Goal: Information Seeking & Learning: Learn about a topic

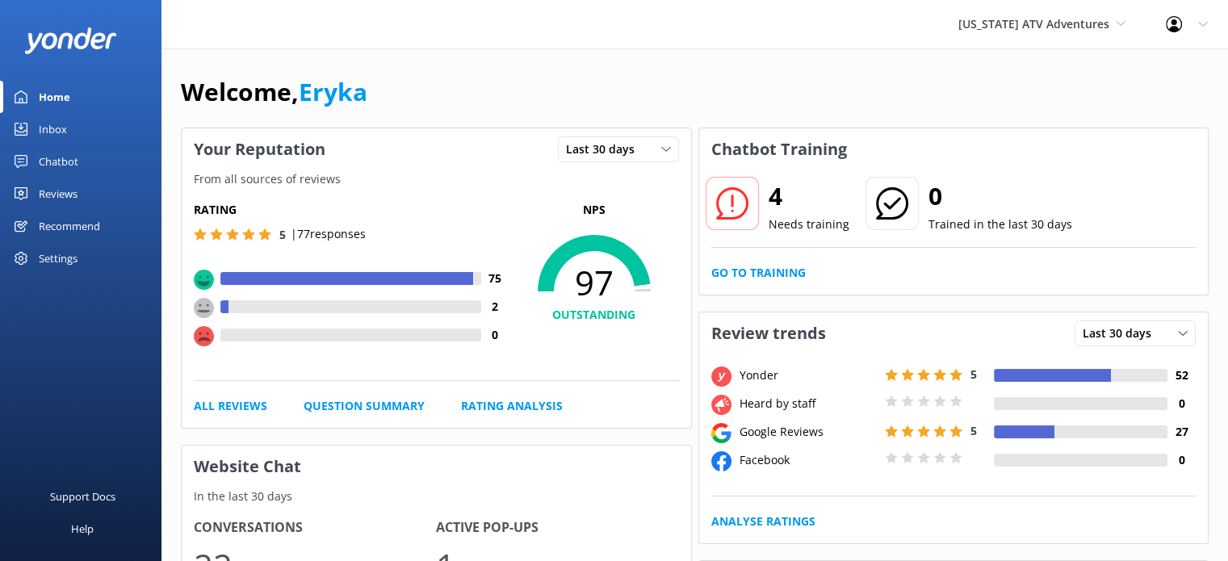
click at [58, 197] on div "Reviews" at bounding box center [58, 194] width 39 height 32
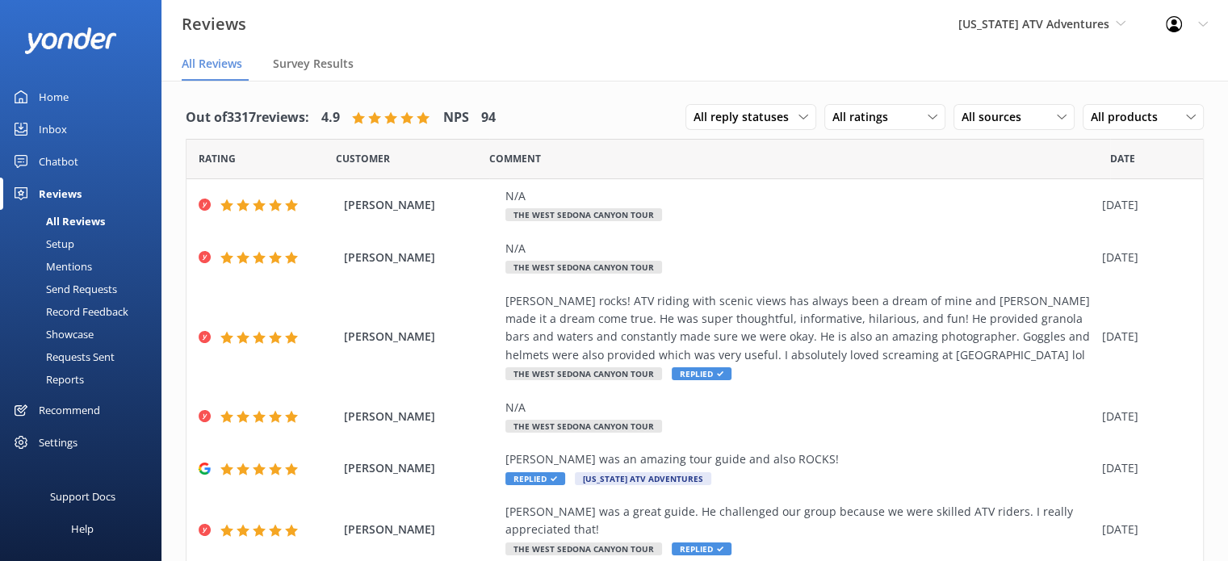
click at [74, 269] on div "Mentions" at bounding box center [51, 266] width 82 height 23
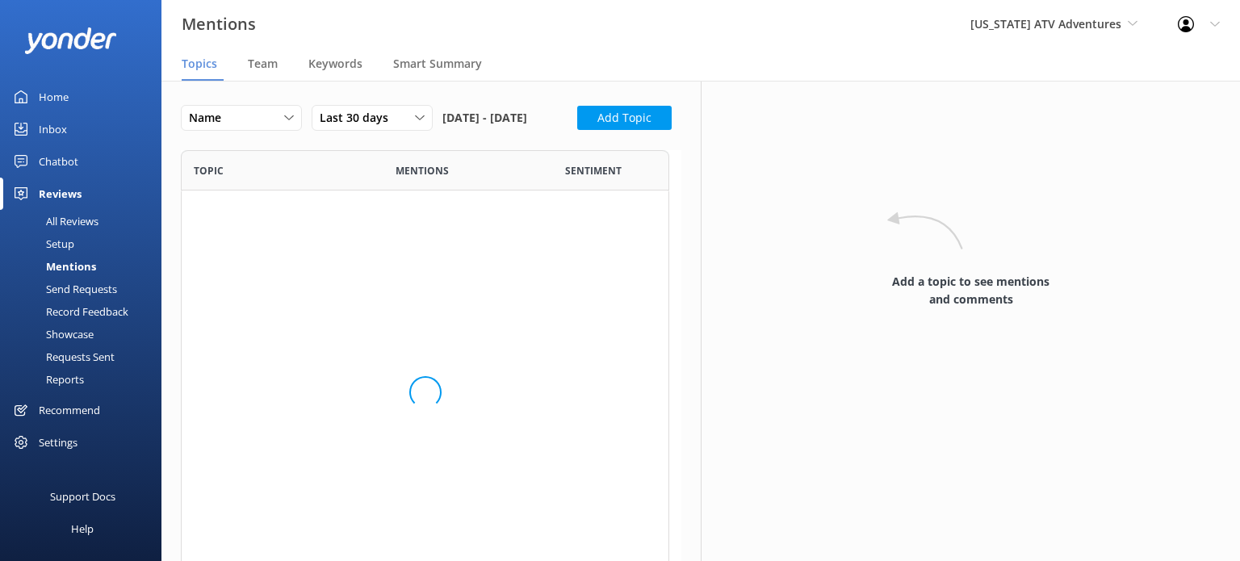
scroll to position [351, 475]
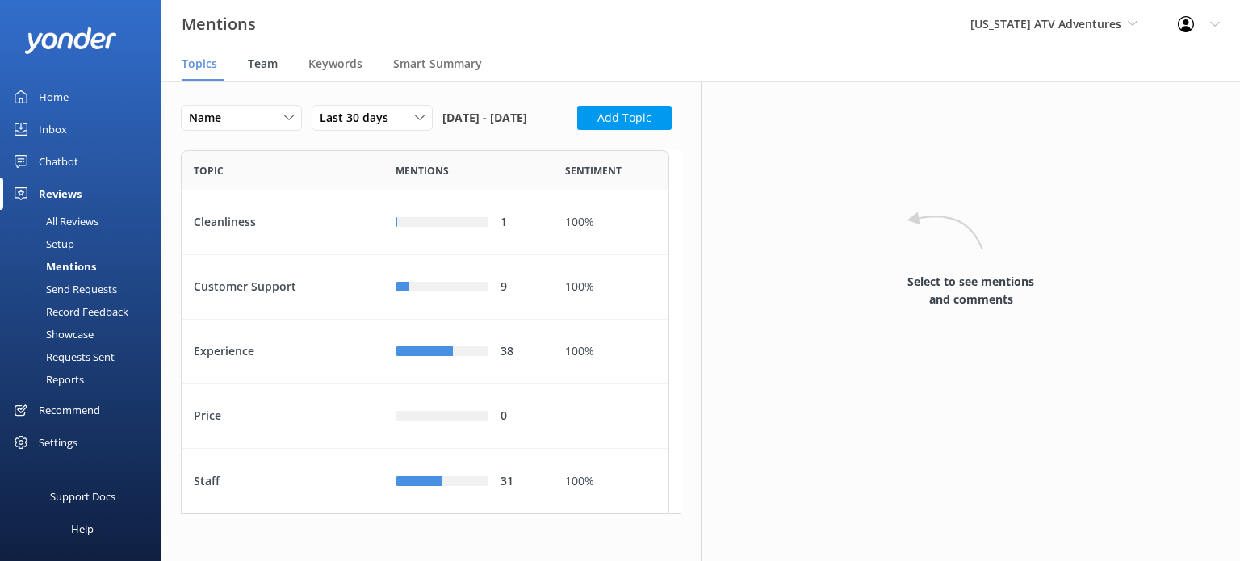
click at [258, 64] on span "Team" at bounding box center [263, 64] width 30 height 16
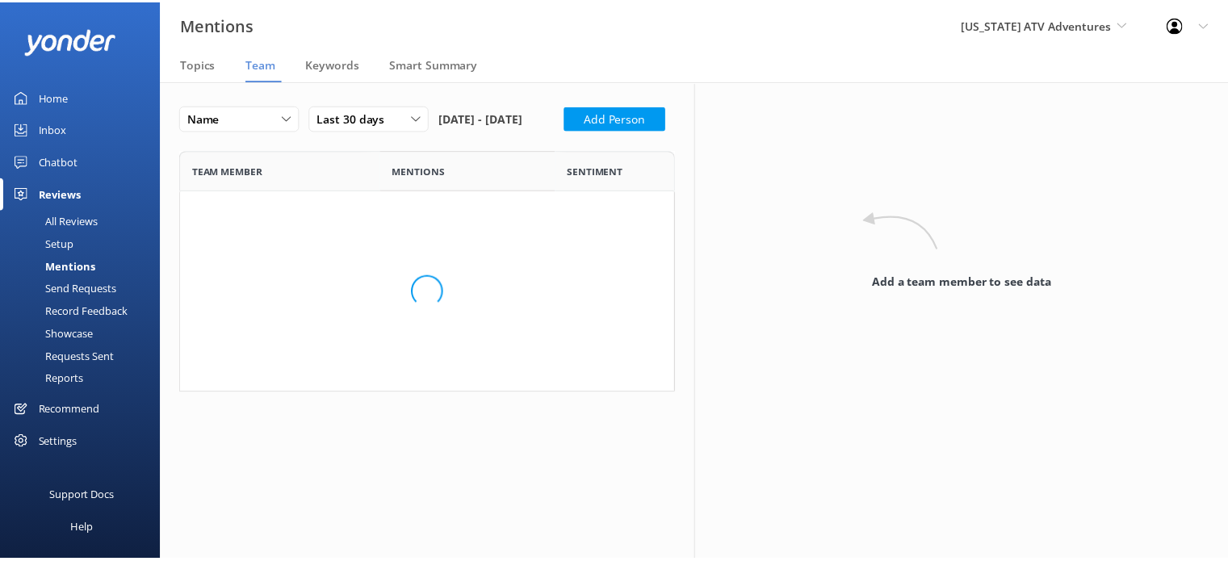
scroll to position [803, 475]
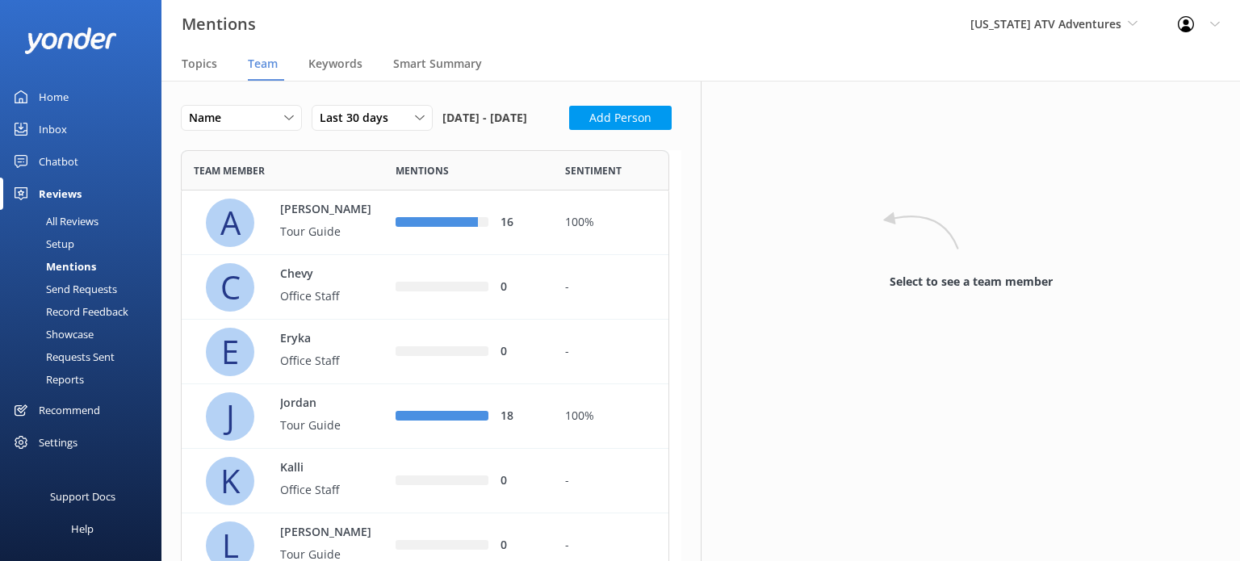
click at [1024, 35] on div "[US_STATE] ATV Adventures [US_STATE] Safari Jeep Tours [US_STATE] ATV Adventure…" at bounding box center [1053, 24] width 207 height 48
click at [1037, 65] on link "[US_STATE] Safari Jeep Tours" at bounding box center [1030, 67] width 161 height 39
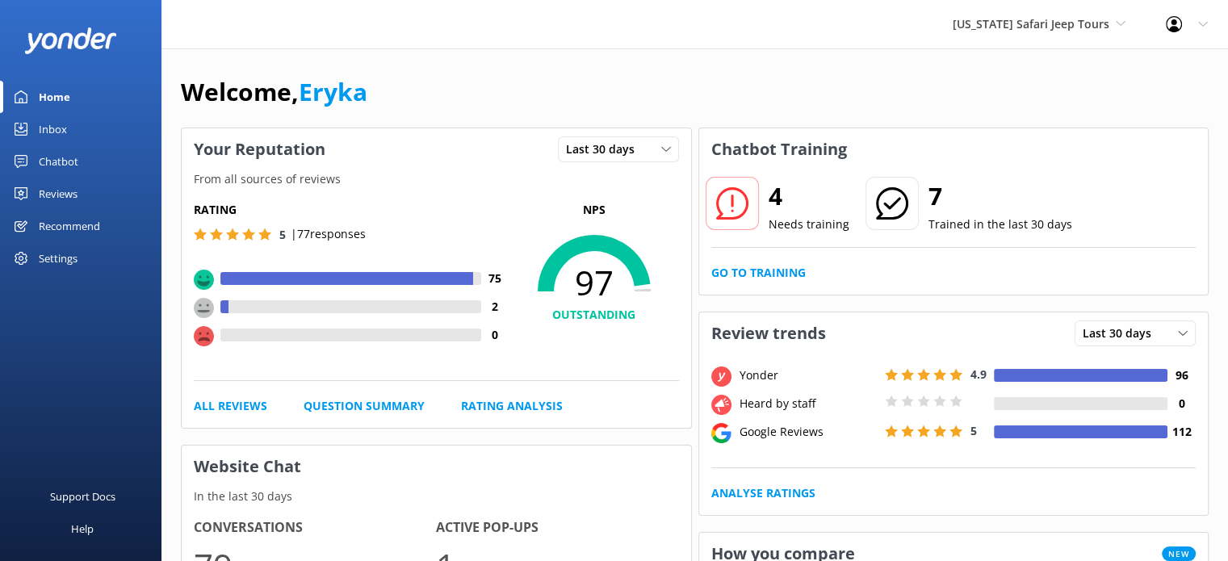
click at [75, 193] on div "Reviews" at bounding box center [58, 194] width 39 height 32
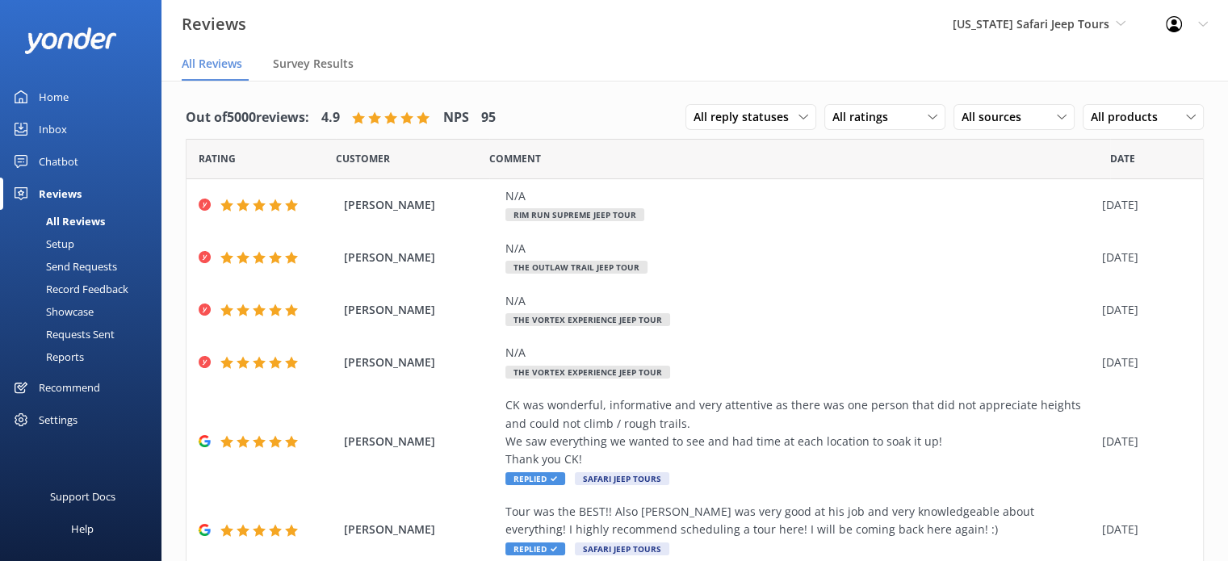
click at [86, 219] on div "All Reviews" at bounding box center [57, 221] width 95 height 23
click at [783, 115] on span "All reply statuses" at bounding box center [745, 117] width 105 height 18
click at [856, 119] on span "All ratings" at bounding box center [864, 117] width 65 height 18
click at [862, 119] on span "All ratings" at bounding box center [864, 117] width 65 height 18
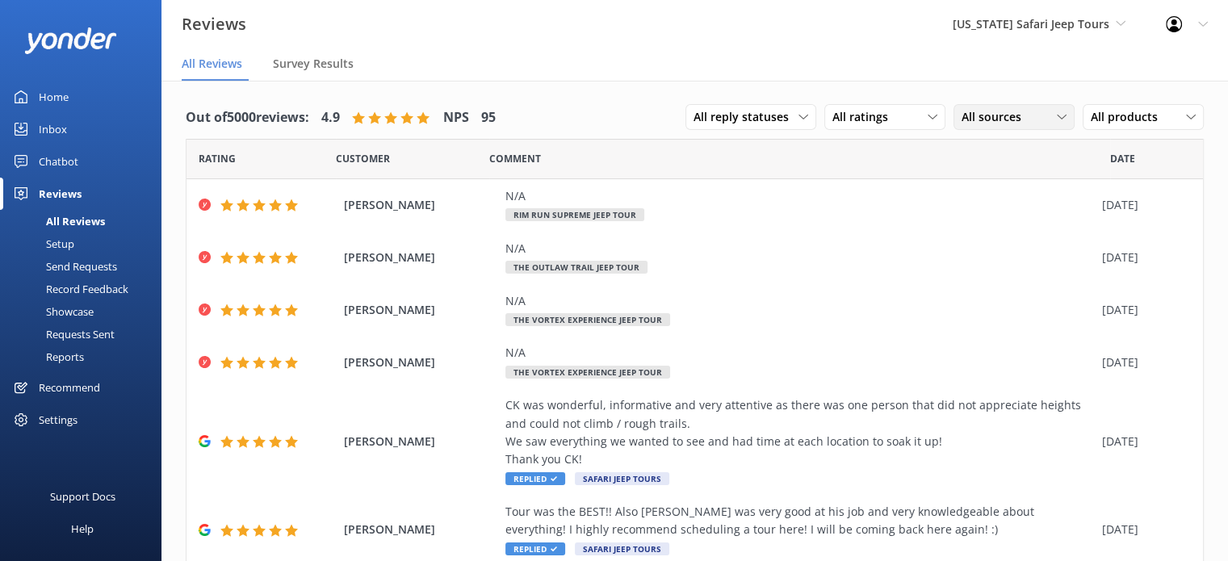
click at [974, 124] on span "All sources" at bounding box center [995, 117] width 69 height 18
click at [1114, 117] on span "All products" at bounding box center [1129, 117] width 77 height 18
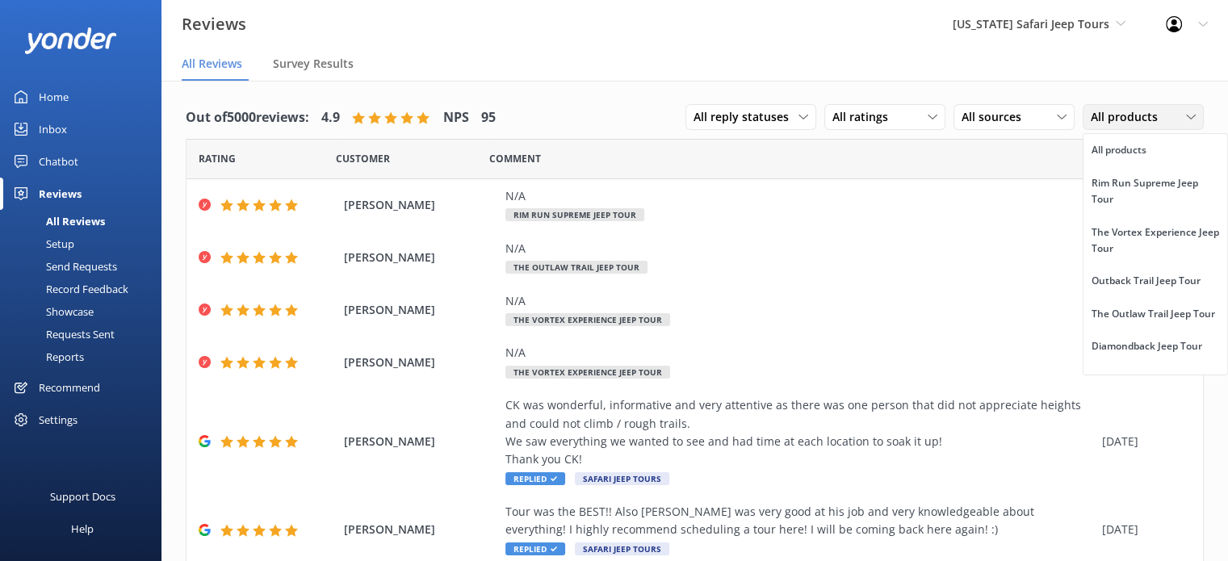
click at [1114, 117] on span "All products" at bounding box center [1129, 117] width 77 height 18
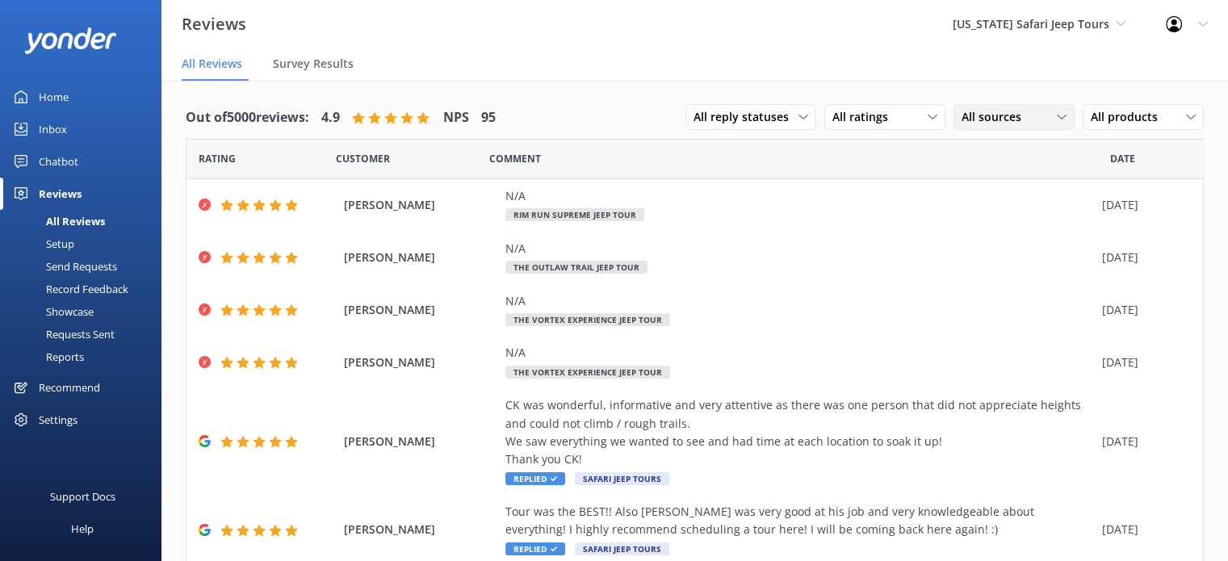
click at [1028, 112] on div "All sources" at bounding box center [1013, 117] width 113 height 18
click at [995, 248] on div "Google reviews" at bounding box center [1024, 249] width 94 height 16
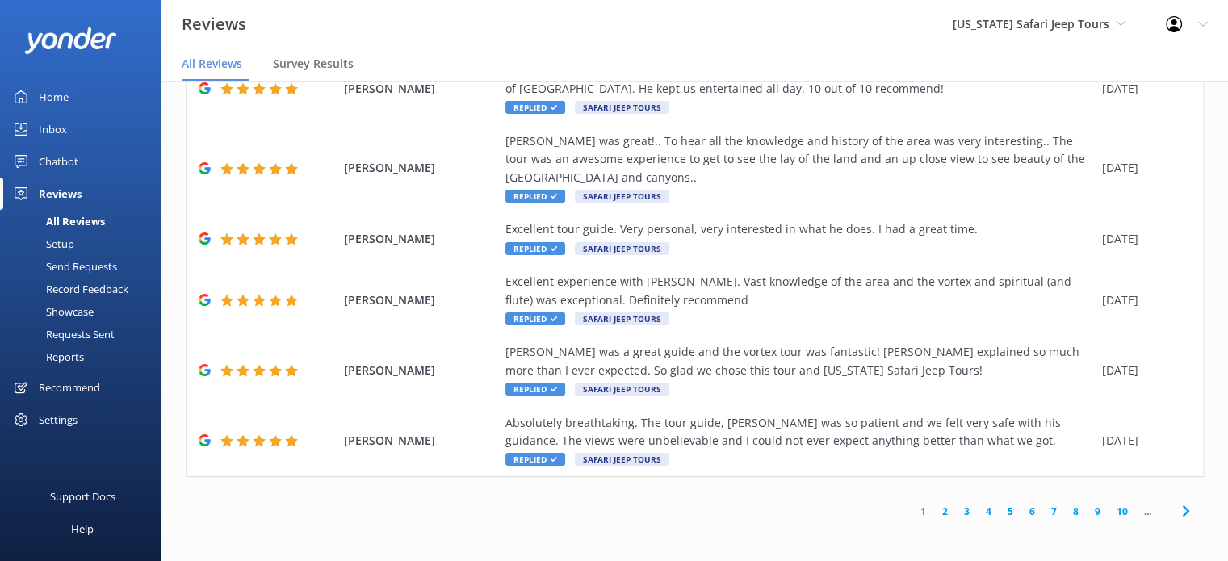
scroll to position [29, 0]
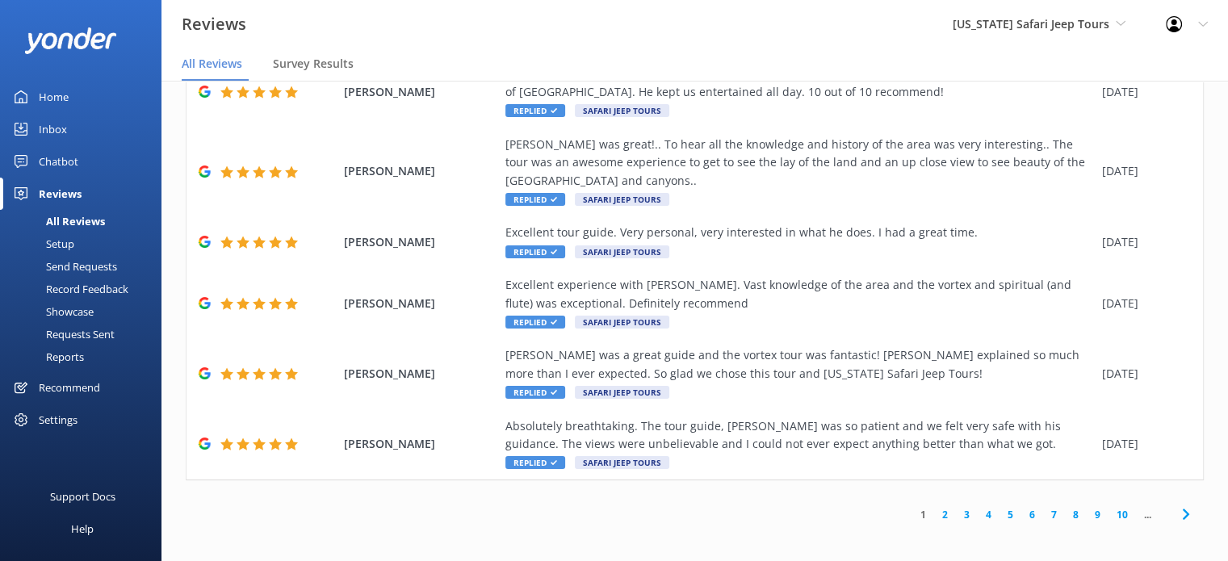
click at [1182, 511] on use at bounding box center [1185, 514] width 6 height 10
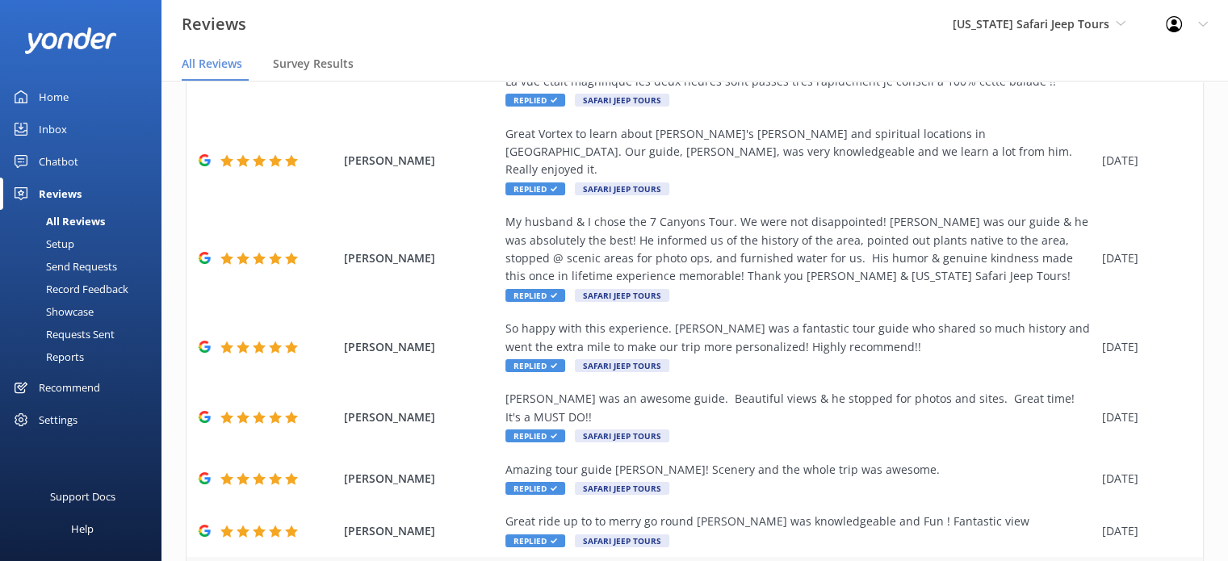
scroll to position [393, 0]
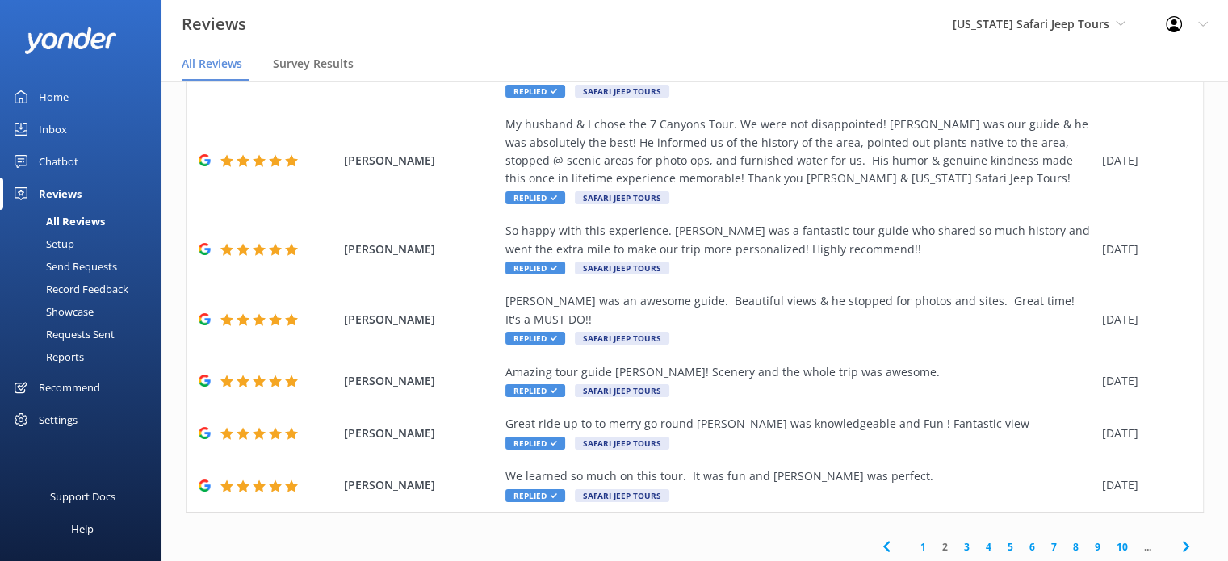
click at [1108, 539] on link "10" at bounding box center [1121, 546] width 27 height 15
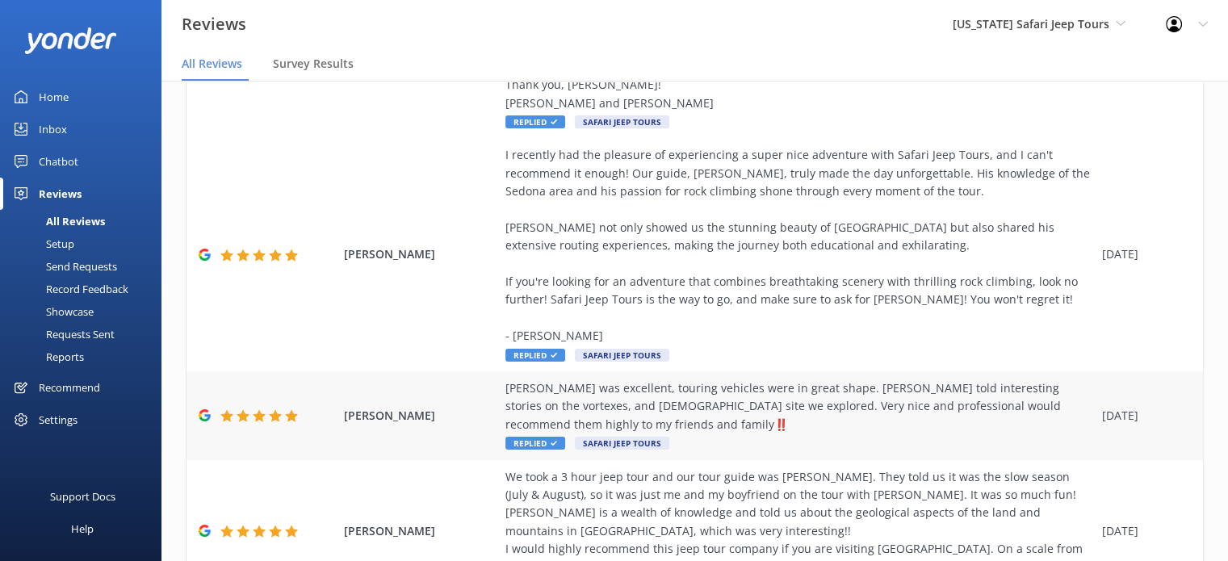
scroll to position [755, 0]
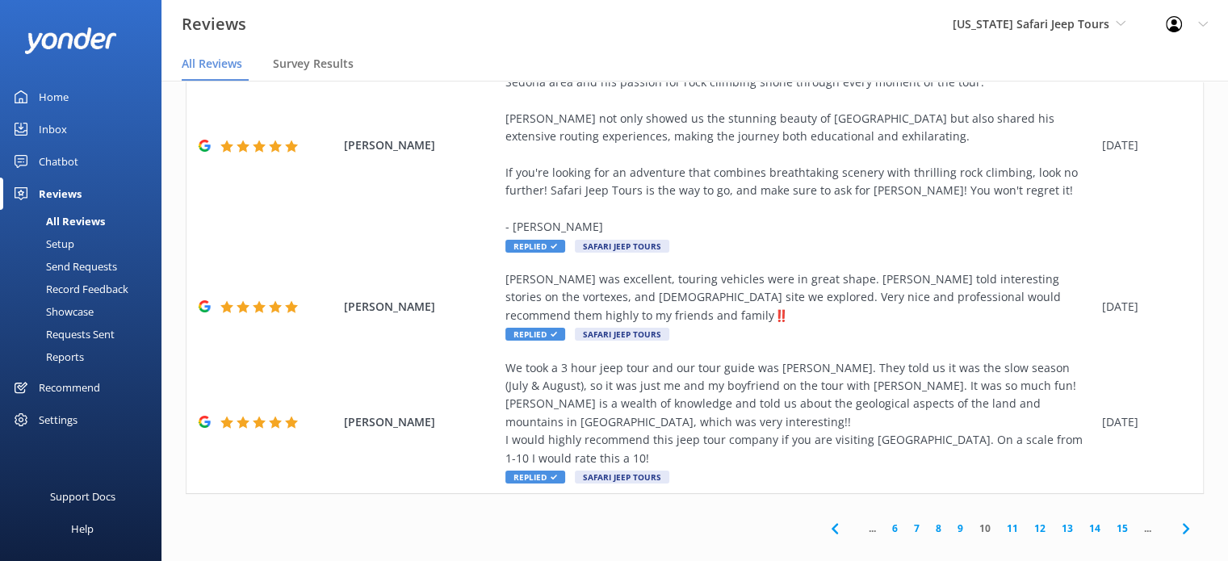
click at [1111, 521] on link "15" at bounding box center [1121, 528] width 27 height 15
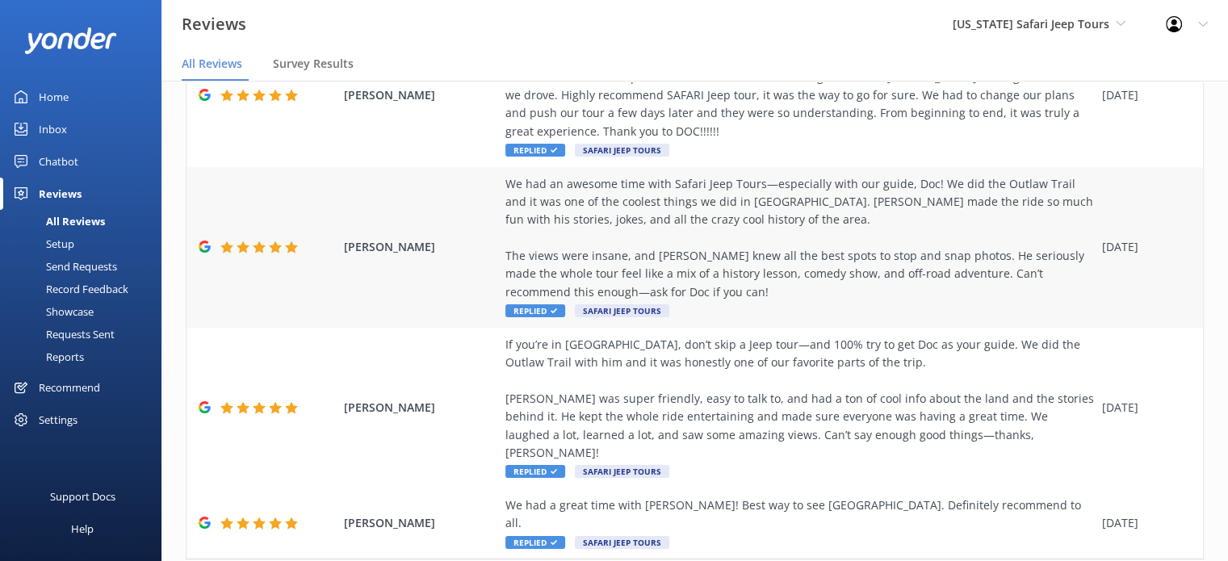
scroll to position [718, 0]
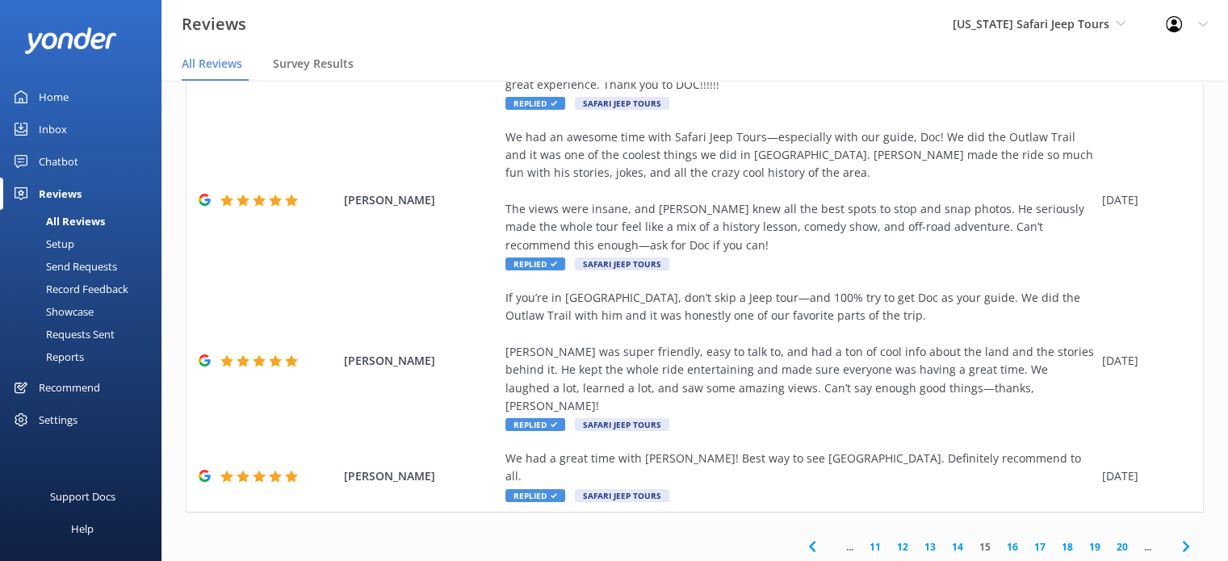
click at [948, 539] on link "14" at bounding box center [957, 546] width 27 height 15
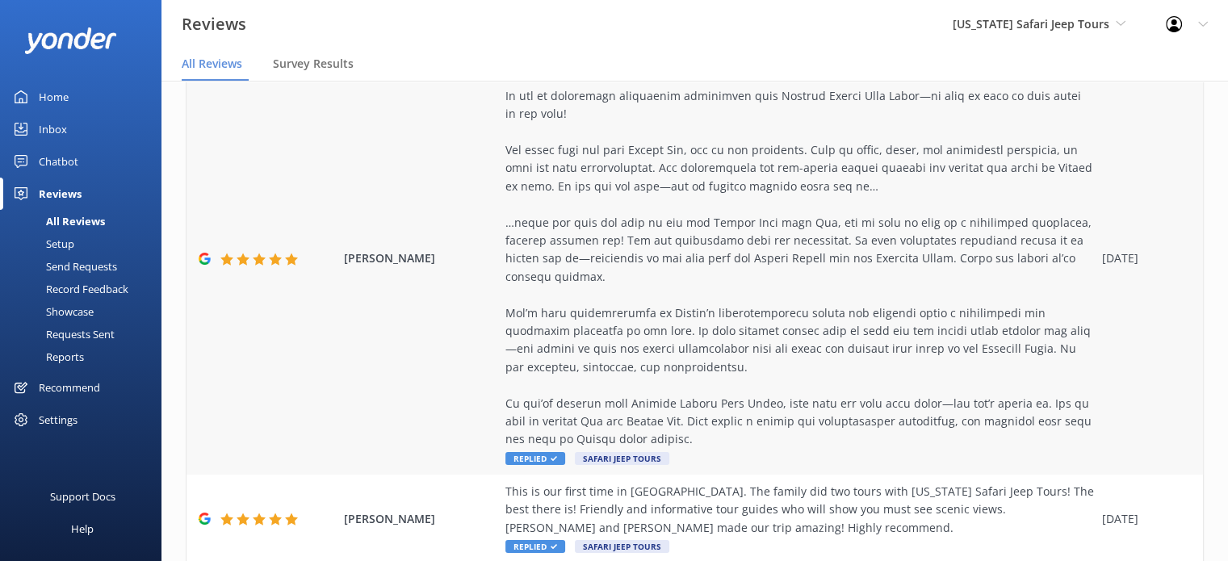
scroll to position [791, 0]
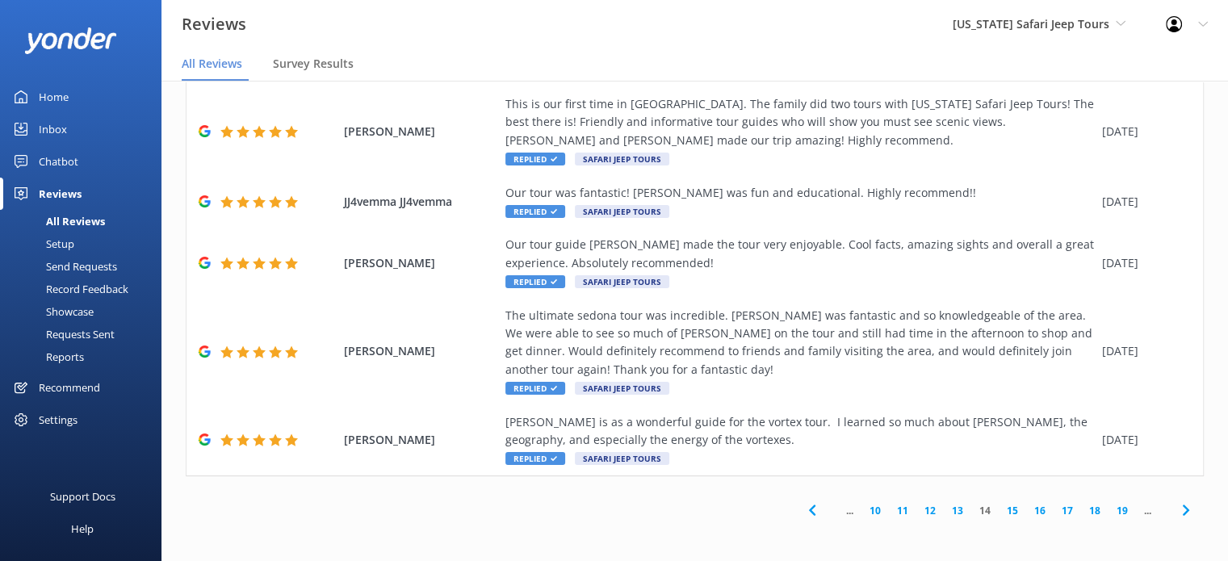
click at [947, 511] on link "13" at bounding box center [957, 510] width 27 height 15
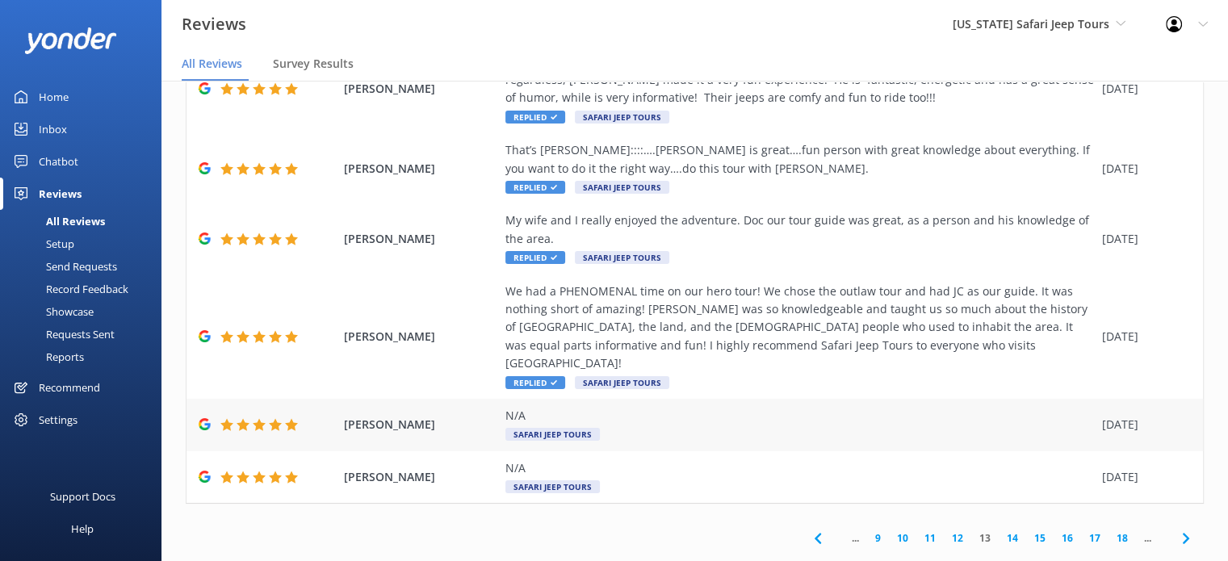
scroll to position [32, 0]
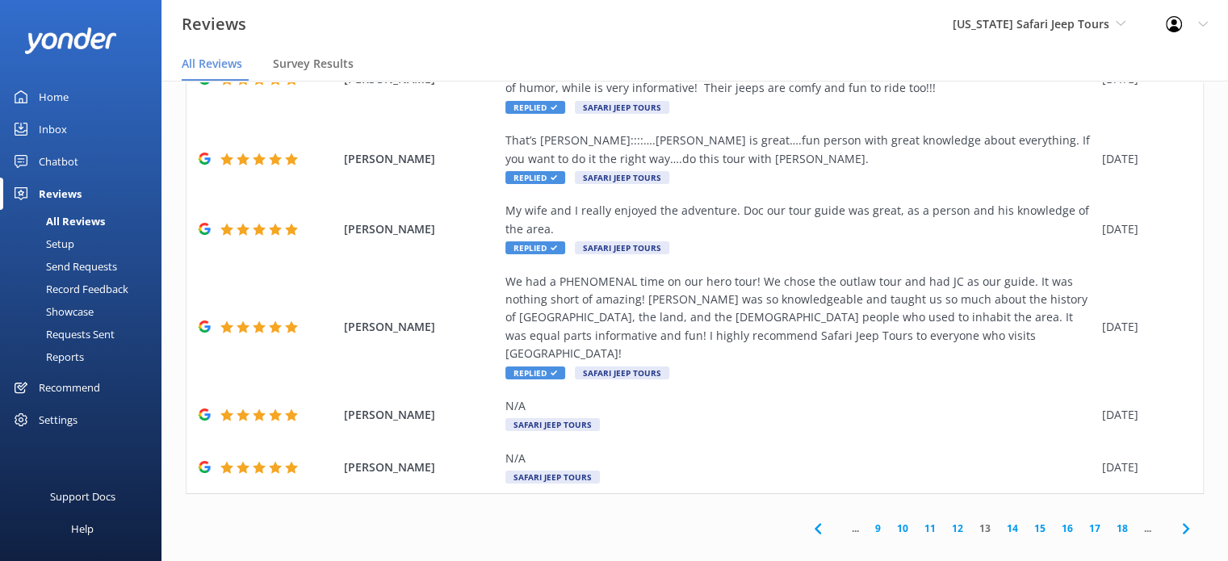
click at [946, 521] on link "12" at bounding box center [957, 528] width 27 height 15
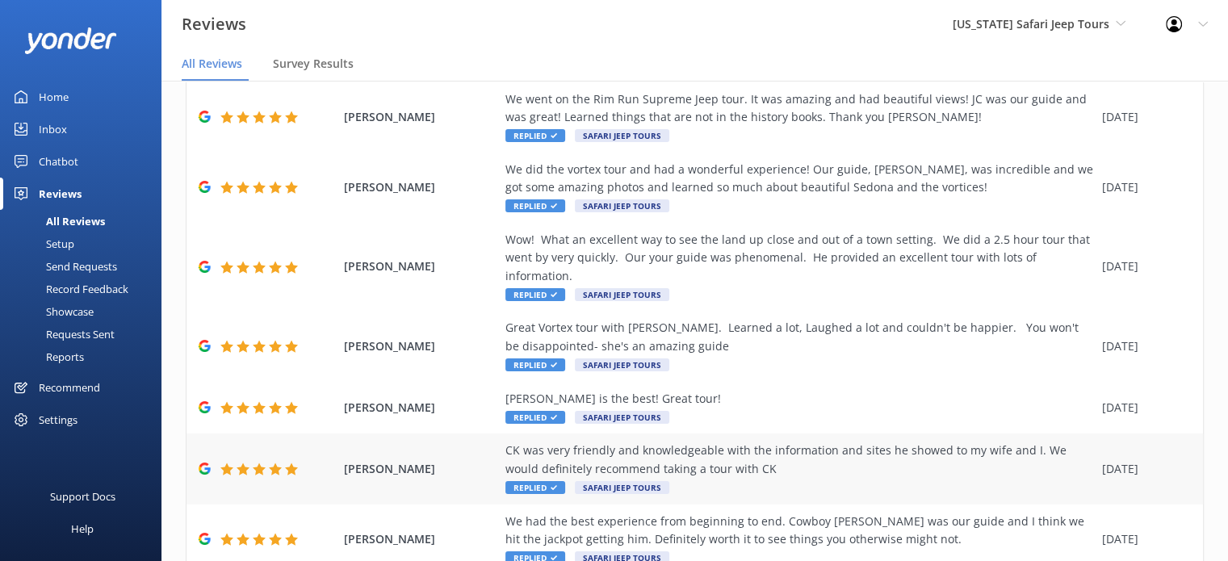
scroll to position [357, 0]
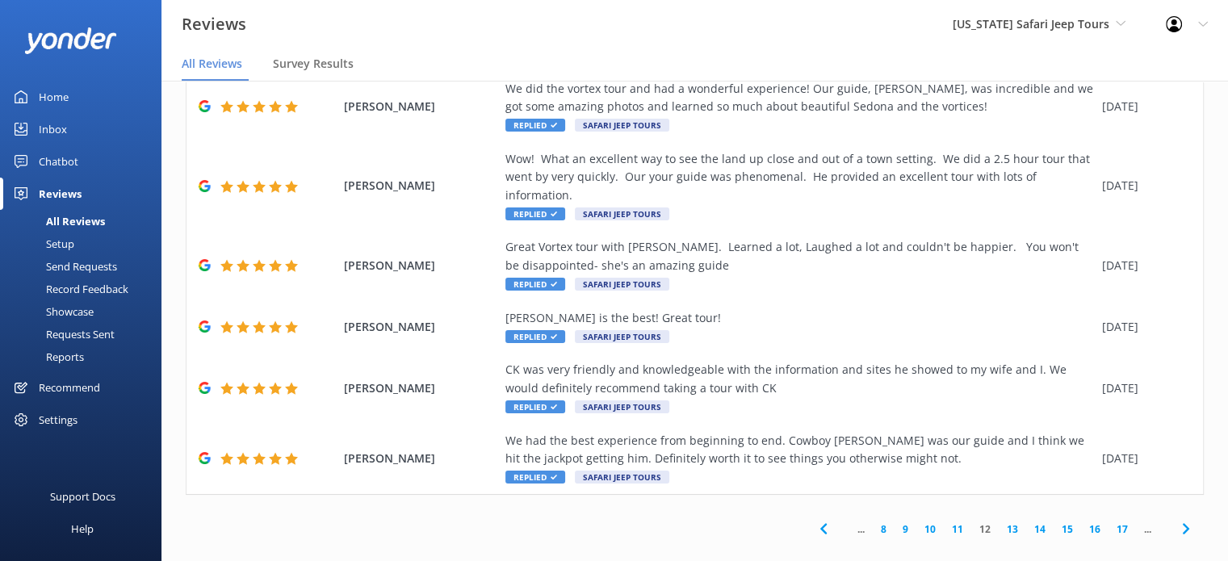
click at [1026, 521] on link "14" at bounding box center [1039, 528] width 27 height 15
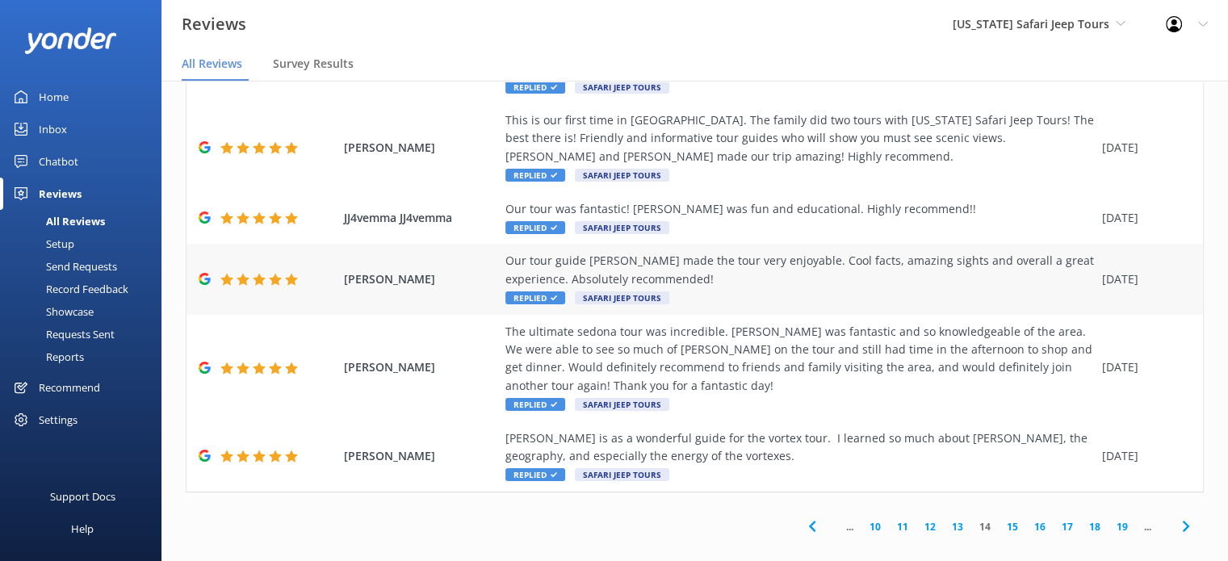
scroll to position [32, 0]
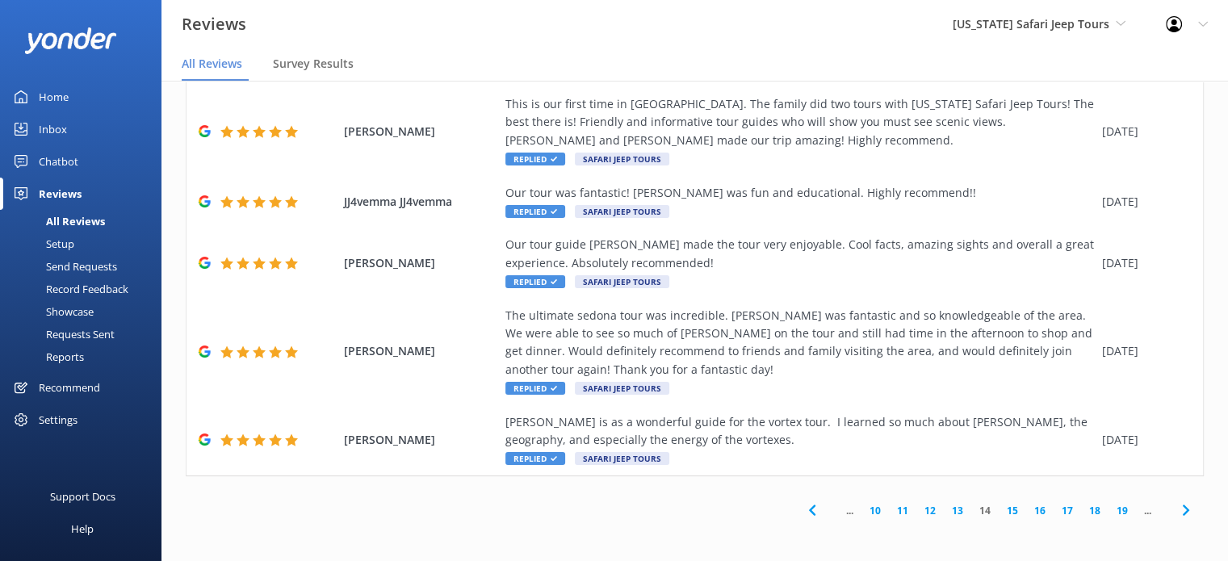
click at [949, 511] on link "13" at bounding box center [957, 510] width 27 height 15
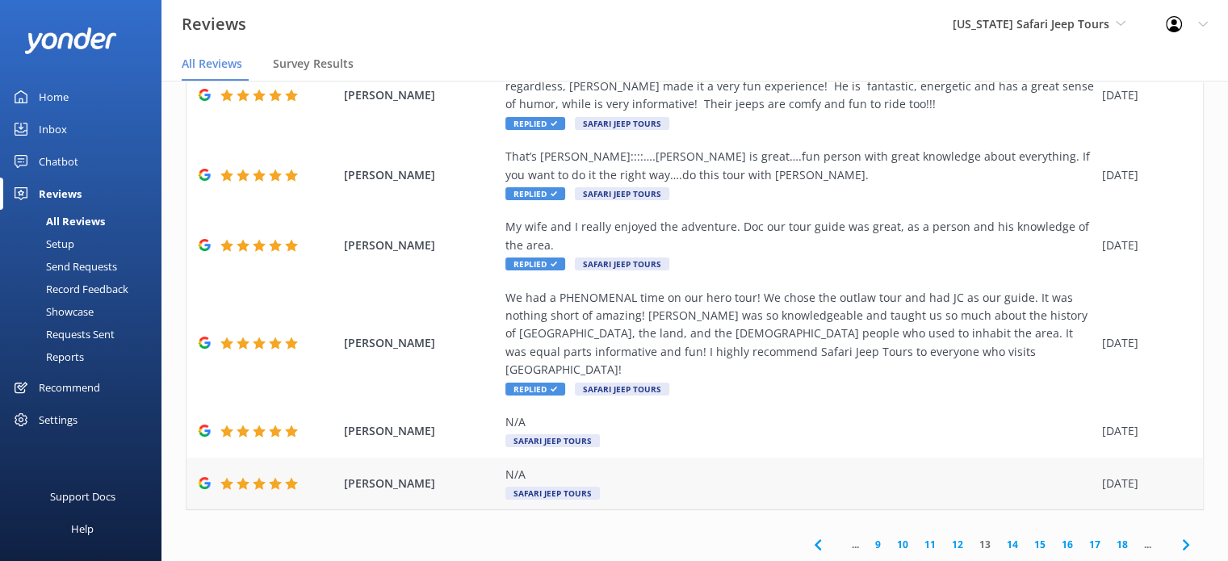
scroll to position [32, 0]
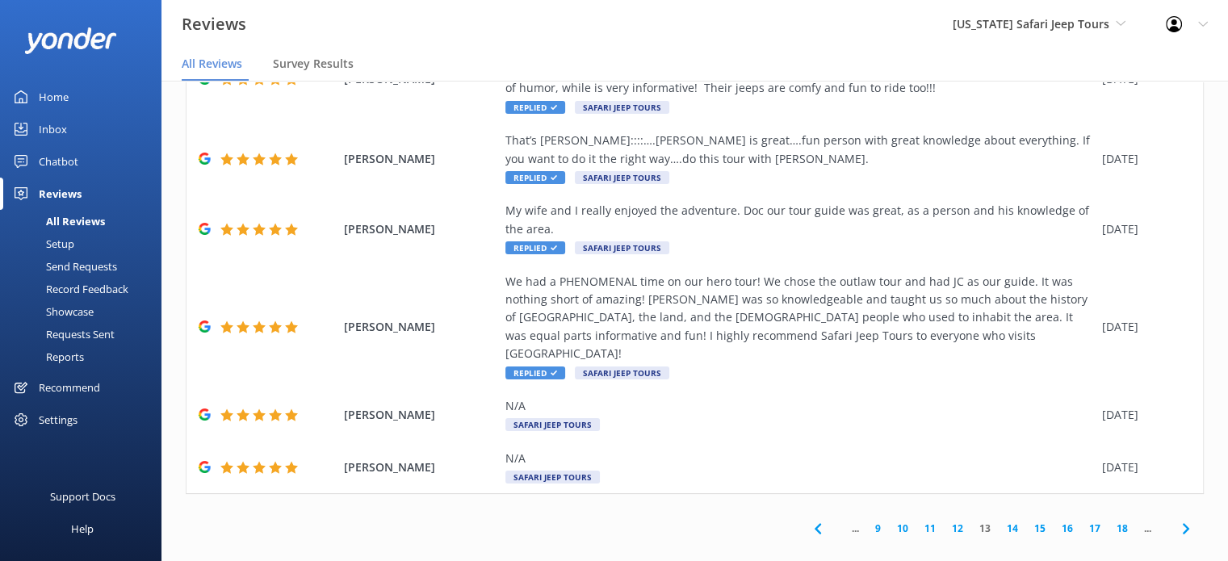
click at [944, 521] on link "12" at bounding box center [957, 528] width 27 height 15
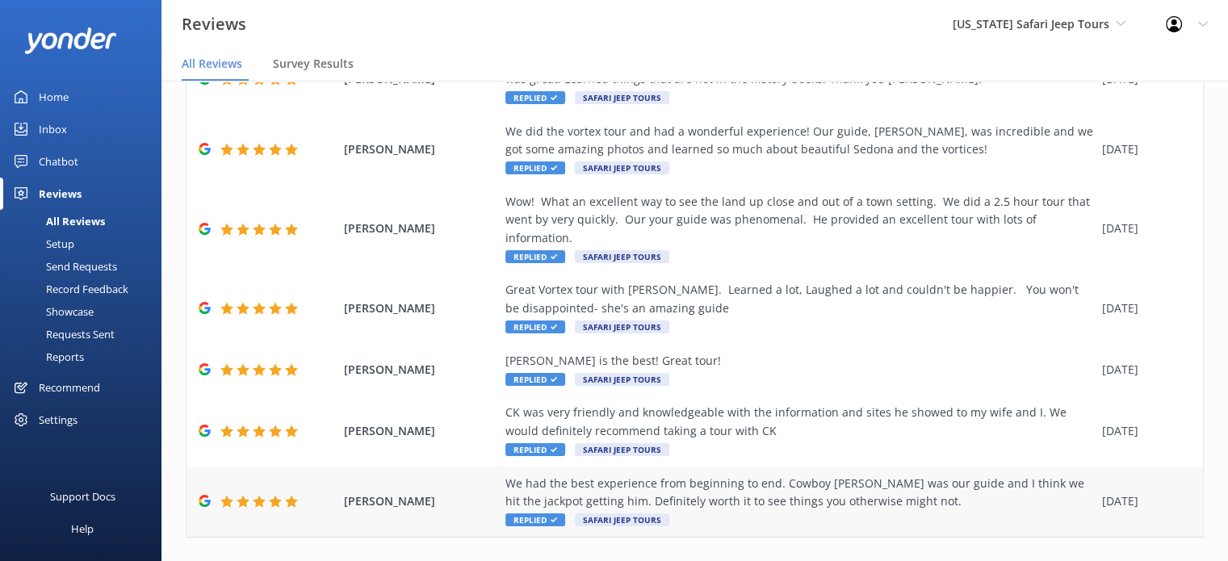
scroll to position [357, 0]
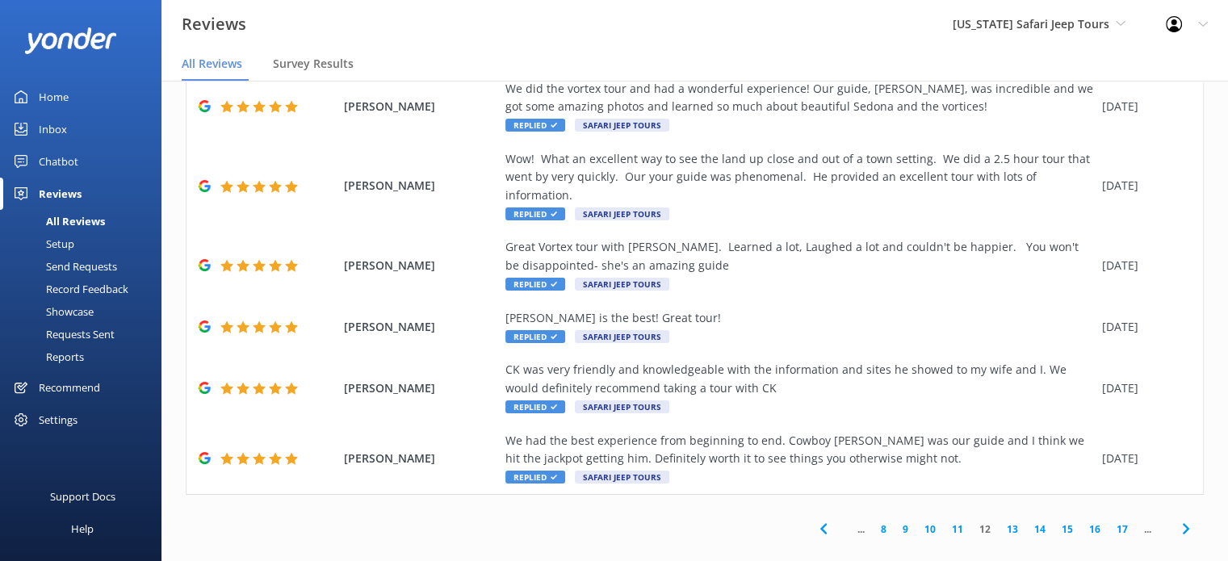
click at [949, 521] on link "11" at bounding box center [957, 528] width 27 height 15
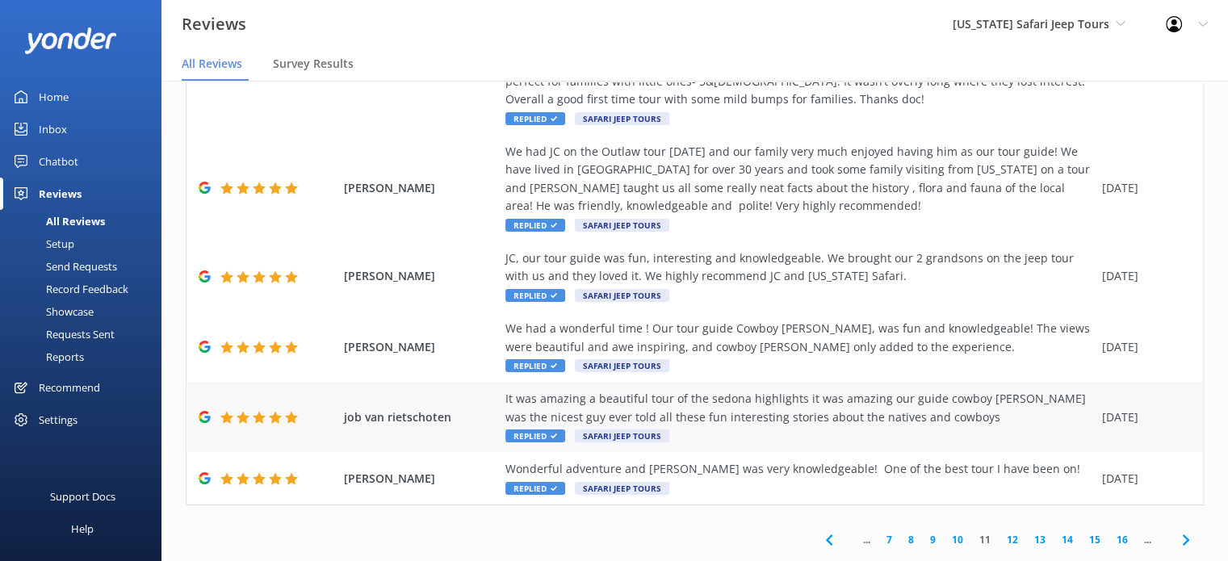
scroll to position [32, 0]
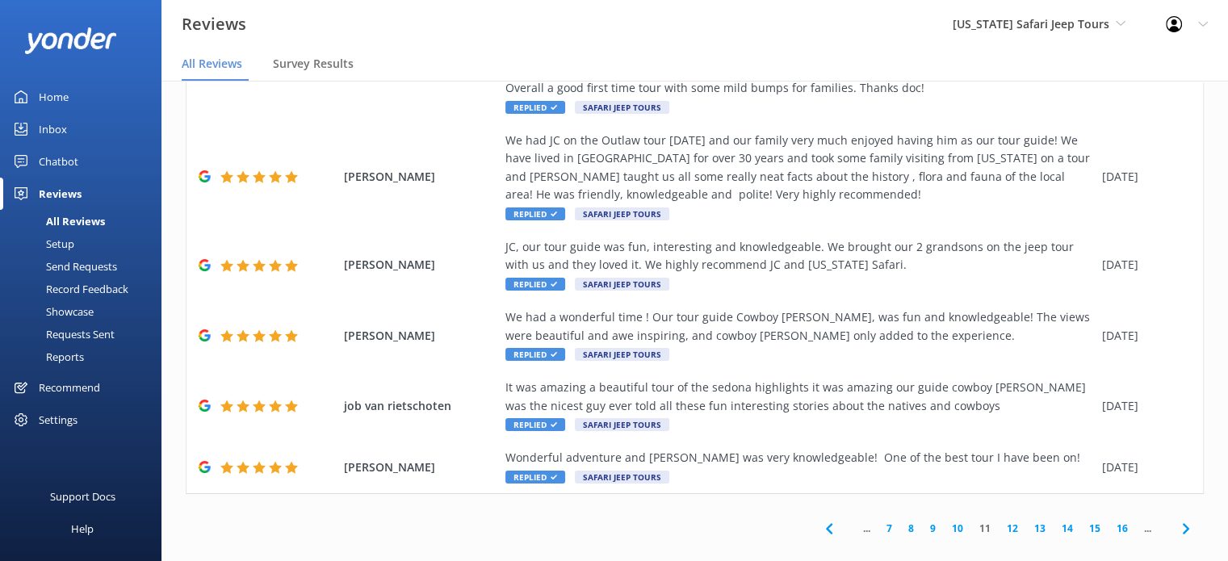
click at [945, 521] on link "10" at bounding box center [957, 528] width 27 height 15
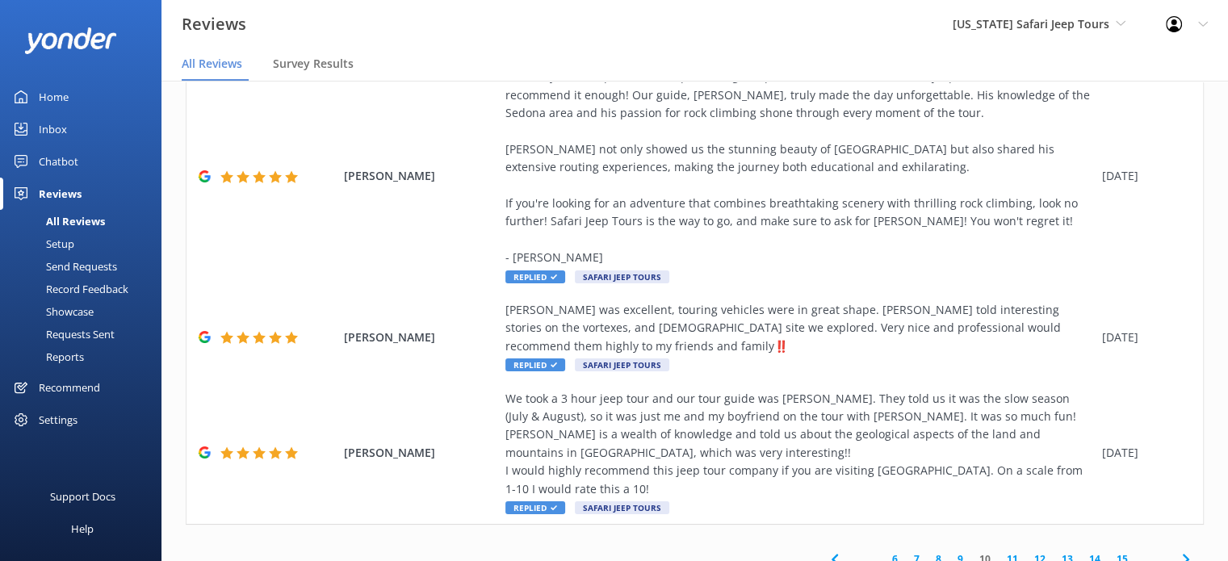
scroll to position [32, 0]
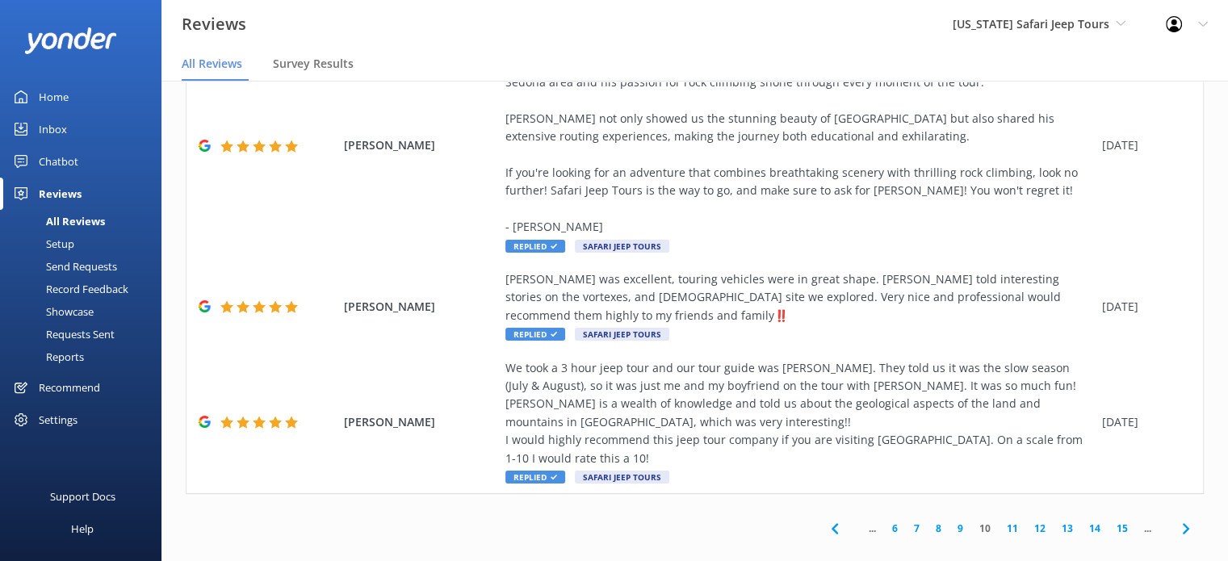
click at [951, 521] on link "9" at bounding box center [960, 528] width 22 height 15
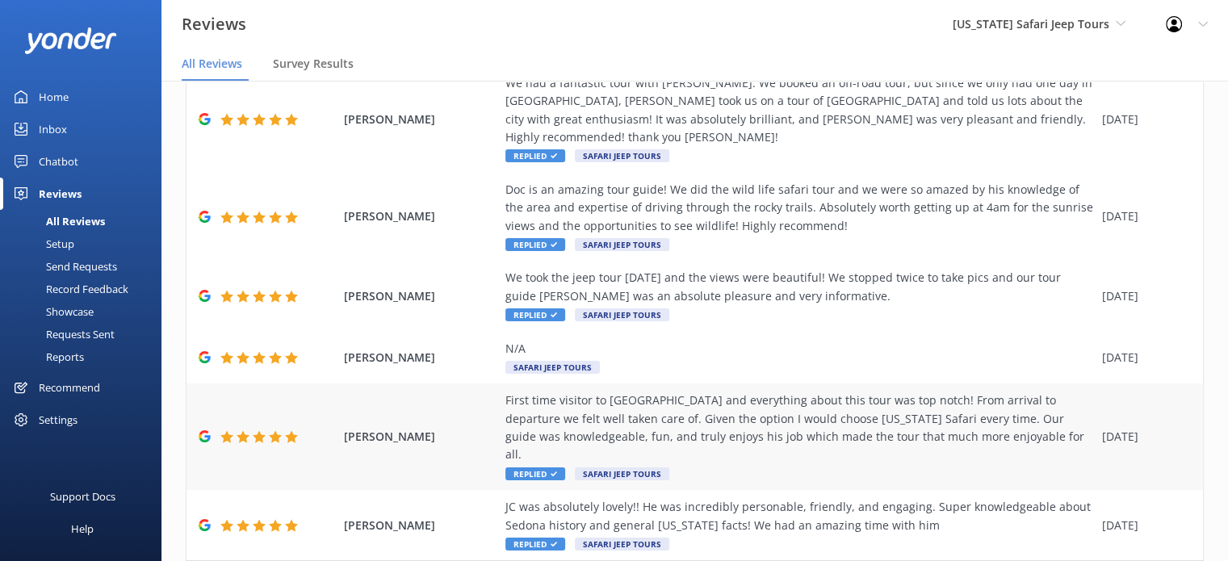
scroll to position [555, 0]
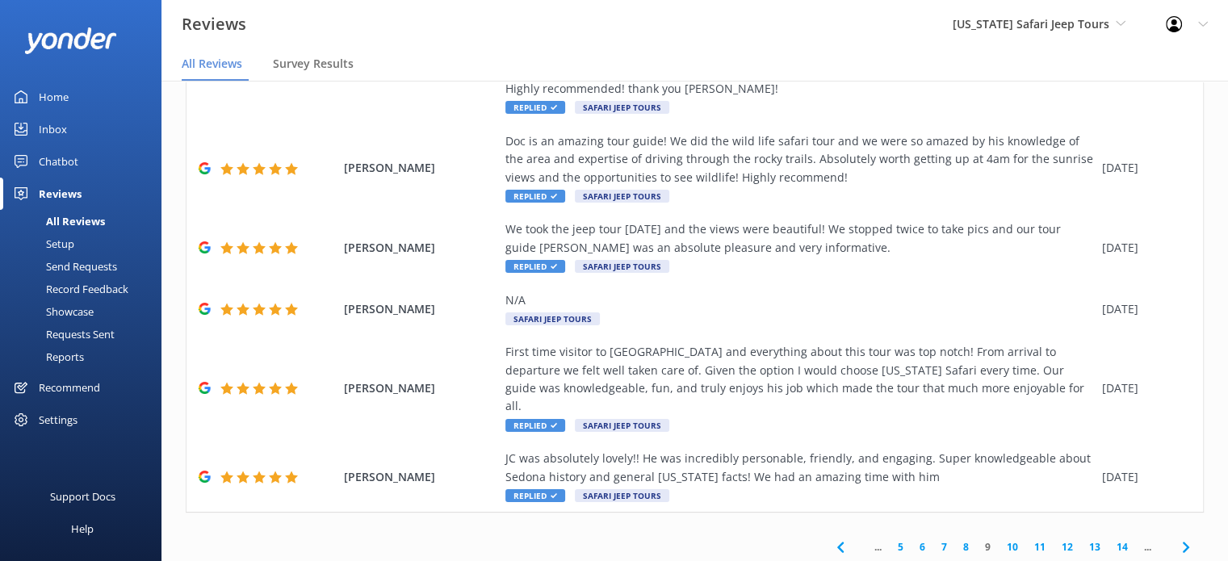
click at [955, 539] on link "8" at bounding box center [966, 546] width 22 height 15
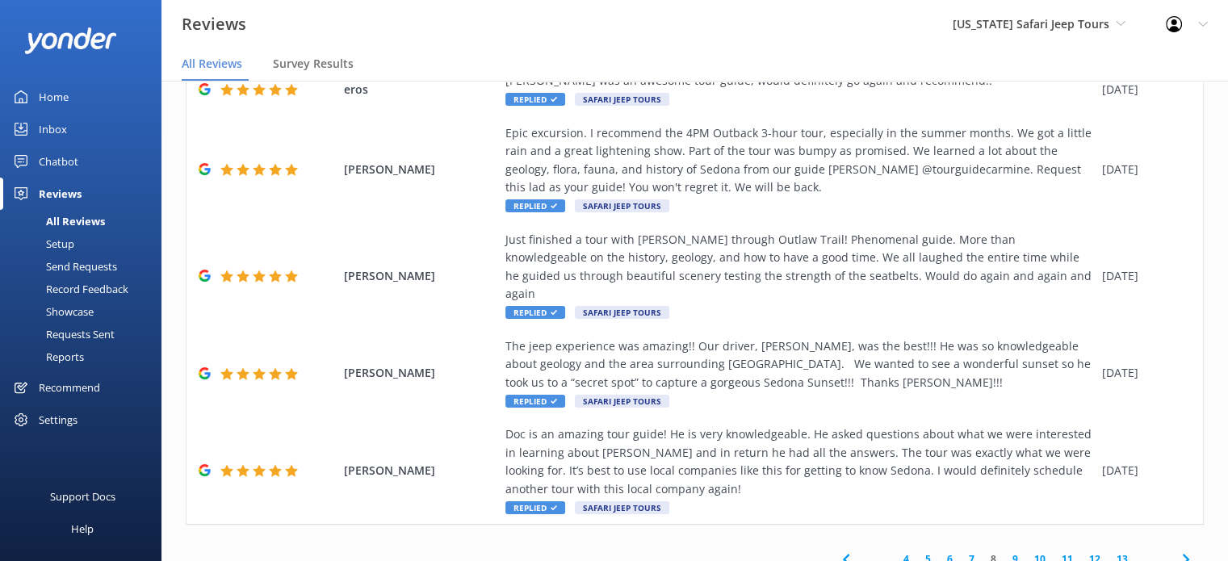
scroll to position [32, 0]
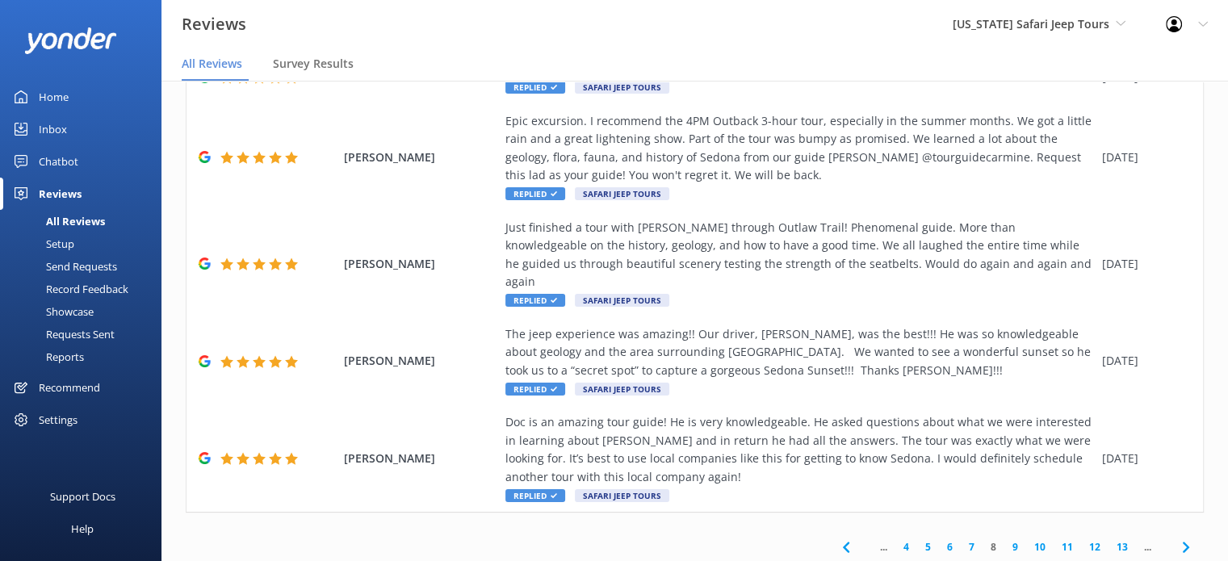
click at [961, 539] on link "7" at bounding box center [972, 546] width 22 height 15
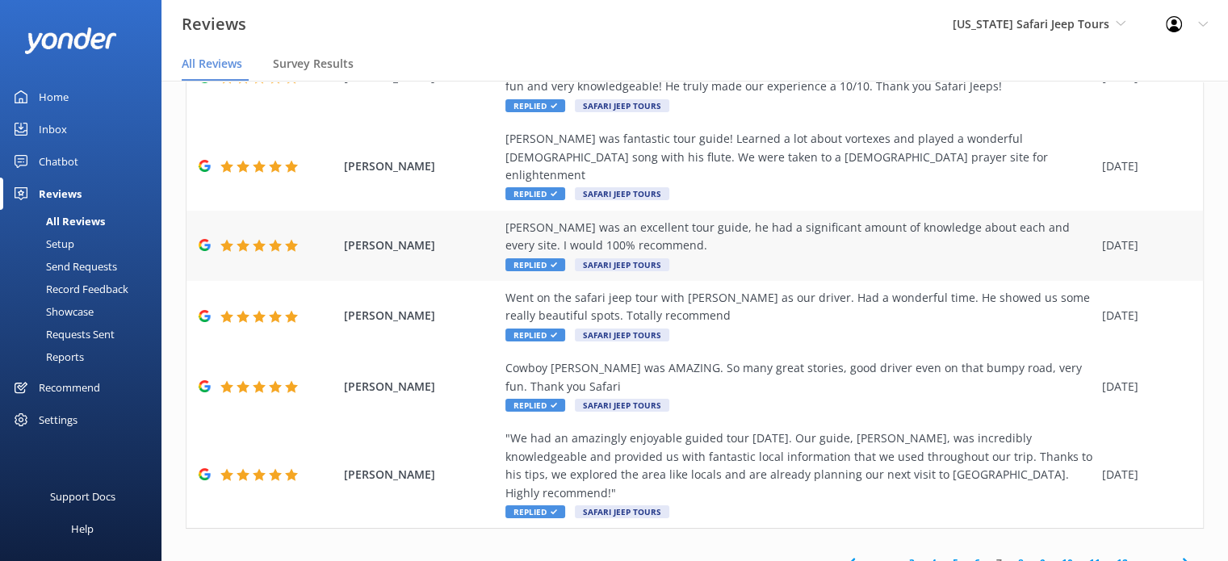
scroll to position [32, 0]
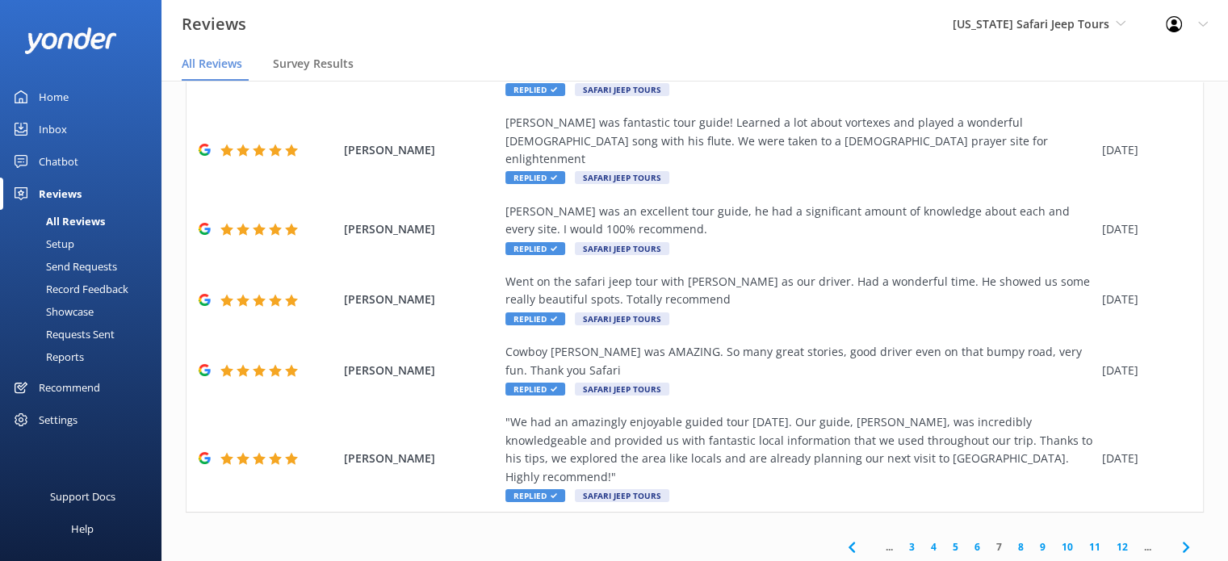
click at [966, 539] on link "6" at bounding box center [977, 546] width 22 height 15
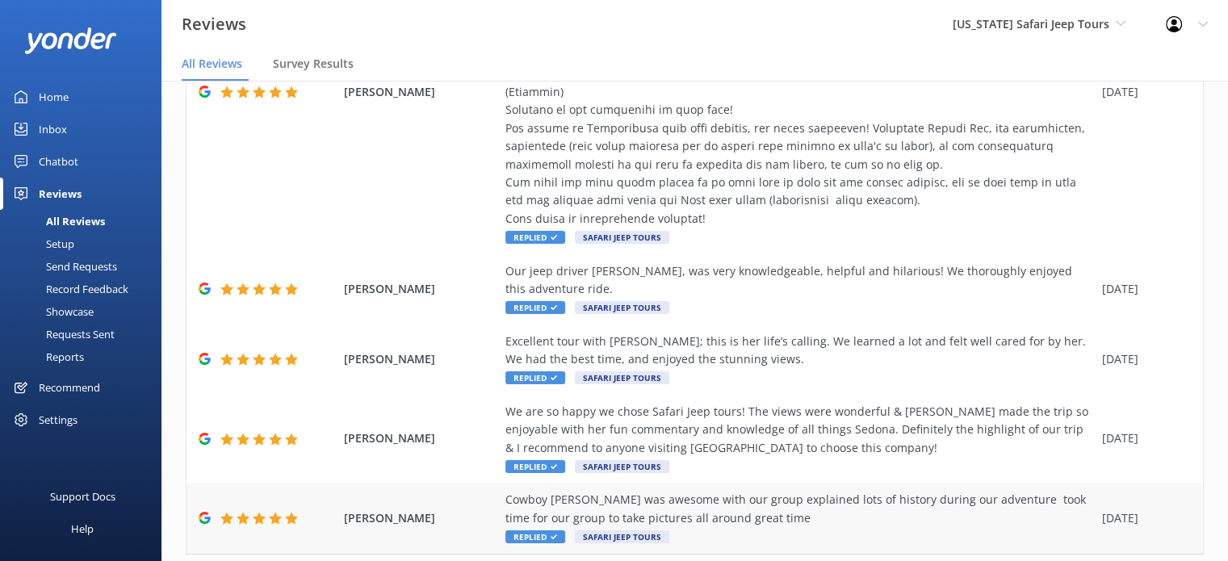
scroll to position [628, 0]
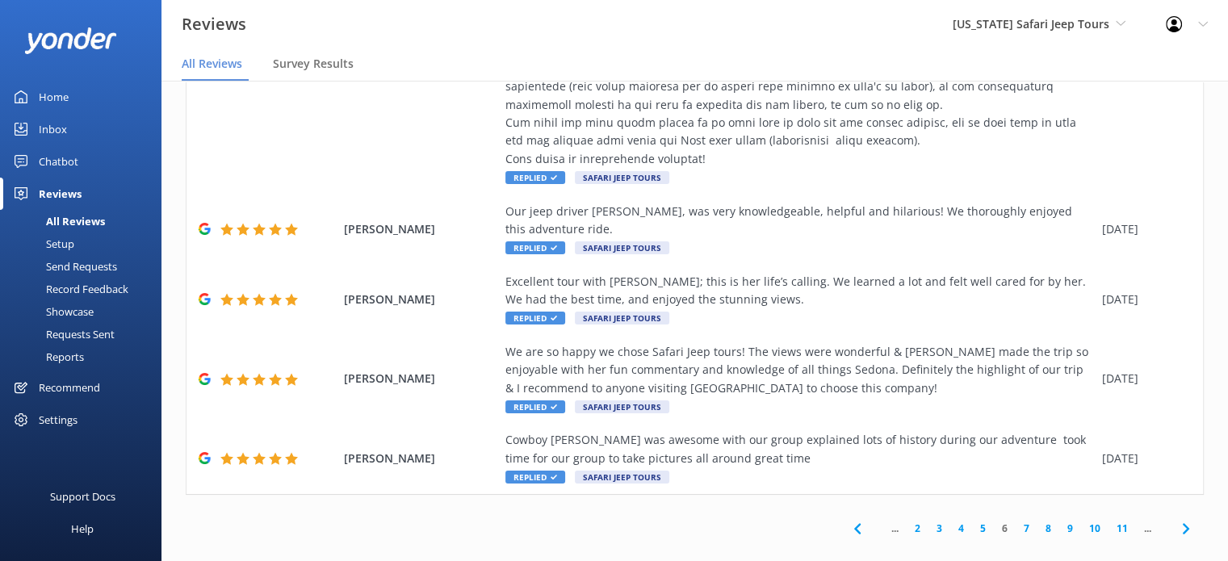
click at [972, 521] on link "5" at bounding box center [983, 528] width 22 height 15
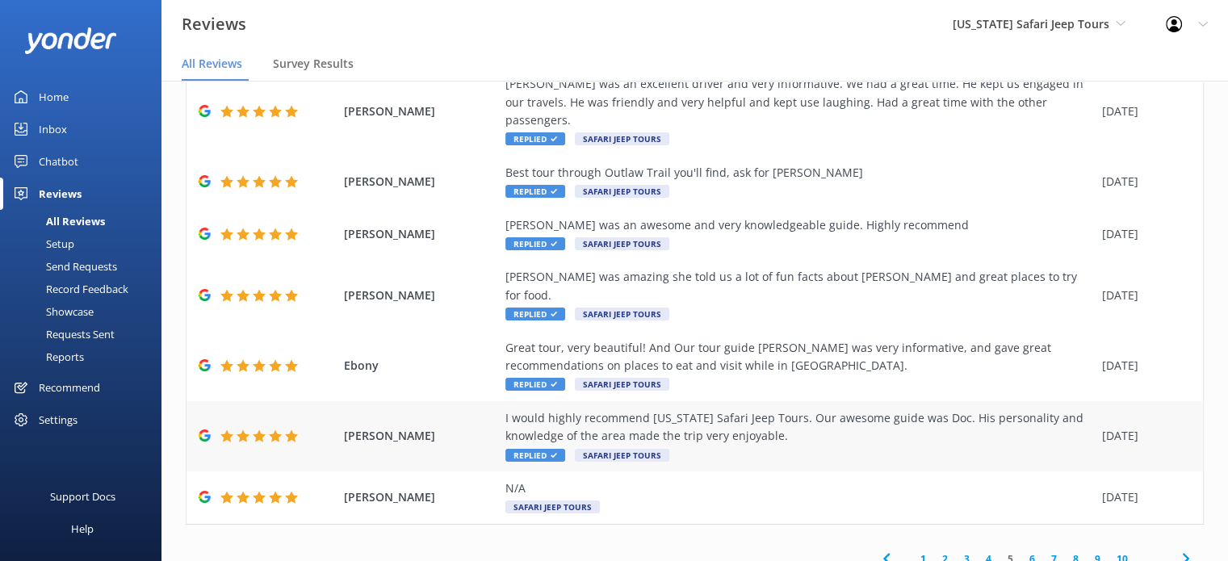
scroll to position [32, 0]
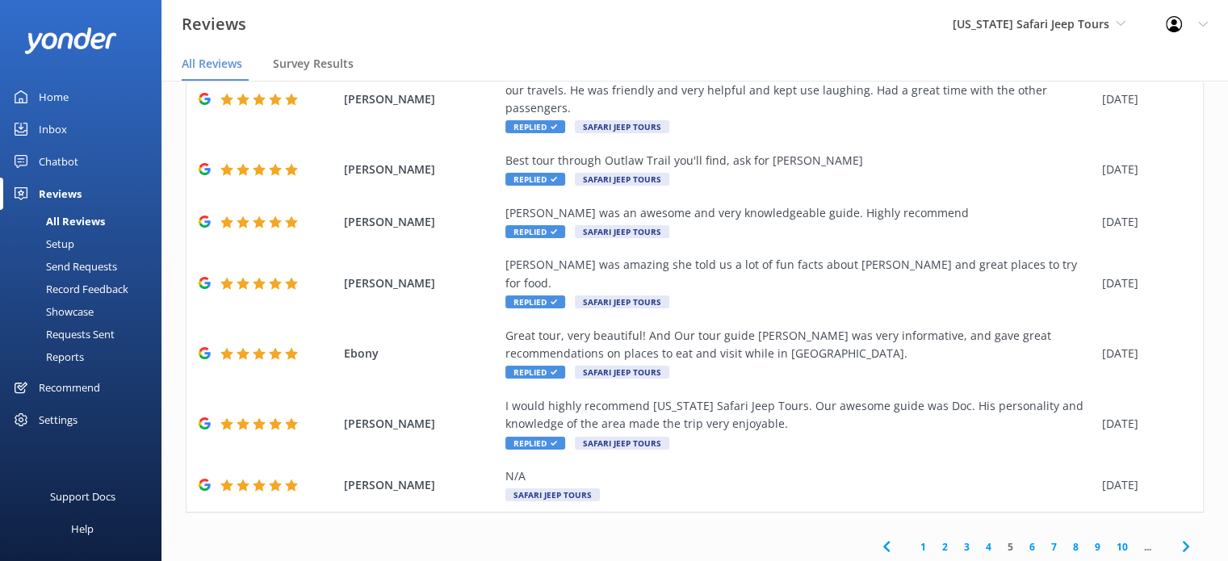
click at [978, 539] on link "4" at bounding box center [989, 546] width 22 height 15
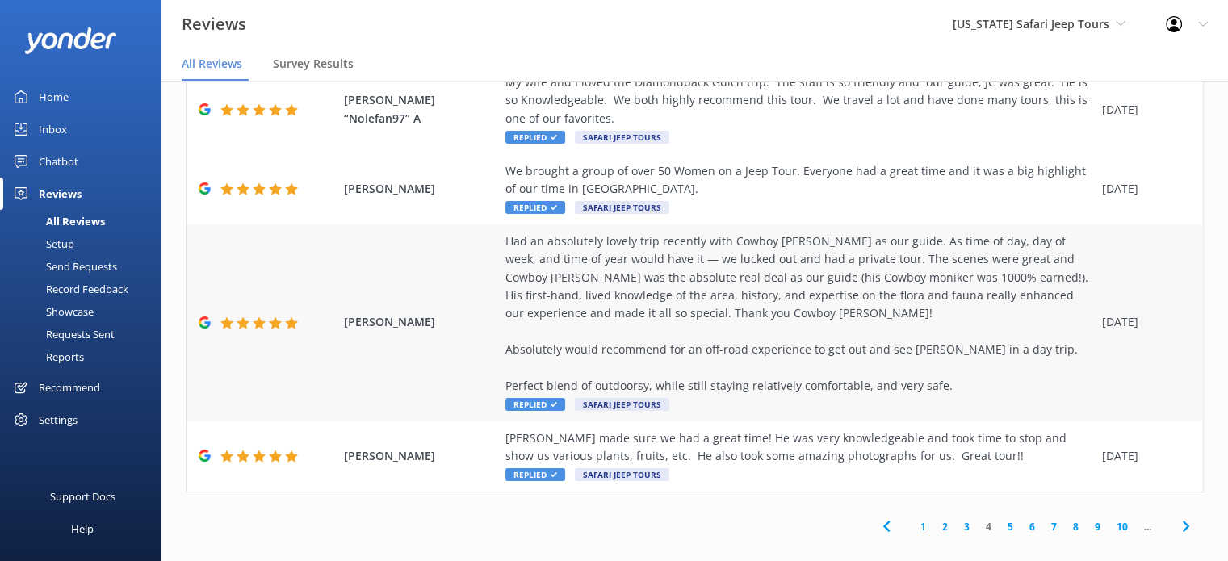
scroll to position [610, 0]
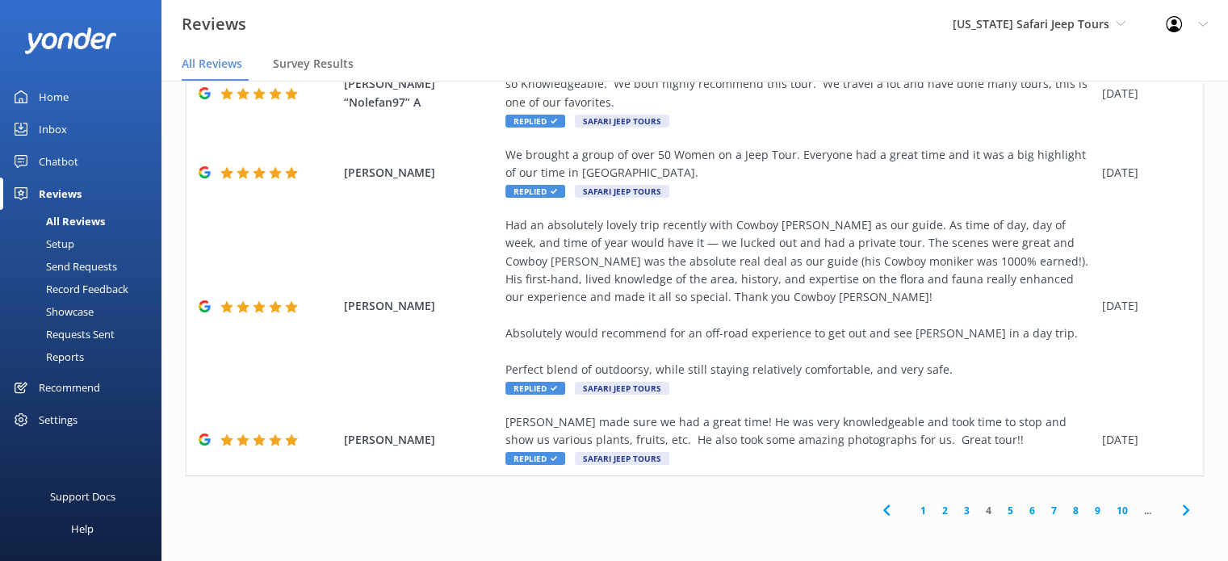
click at [999, 509] on link "5" at bounding box center [1010, 510] width 22 height 15
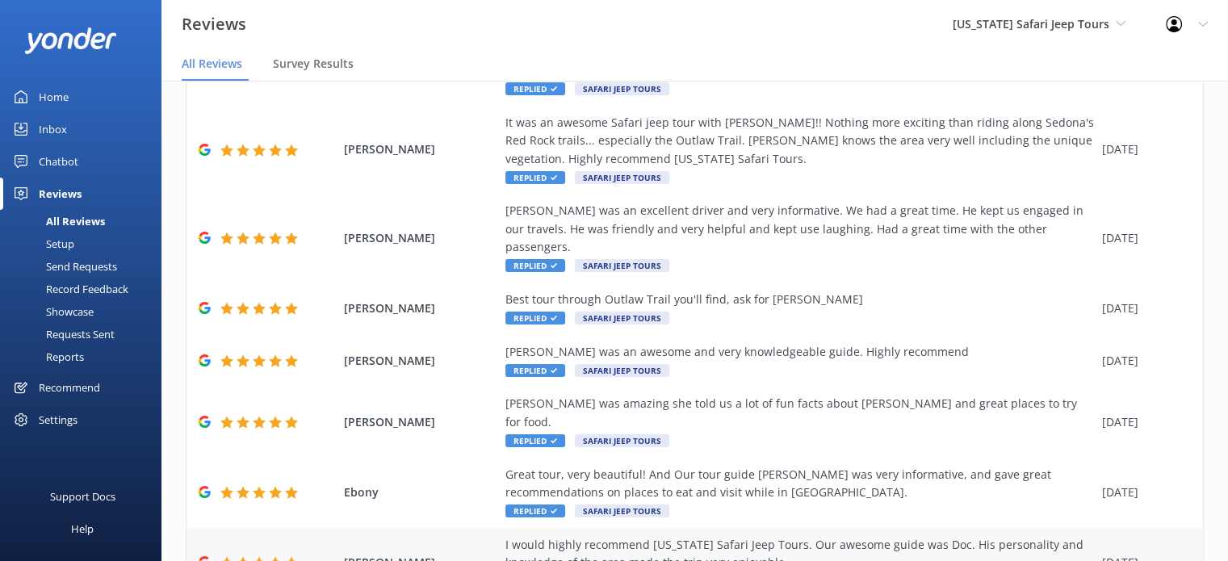
scroll to position [339, 0]
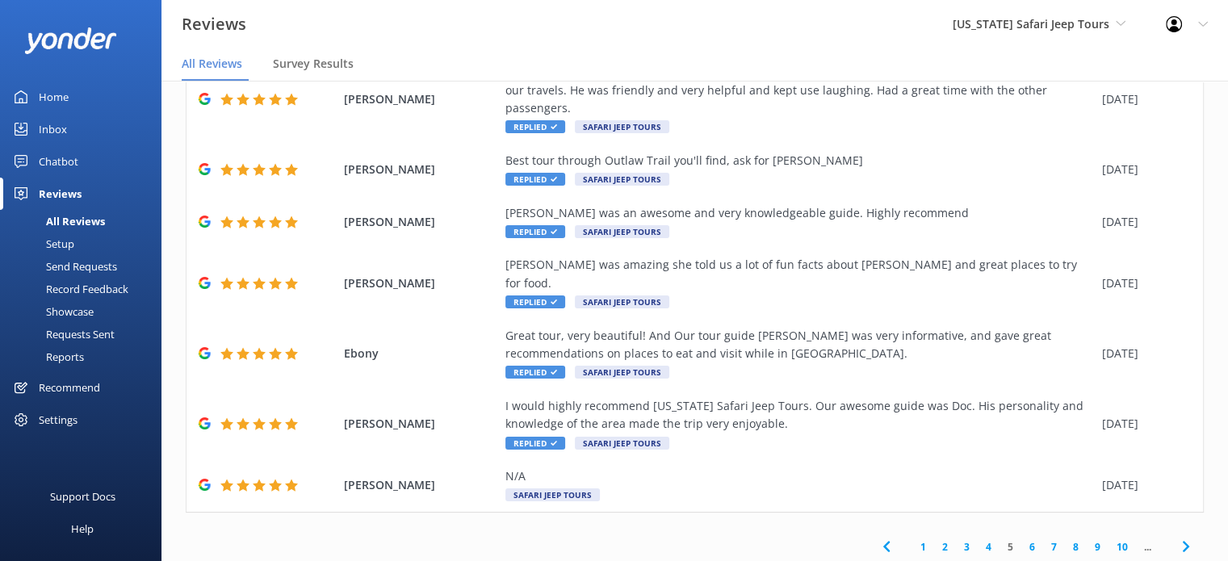
click at [1176, 537] on icon at bounding box center [1185, 546] width 19 height 19
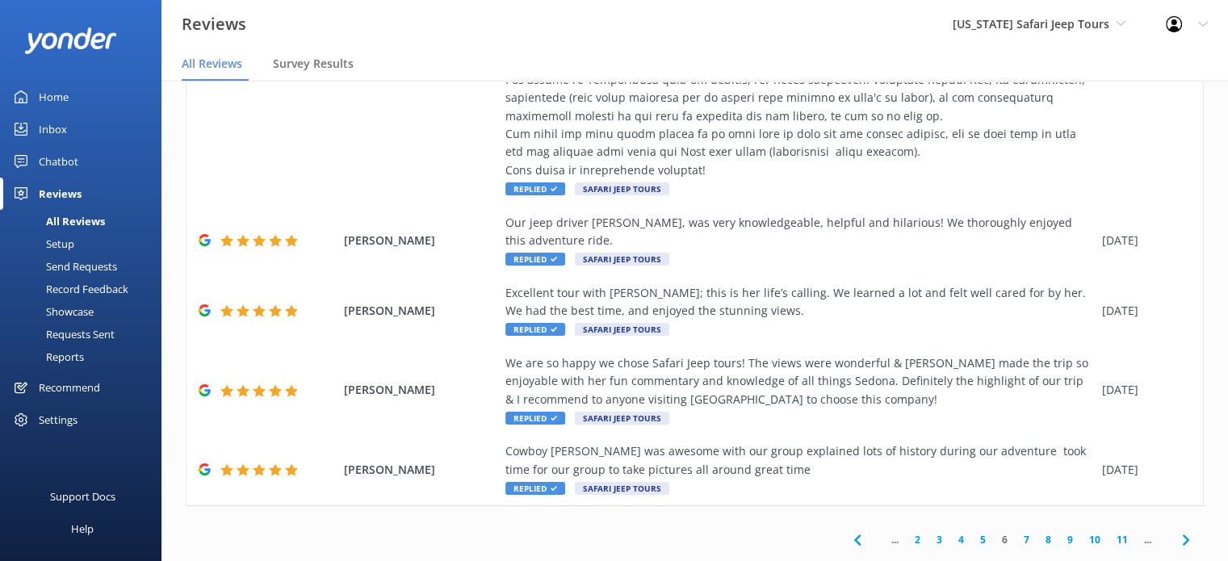
scroll to position [628, 0]
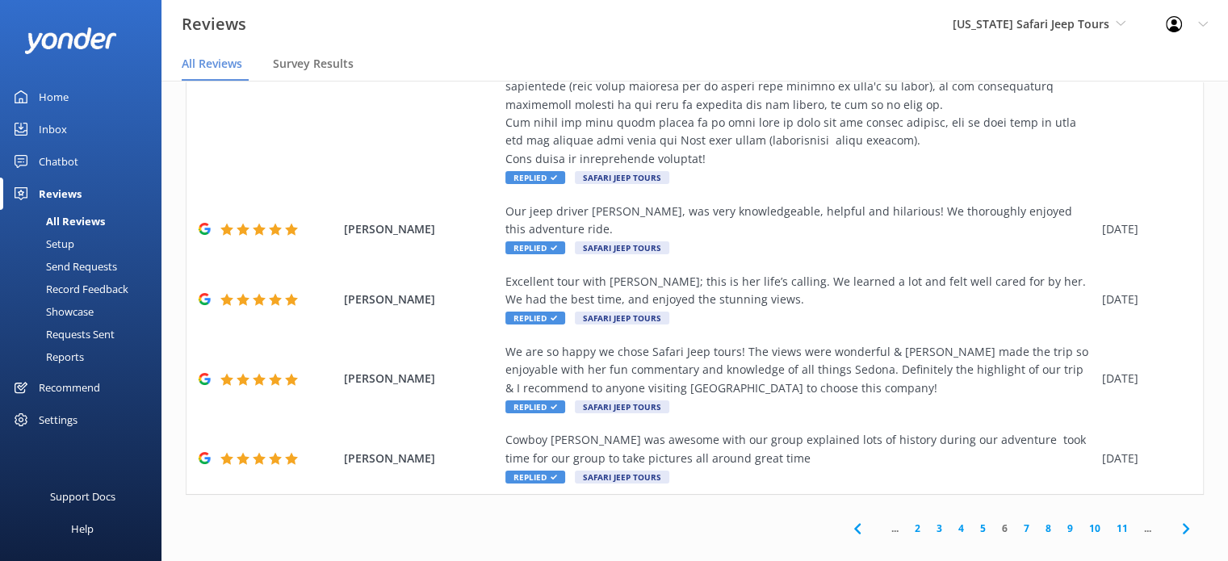
click at [1110, 521] on link "11" at bounding box center [1121, 528] width 27 height 15
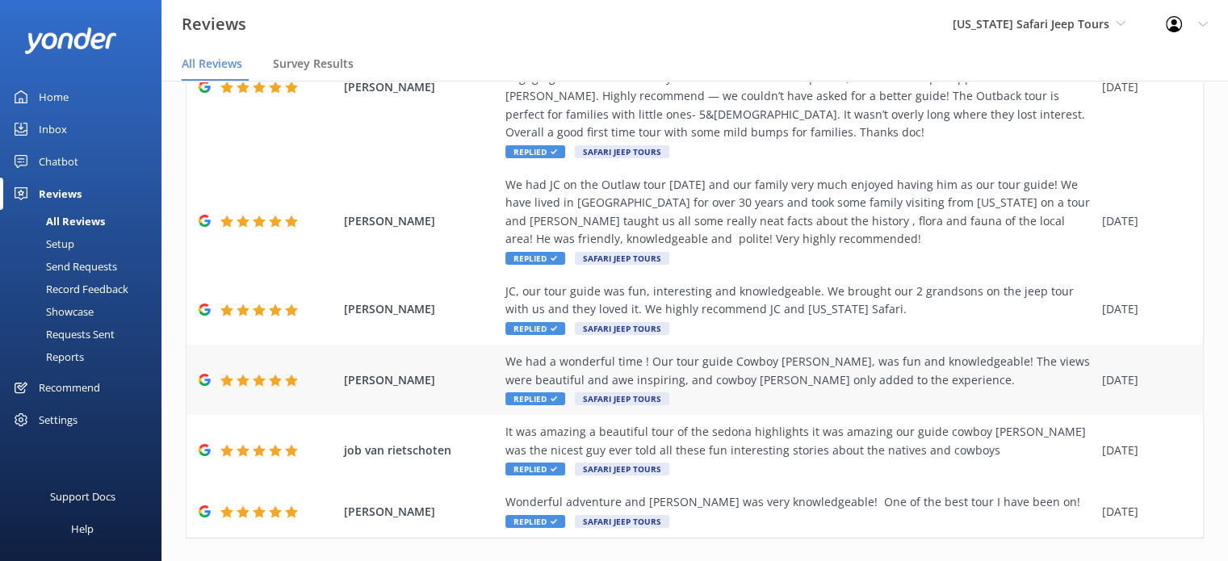
scroll to position [520, 0]
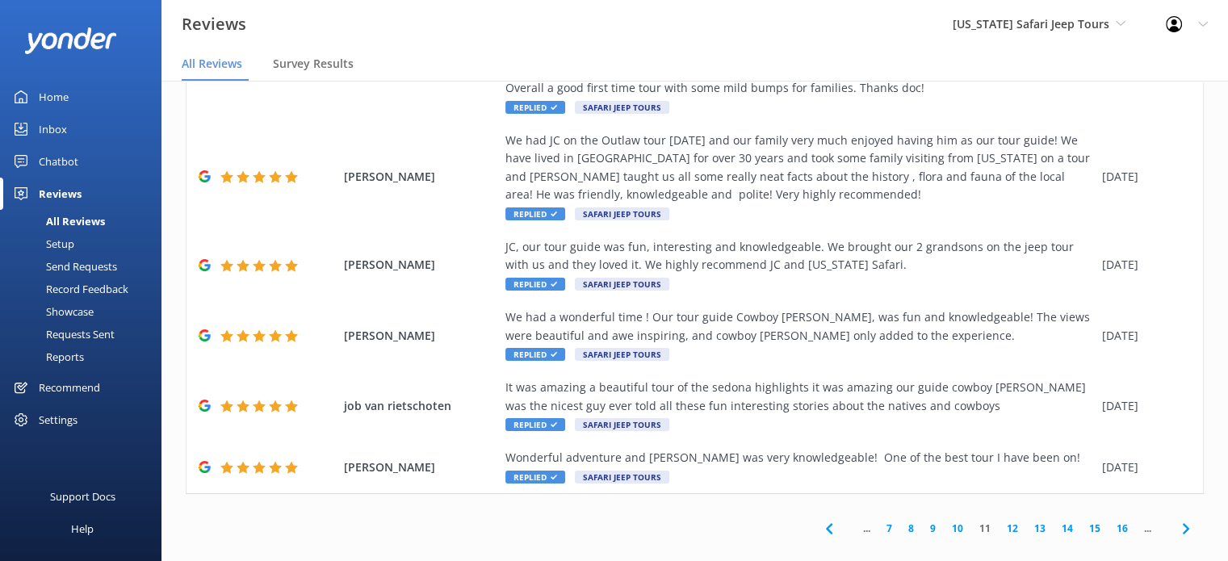
click at [1084, 521] on link "15" at bounding box center [1094, 528] width 27 height 15
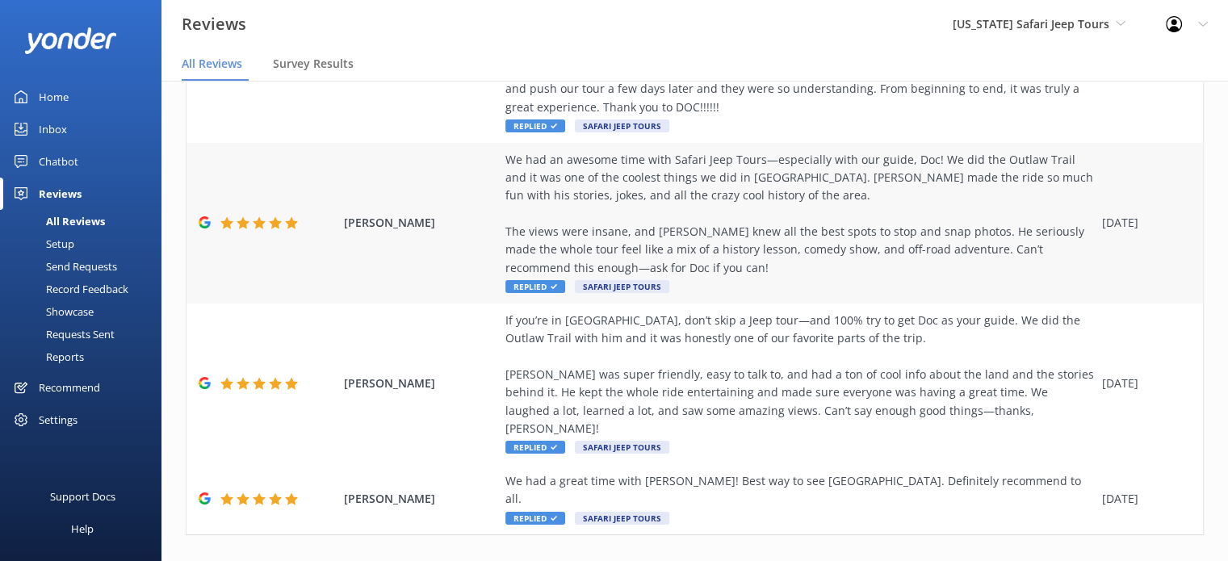
scroll to position [718, 0]
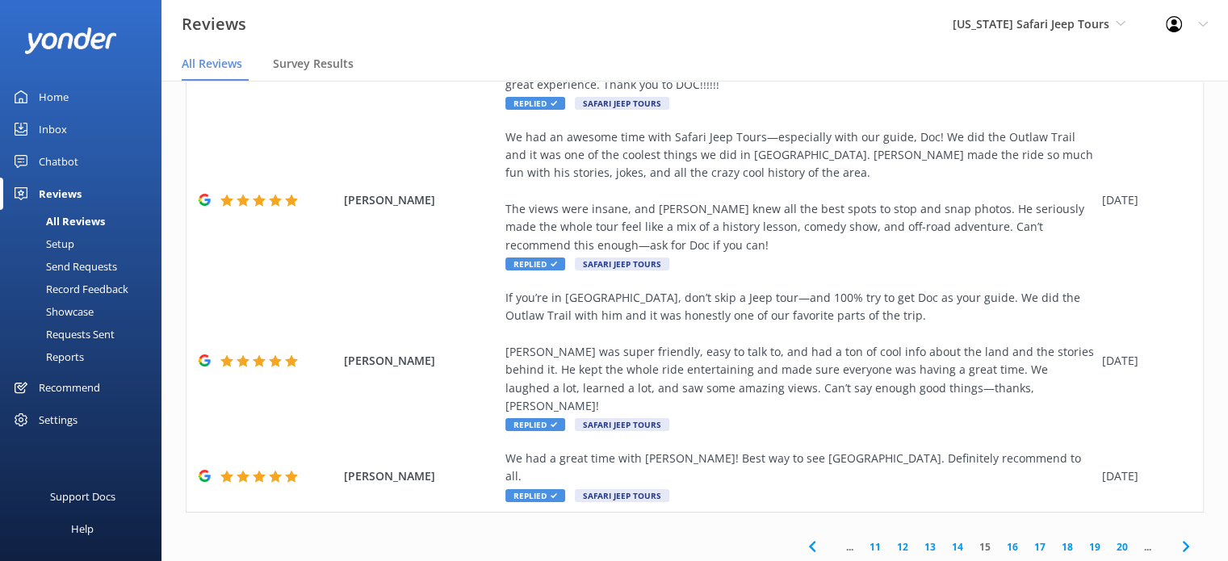
click at [802, 537] on icon at bounding box center [811, 546] width 19 height 19
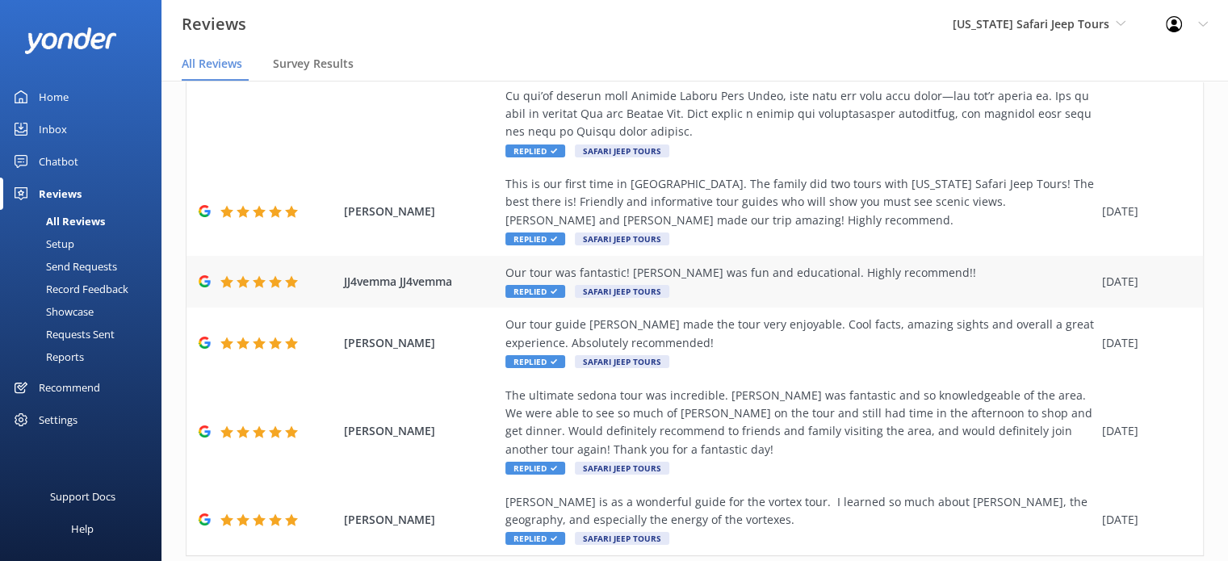
scroll to position [630, 0]
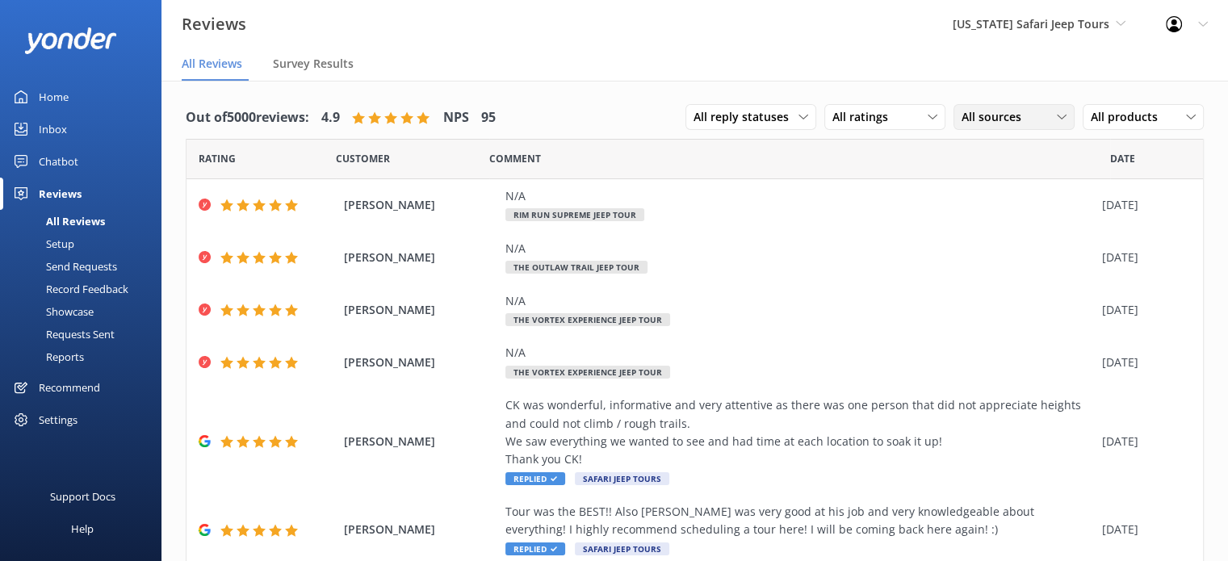
click at [970, 121] on span "All sources" at bounding box center [995, 117] width 69 height 18
click at [1025, 258] on link "Google reviews" at bounding box center [1026, 248] width 144 height 32
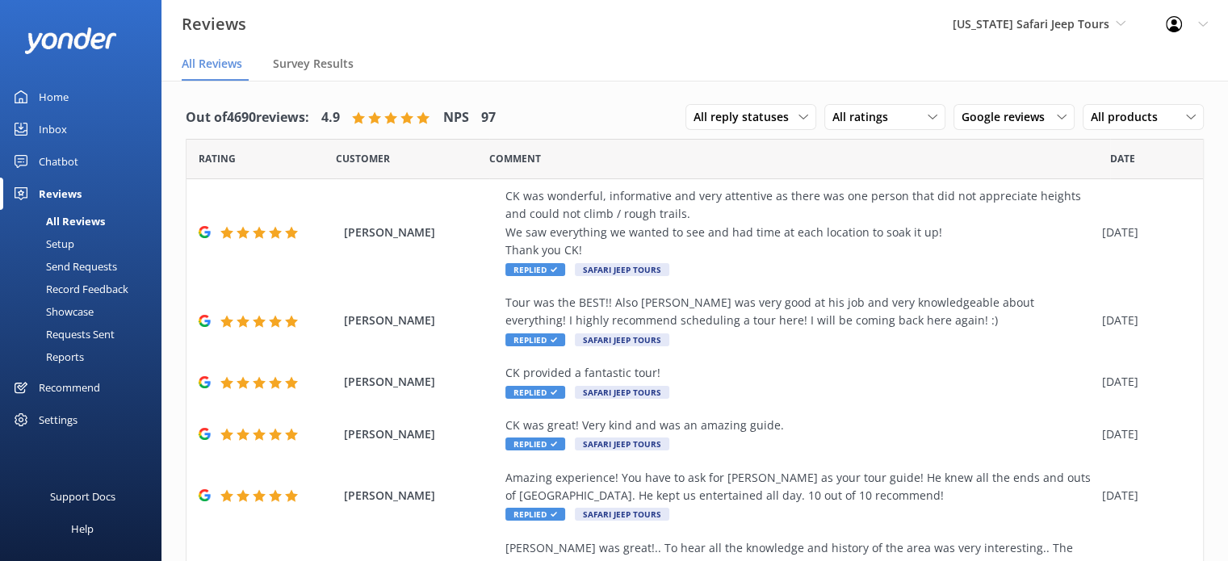
drag, startPoint x: 1221, startPoint y: 257, endPoint x: 1205, endPoint y: 403, distance: 146.9
click at [1205, 403] on div "Out of 4690 reviews: 4.9 NPS 97 All reply statuses All reply statuses Needs a r…" at bounding box center [694, 517] width 1066 height 872
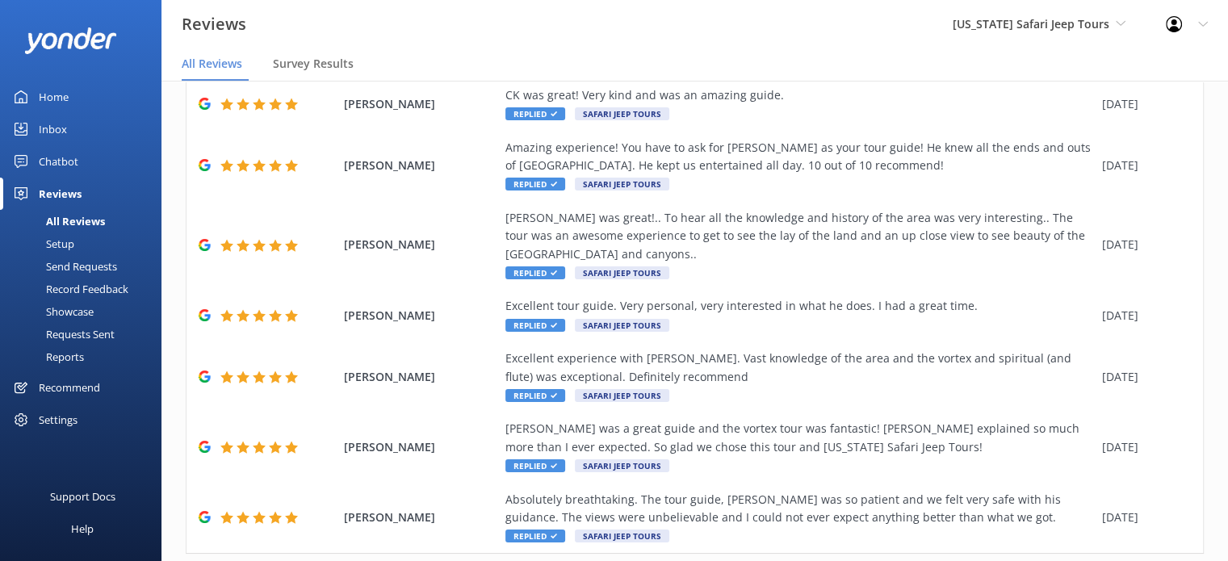
scroll to position [375, 0]
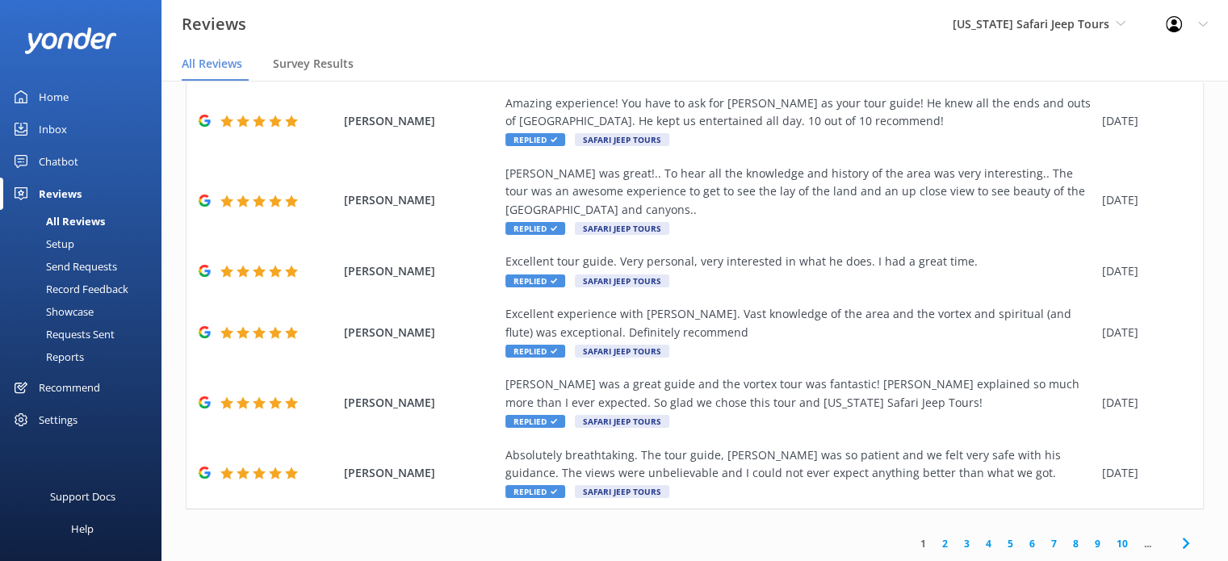
click at [1108, 544] on link "10" at bounding box center [1121, 543] width 27 height 15
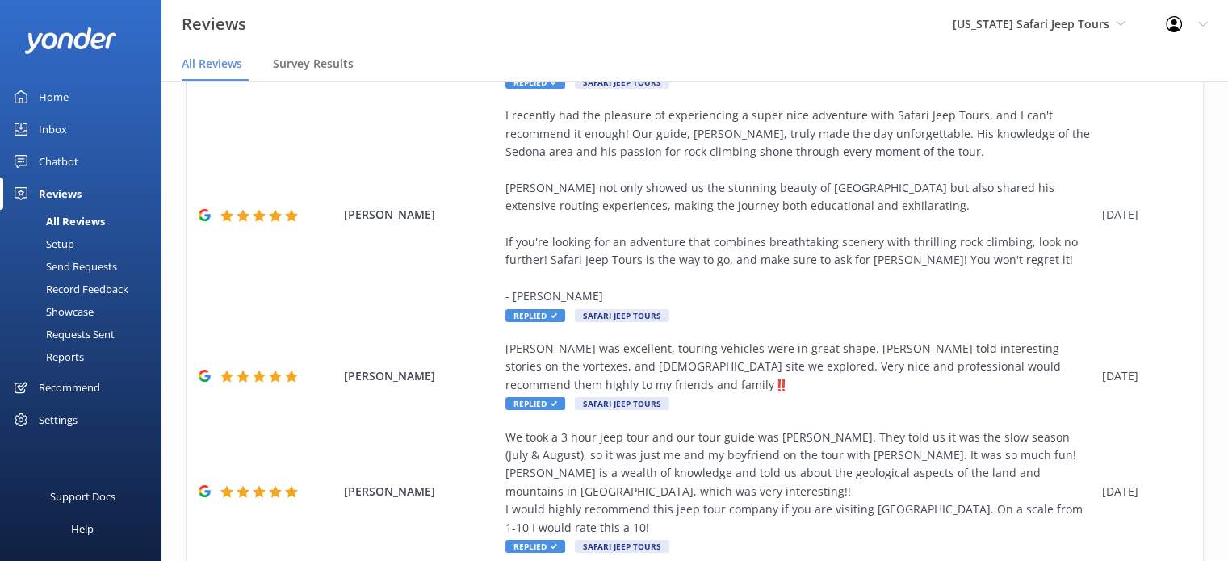
scroll to position [755, 0]
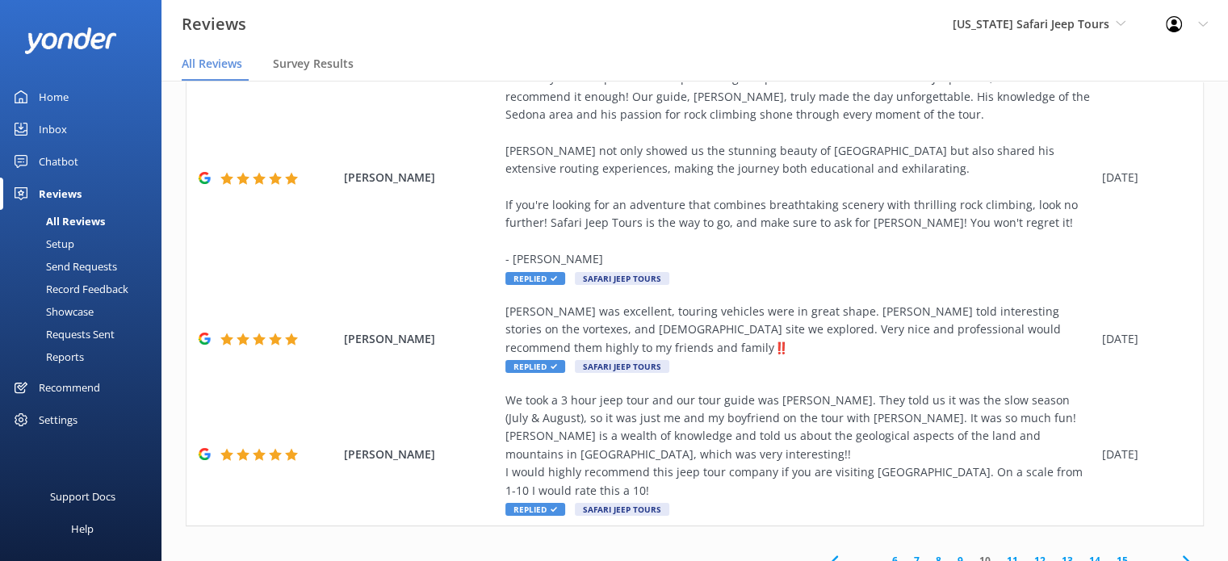
click at [1108, 553] on link "15" at bounding box center [1121, 560] width 27 height 15
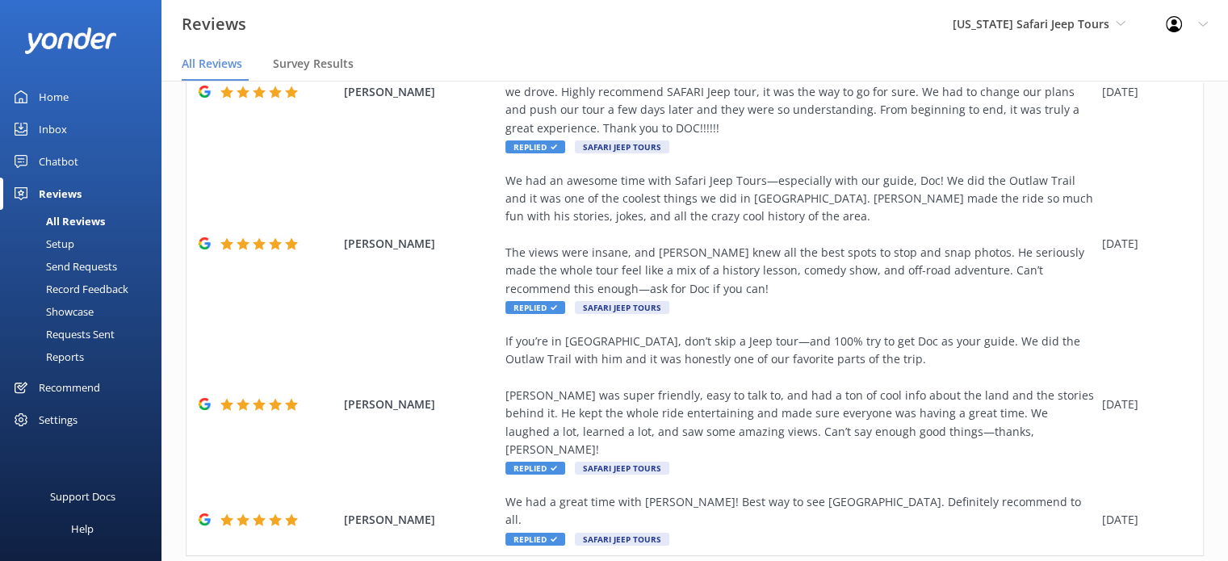
scroll to position [718, 0]
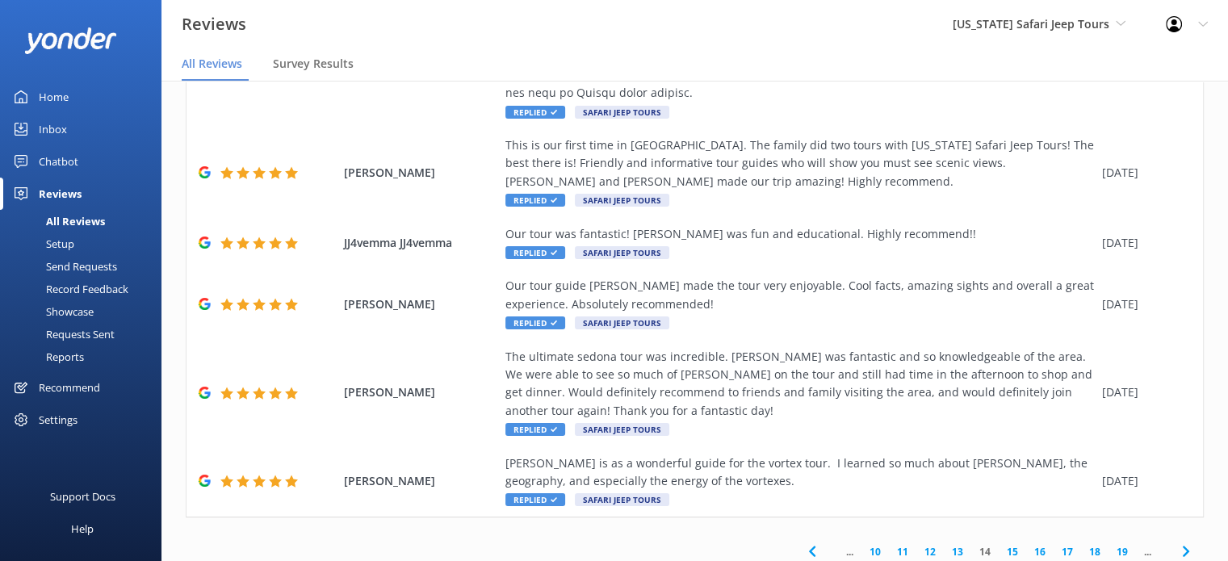
scroll to position [791, 0]
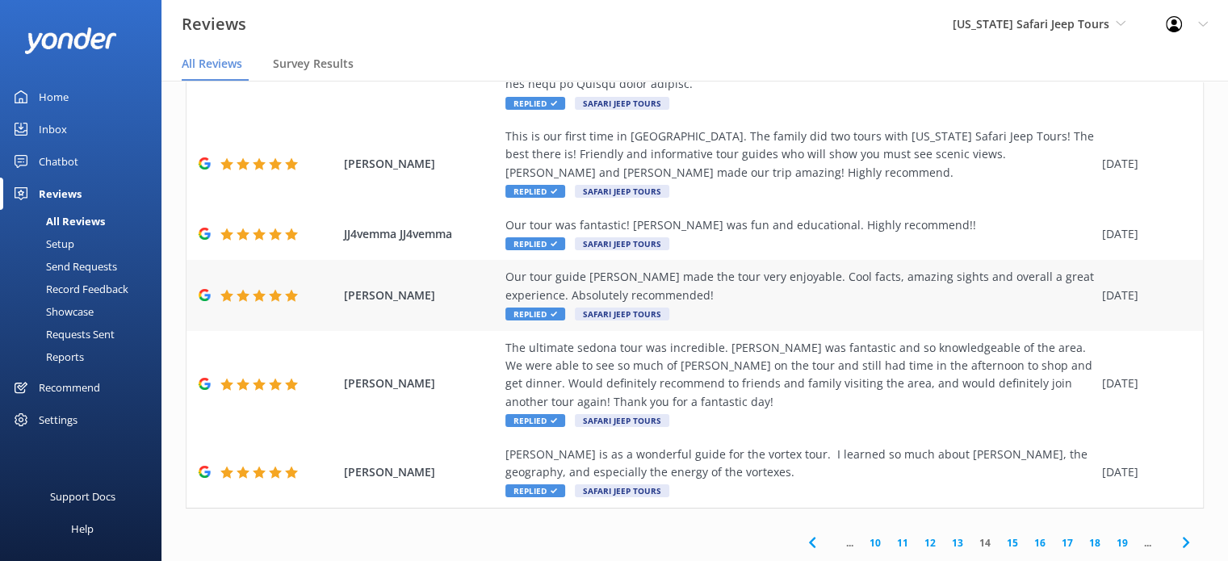
click at [746, 288] on div "Our tour guide [PERSON_NAME] made the tour very enjoyable. Cool facts, amazing …" at bounding box center [799, 286] width 589 height 36
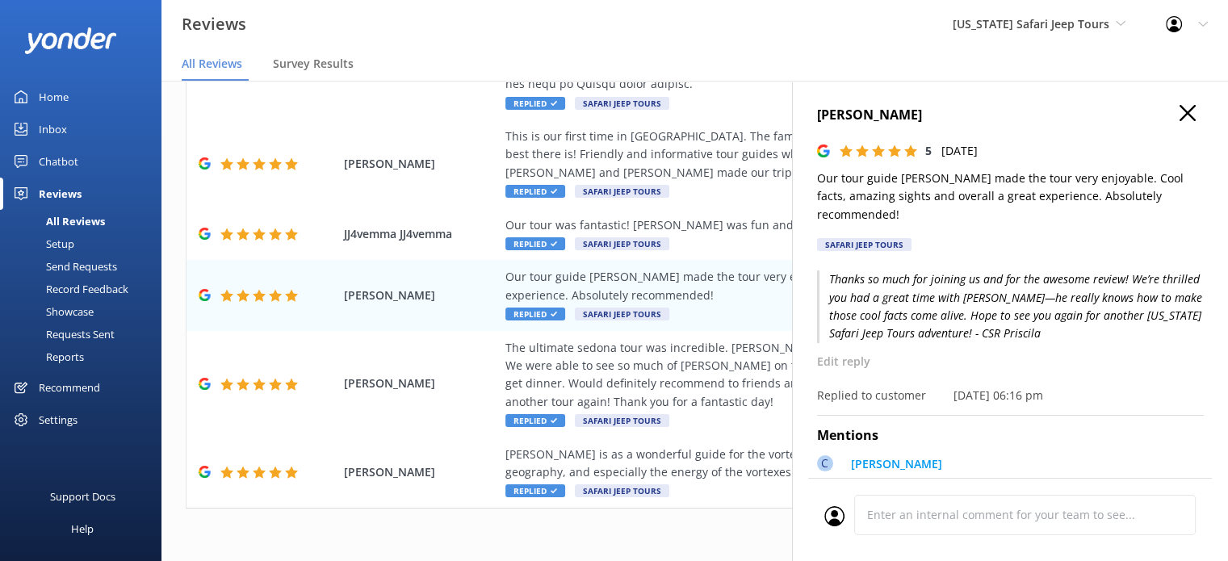
click at [1179, 115] on use "button" at bounding box center [1187, 113] width 16 height 16
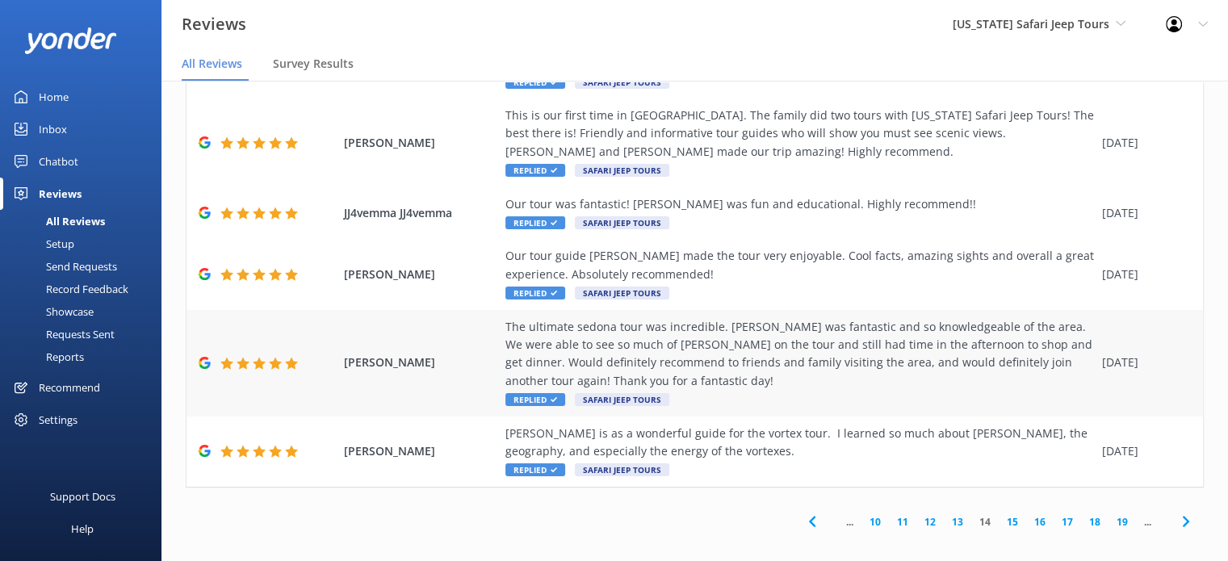
scroll to position [32, 0]
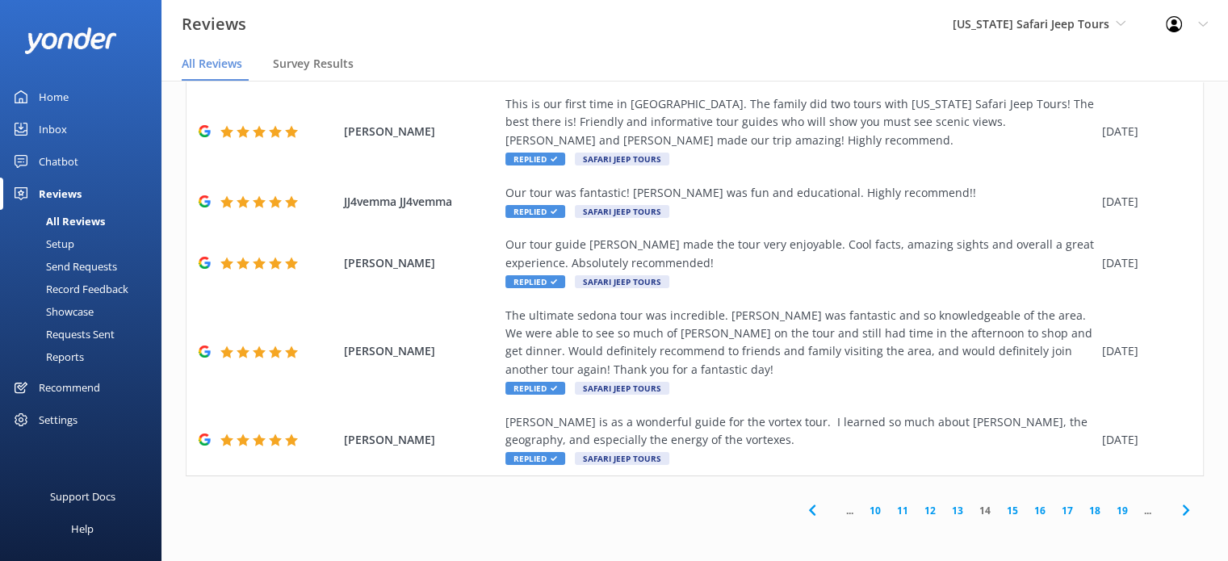
click at [946, 513] on link "13" at bounding box center [957, 510] width 27 height 15
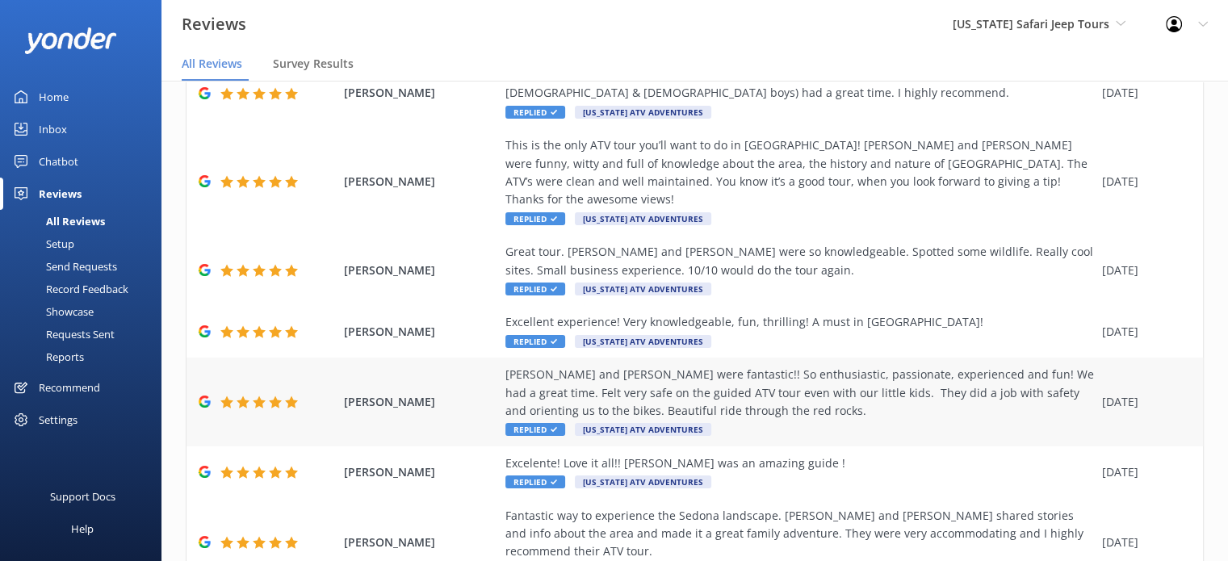
scroll to position [465, 0]
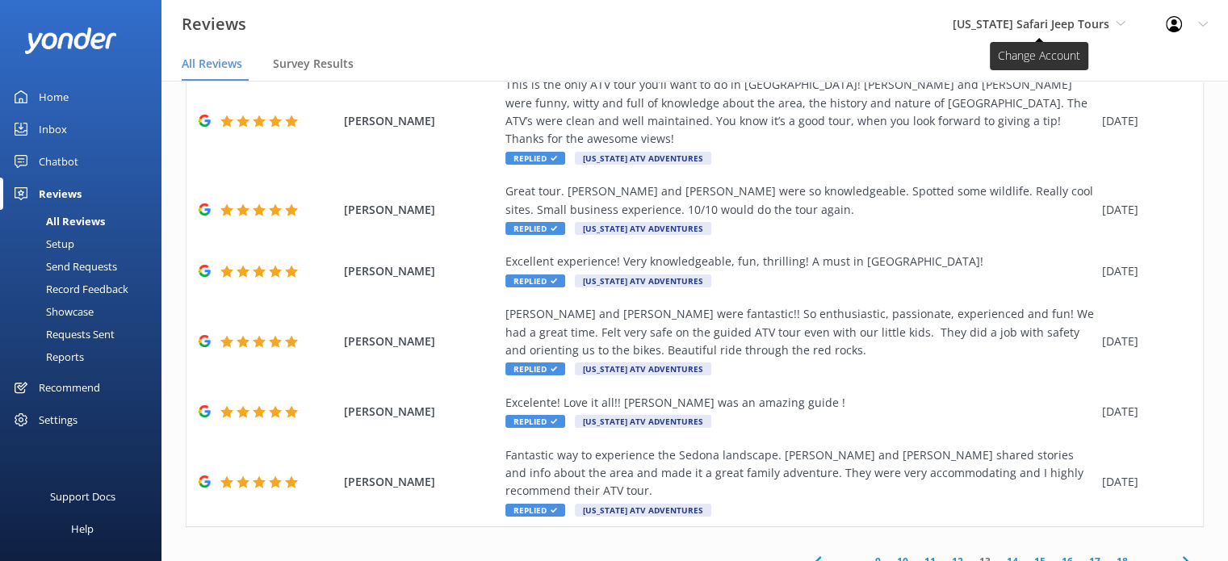
click at [1090, 26] on span "[US_STATE] Safari Jeep Tours" at bounding box center [1031, 23] width 157 height 15
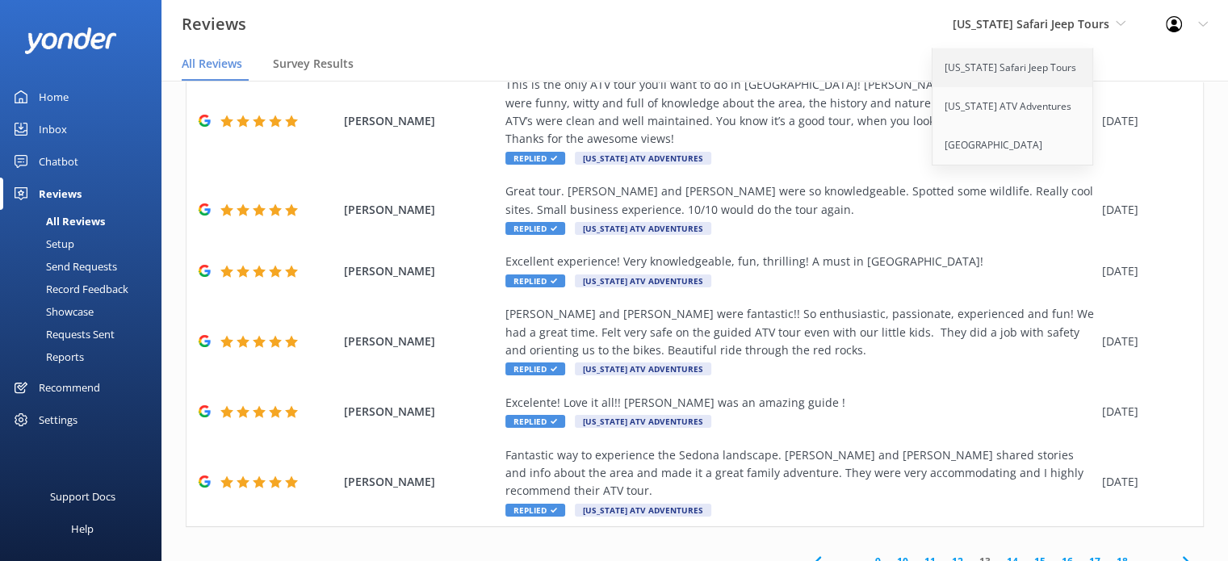
click at [1029, 70] on link "[US_STATE] Safari Jeep Tours" at bounding box center [1012, 67] width 161 height 39
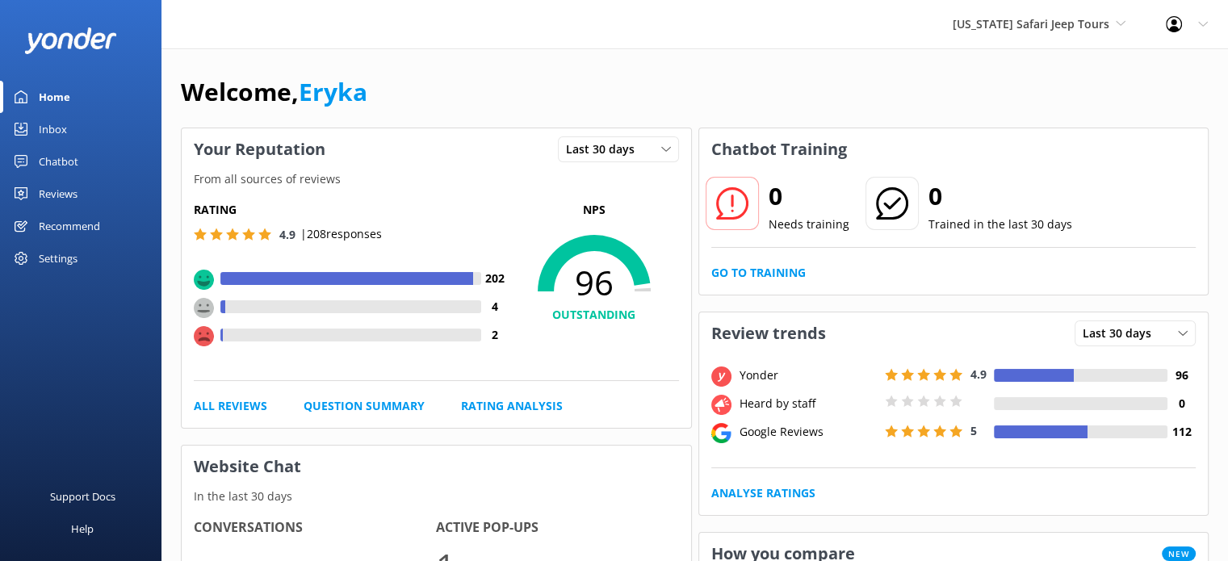
click at [26, 187] on use at bounding box center [21, 193] width 13 height 13
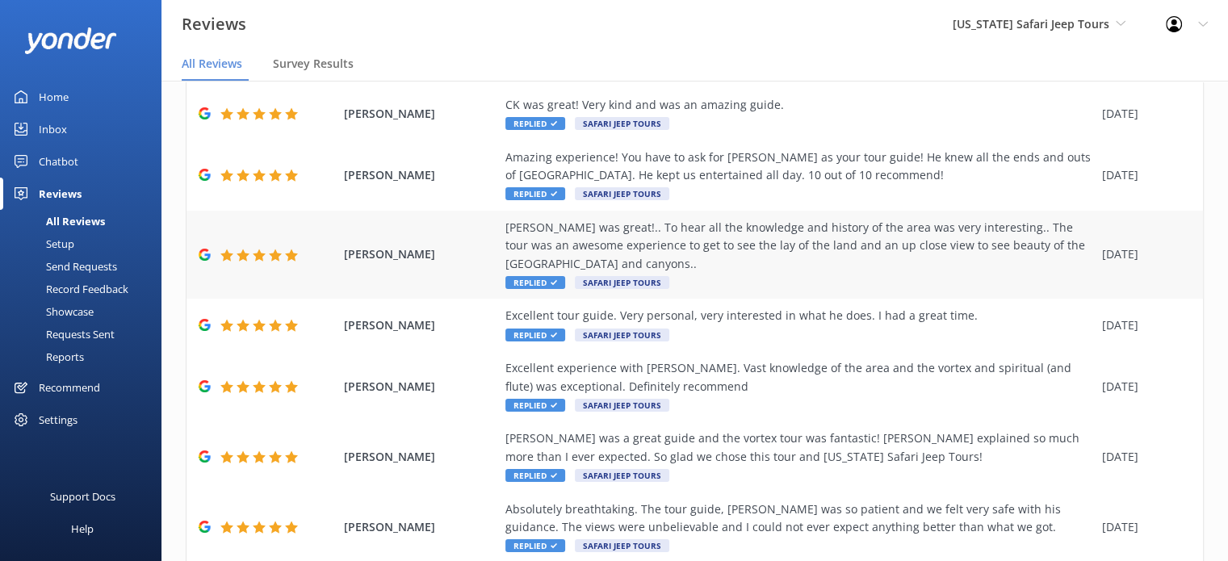
scroll to position [375, 0]
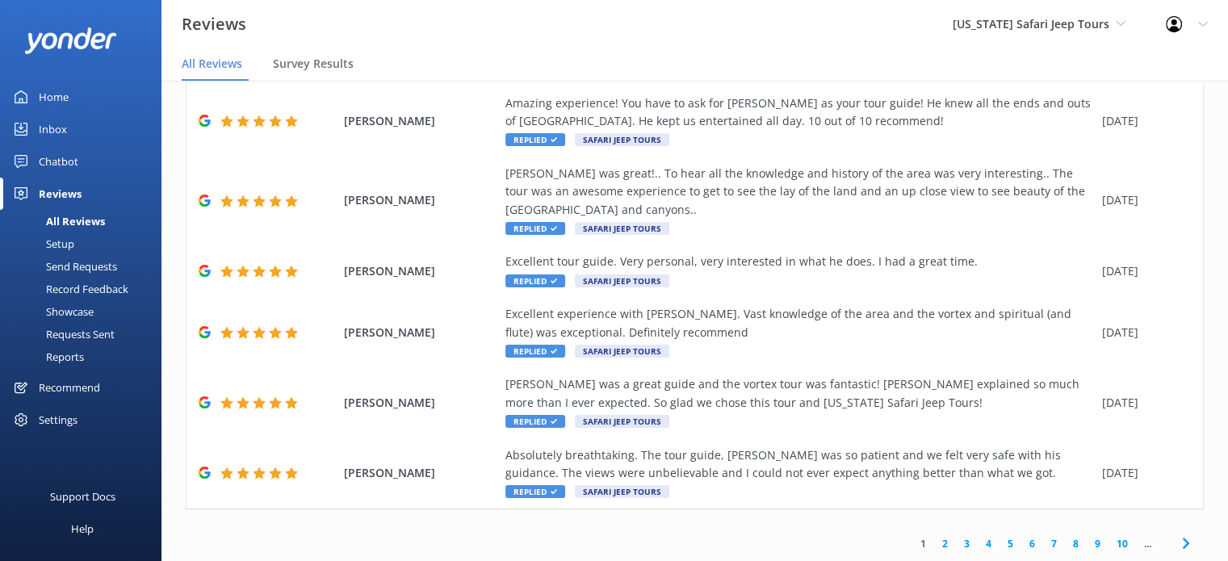
click at [1108, 544] on link "10" at bounding box center [1121, 543] width 27 height 15
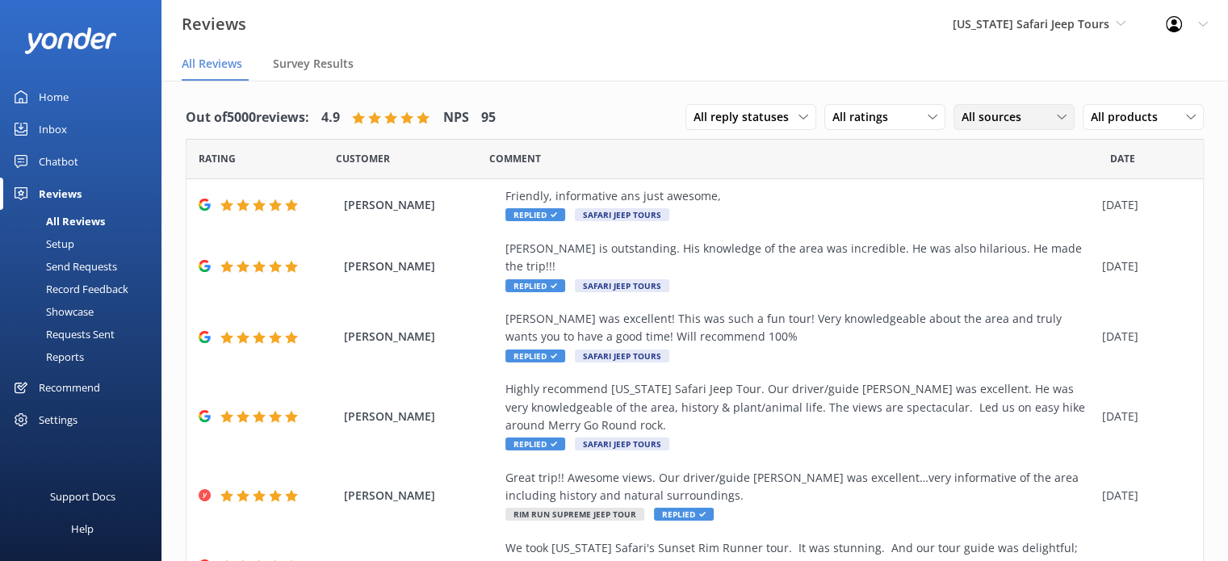
click at [988, 125] on span "All sources" at bounding box center [995, 117] width 69 height 18
click at [1020, 244] on div "Google reviews" at bounding box center [1024, 249] width 94 height 16
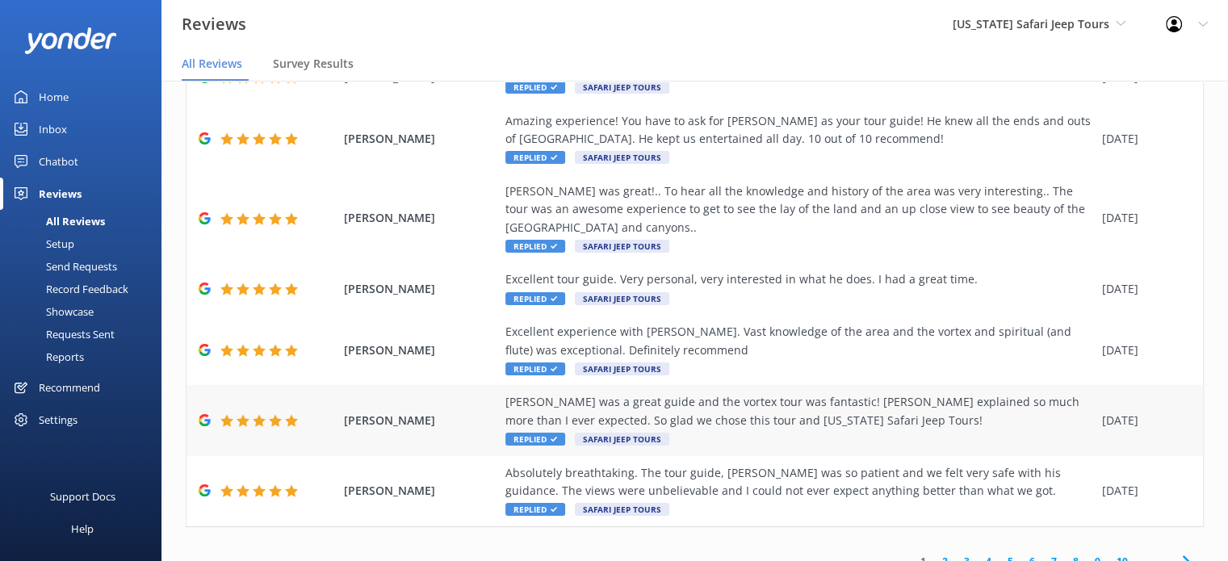
scroll to position [375, 0]
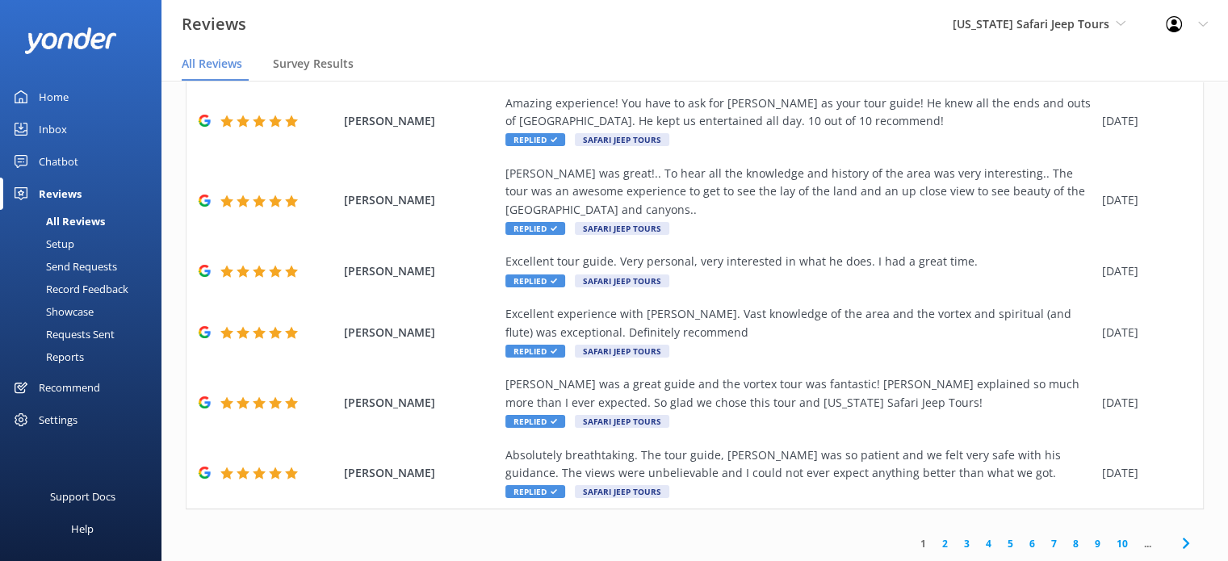
click at [1108, 542] on link "10" at bounding box center [1121, 543] width 27 height 15
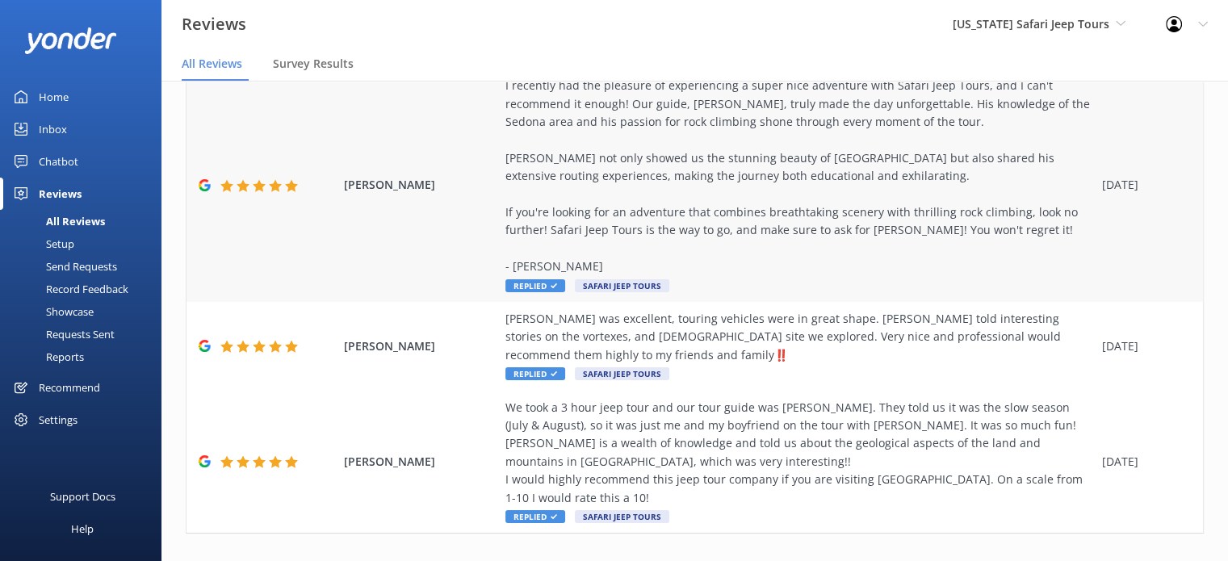
scroll to position [755, 0]
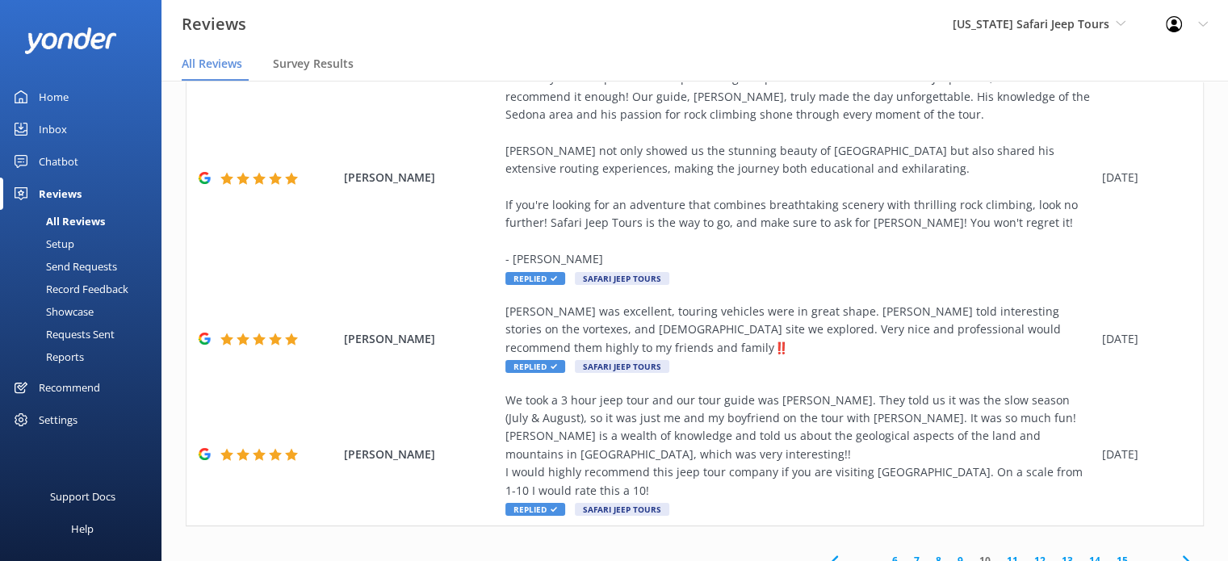
click at [1081, 553] on link "14" at bounding box center [1094, 560] width 27 height 15
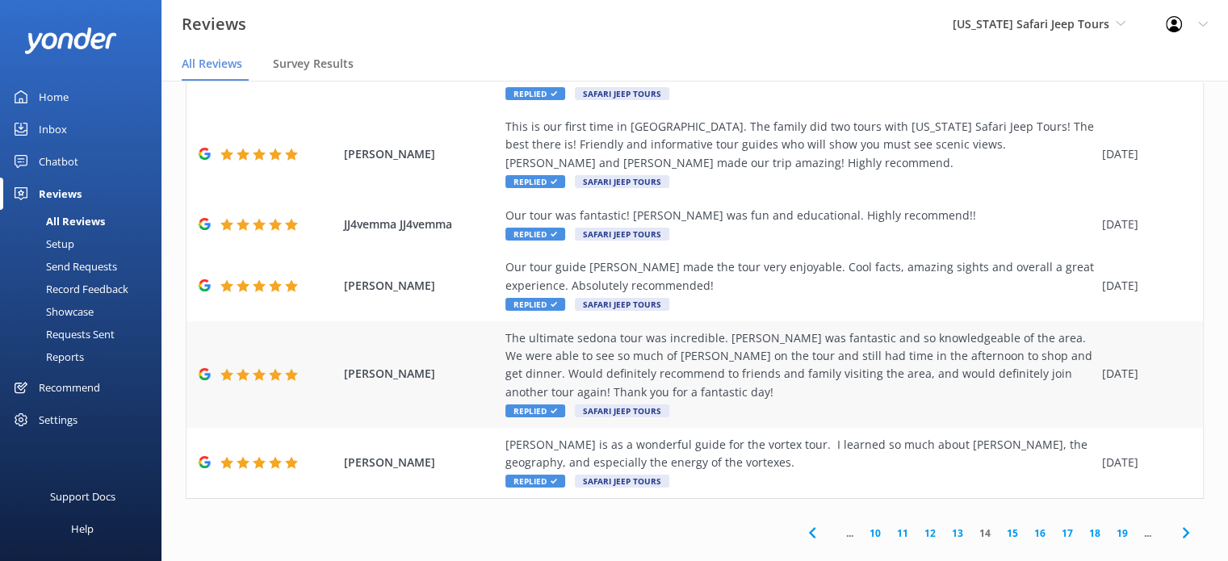
scroll to position [791, 0]
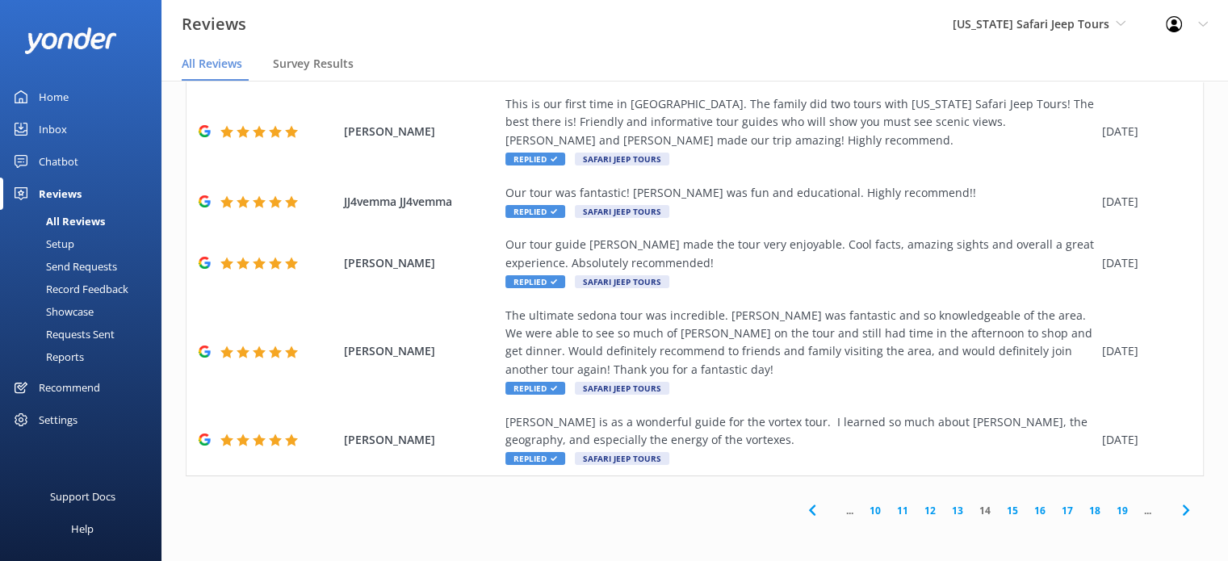
click at [945, 513] on link "13" at bounding box center [957, 510] width 27 height 15
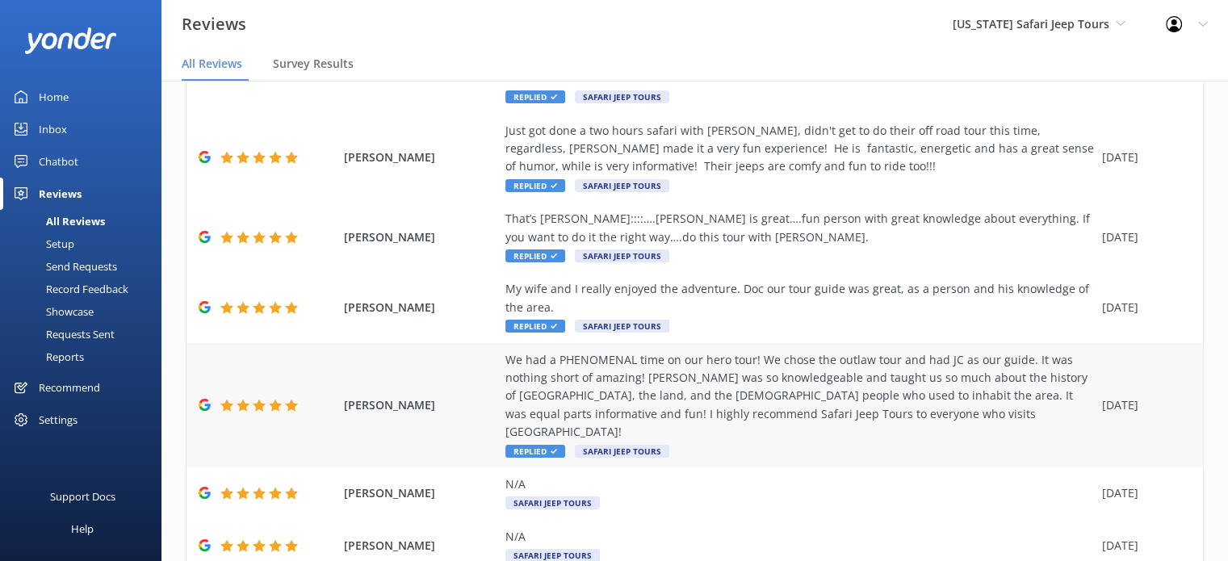
scroll to position [484, 0]
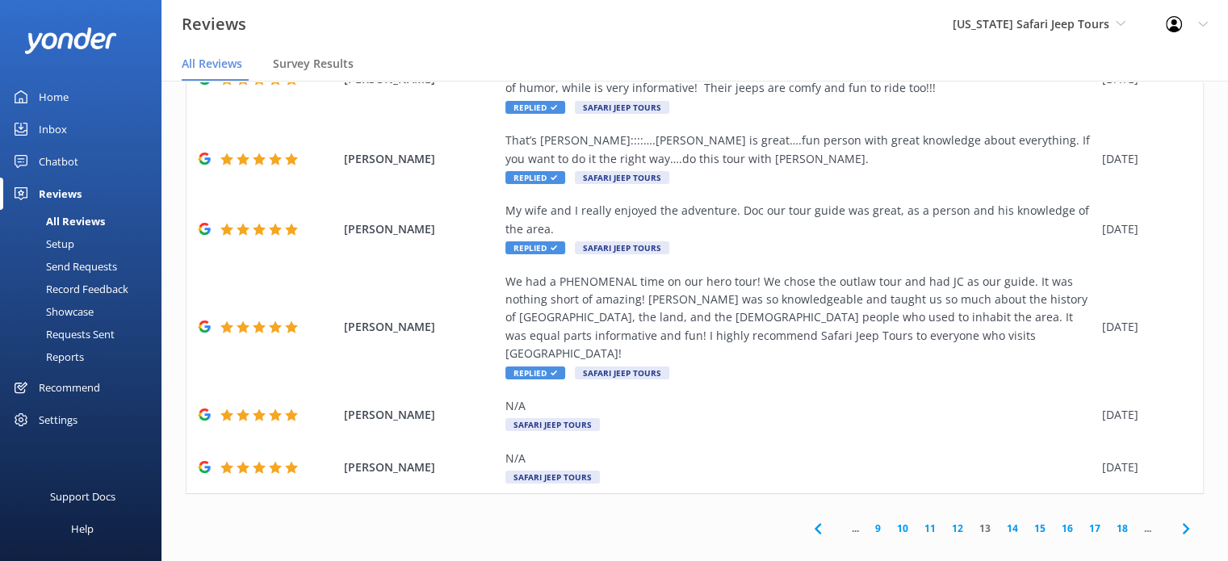
click at [949, 521] on link "12" at bounding box center [957, 528] width 27 height 15
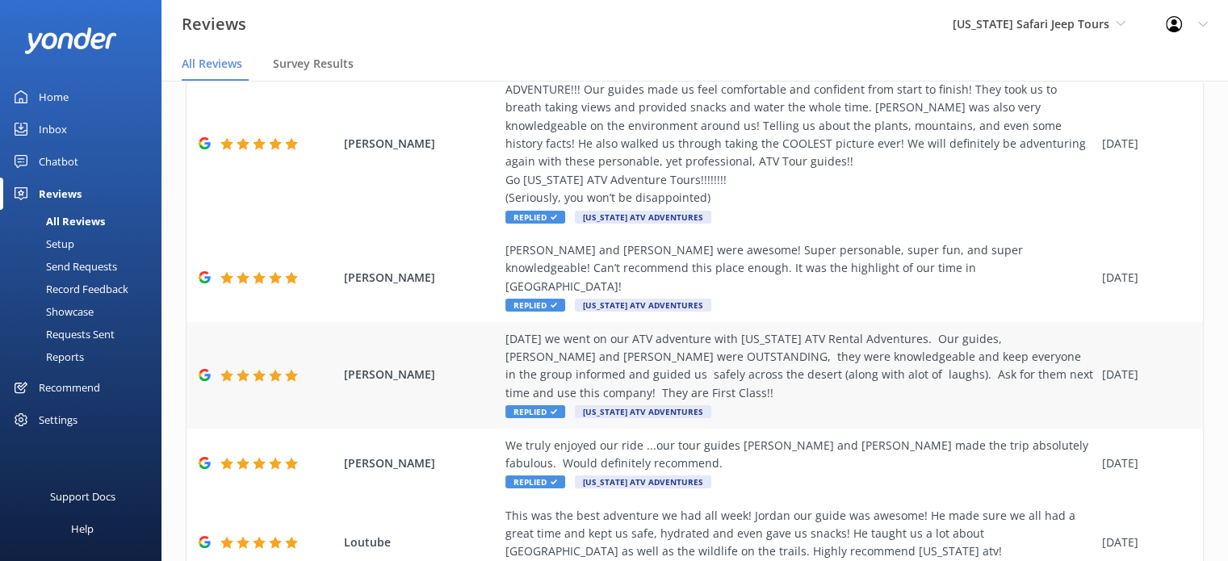
scroll to position [484, 0]
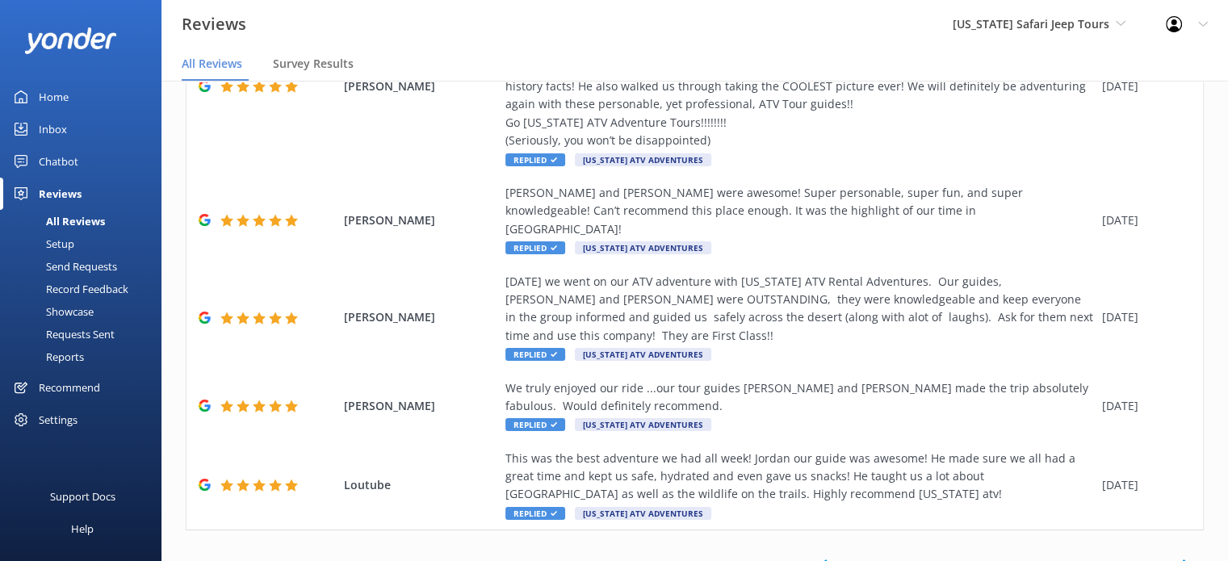
click at [944, 557] on link "11" at bounding box center [957, 564] width 27 height 15
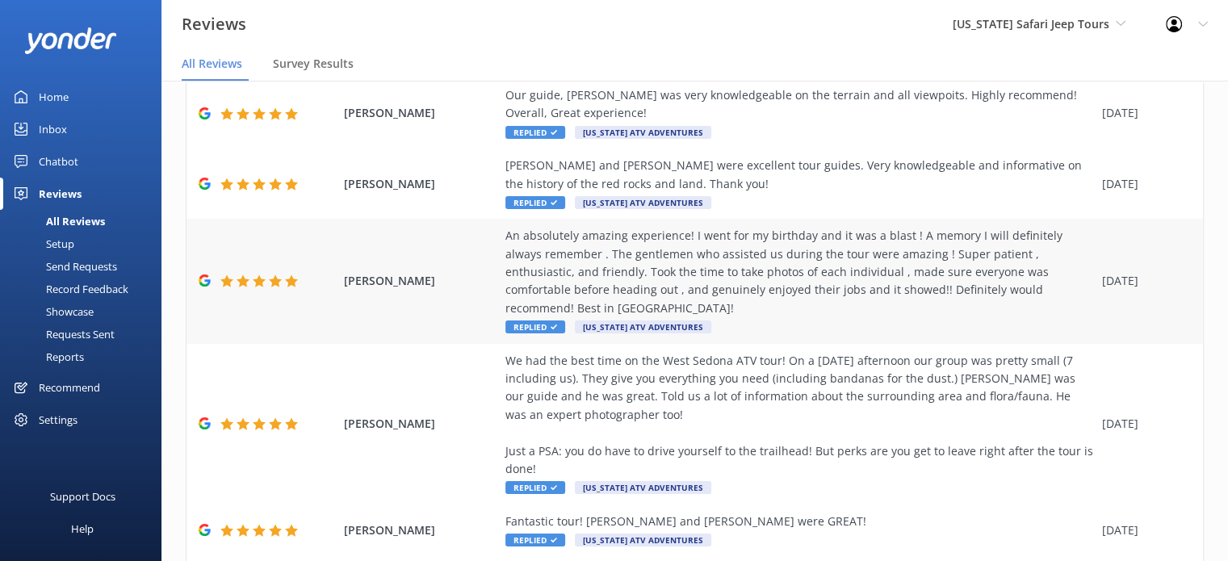
scroll to position [773, 0]
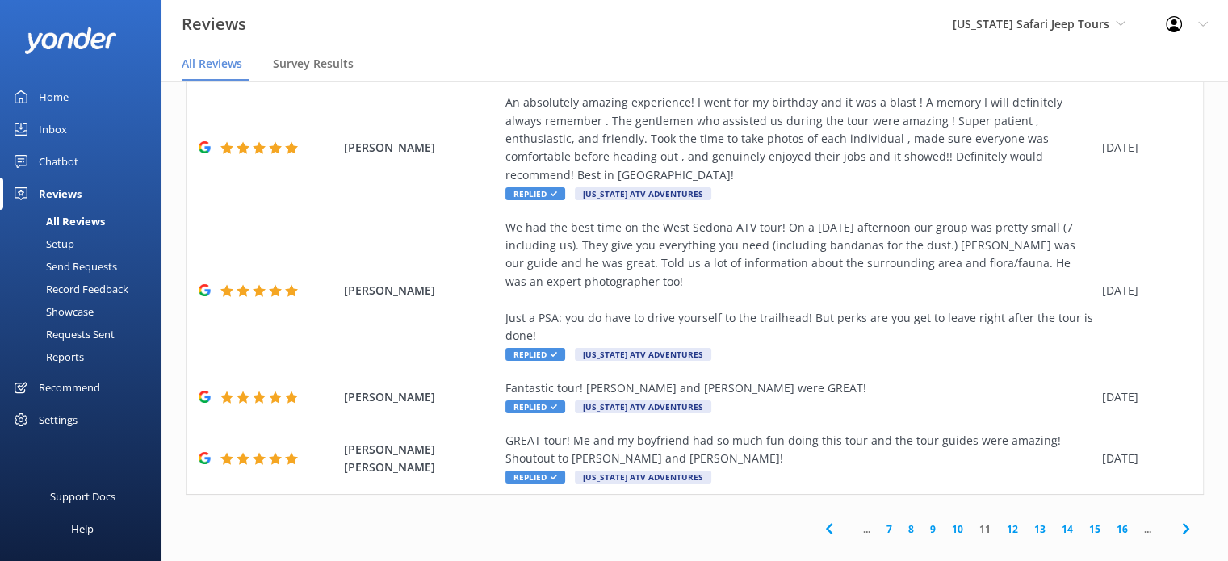
click at [944, 521] on link "10" at bounding box center [957, 528] width 27 height 15
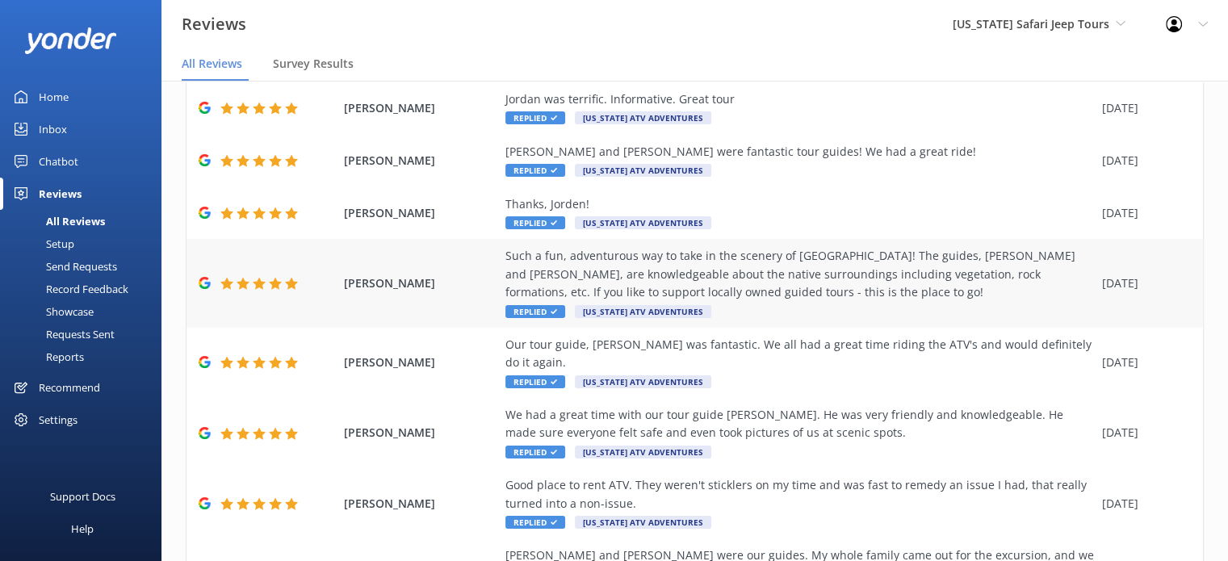
scroll to position [320, 0]
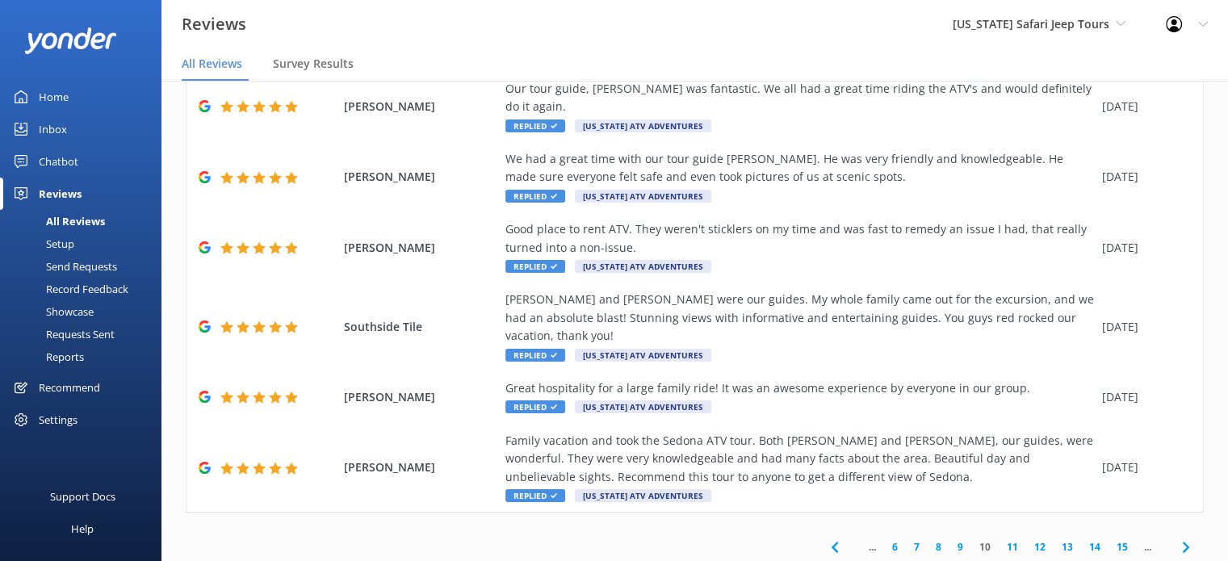
click at [949, 539] on link "9" at bounding box center [960, 546] width 22 height 15
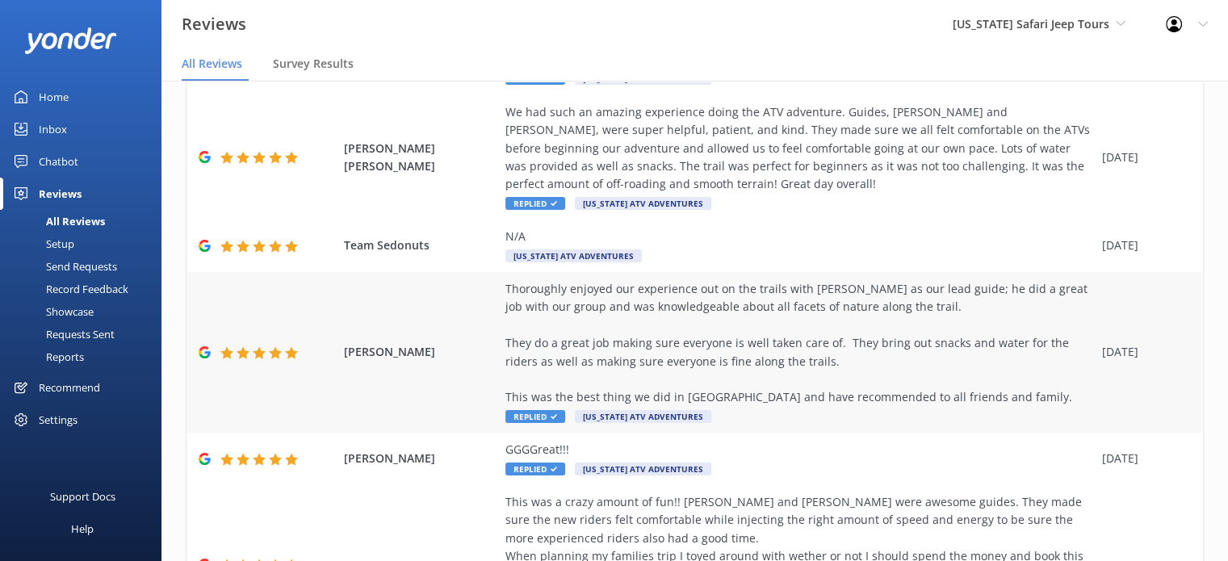
scroll to position [574, 0]
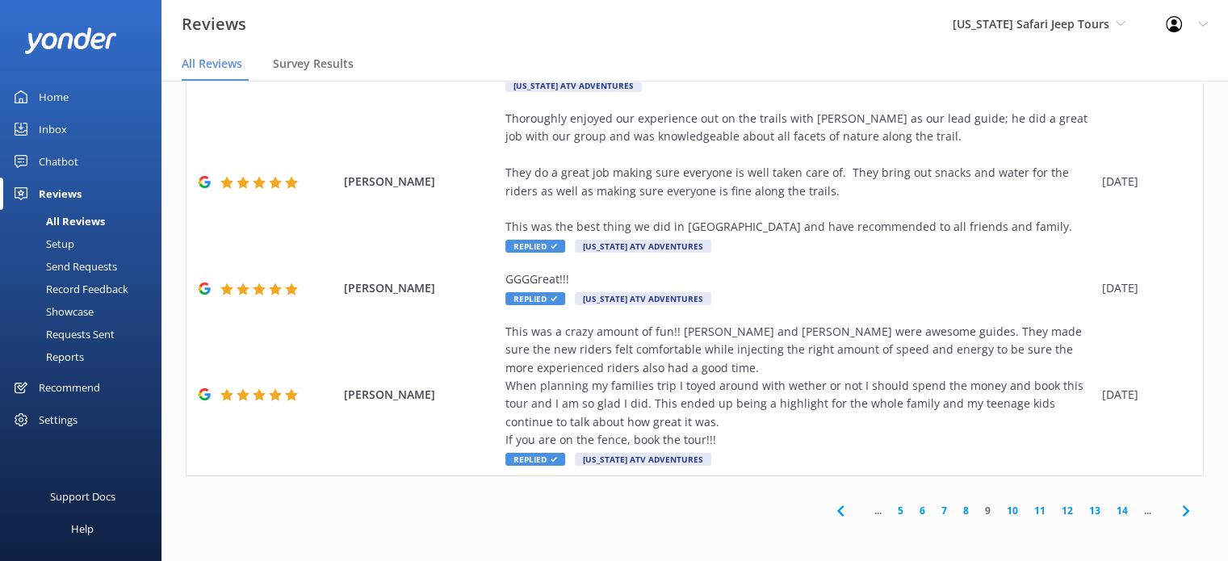
click at [955, 515] on link "8" at bounding box center [966, 510] width 22 height 15
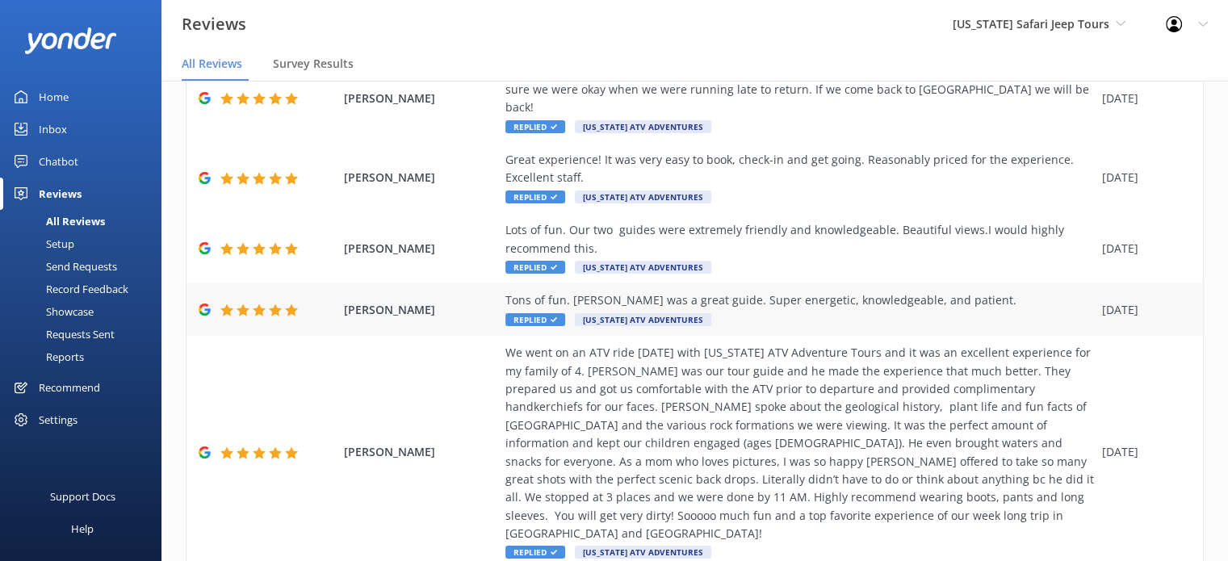
scroll to position [538, 0]
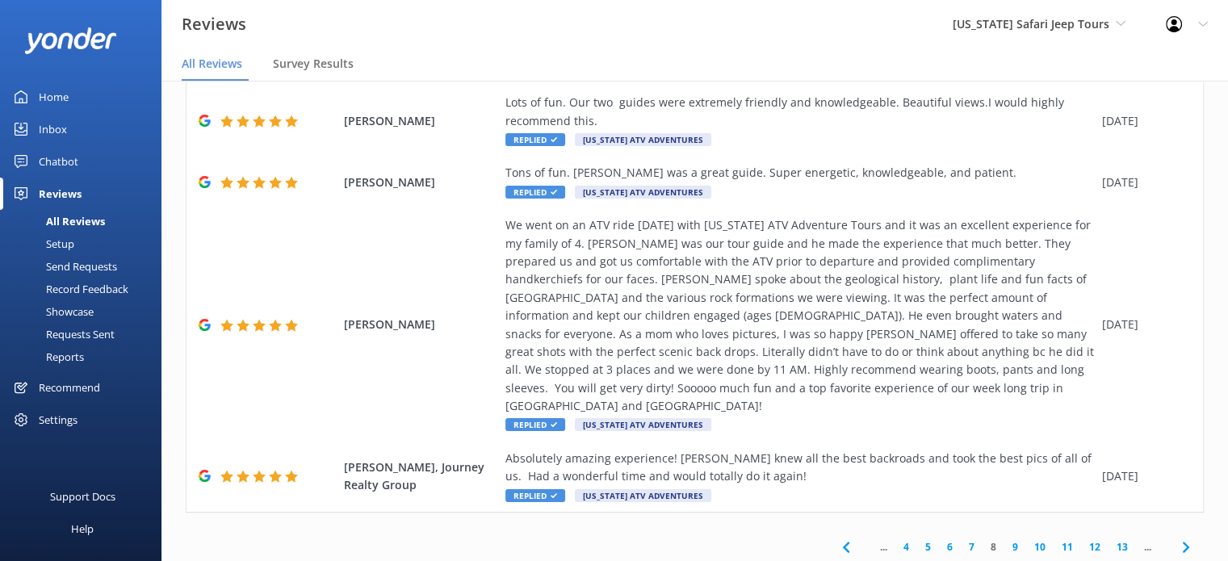
click at [961, 539] on link "7" at bounding box center [972, 546] width 22 height 15
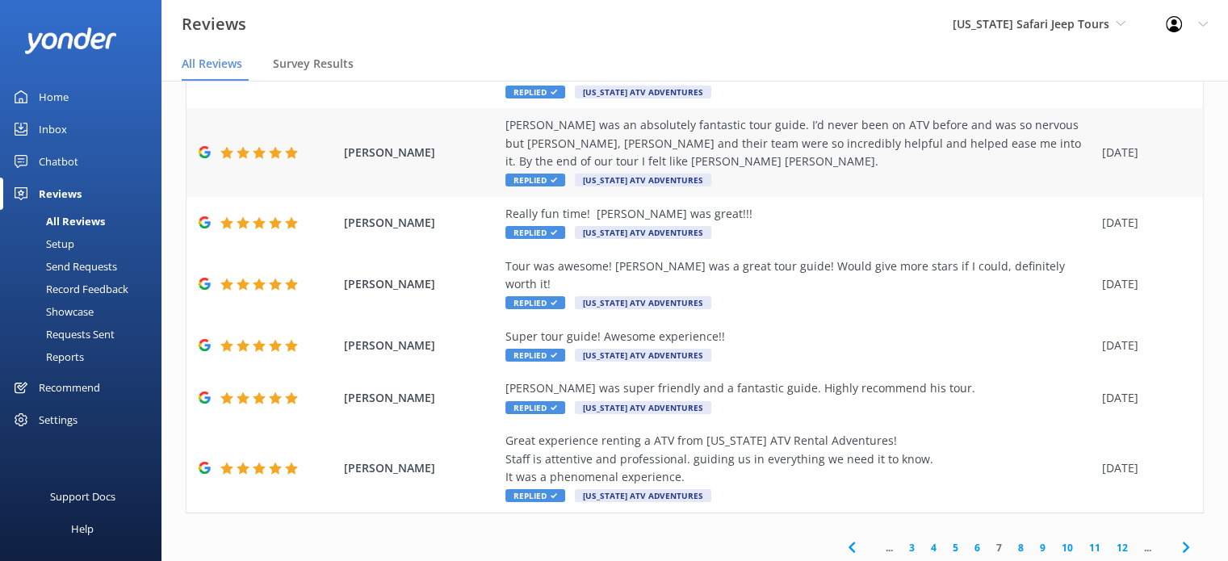
scroll to position [574, 0]
click at [966, 539] on link "6" at bounding box center [977, 546] width 22 height 15
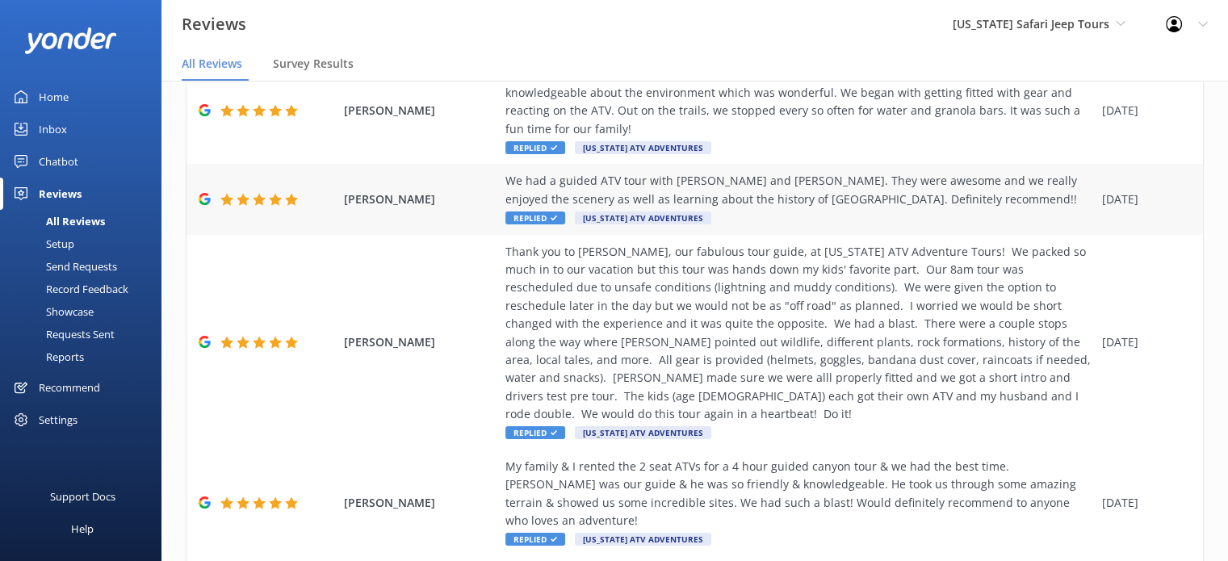
scroll to position [646, 0]
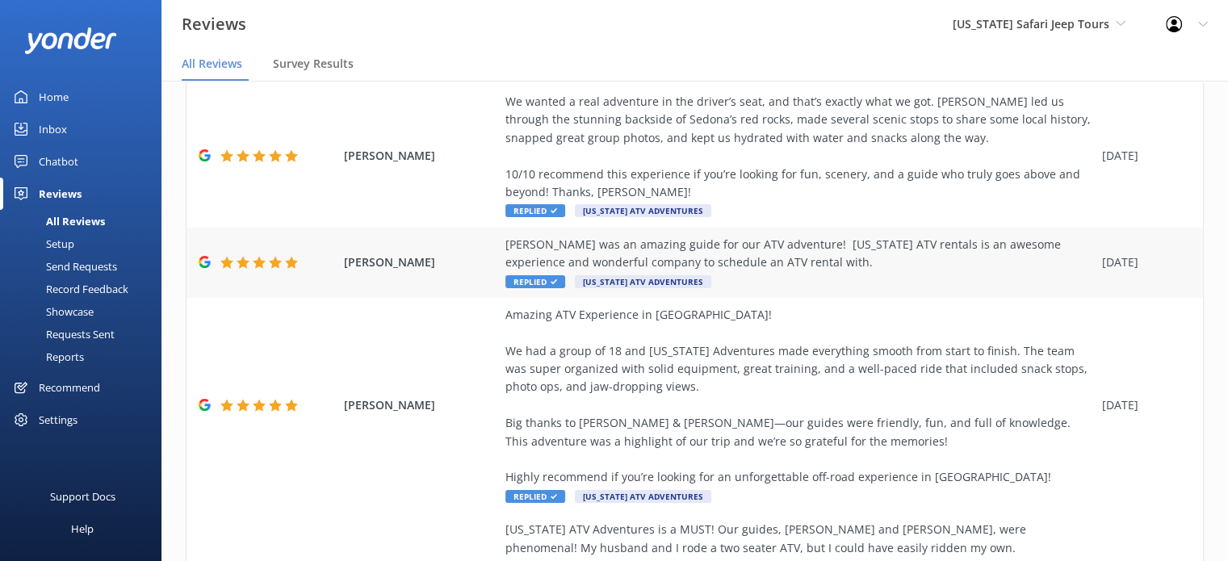
scroll to position [736, 0]
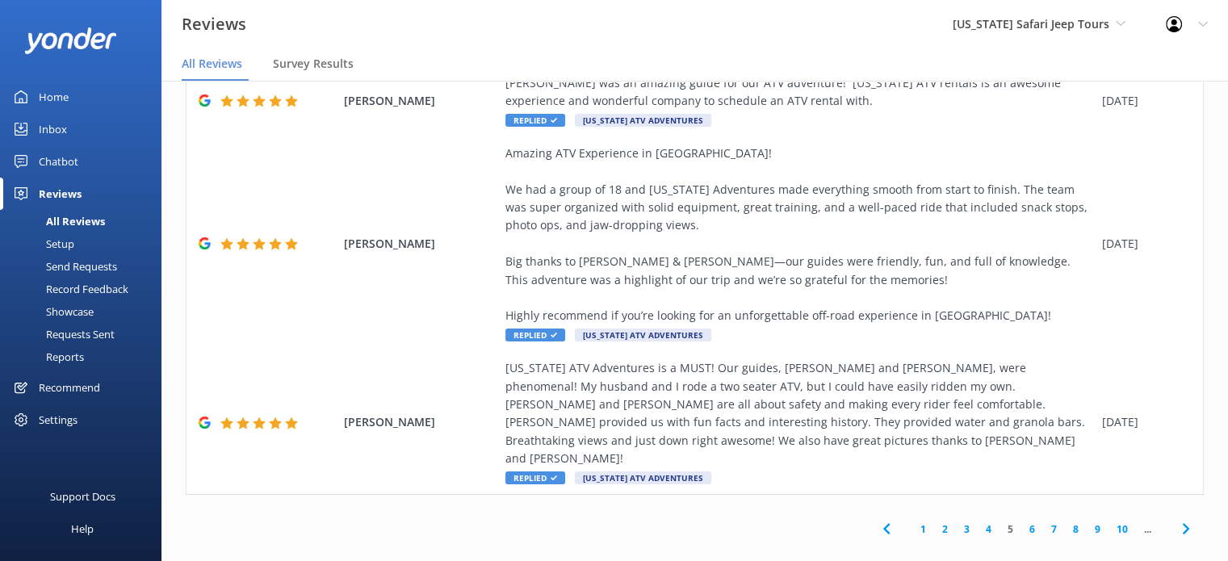
click at [978, 521] on link "4" at bounding box center [989, 528] width 22 height 15
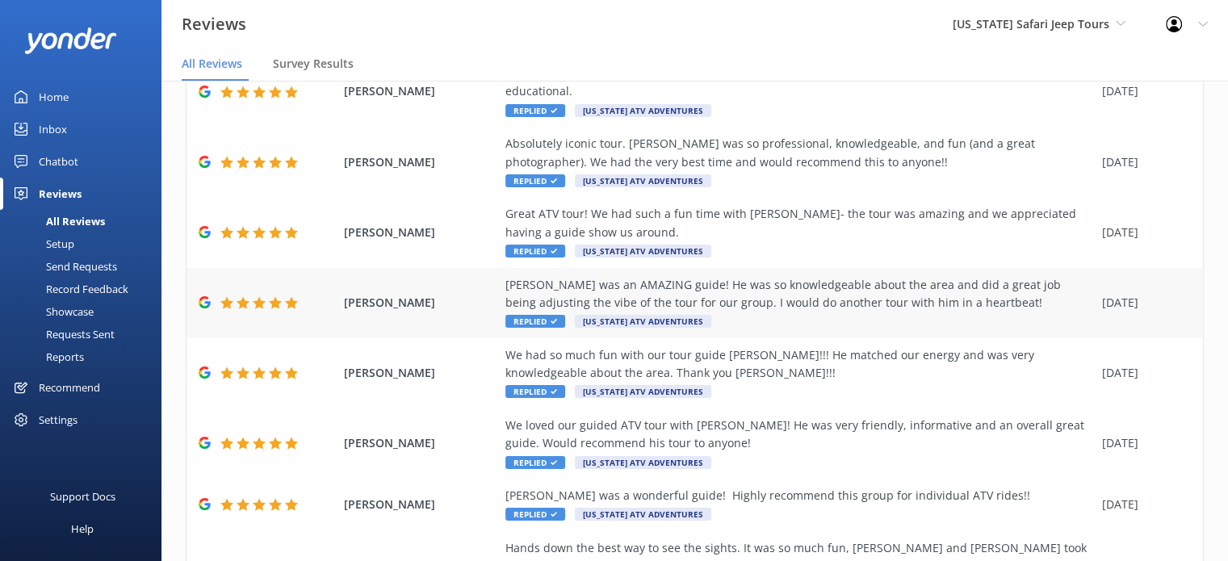
scroll to position [81, 0]
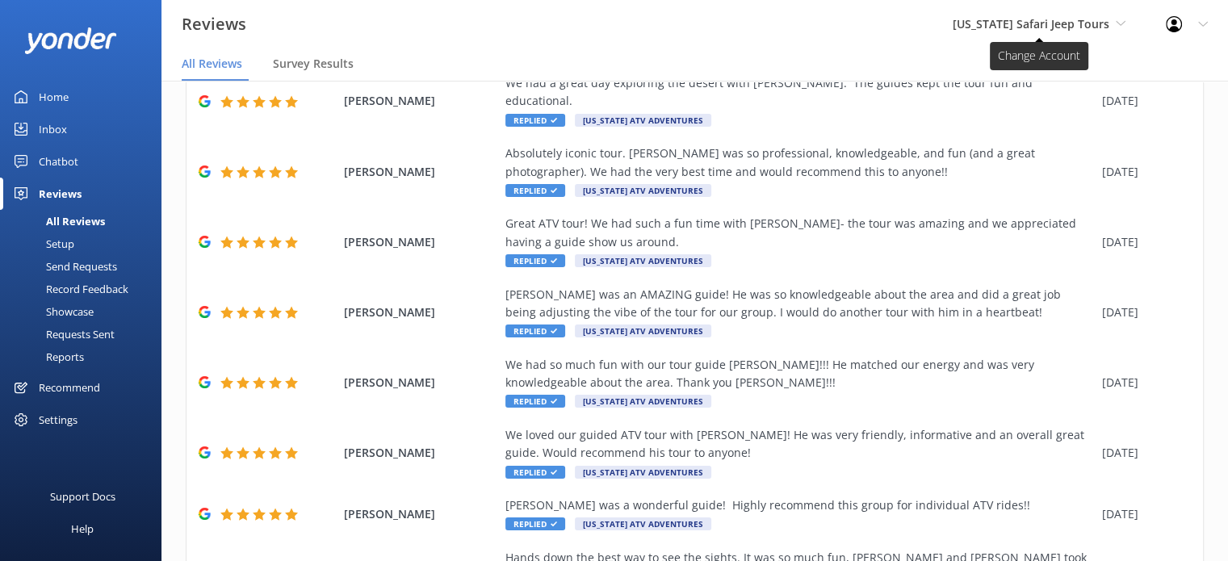
click at [1059, 27] on span "[US_STATE] Safari Jeep Tours" at bounding box center [1031, 23] width 157 height 15
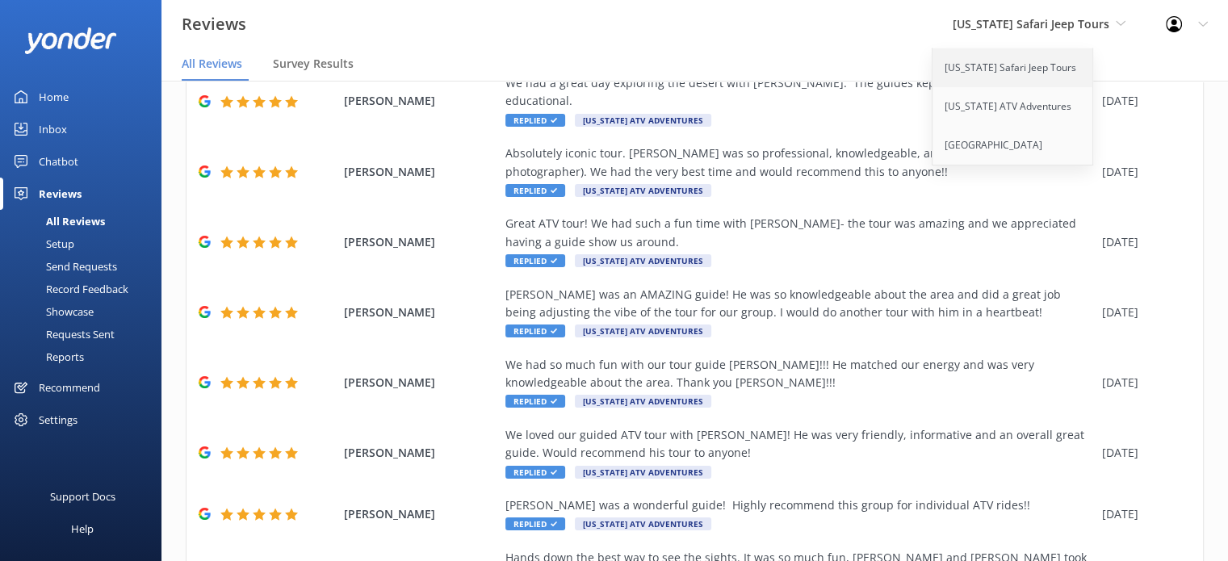
click at [1056, 57] on link "[US_STATE] Safari Jeep Tours" at bounding box center [1012, 67] width 161 height 39
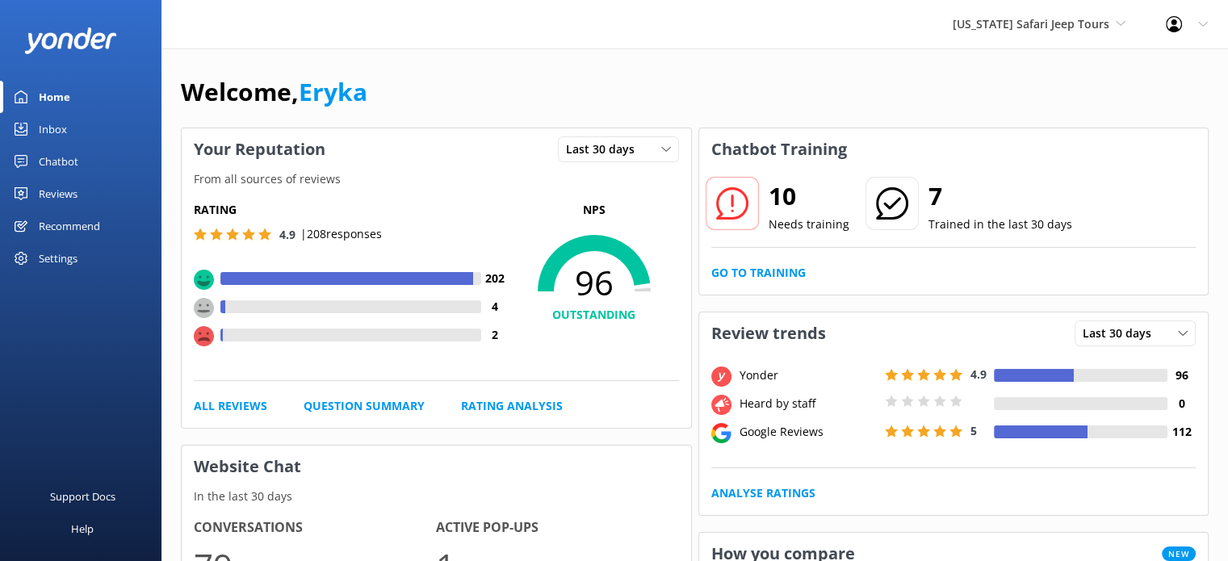
click at [69, 195] on div "Reviews" at bounding box center [58, 194] width 39 height 32
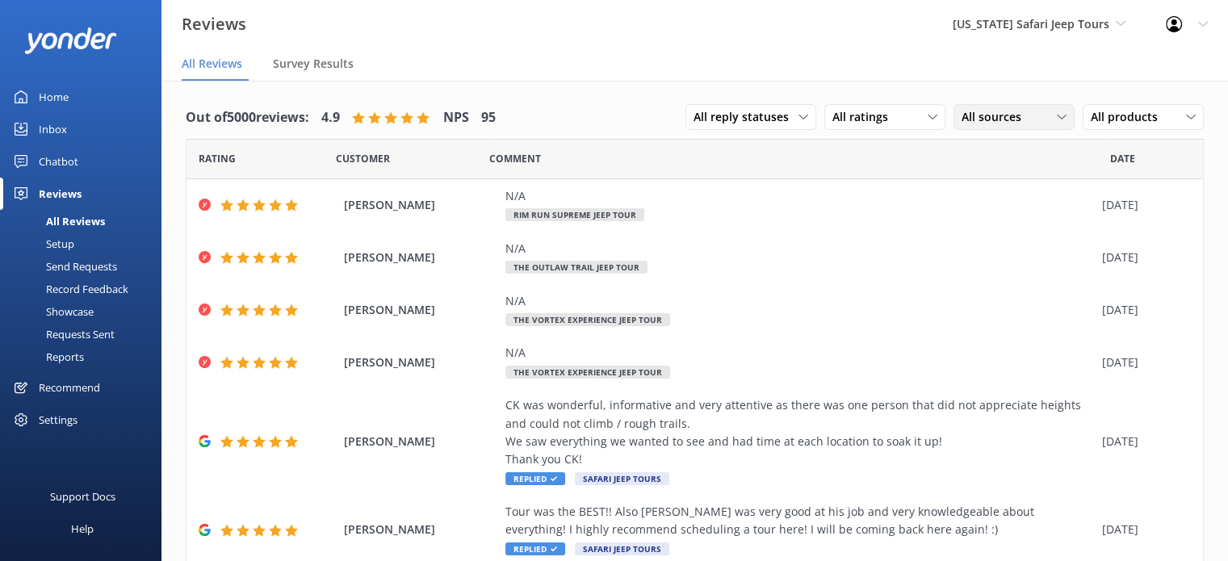
click at [1023, 115] on div "All sources" at bounding box center [1013, 117] width 113 height 18
click at [1004, 241] on div "Google reviews" at bounding box center [1024, 249] width 94 height 16
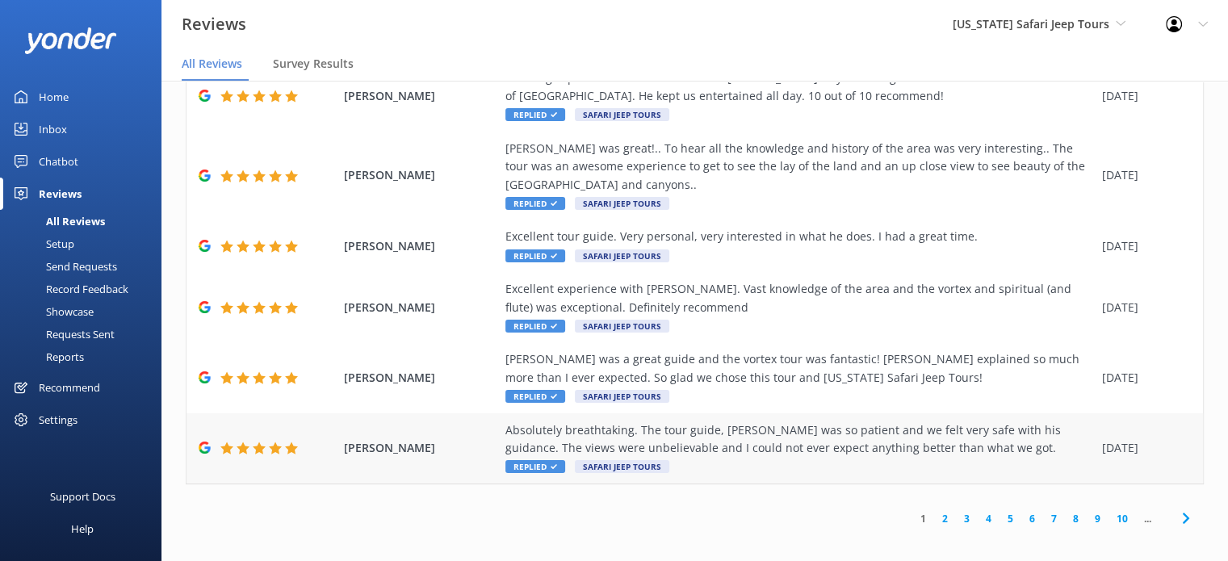
scroll to position [32, 0]
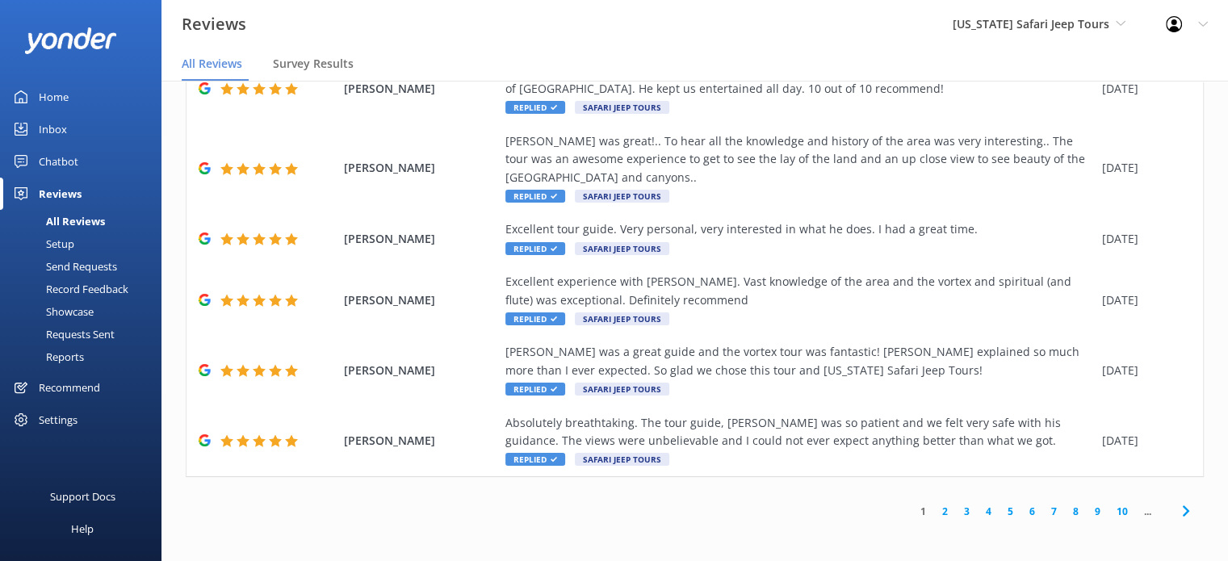
click at [978, 506] on link "4" at bounding box center [989, 511] width 22 height 15
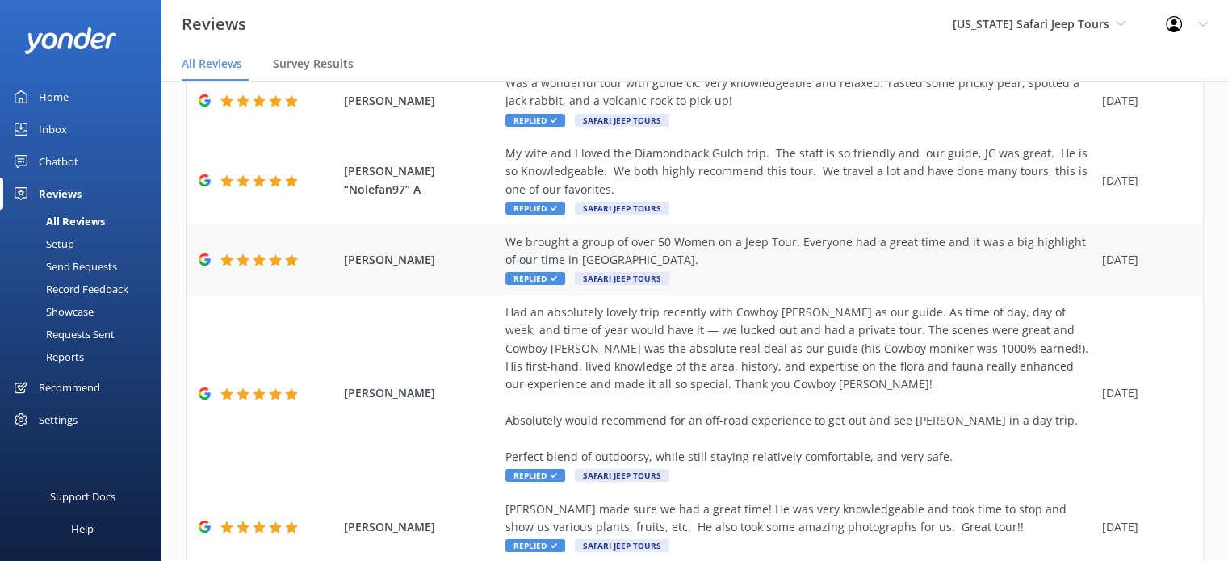
scroll to position [610, 0]
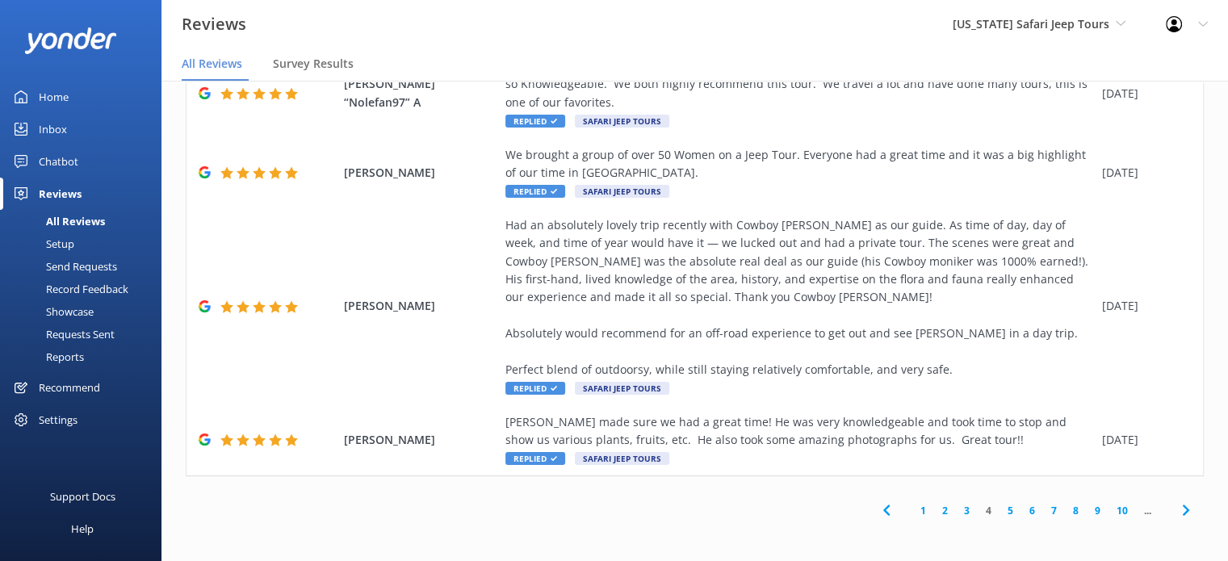
click at [1001, 509] on link "5" at bounding box center [1010, 510] width 22 height 15
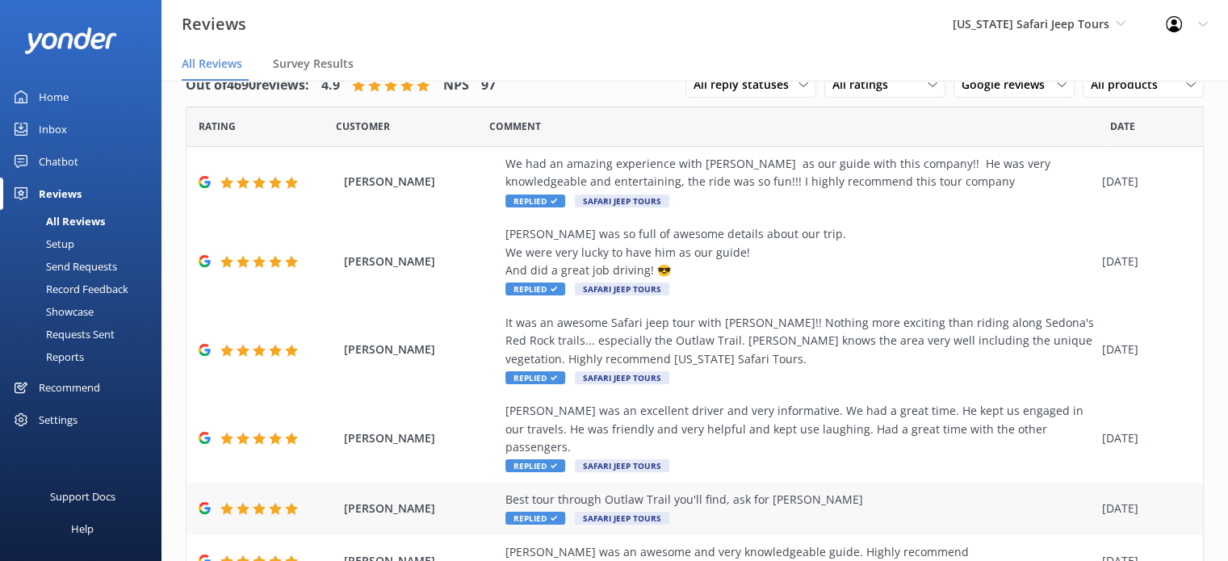
scroll to position [339, 0]
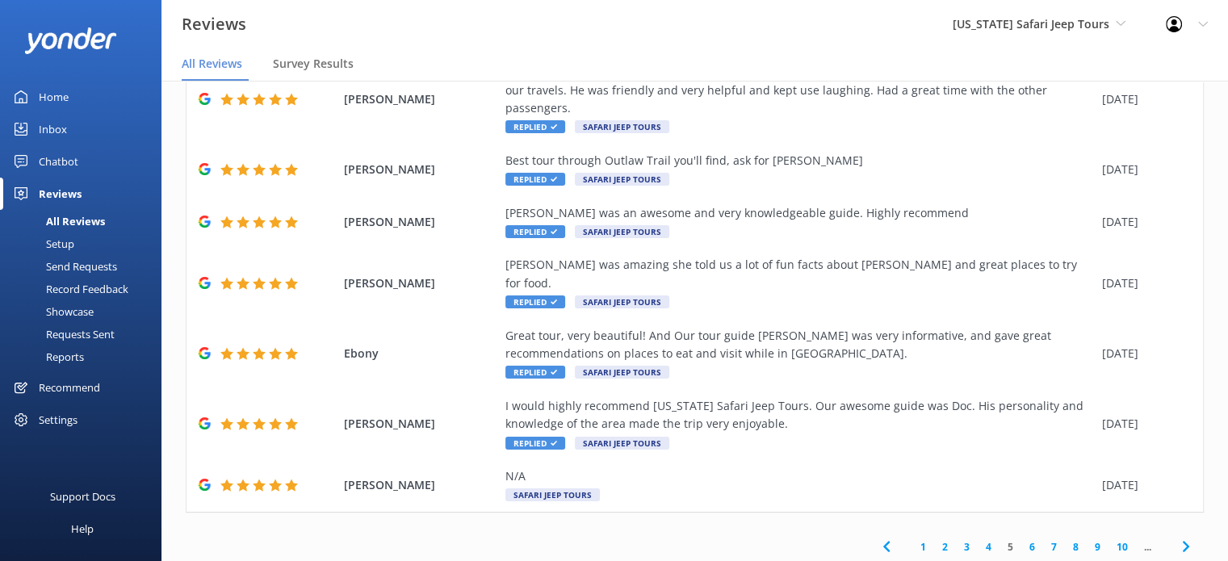
click at [1043, 539] on link "7" at bounding box center [1054, 546] width 22 height 15
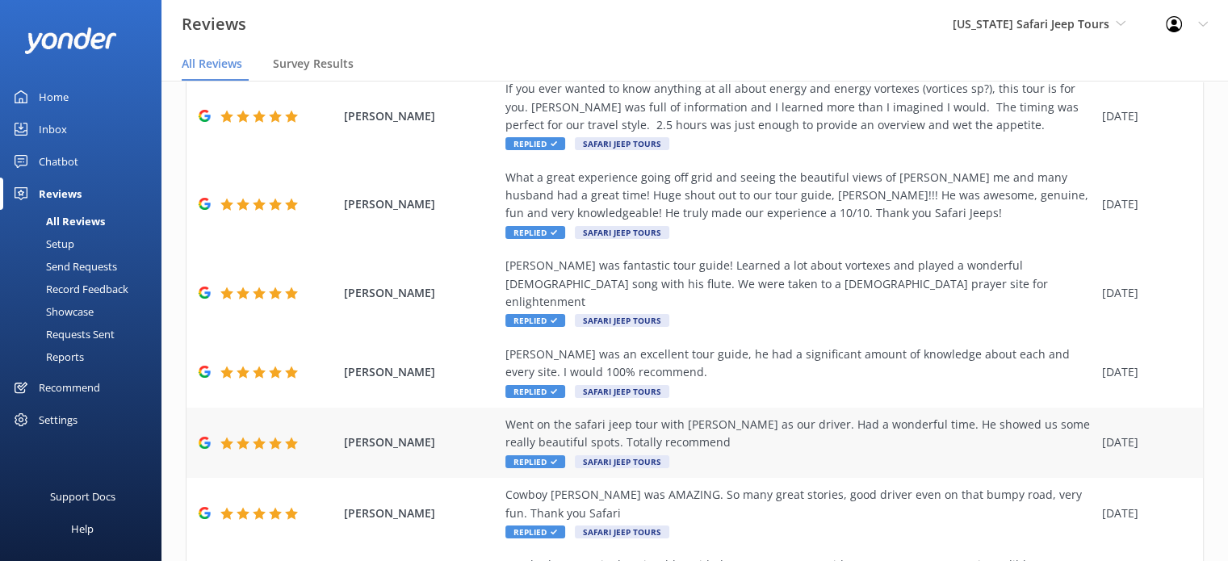
scroll to position [411, 0]
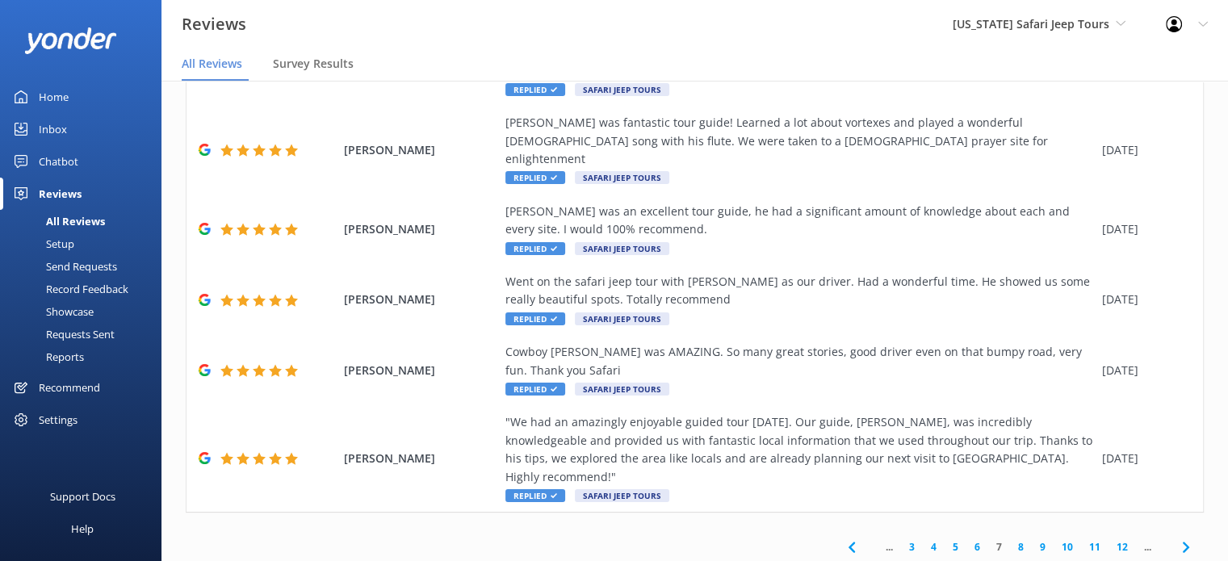
click at [1032, 539] on link "9" at bounding box center [1043, 546] width 22 height 15
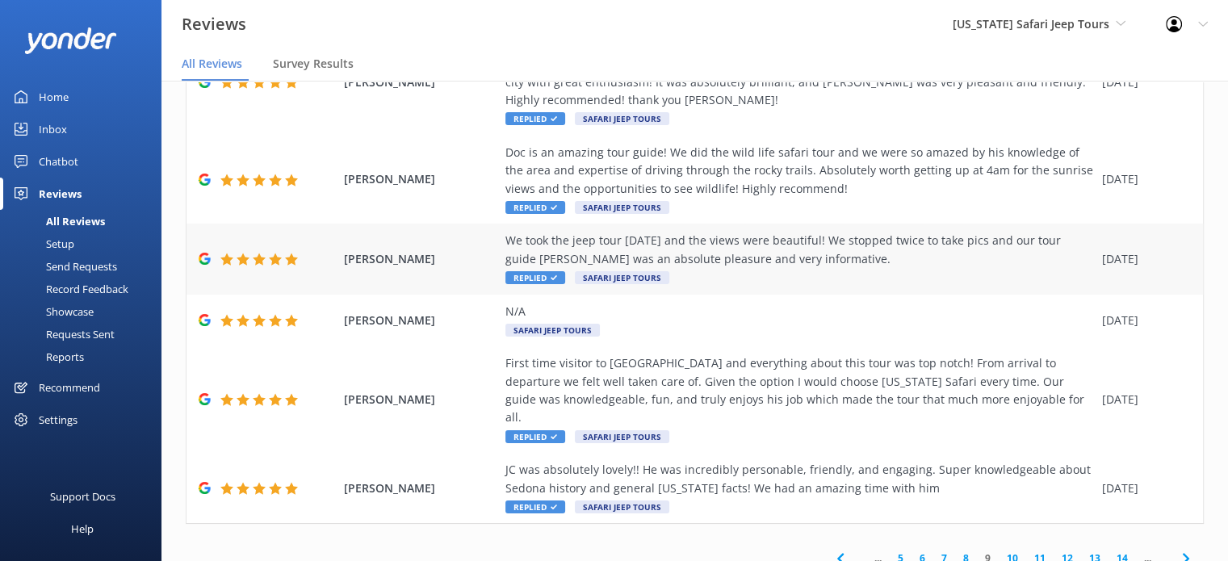
scroll to position [555, 0]
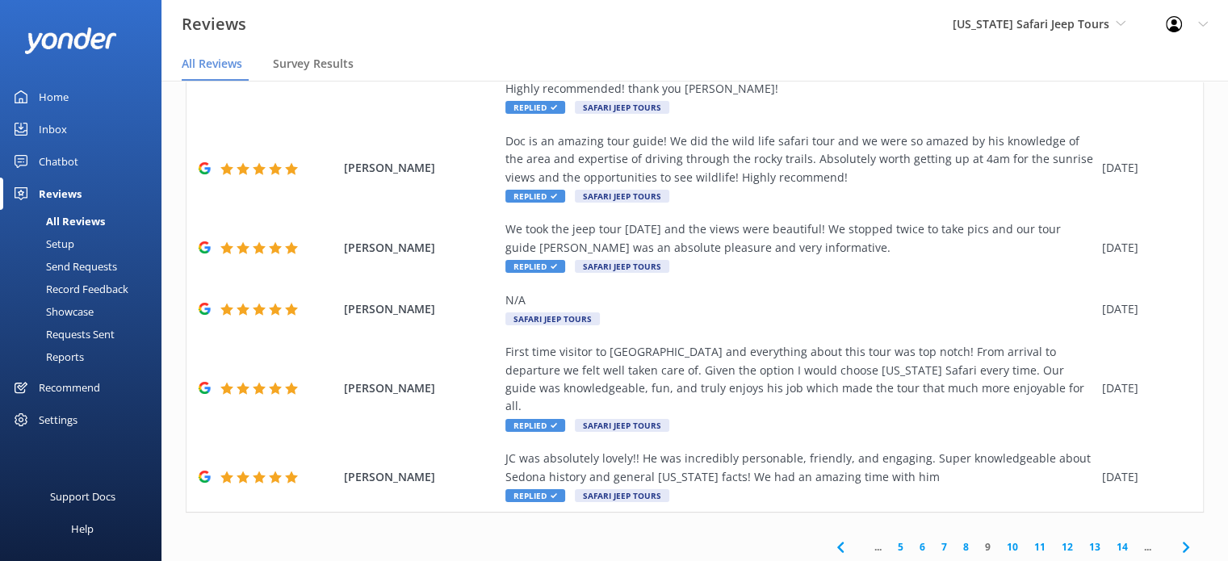
click at [1004, 539] on link "10" at bounding box center [1012, 546] width 27 height 15
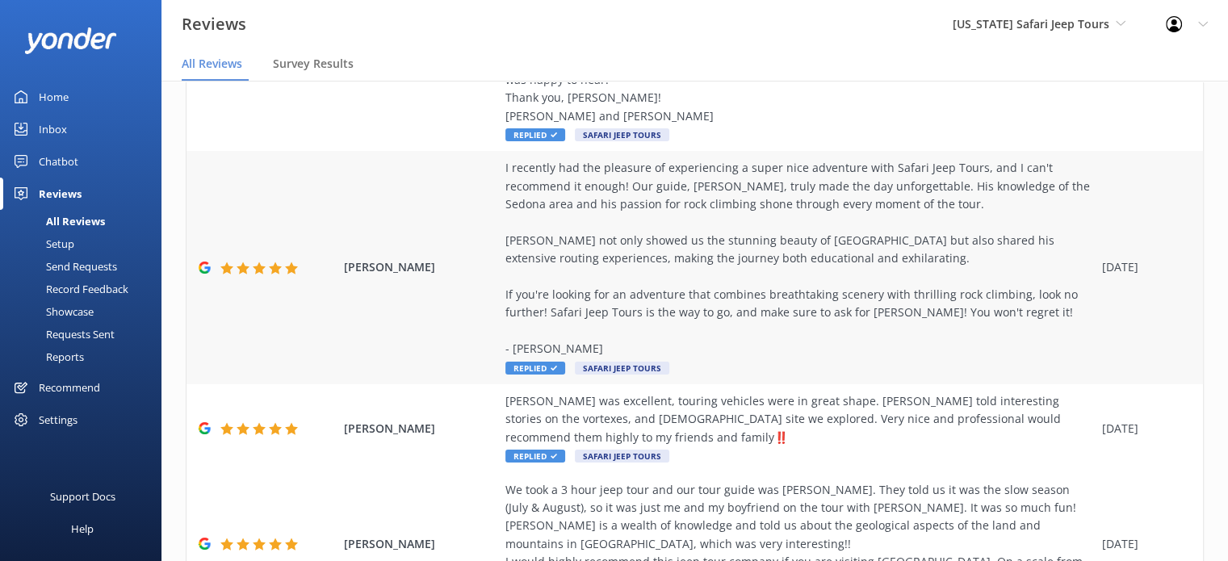
scroll to position [755, 0]
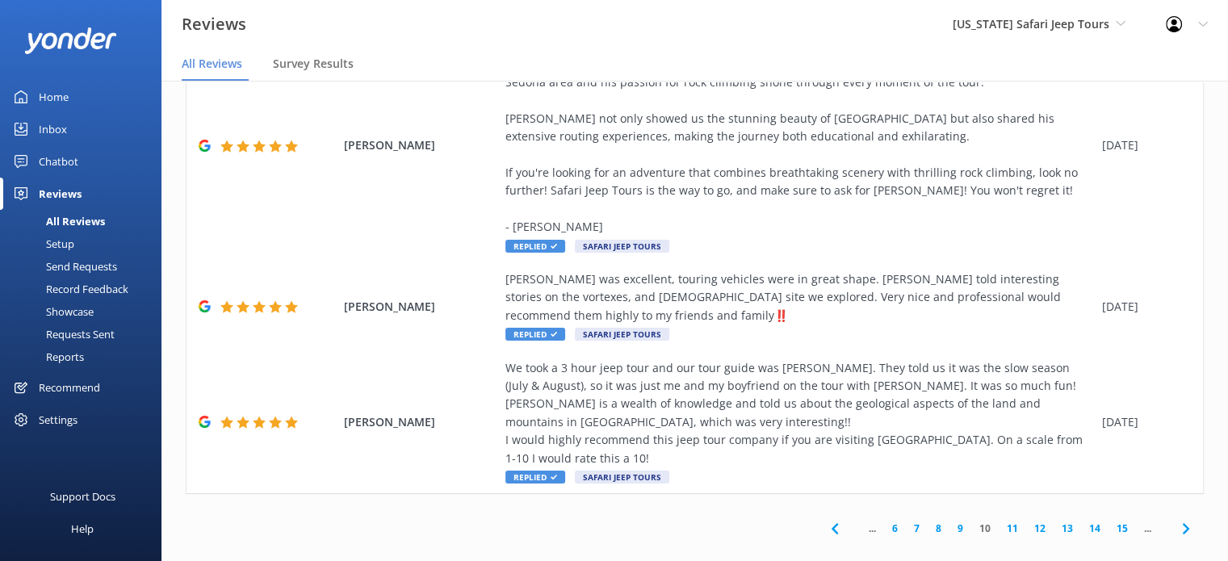
click at [1001, 521] on link "11" at bounding box center [1012, 528] width 27 height 15
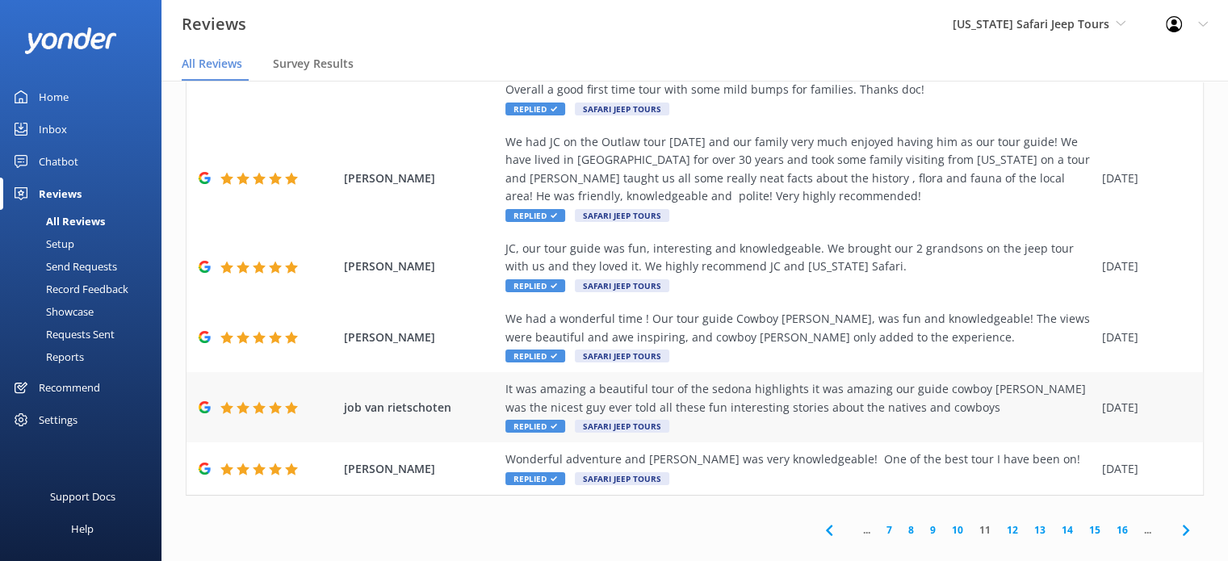
scroll to position [520, 0]
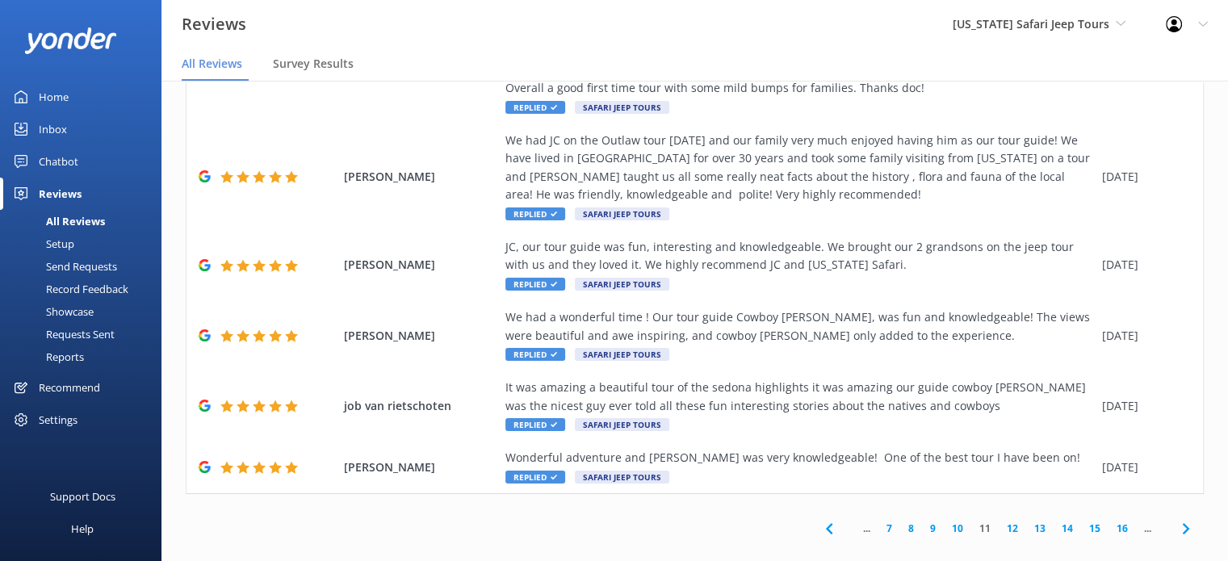
click at [1001, 521] on link "12" at bounding box center [1012, 528] width 27 height 15
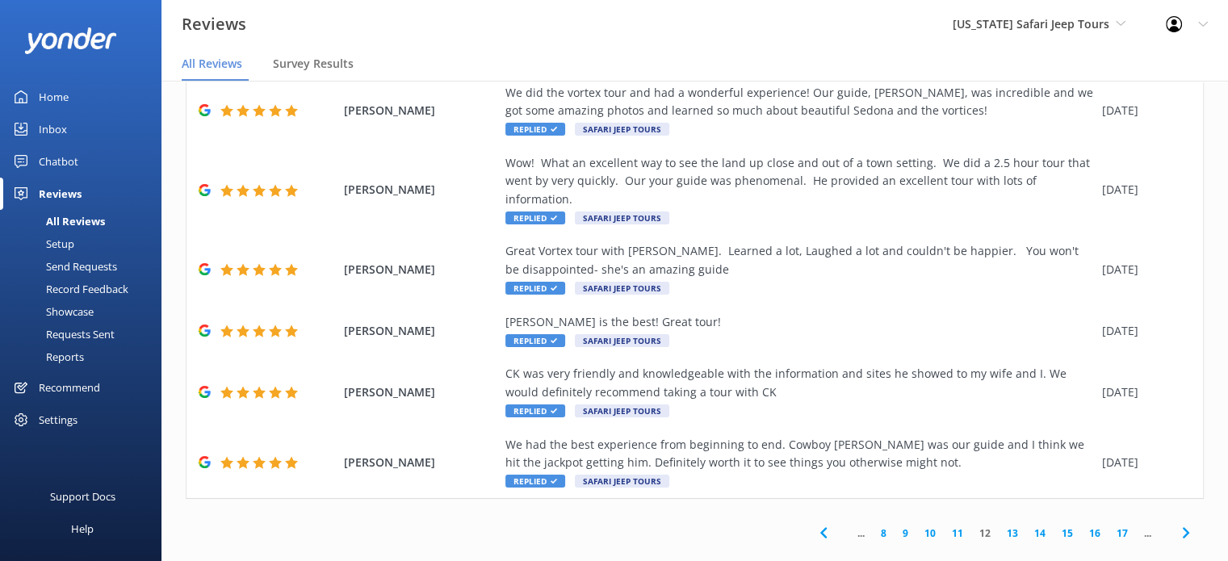
scroll to position [357, 0]
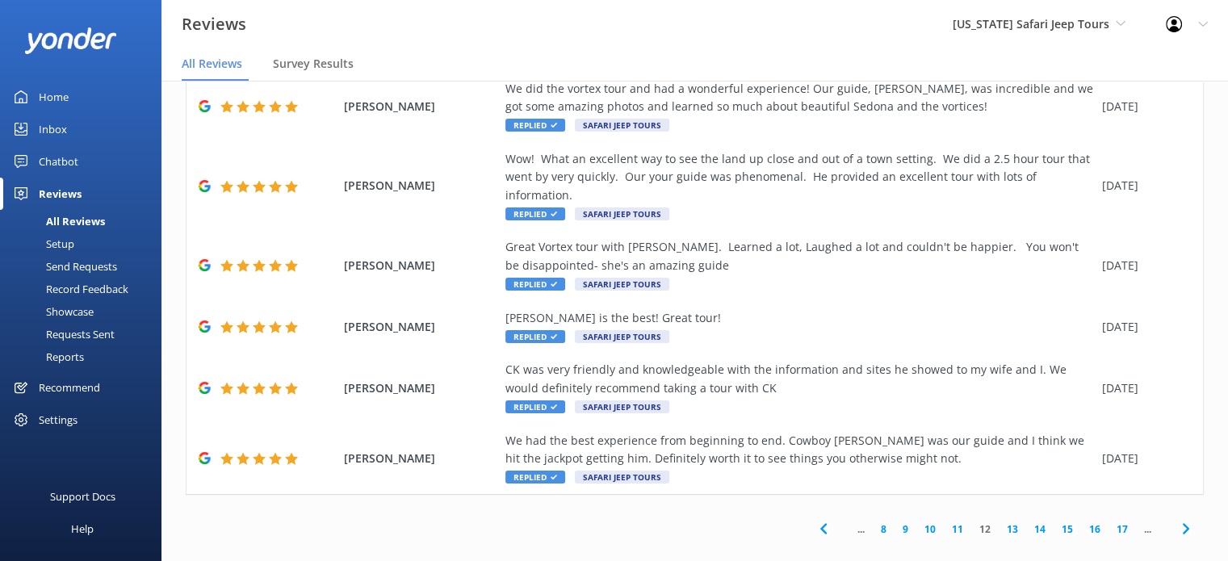
click at [1001, 521] on link "13" at bounding box center [1012, 528] width 27 height 15
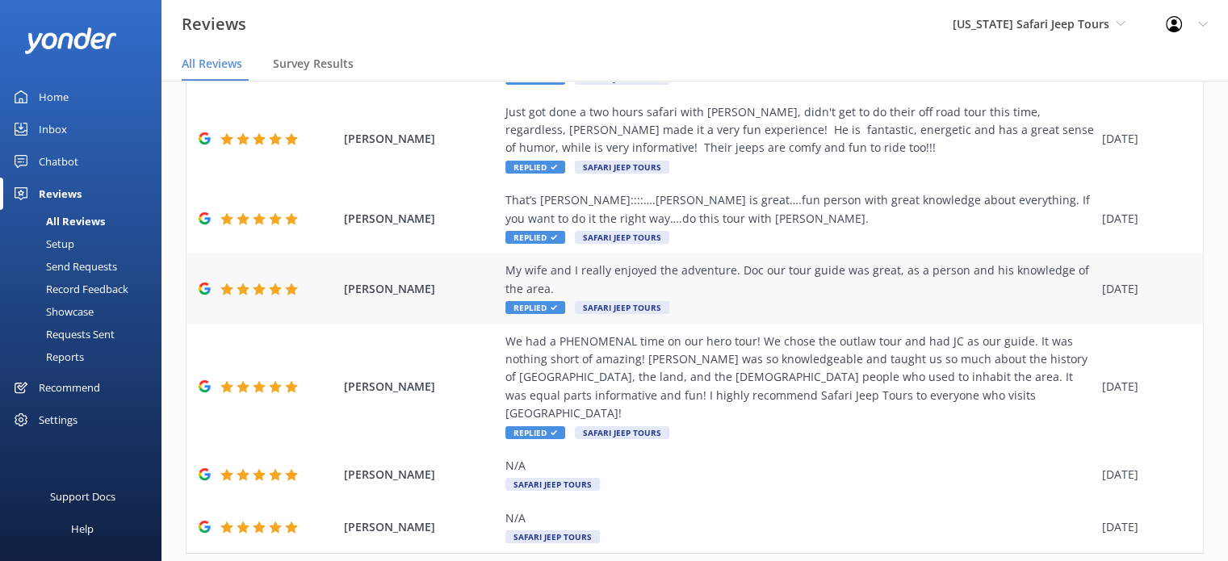
scroll to position [484, 0]
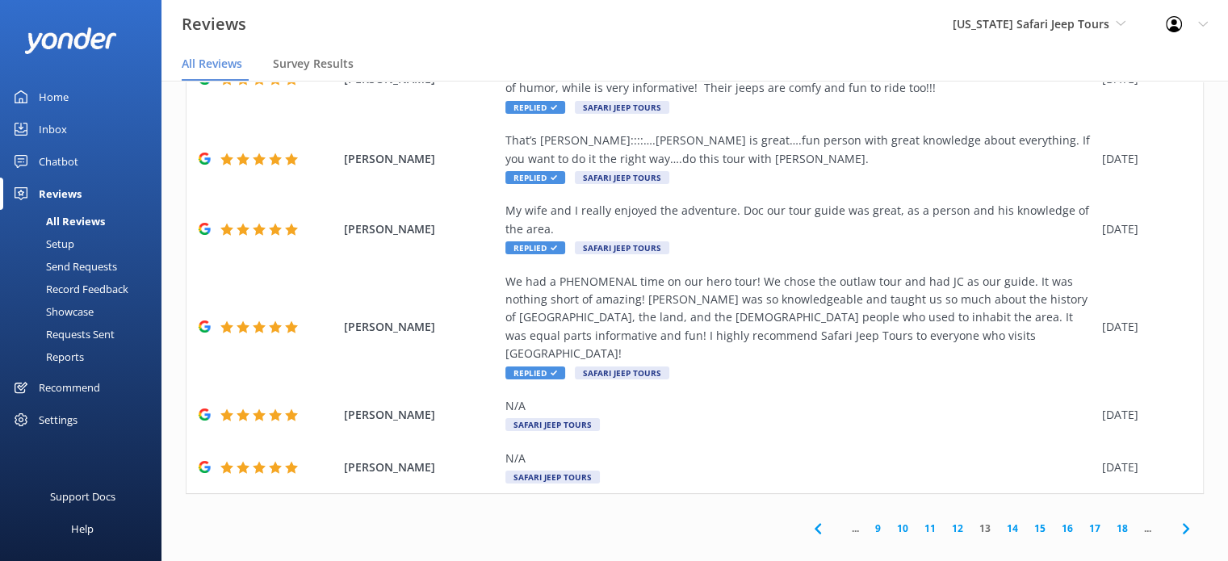
click at [944, 521] on link "12" at bounding box center [957, 528] width 27 height 15
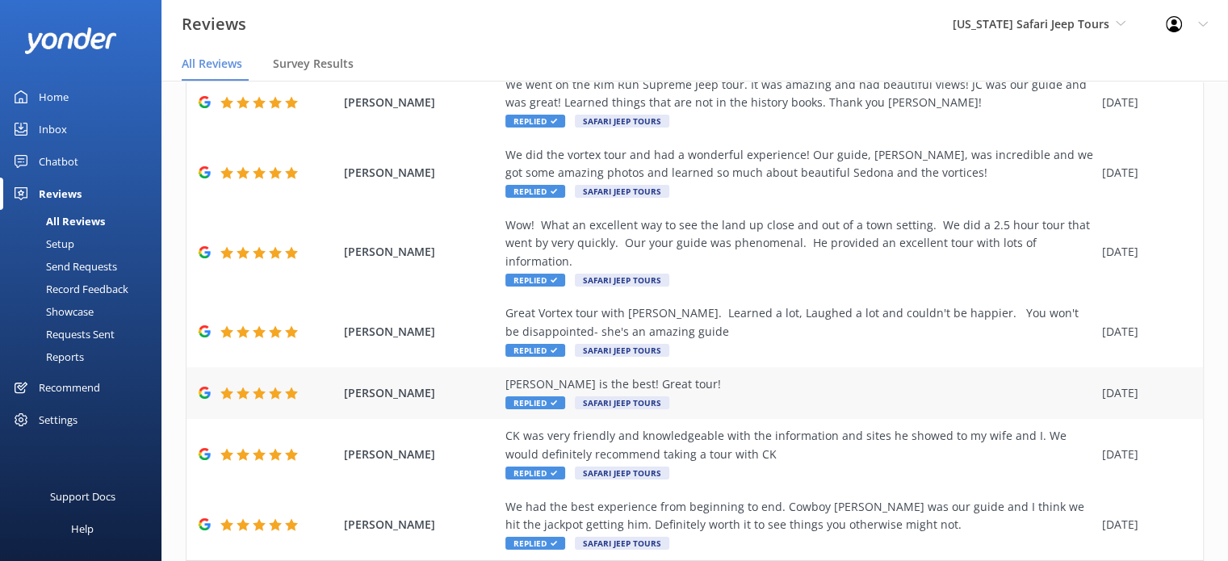
scroll to position [357, 0]
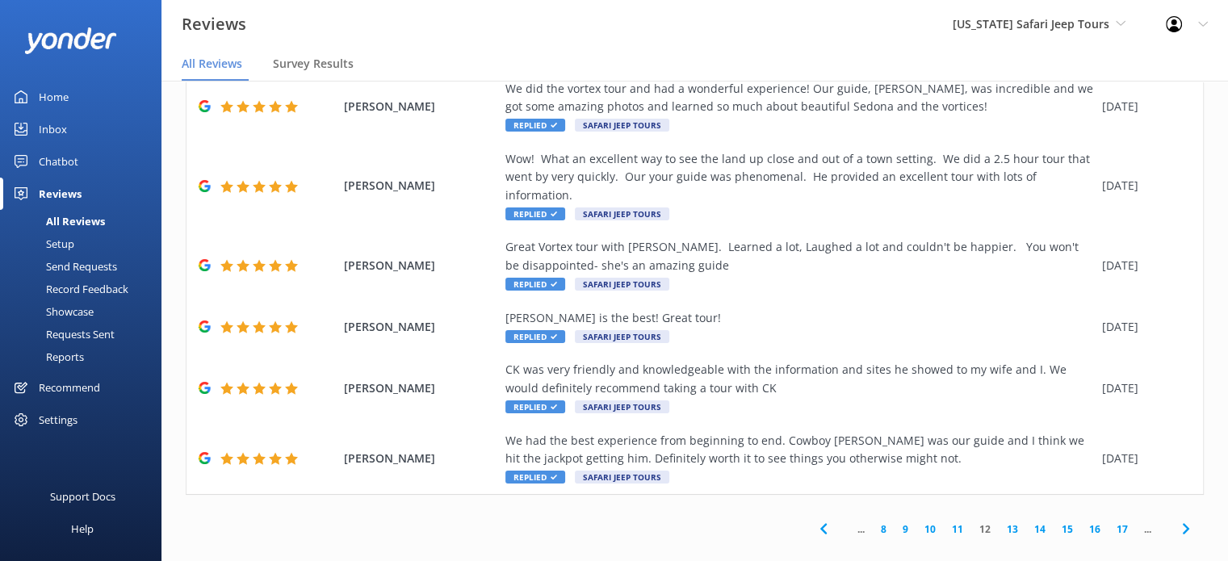
click at [946, 521] on link "11" at bounding box center [957, 528] width 27 height 15
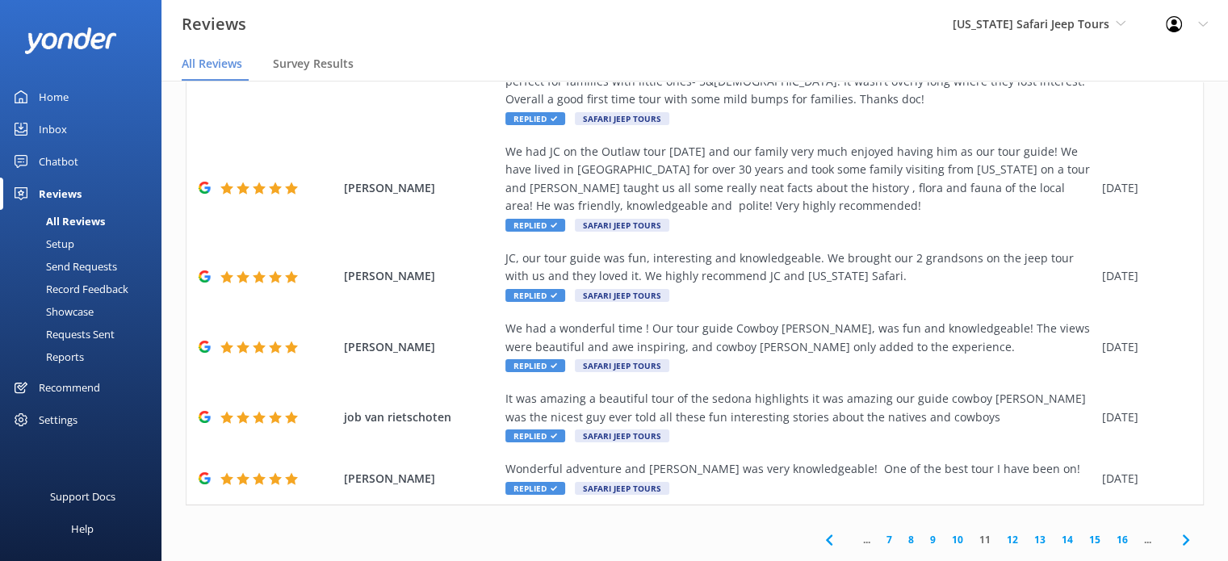
scroll to position [32, 0]
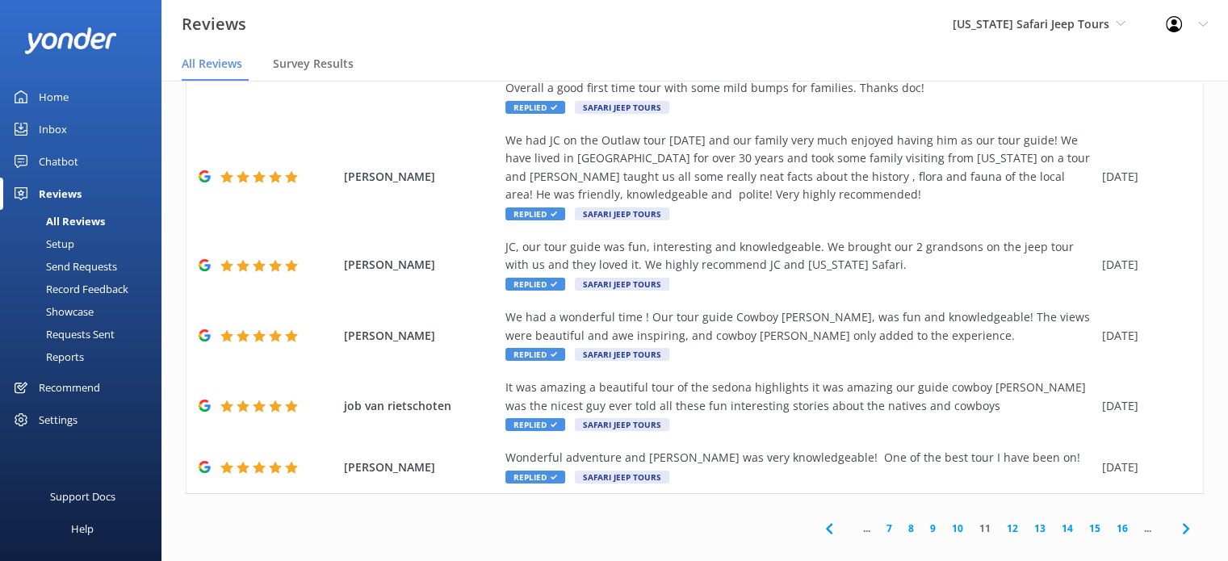
click at [950, 521] on link "10" at bounding box center [957, 528] width 27 height 15
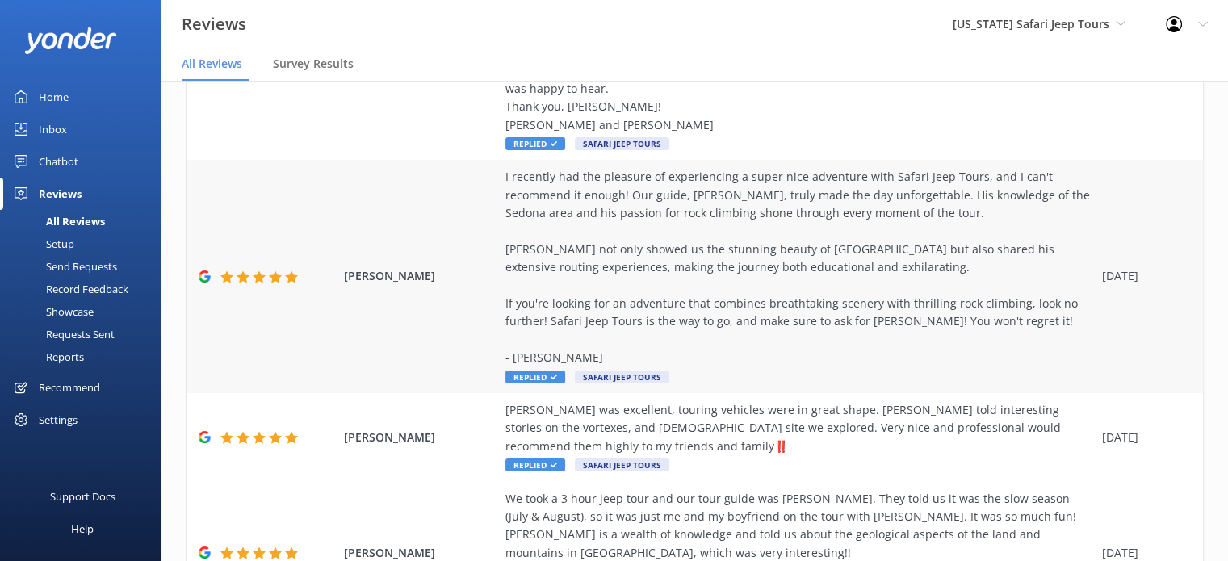
scroll to position [755, 0]
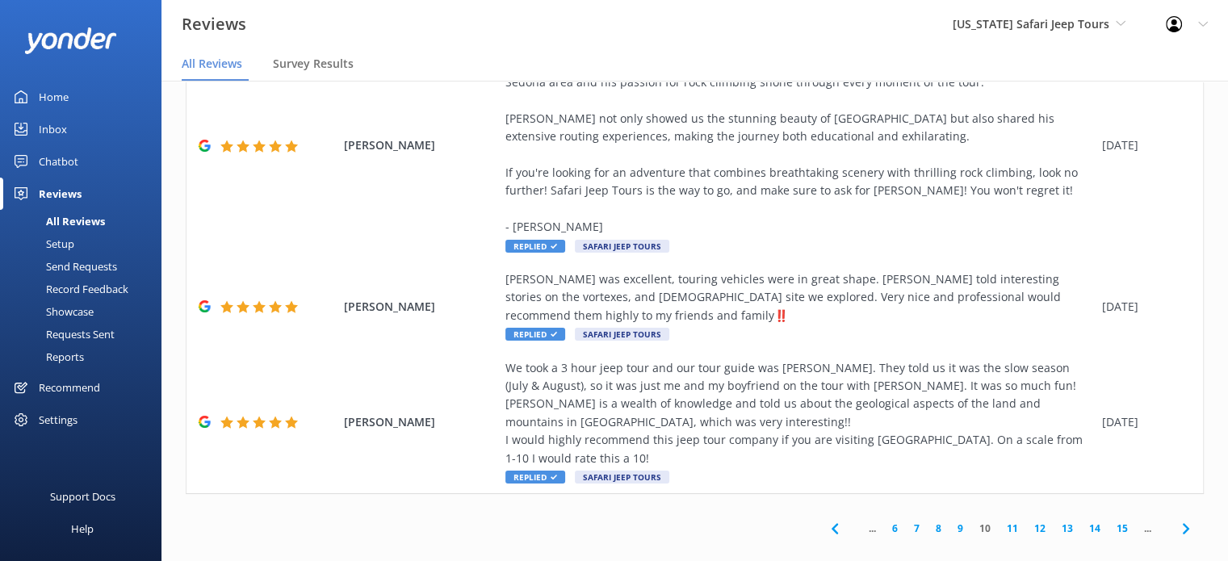
click at [949, 521] on link "9" at bounding box center [960, 528] width 22 height 15
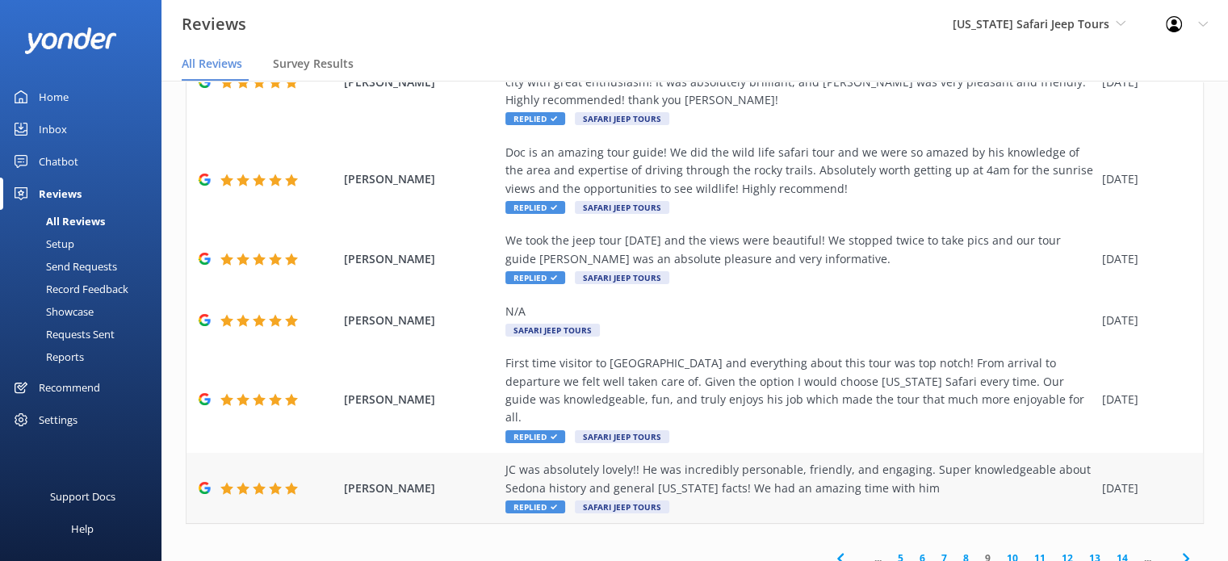
scroll to position [32, 0]
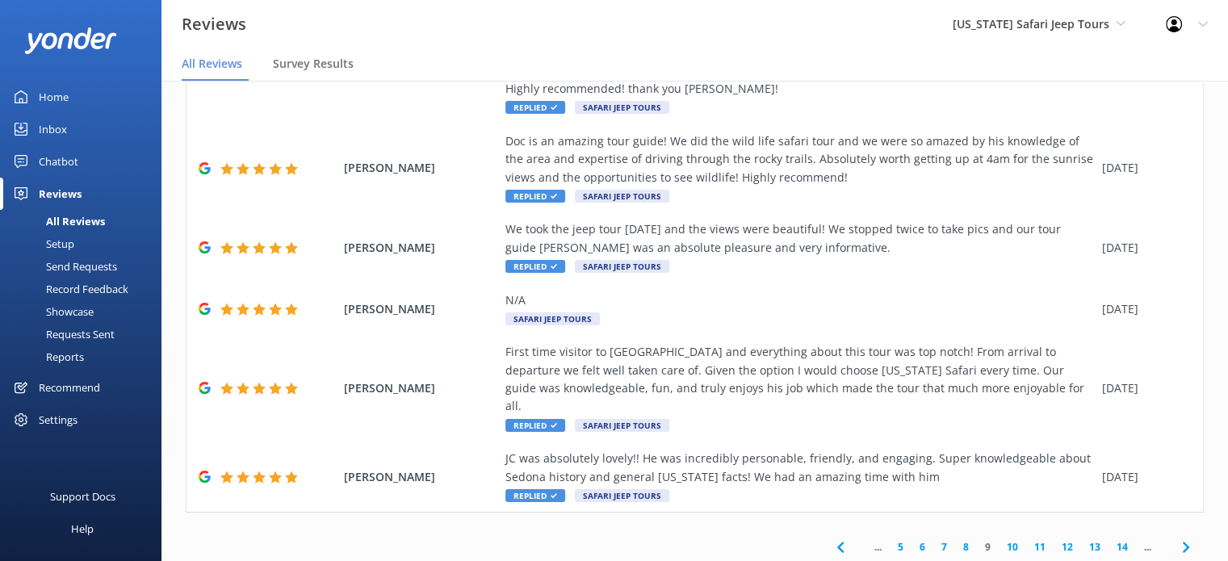
click at [955, 539] on link "8" at bounding box center [966, 546] width 22 height 15
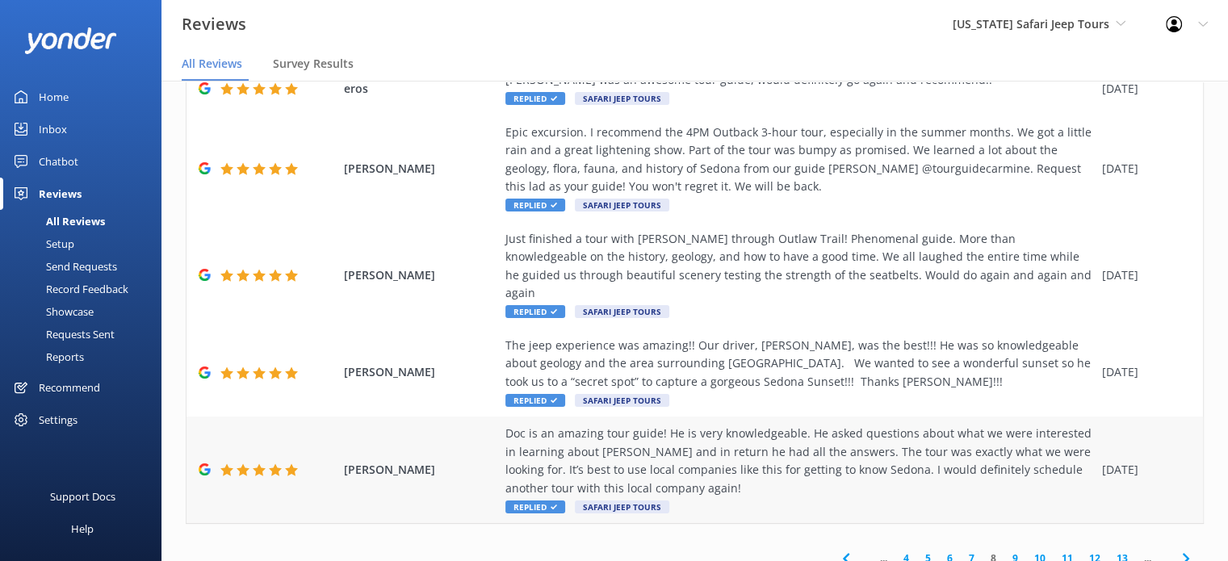
scroll to position [32, 0]
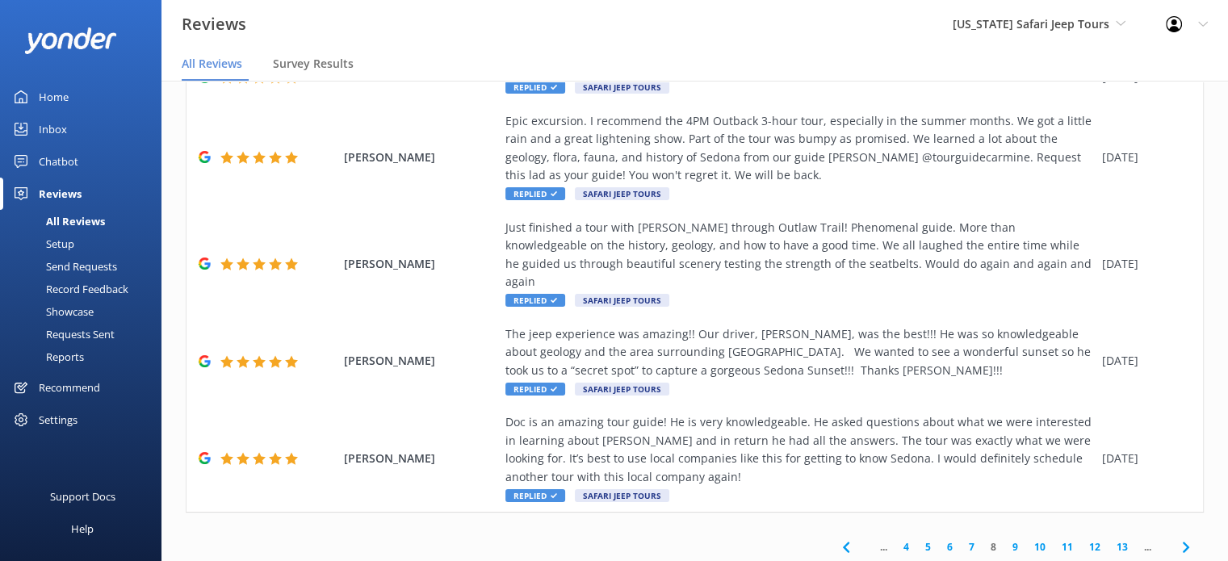
click at [961, 539] on link "7" at bounding box center [972, 546] width 22 height 15
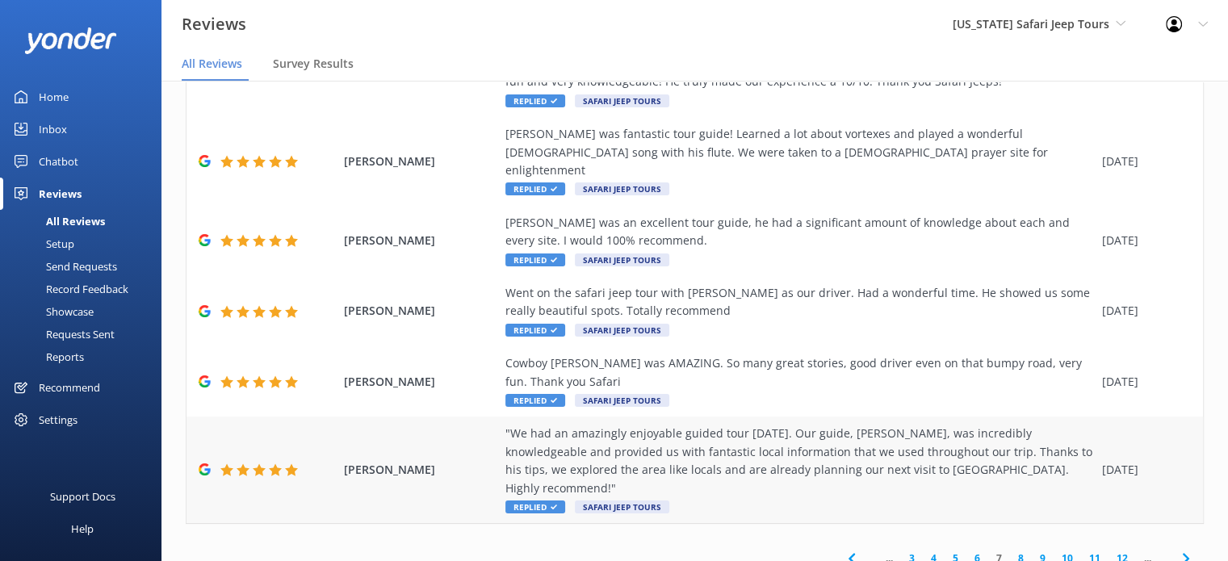
scroll to position [32, 0]
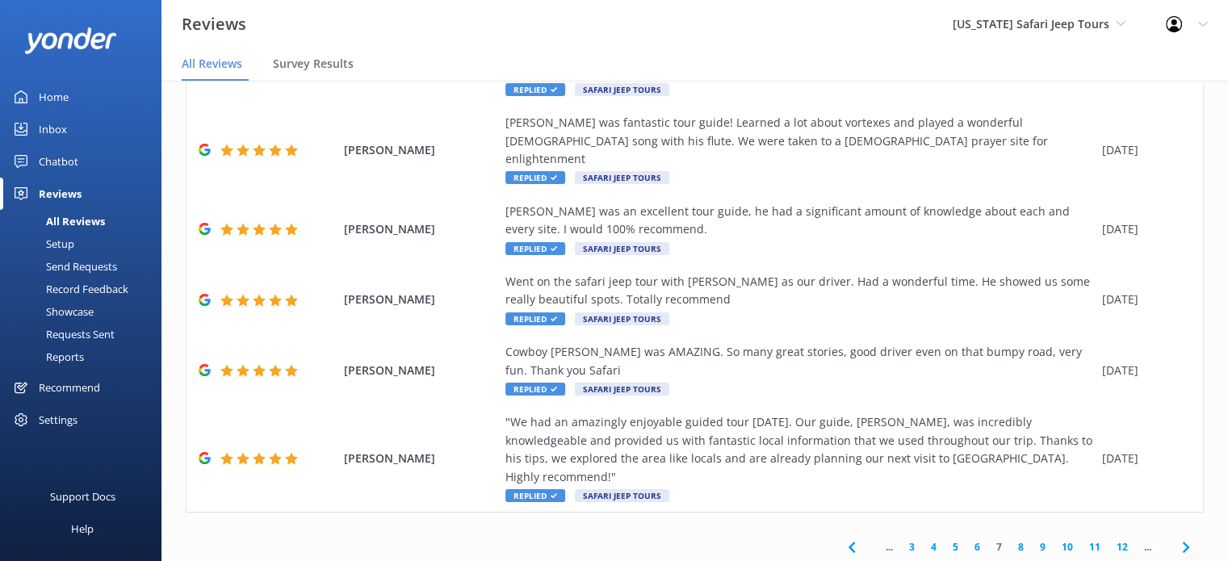
click at [966, 539] on link "6" at bounding box center [977, 546] width 22 height 15
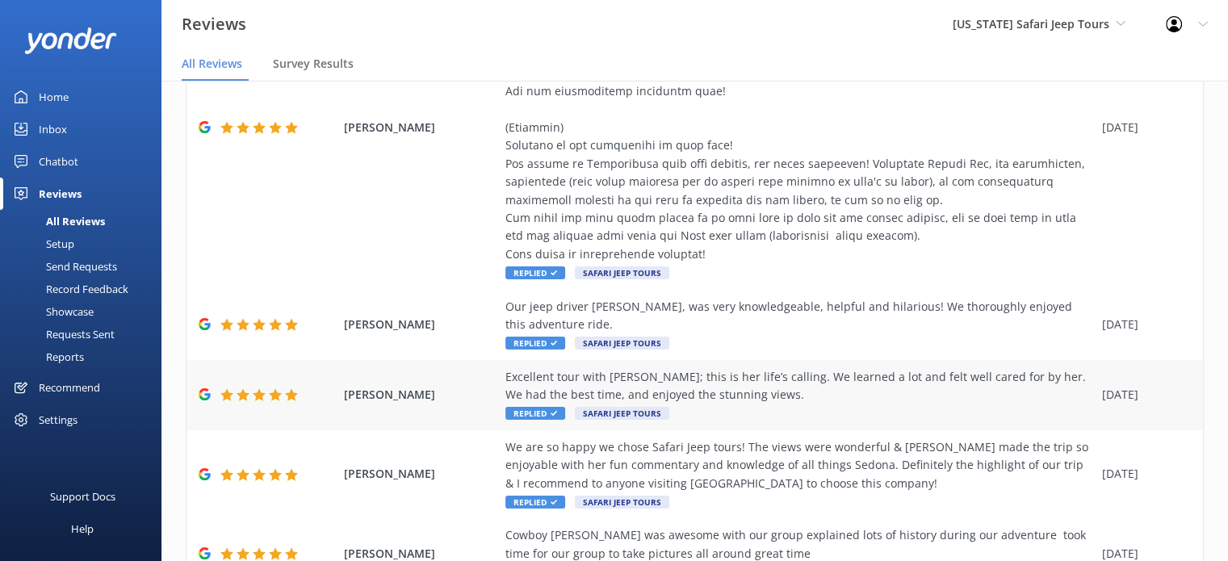
scroll to position [628, 0]
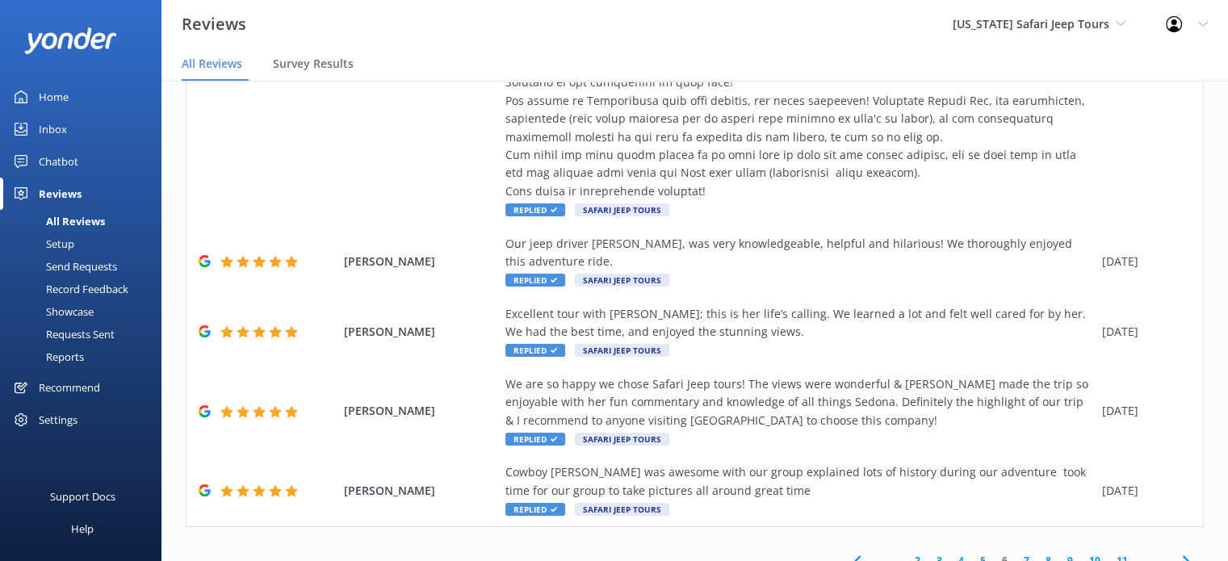
click at [972, 553] on link "5" at bounding box center [983, 560] width 22 height 15
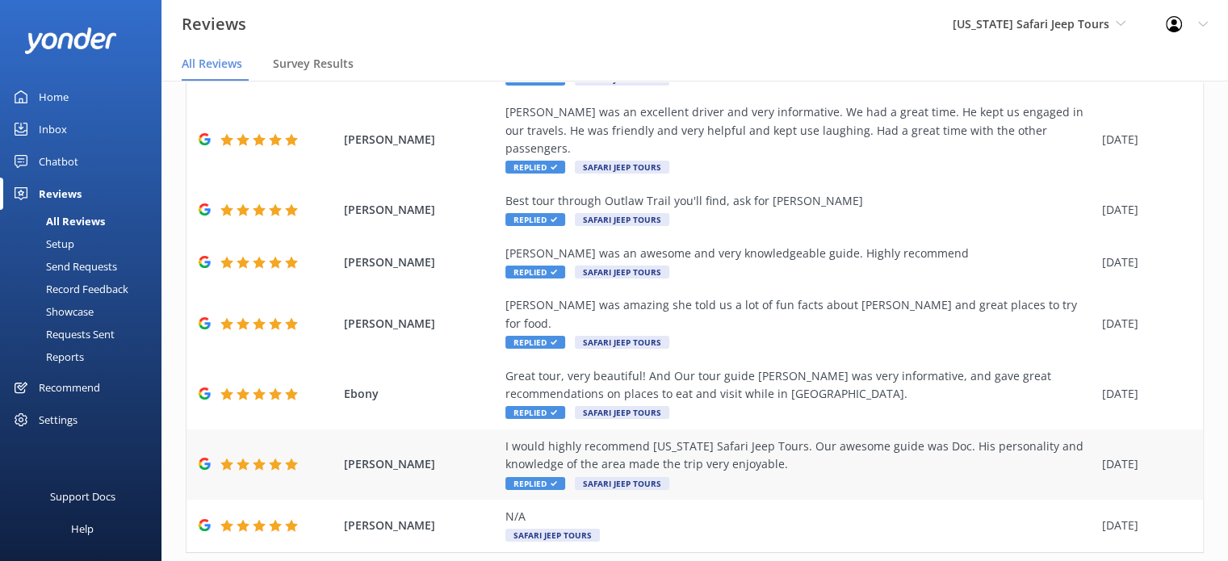
scroll to position [339, 0]
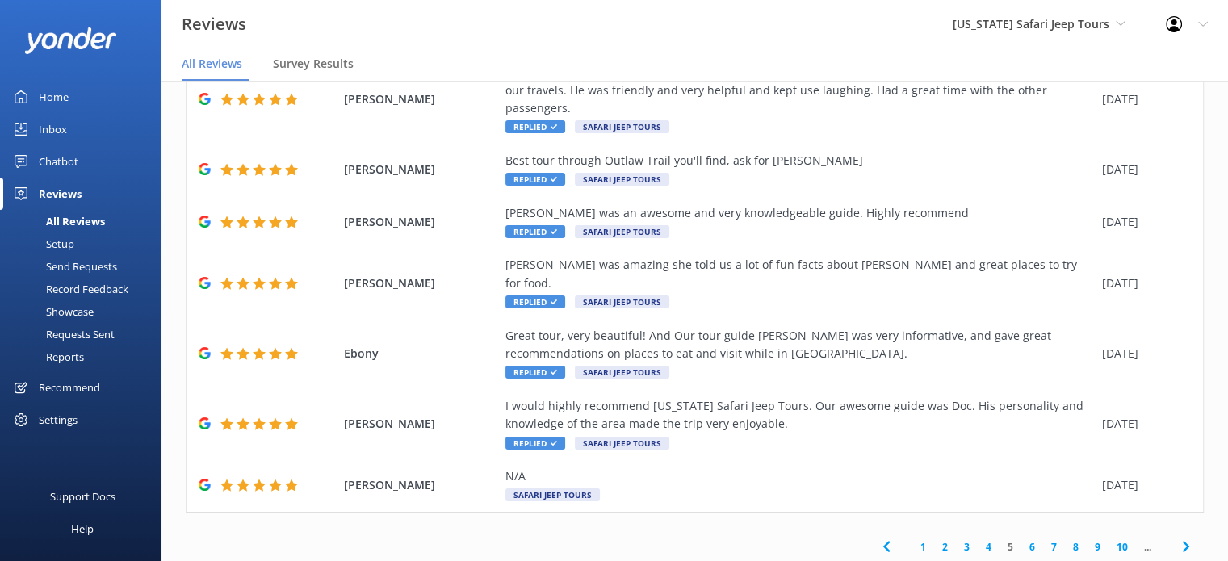
click at [978, 539] on link "4" at bounding box center [989, 546] width 22 height 15
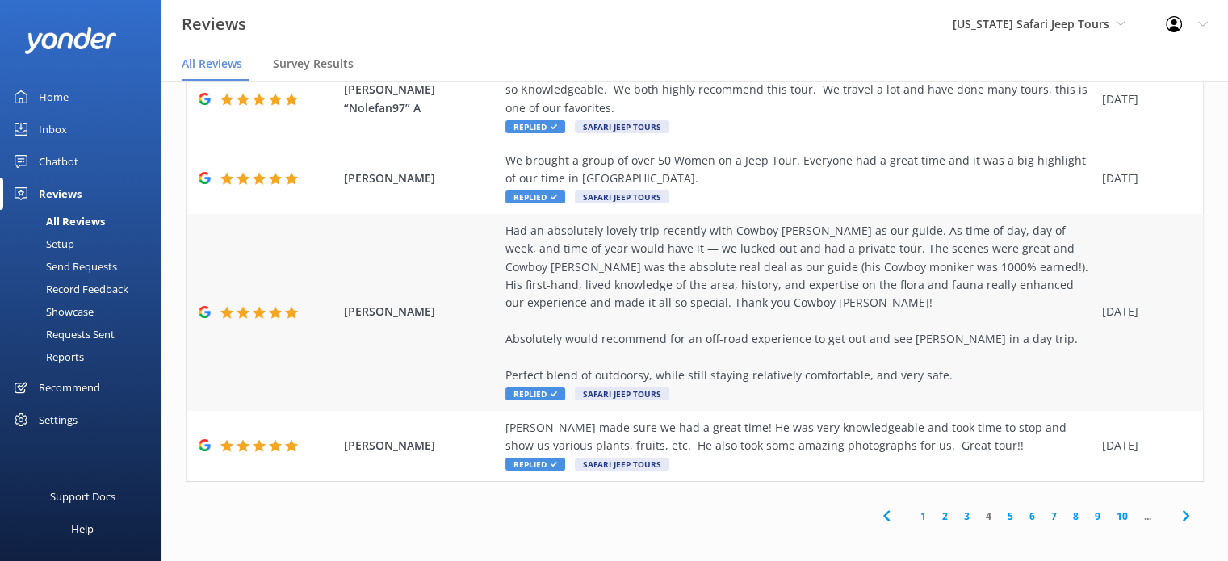
scroll to position [610, 0]
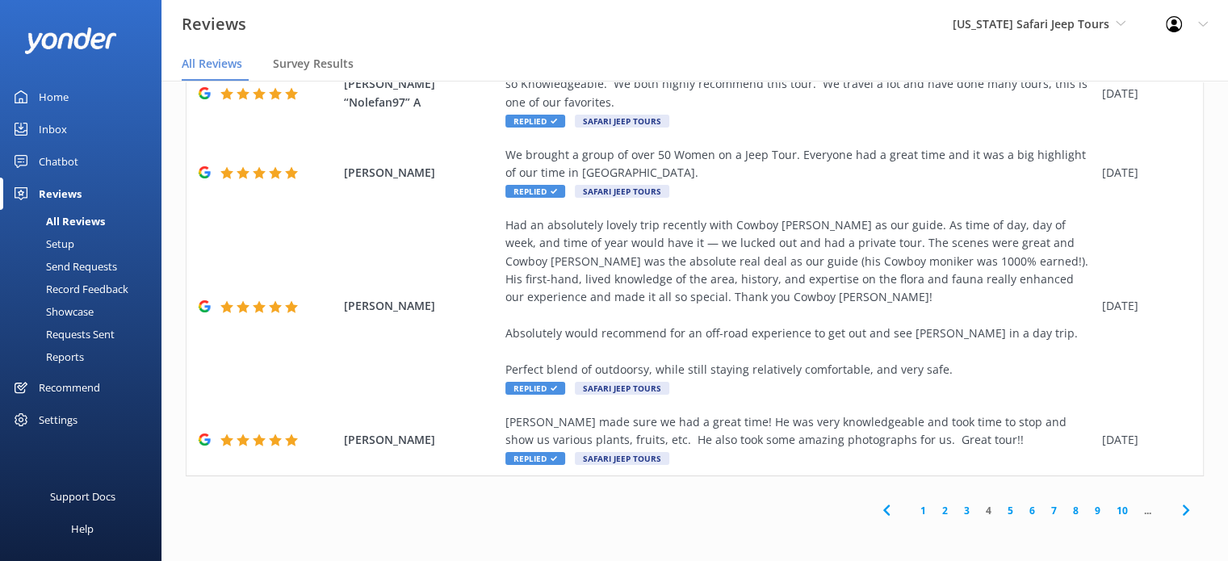
click at [999, 512] on link "5" at bounding box center [1010, 510] width 22 height 15
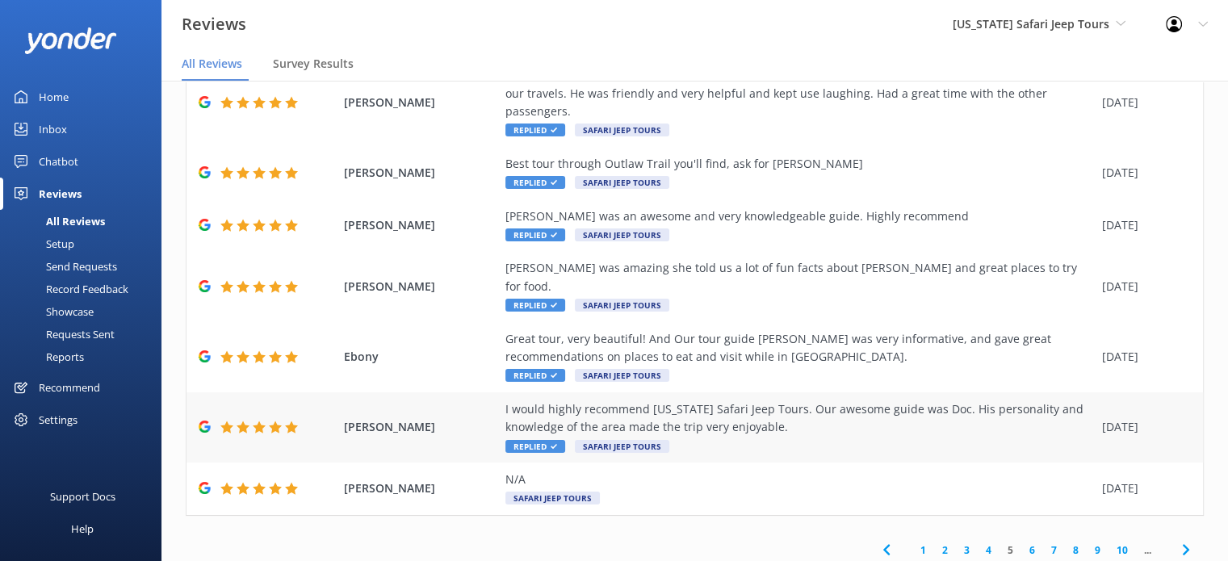
scroll to position [339, 0]
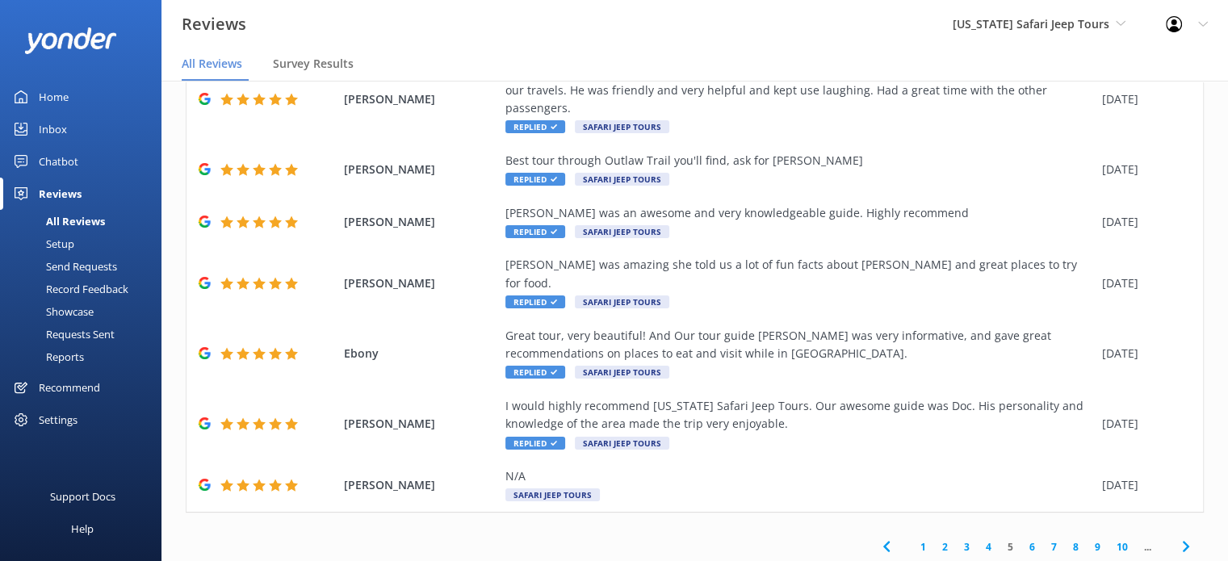
click at [1108, 539] on link "10" at bounding box center [1121, 546] width 27 height 15
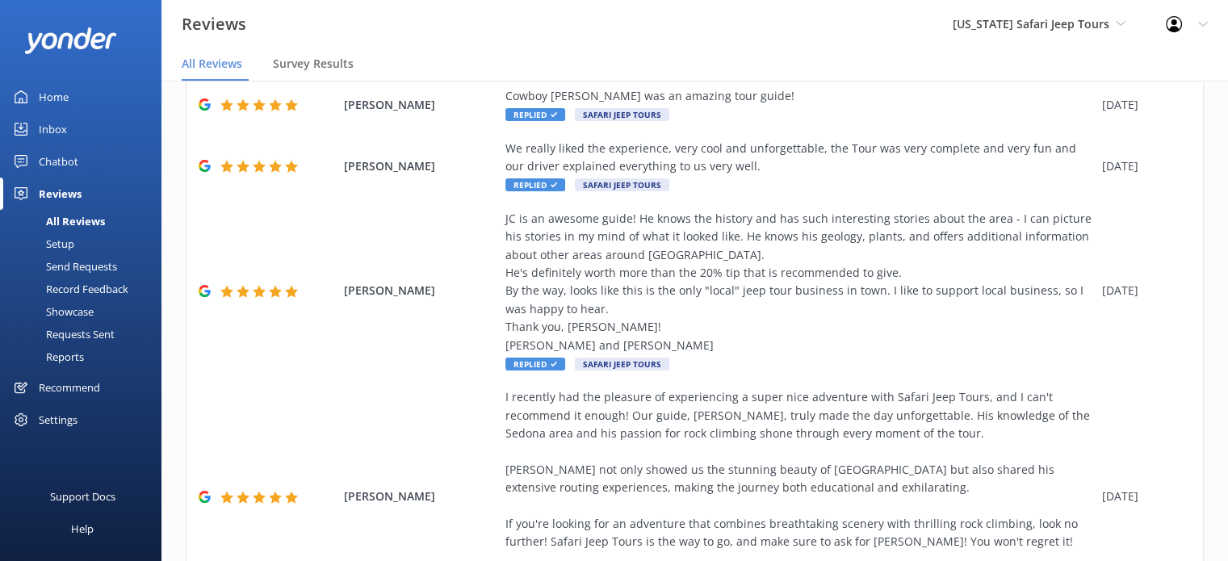
scroll to position [755, 0]
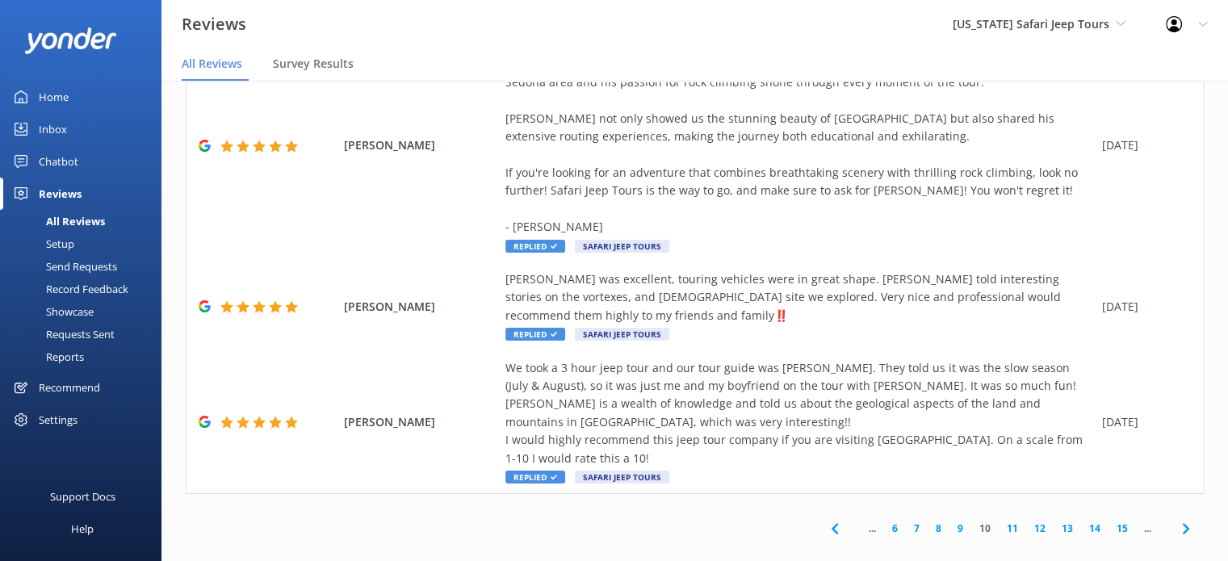
click at [1033, 521] on link "12" at bounding box center [1039, 528] width 27 height 15
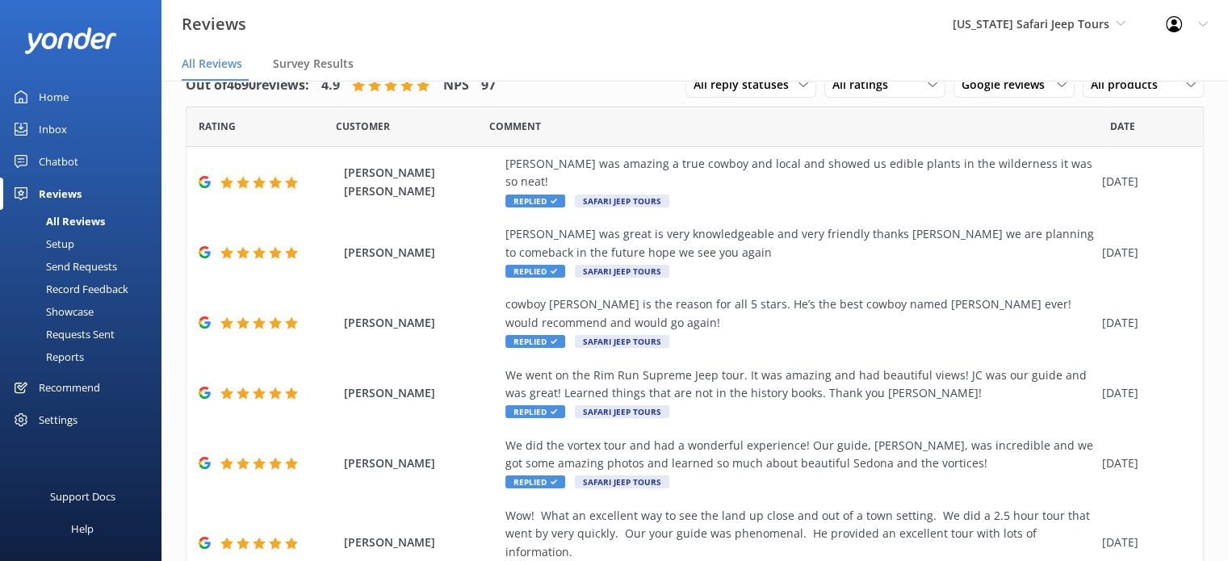
scroll to position [357, 0]
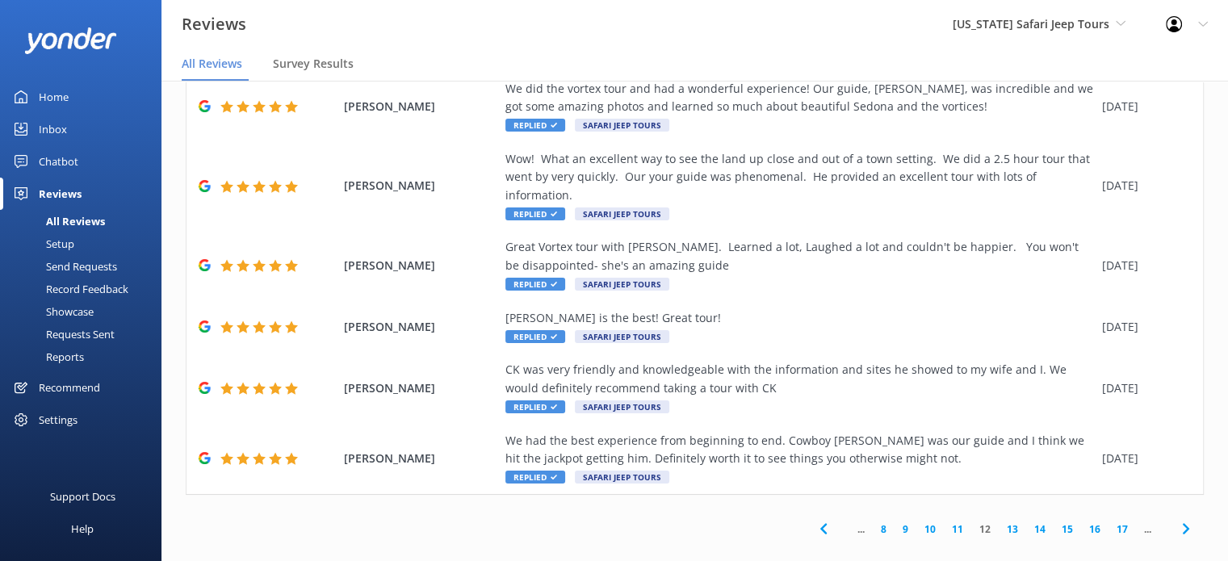
click at [1026, 521] on link "14" at bounding box center [1039, 528] width 27 height 15
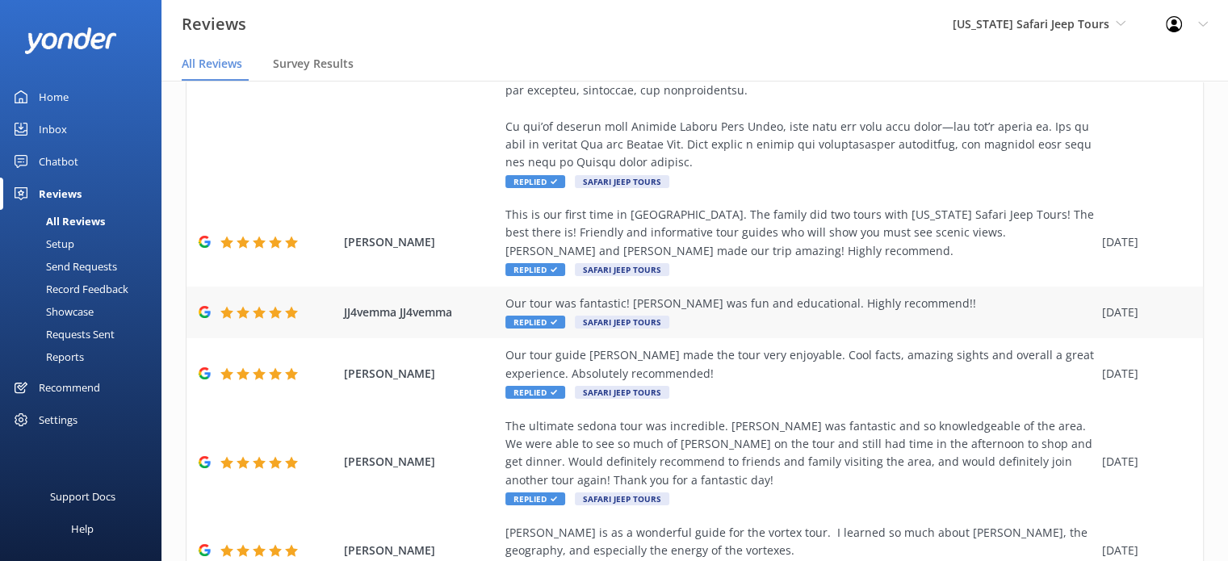
scroll to position [630, 0]
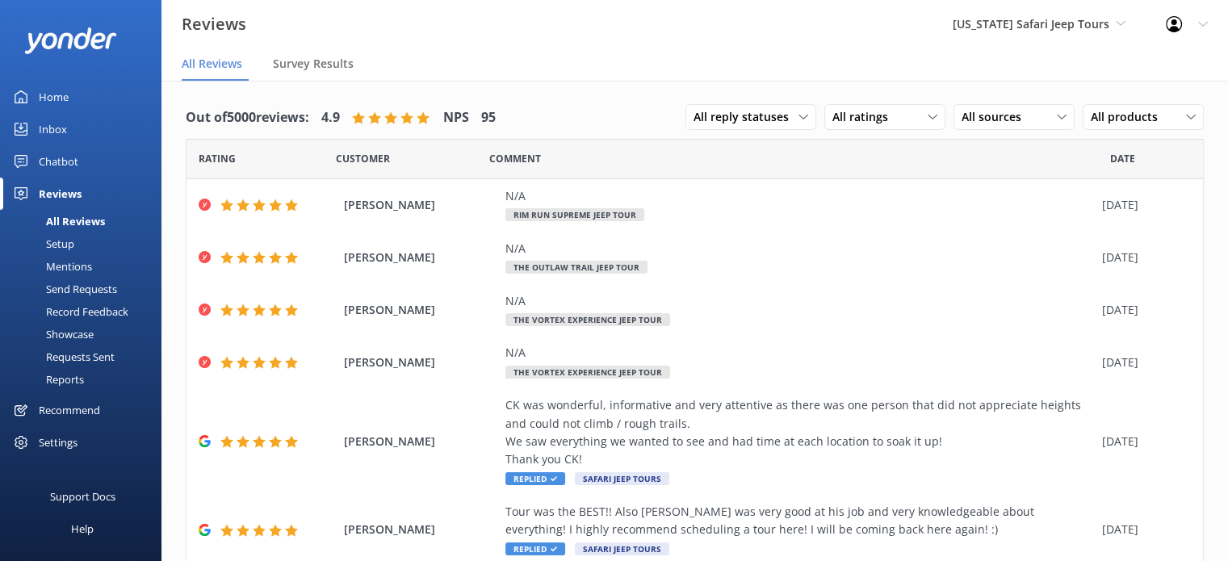
click at [82, 270] on div "Mentions" at bounding box center [51, 266] width 82 height 23
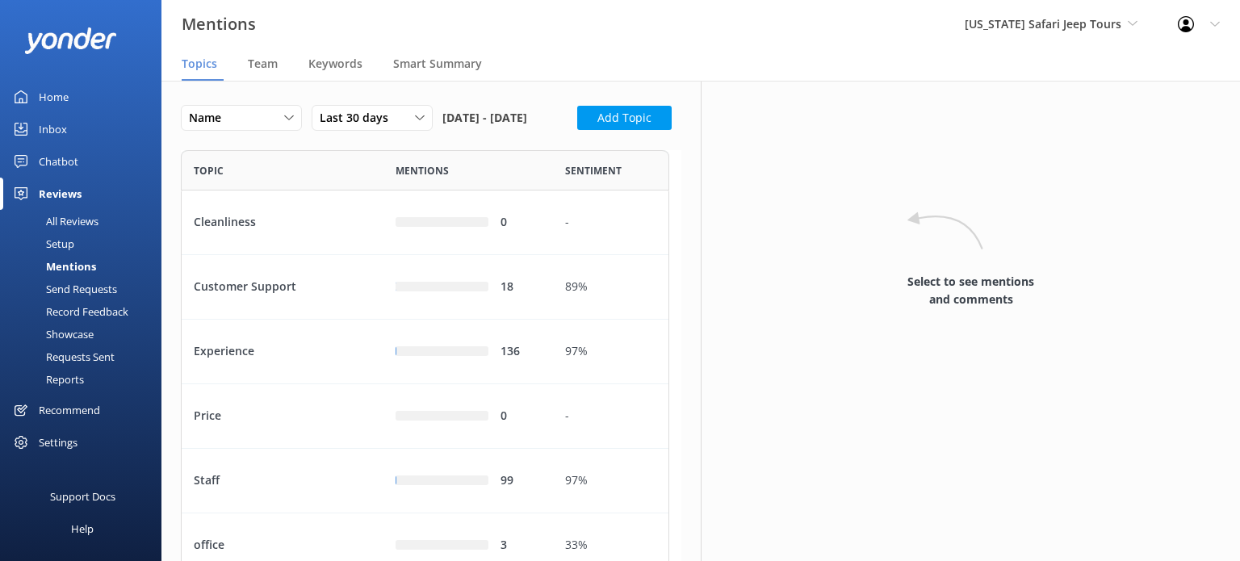
scroll to position [480, 475]
click at [270, 62] on span "Team" at bounding box center [263, 64] width 30 height 16
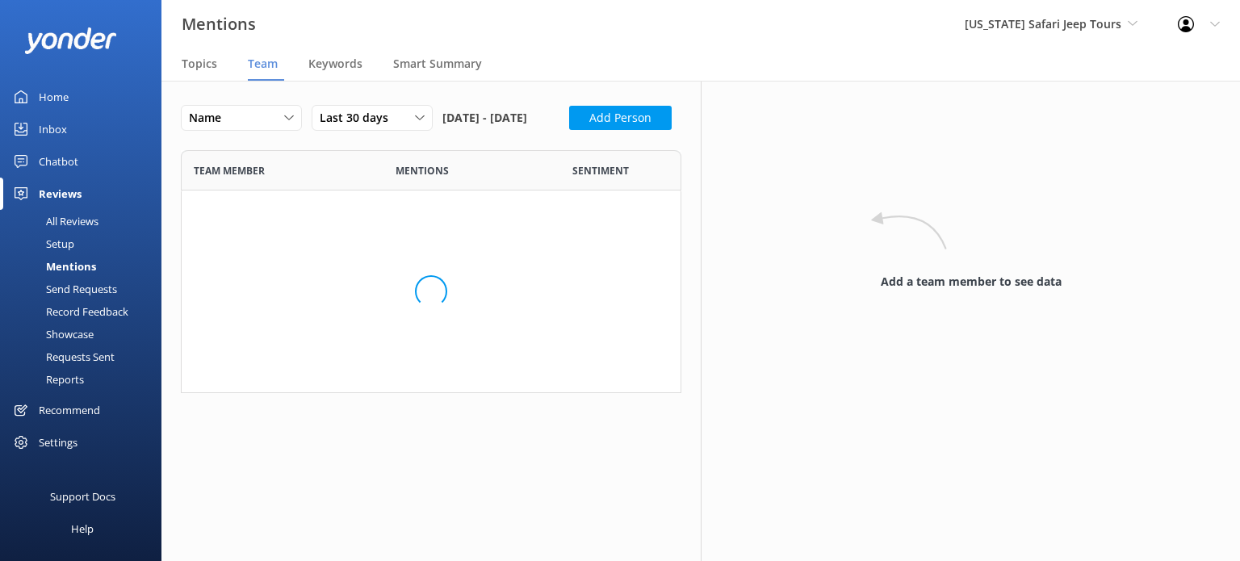
scroll to position [1707, 475]
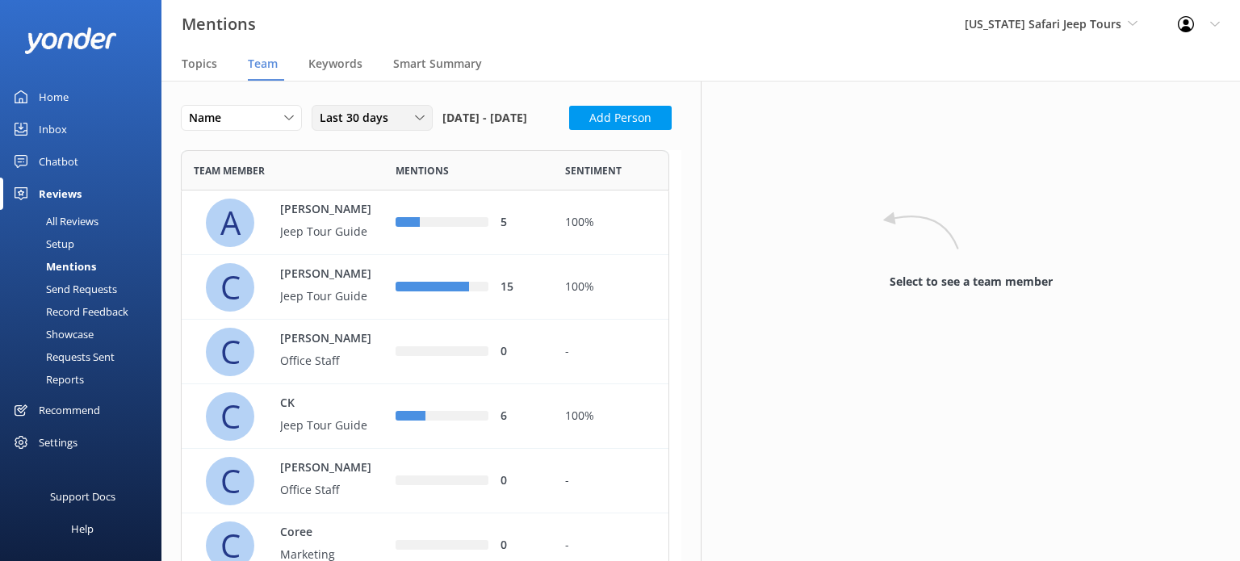
click at [355, 115] on span "Last 30 days" at bounding box center [359, 118] width 78 height 18
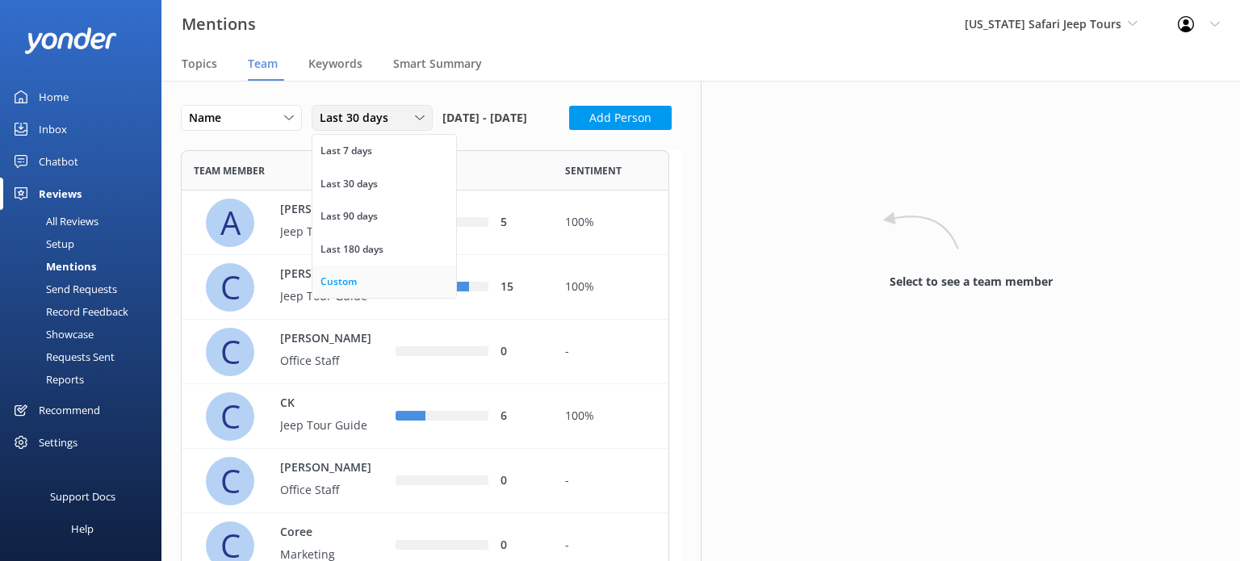
click at [387, 277] on link "Custom" at bounding box center [384, 282] width 144 height 32
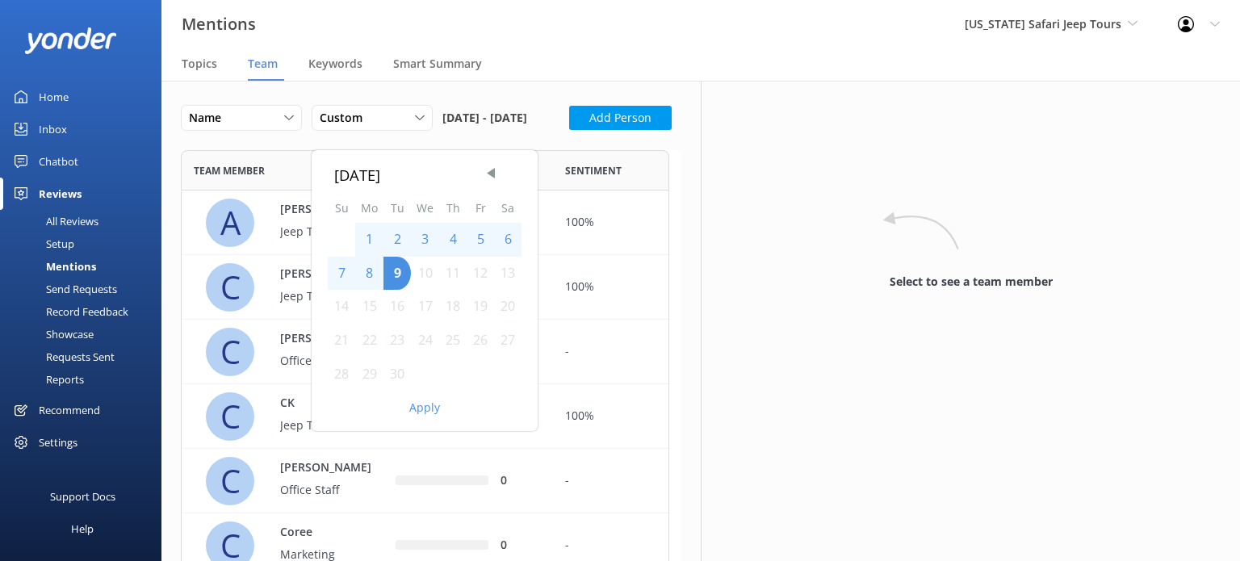
drag, startPoint x: 393, startPoint y: 271, endPoint x: 356, endPoint y: 236, distance: 51.4
click at [356, 236] on div "1 2 3 4 5 6 7 8 9 10 11 12 13 14 15 16 17 18 19 20 21 22 23 24 25 26 27 28 29 30" at bounding box center [425, 307] width 194 height 168
click at [491, 168] on span "Previous Month" at bounding box center [491, 173] width 16 height 16
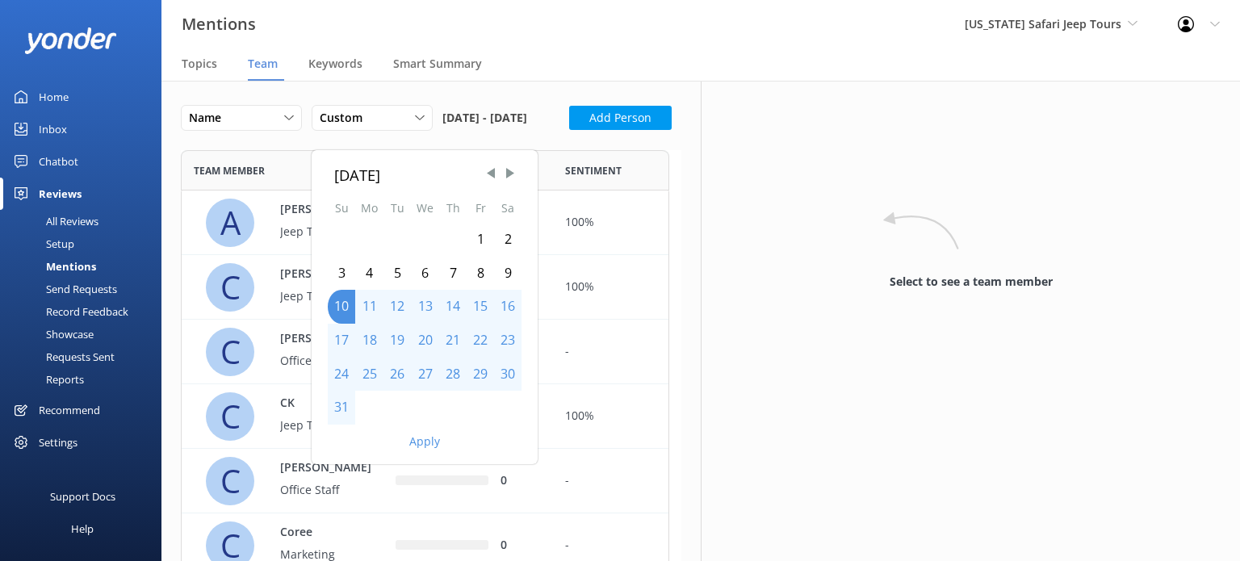
drag, startPoint x: 348, startPoint y: 311, endPoint x: 478, endPoint y: 239, distance: 148.5
click at [470, 241] on div "1 2 3 4 5 6 7 8 9 10 11 12 13 14 15 16 17 18 19 20 21 22 23 24 25 26 27 28 29 3…" at bounding box center [425, 324] width 194 height 202
click at [483, 238] on div "1" at bounding box center [480, 240] width 27 height 34
click at [336, 407] on div "31" at bounding box center [341, 408] width 27 height 34
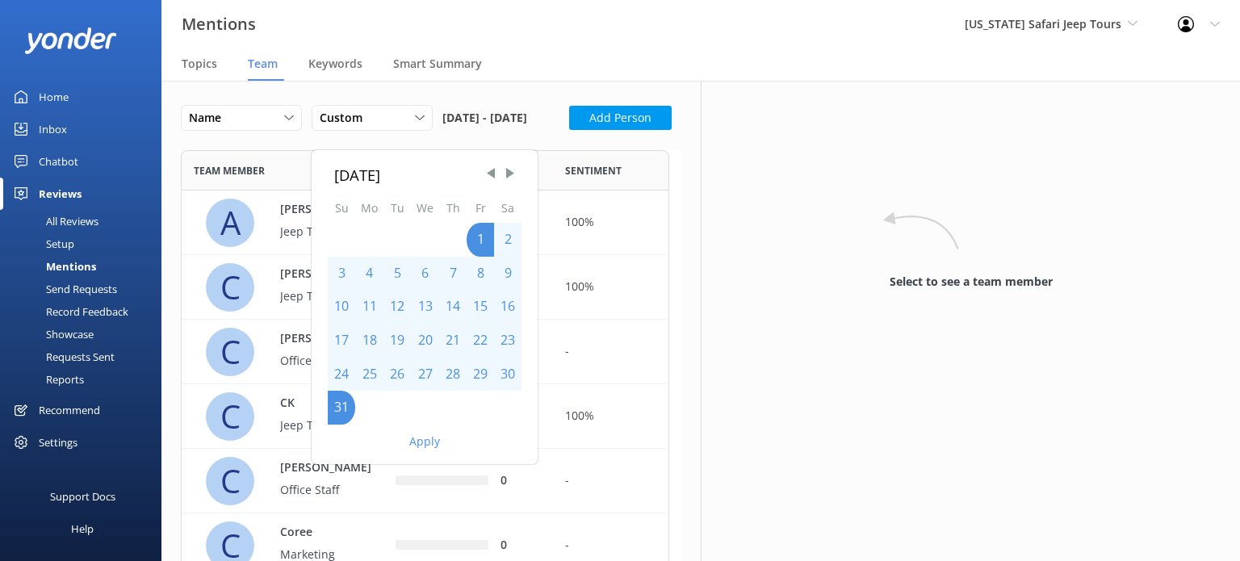
click at [427, 442] on button "Apply" at bounding box center [424, 441] width 31 height 11
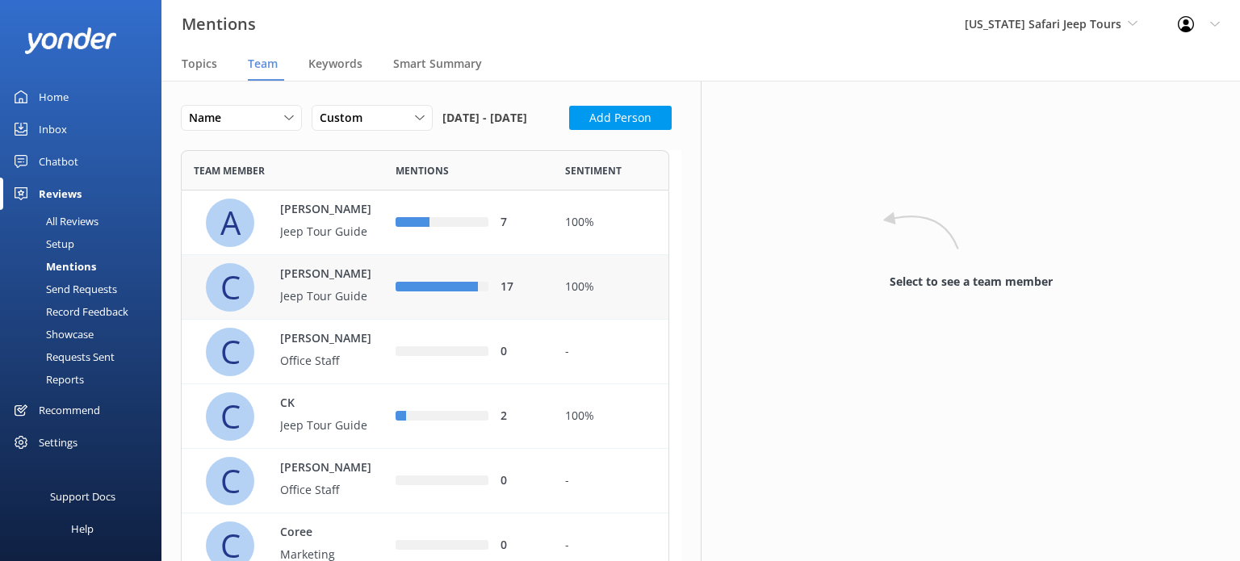
click at [529, 296] on div "17" at bounding box center [521, 288] width 40 height 18
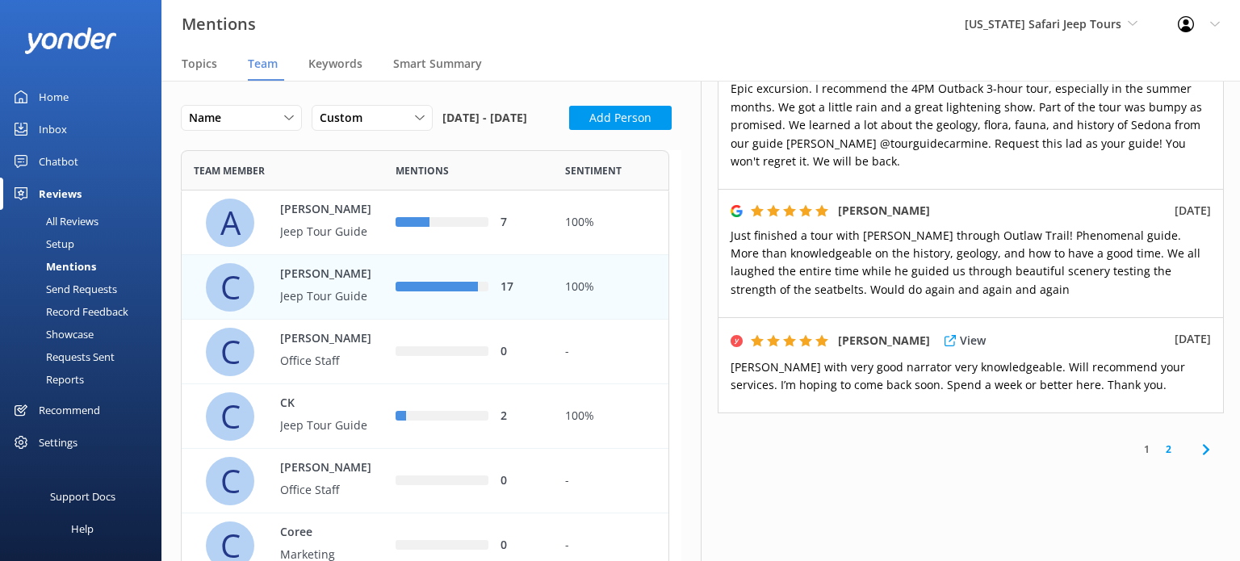
scroll to position [1023, 0]
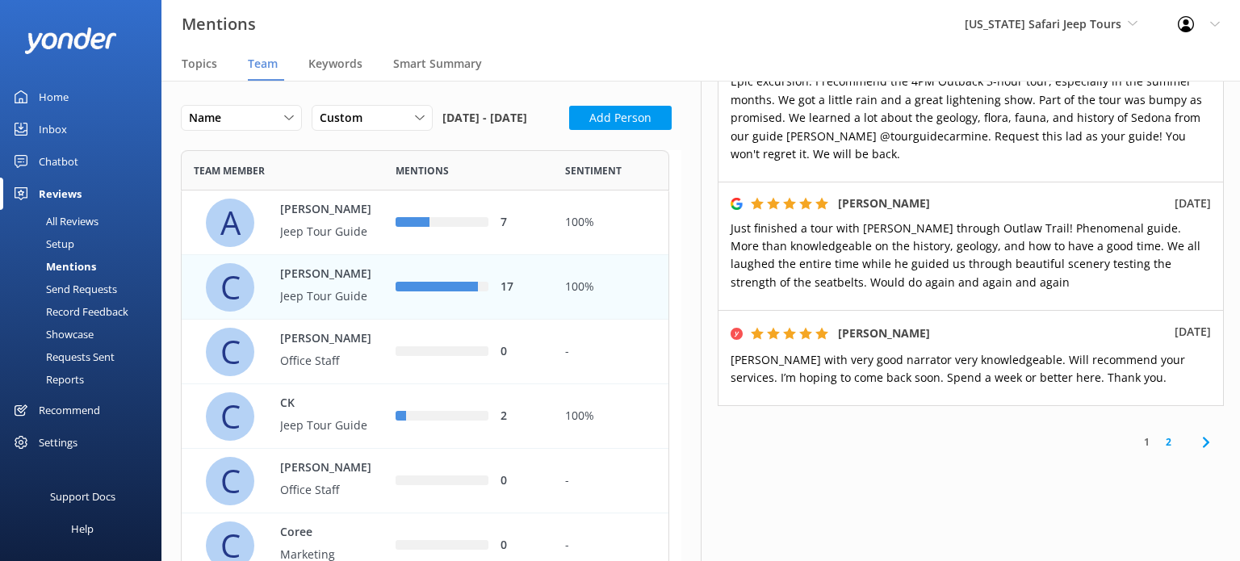
click at [1159, 434] on link "2" at bounding box center [1169, 441] width 22 height 15
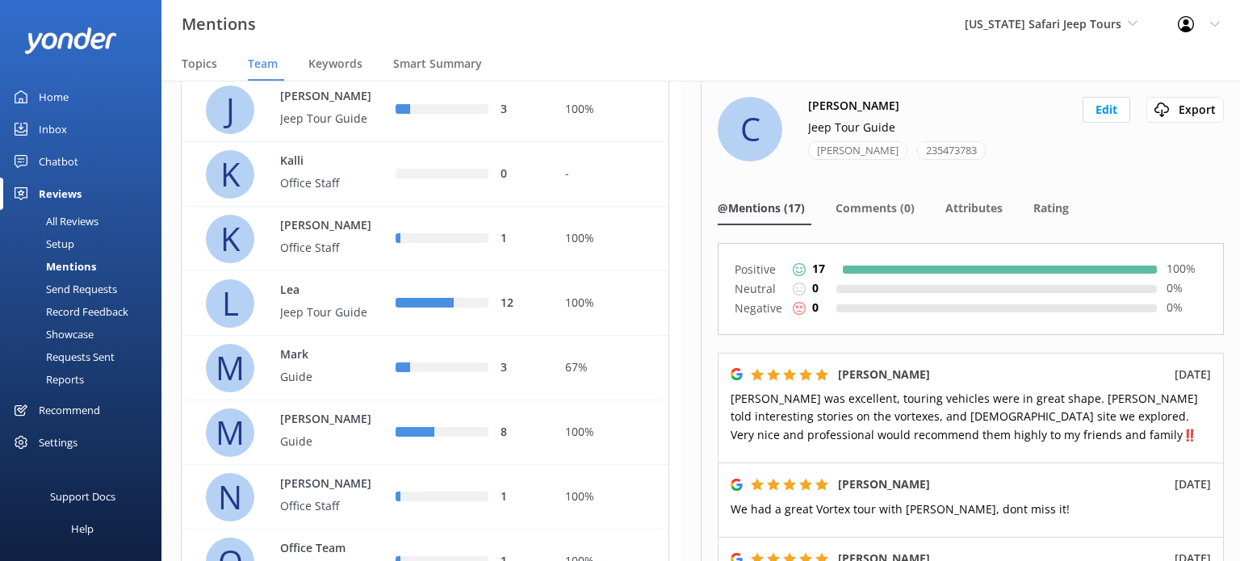
scroll to position [969, 0]
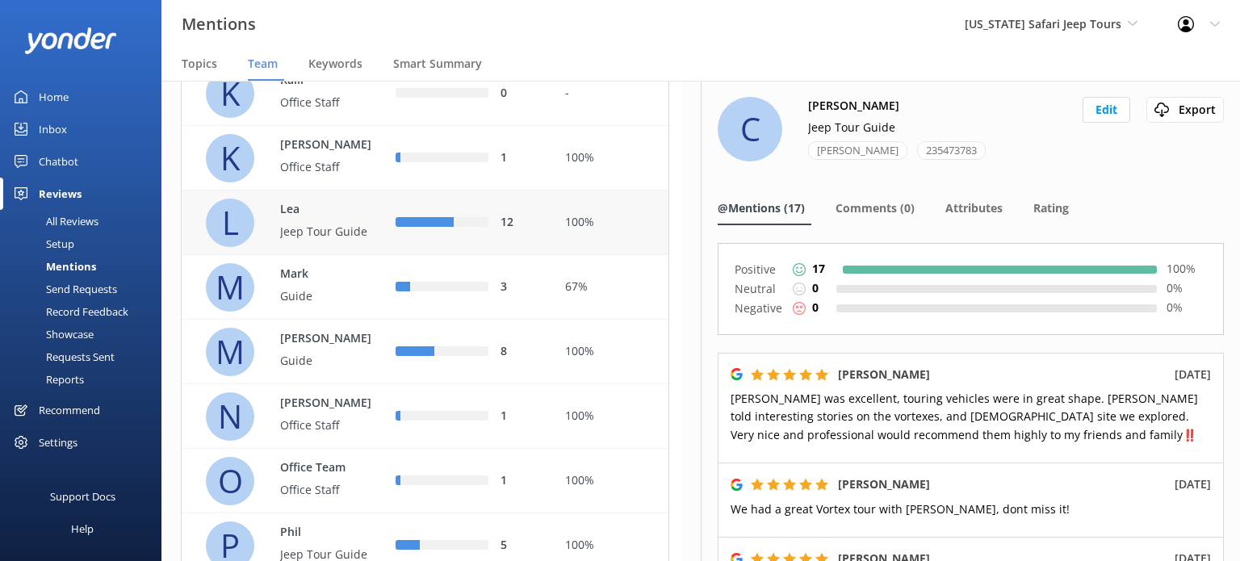
click at [435, 232] on div "12" at bounding box center [468, 223] width 145 height 18
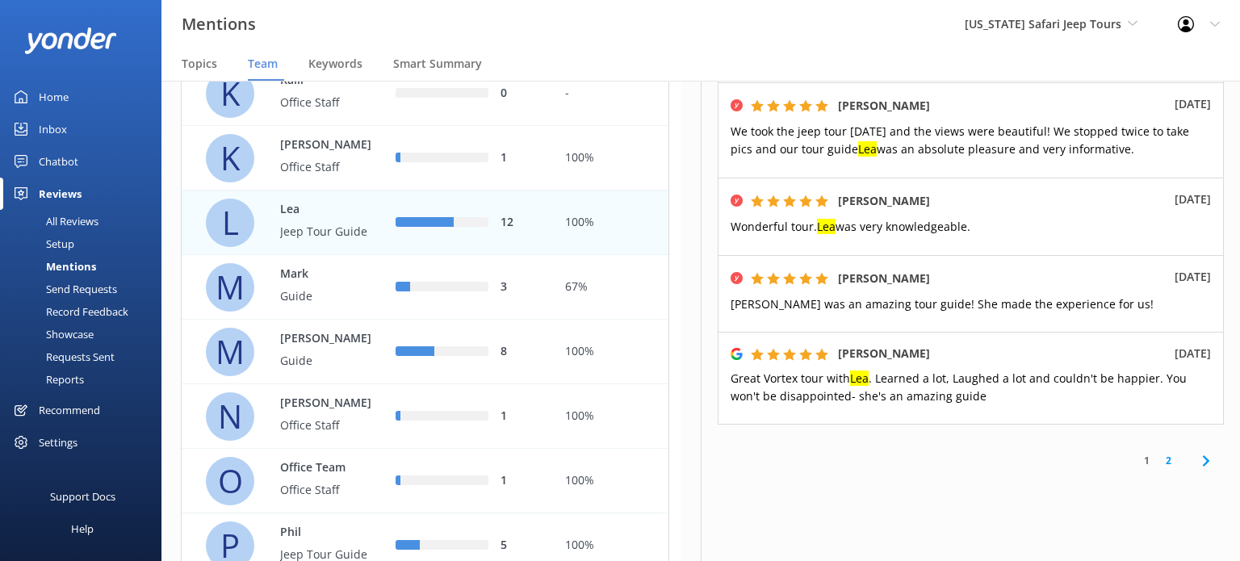
scroll to position [917, 0]
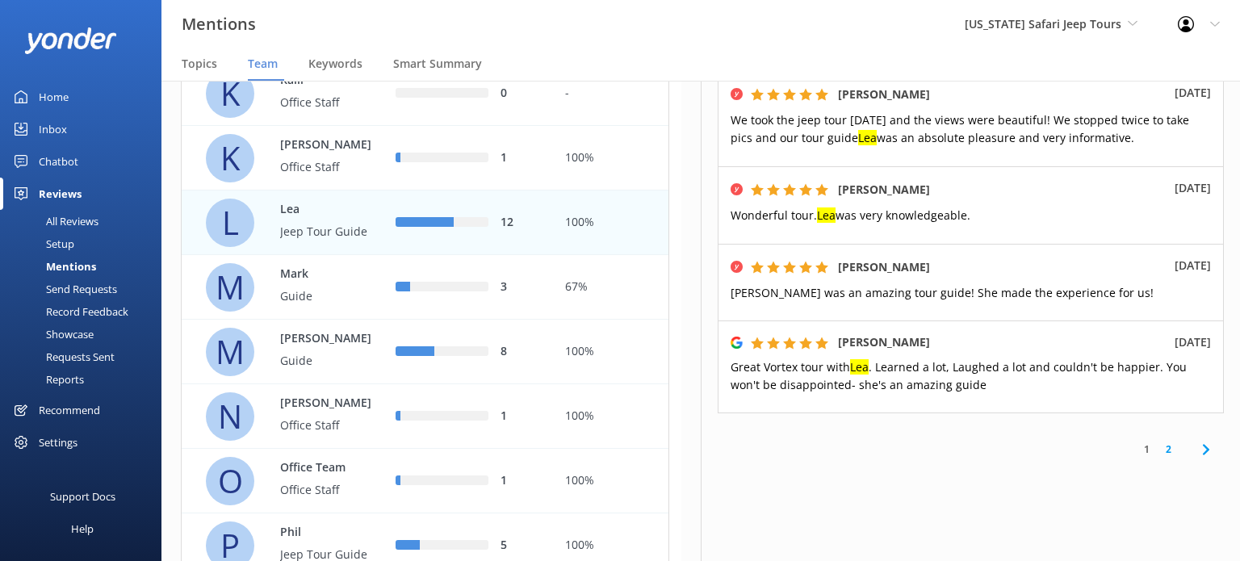
click at [1158, 442] on link "2" at bounding box center [1169, 449] width 22 height 15
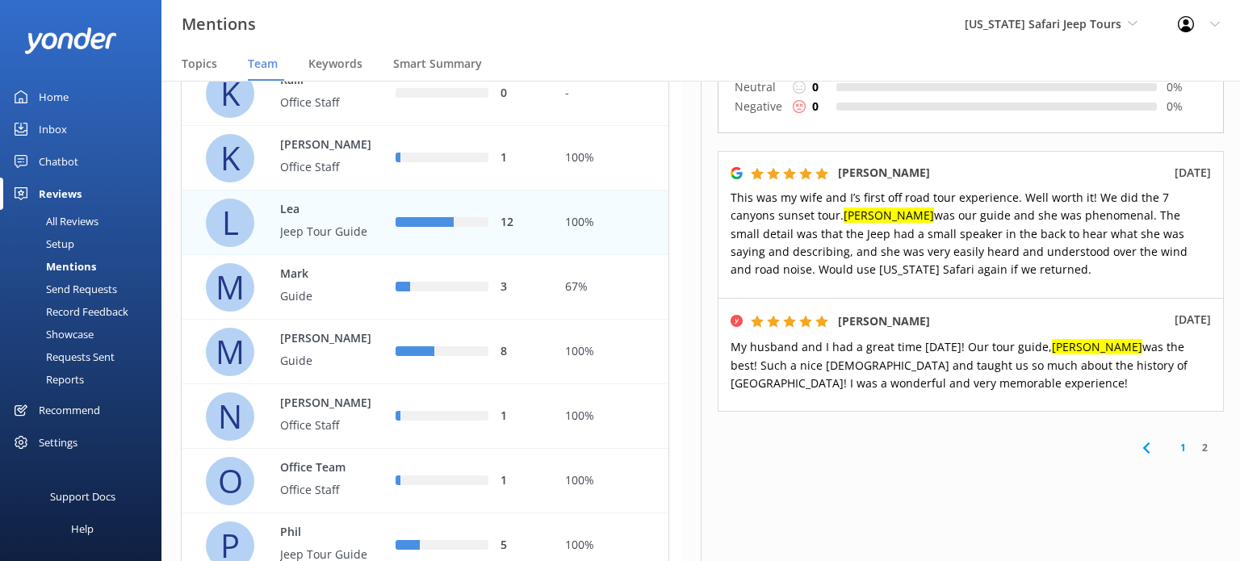
scroll to position [145, 0]
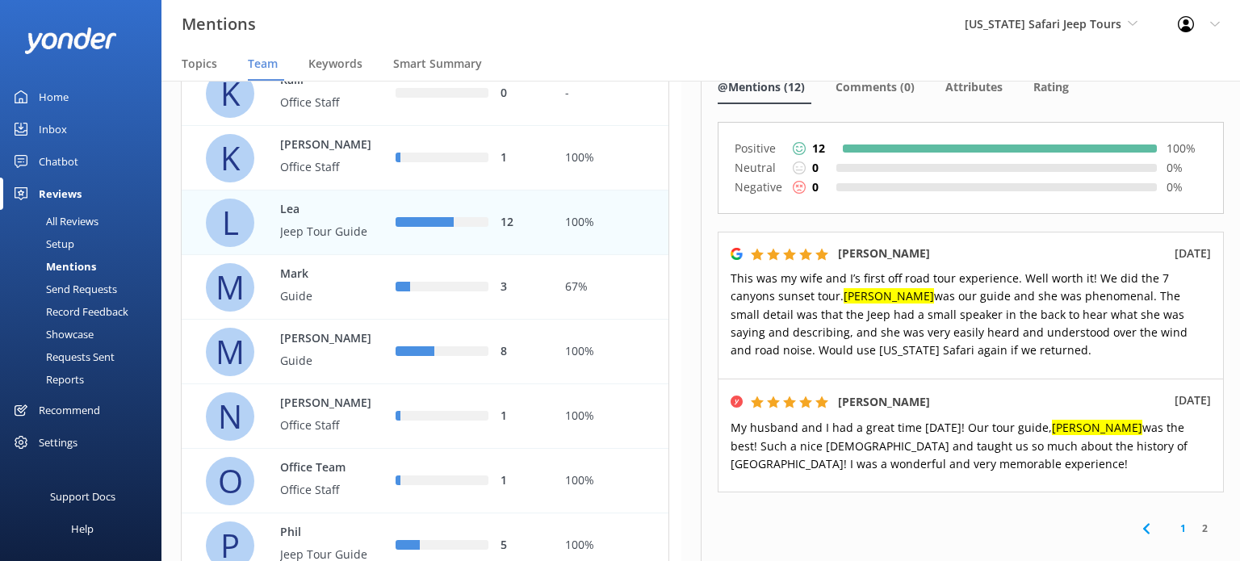
click at [1172, 521] on link "1" at bounding box center [1183, 528] width 22 height 15
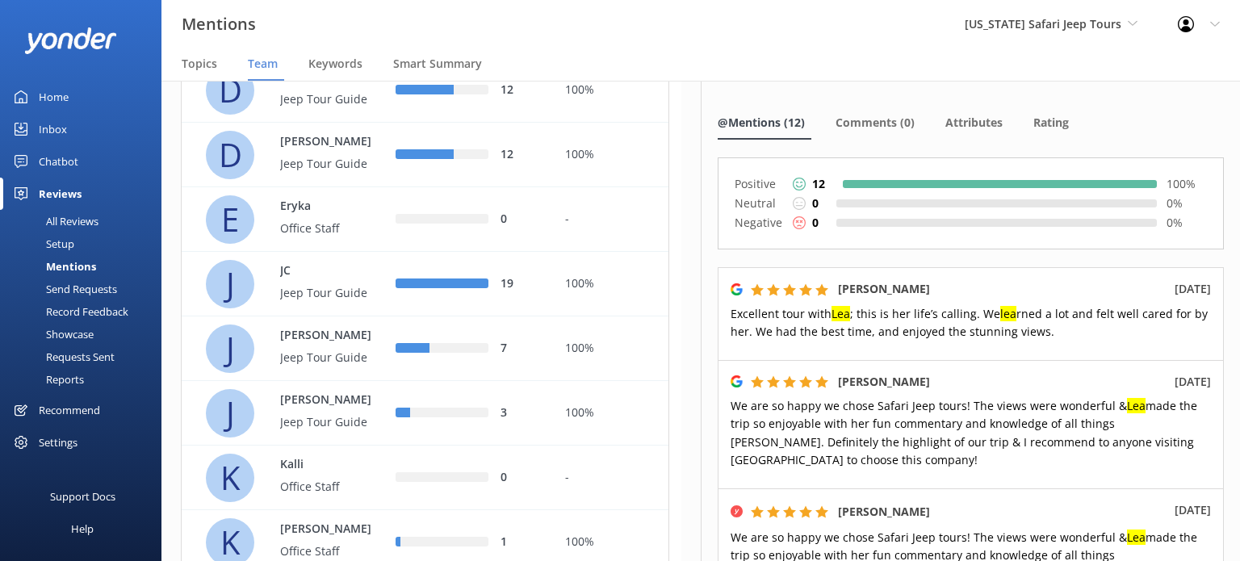
scroll to position [504, 0]
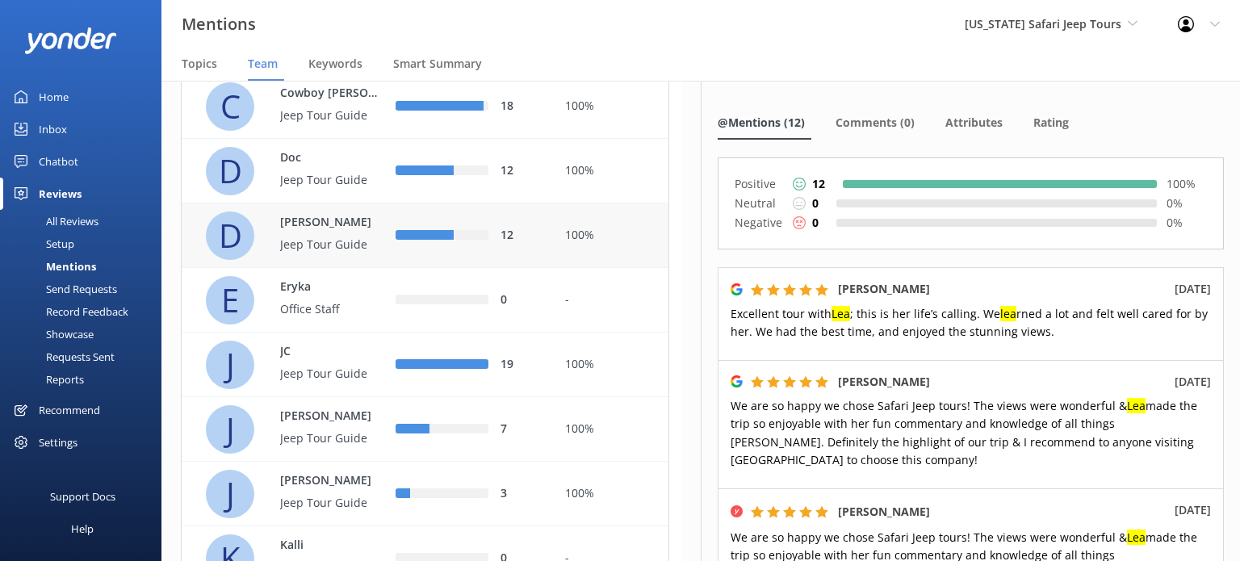
click at [499, 245] on div "12" at bounding box center [468, 236] width 145 height 18
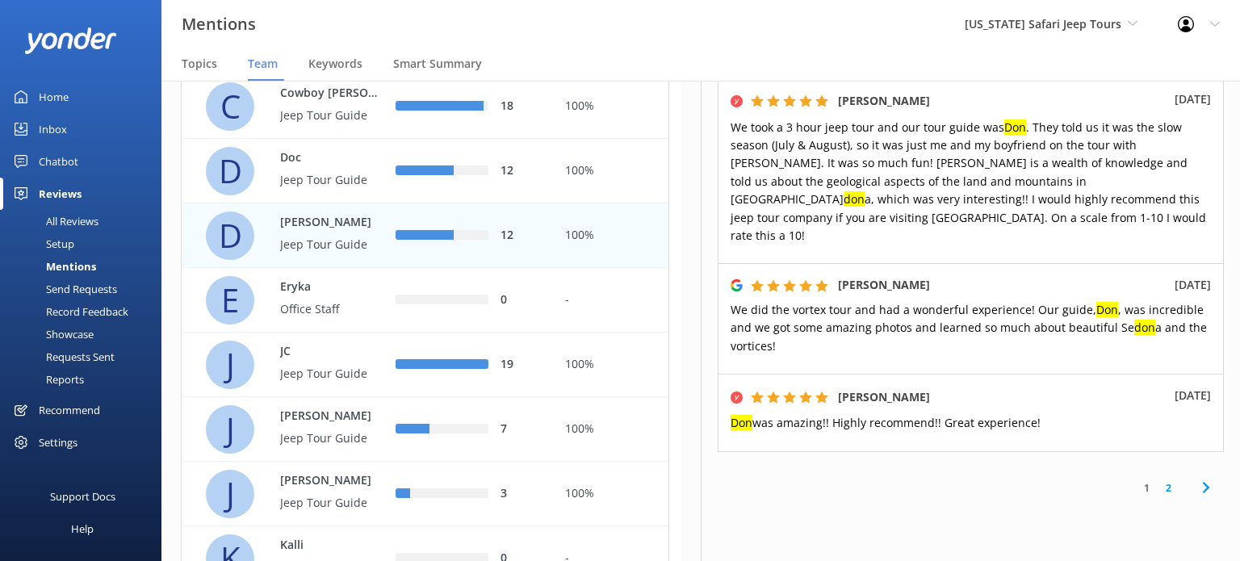
scroll to position [1104, 0]
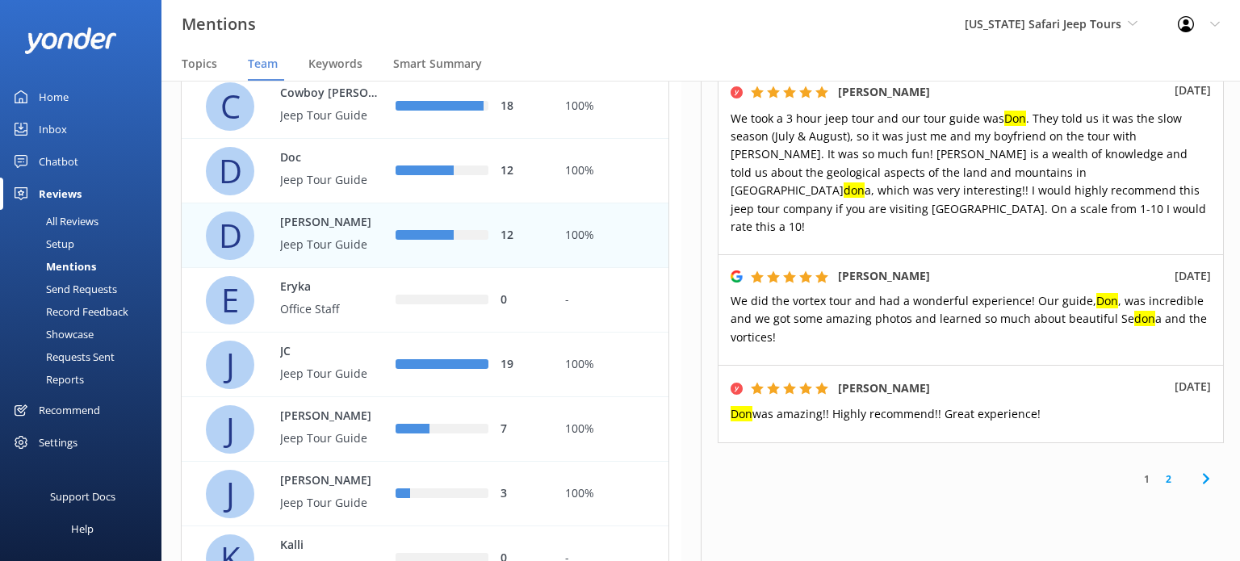
click at [1161, 471] on link "2" at bounding box center [1169, 478] width 22 height 15
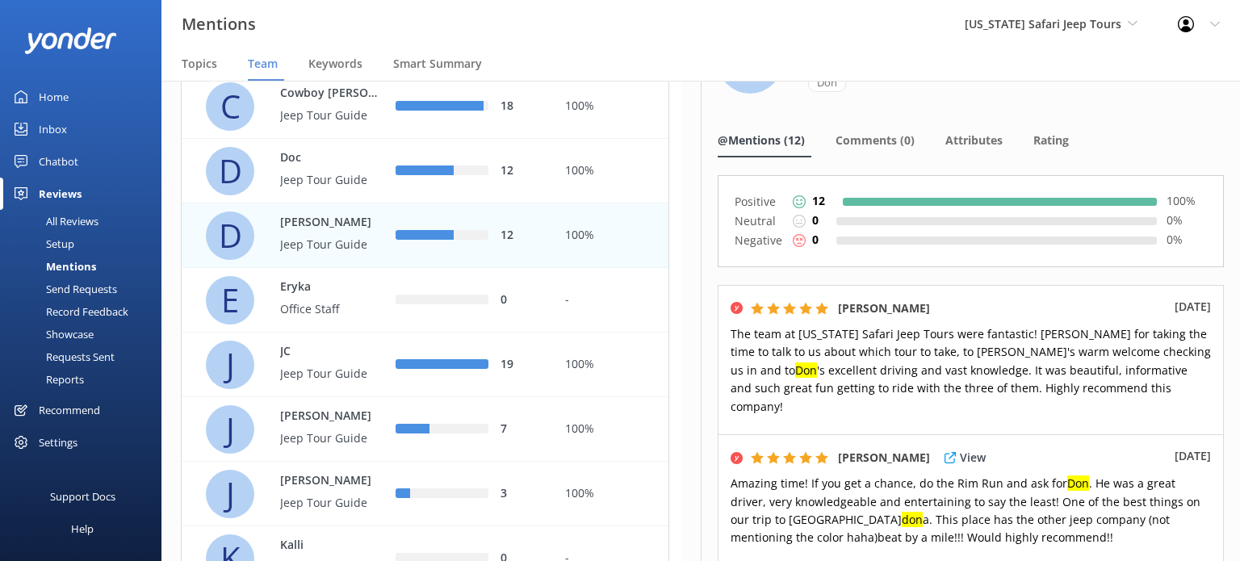
scroll to position [229, 0]
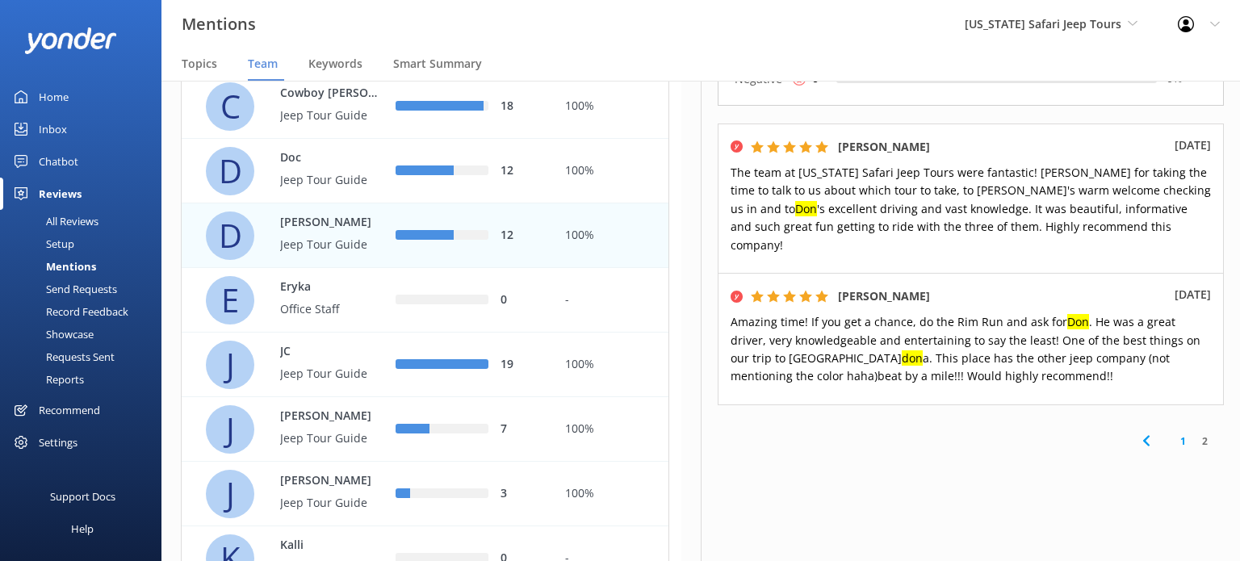
click at [1194, 434] on link "2" at bounding box center [1205, 441] width 22 height 15
click at [1172, 434] on link "1" at bounding box center [1183, 441] width 22 height 15
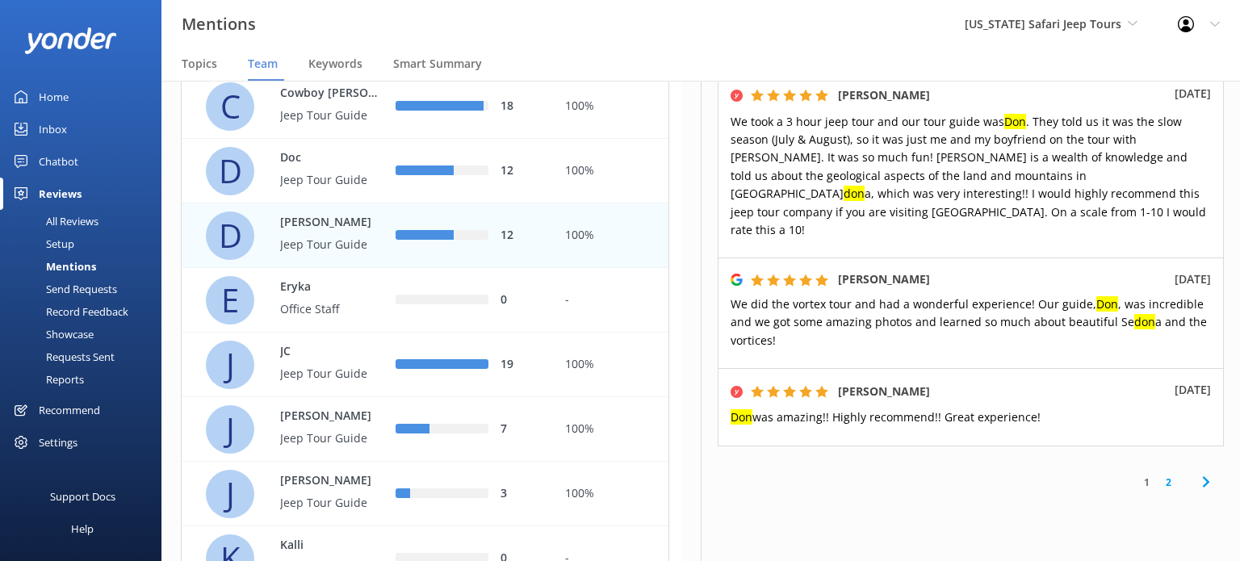
scroll to position [1104, 0]
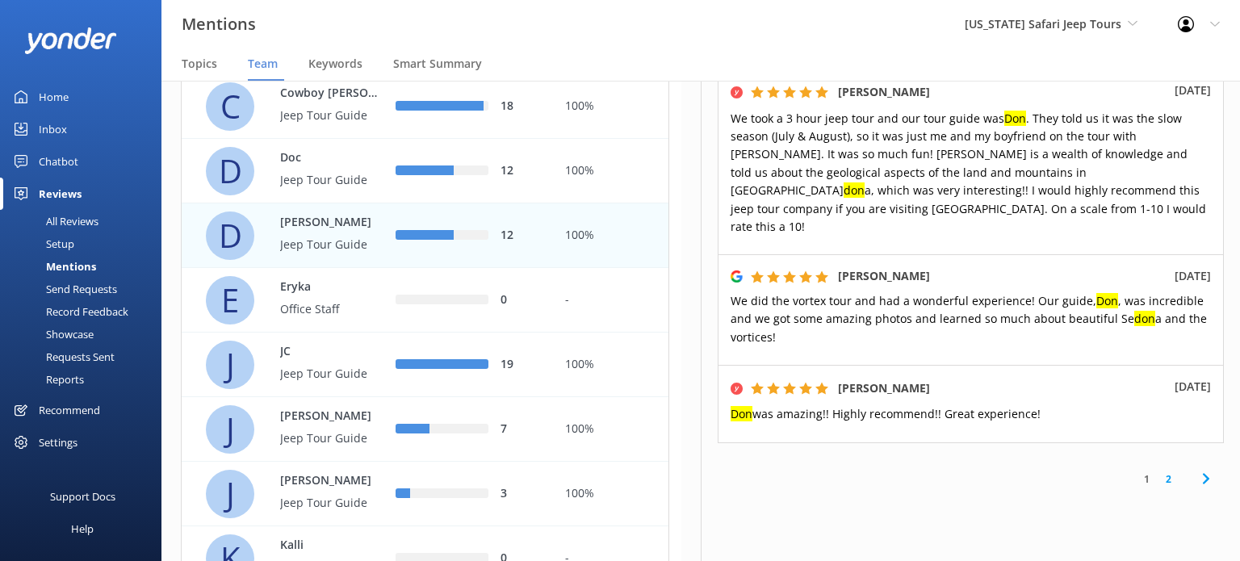
click at [1159, 471] on link "2" at bounding box center [1169, 478] width 22 height 15
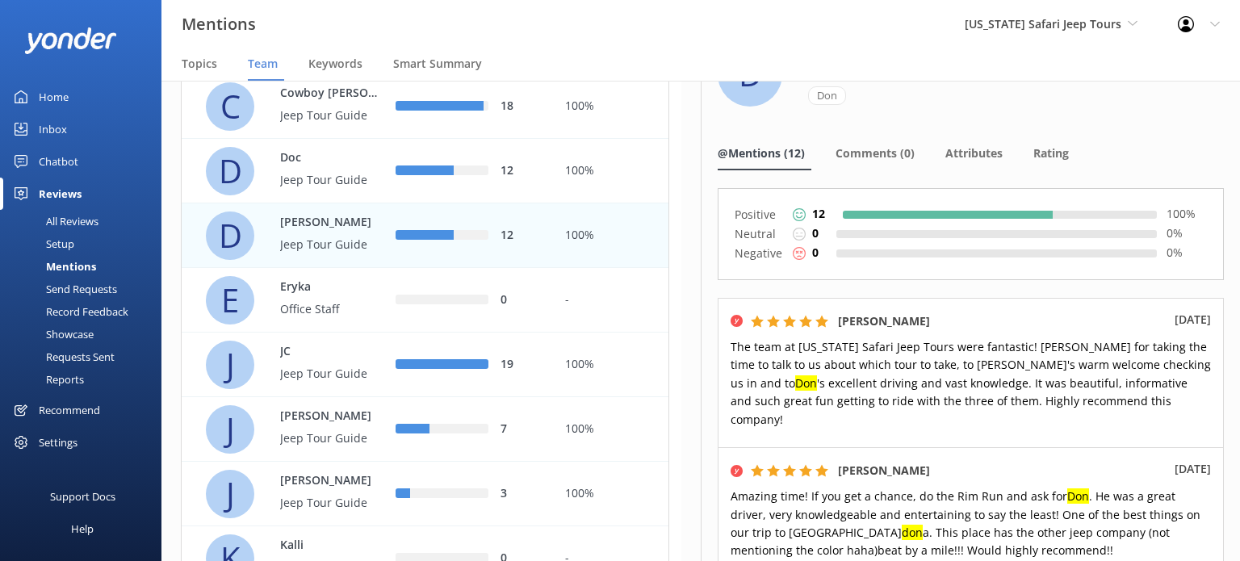
scroll to position [229, 0]
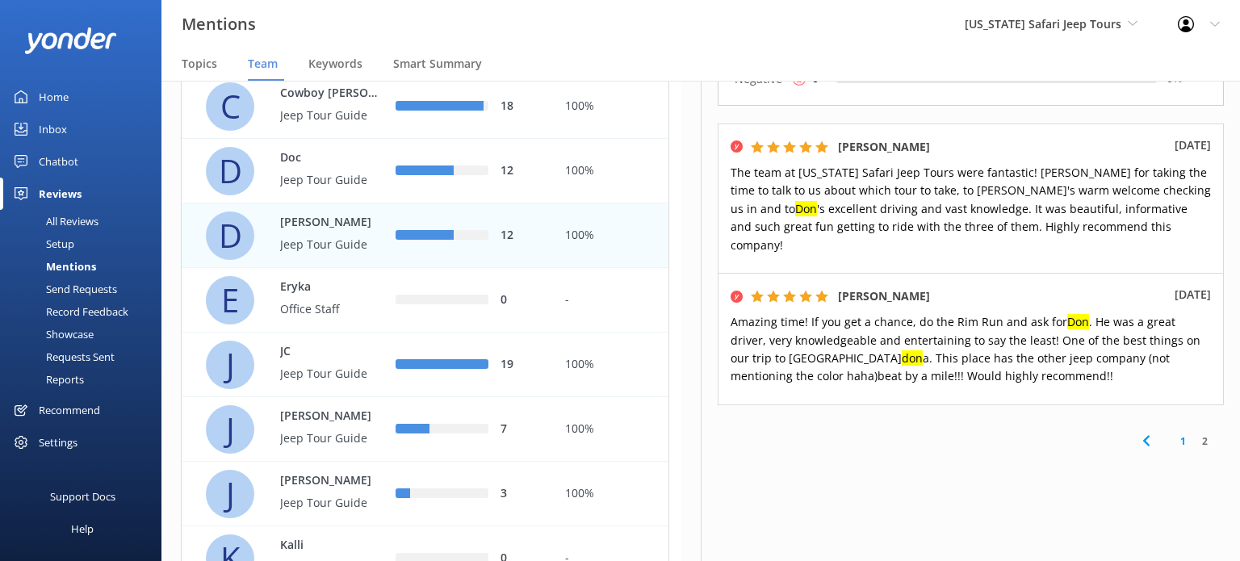
click at [1142, 436] on use at bounding box center [1145, 441] width 6 height 10
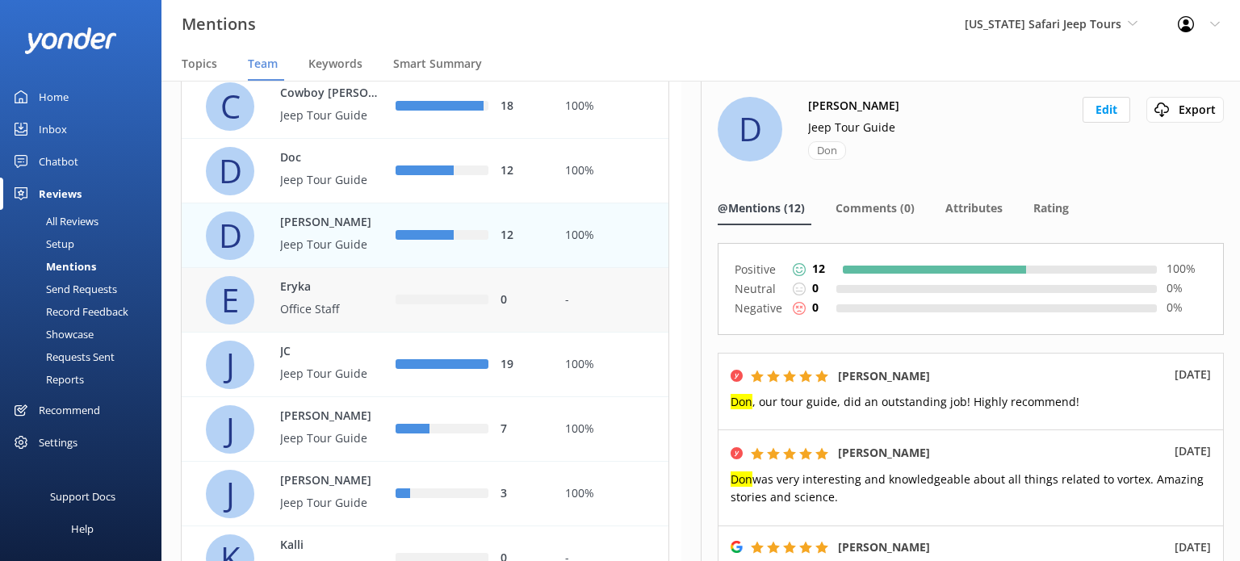
scroll to position [423, 0]
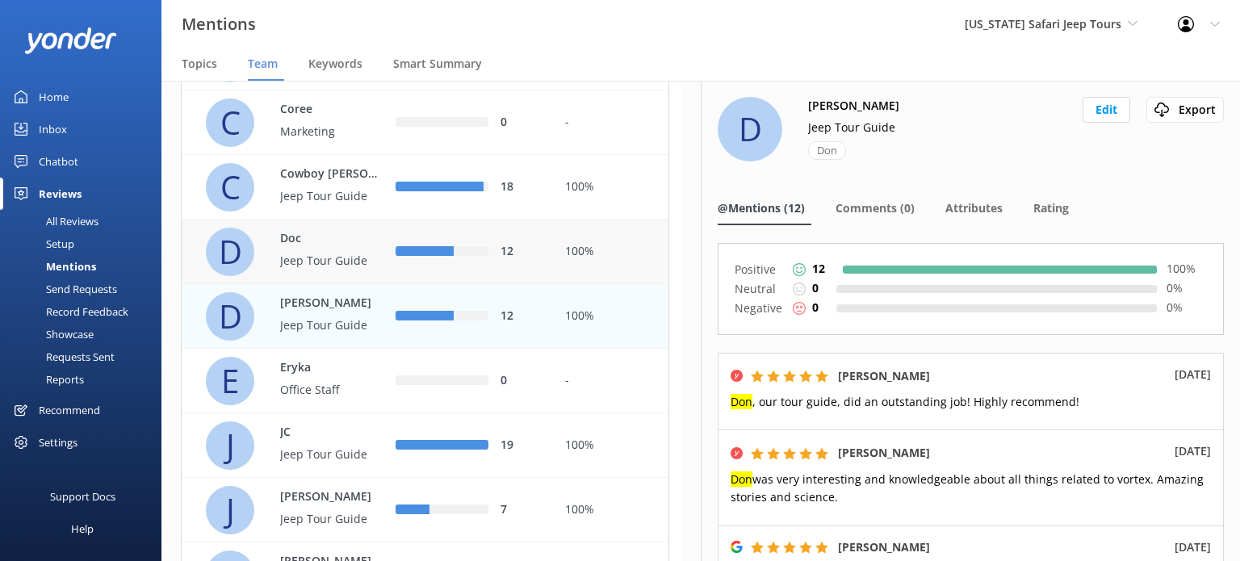
click at [458, 261] on div "12" at bounding box center [468, 252] width 145 height 18
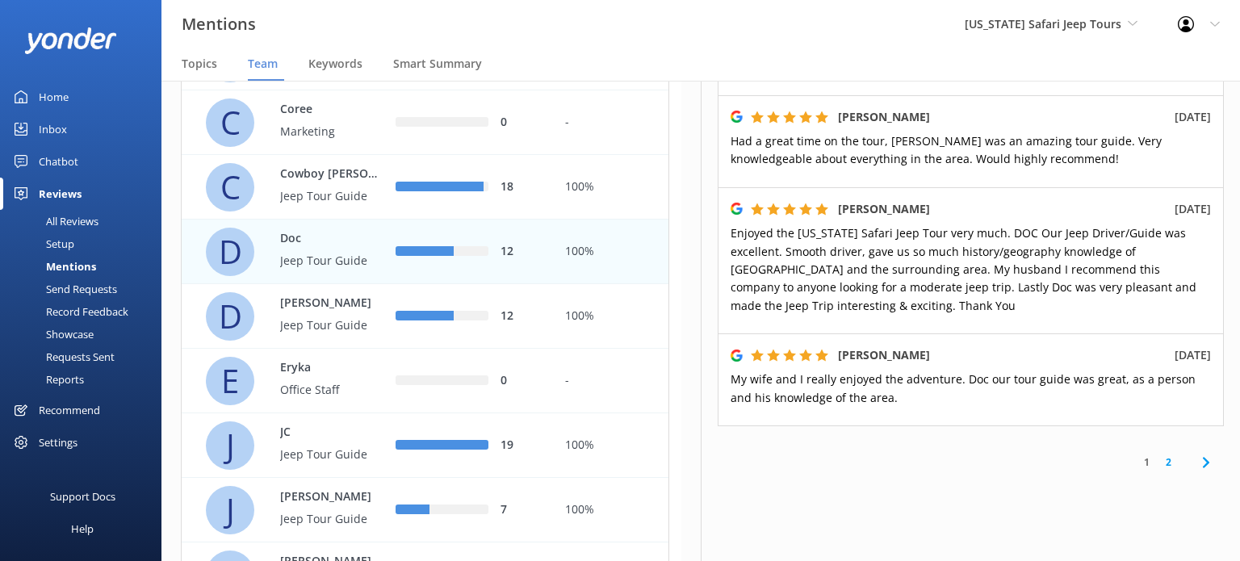
scroll to position [1321, 0]
click at [1161, 452] on link "2" at bounding box center [1169, 459] width 22 height 15
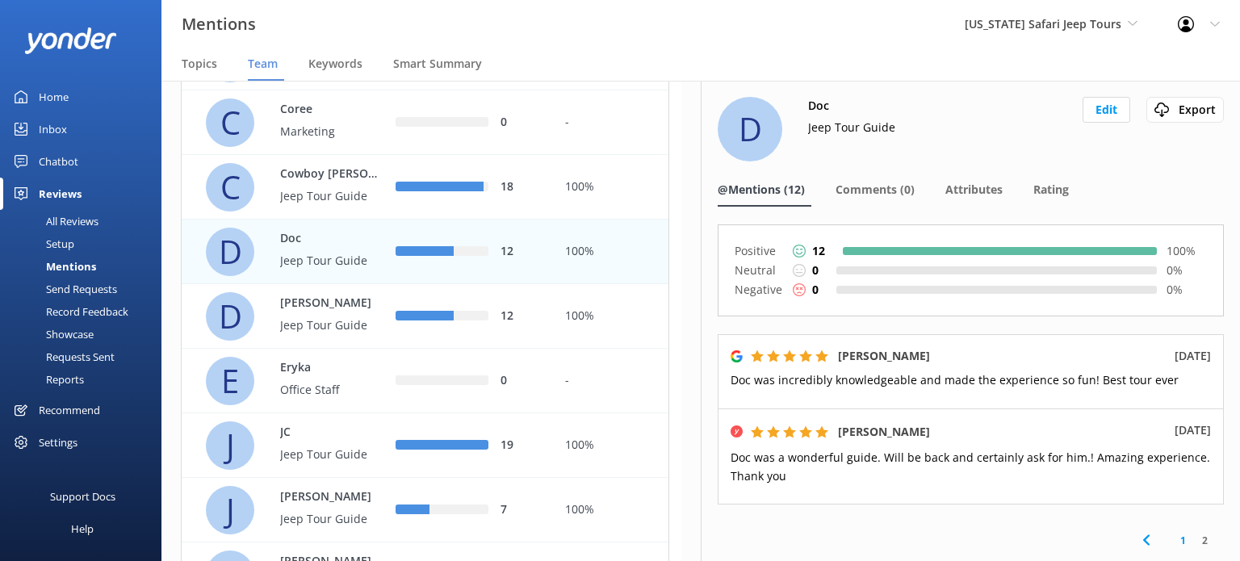
click at [1137, 542] on icon at bounding box center [1146, 539] width 19 height 19
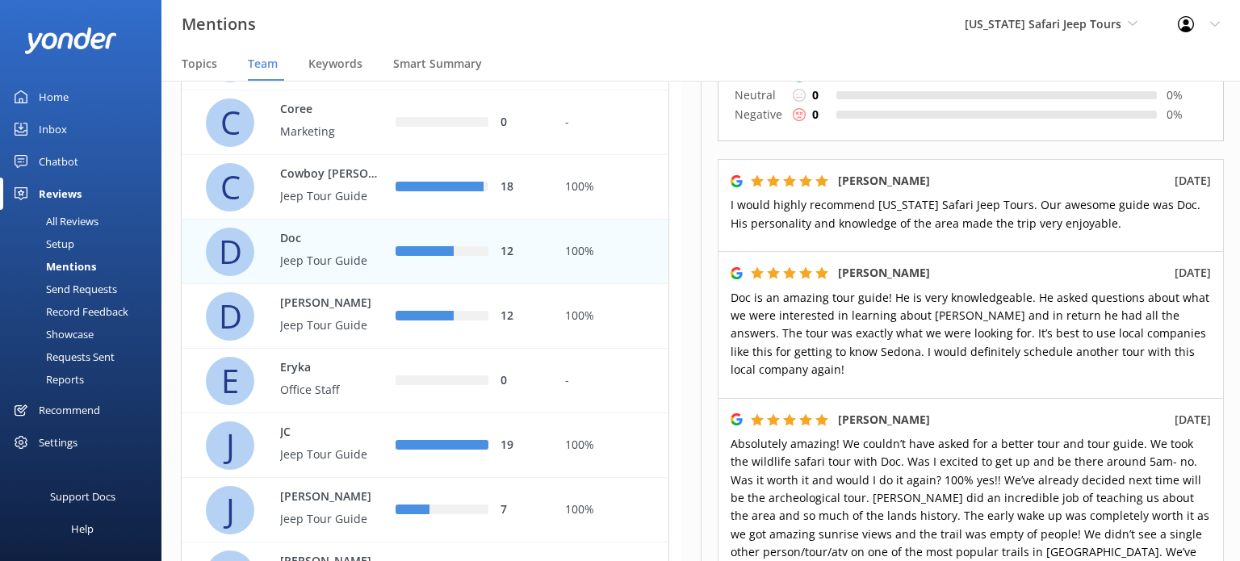
scroll to position [161, 0]
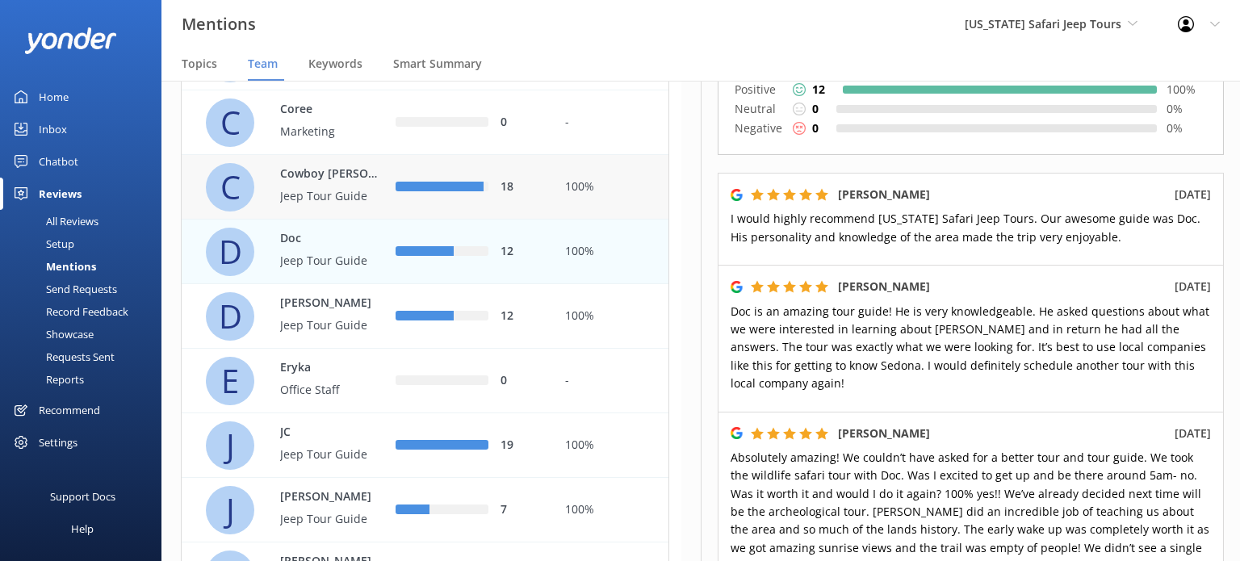
click at [462, 220] on div "18" at bounding box center [468, 187] width 170 height 65
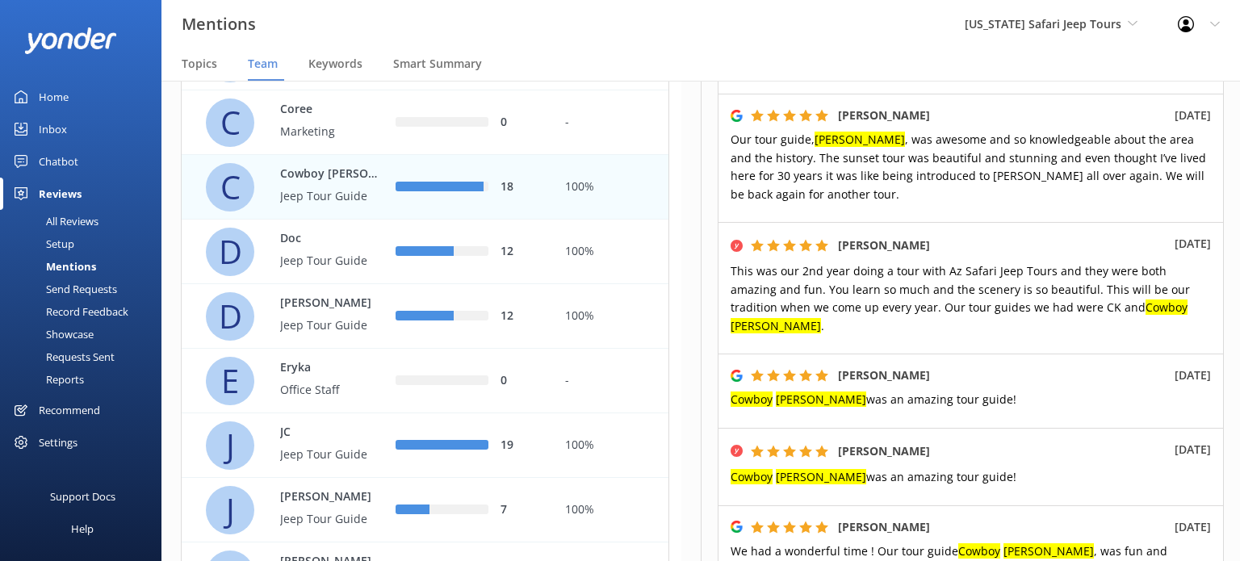
scroll to position [1243, 0]
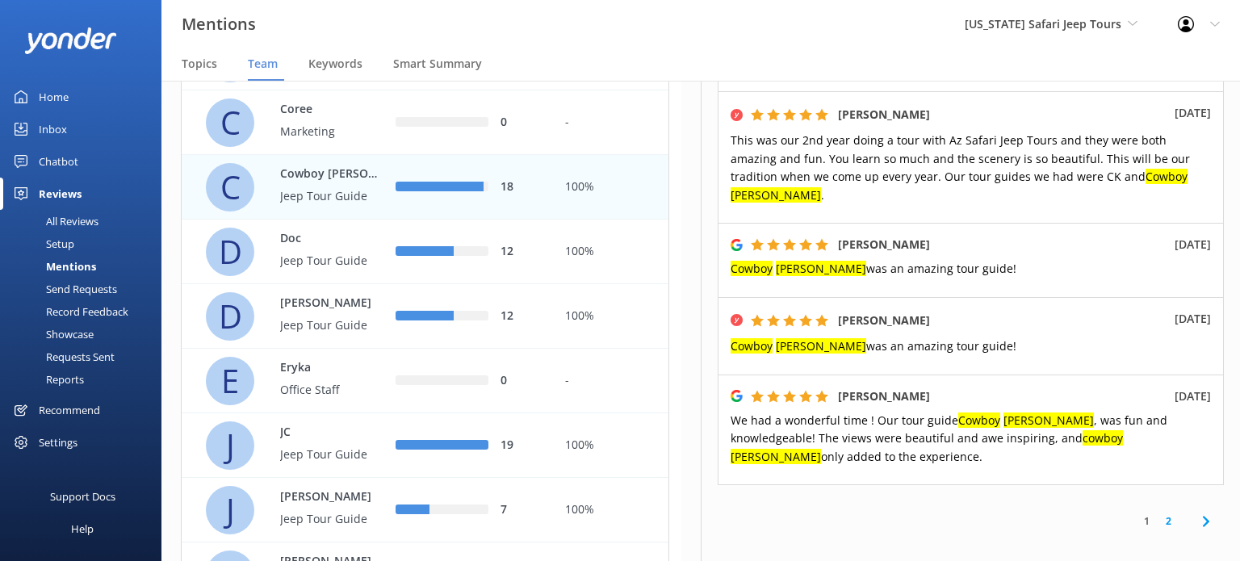
click at [1163, 513] on link "2" at bounding box center [1169, 520] width 22 height 15
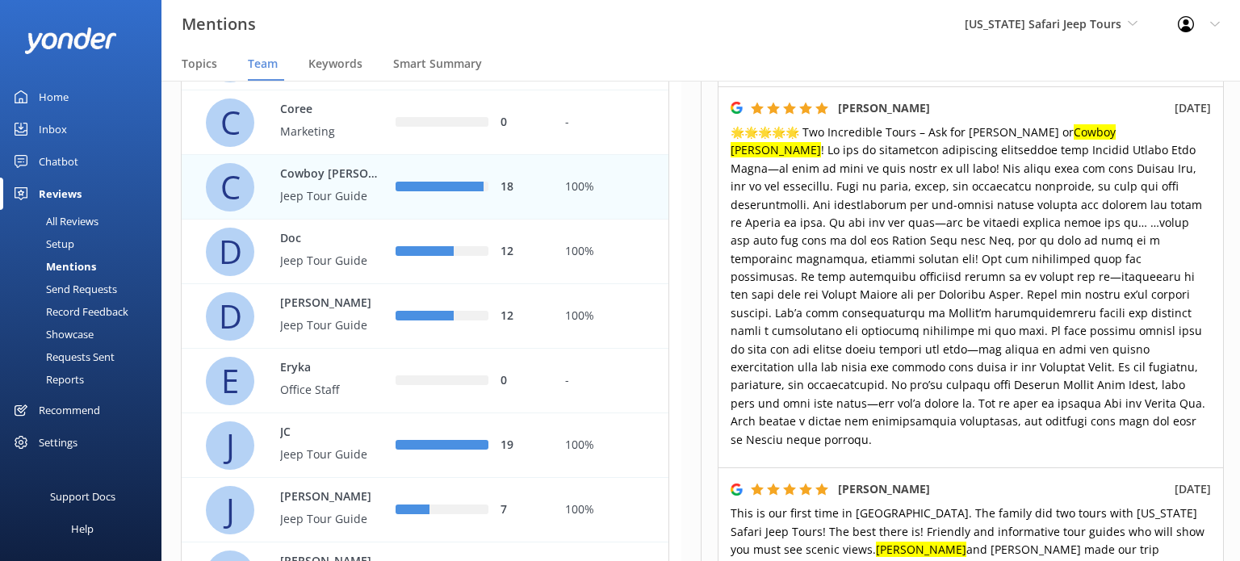
scroll to position [1053, 0]
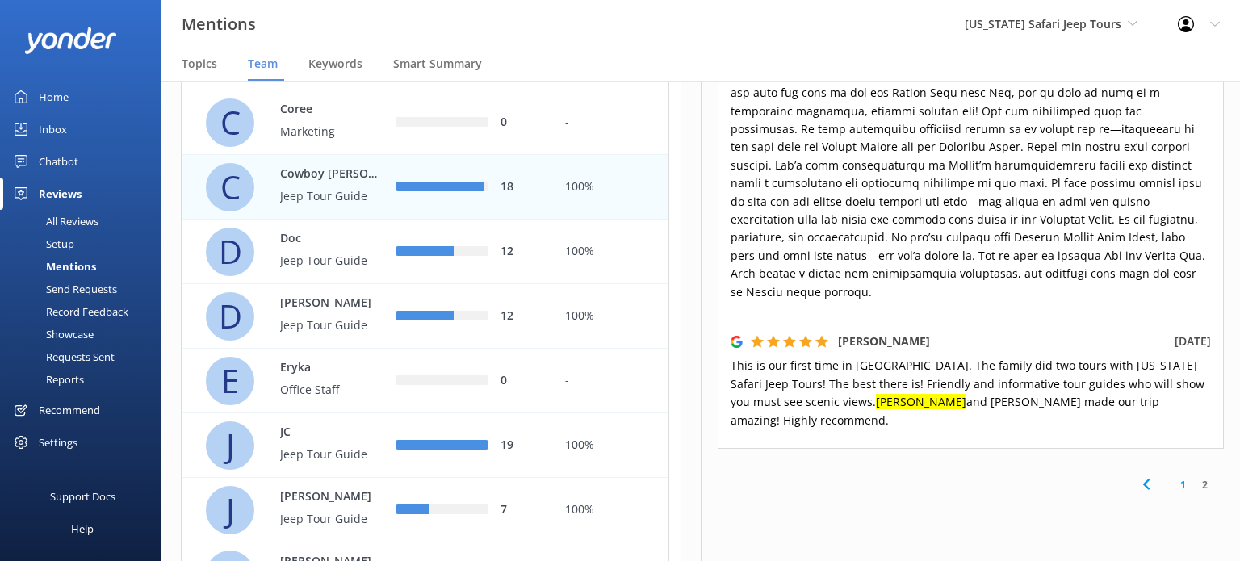
click at [1194, 477] on link "2" at bounding box center [1205, 484] width 22 height 15
click at [1137, 475] on icon at bounding box center [1146, 484] width 19 height 19
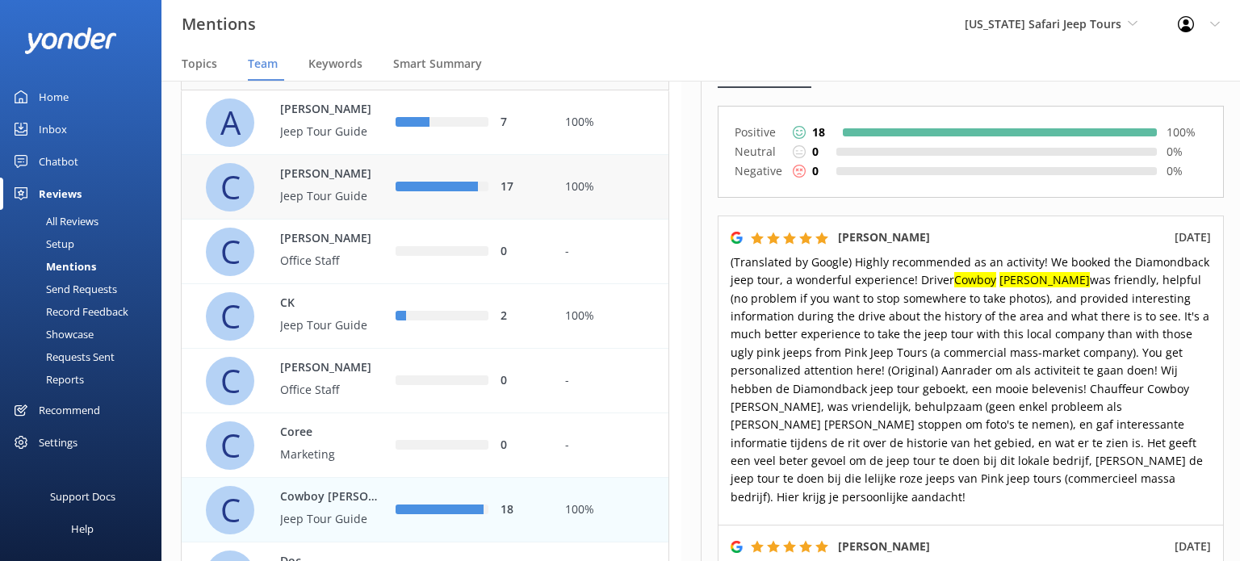
scroll to position [19, 0]
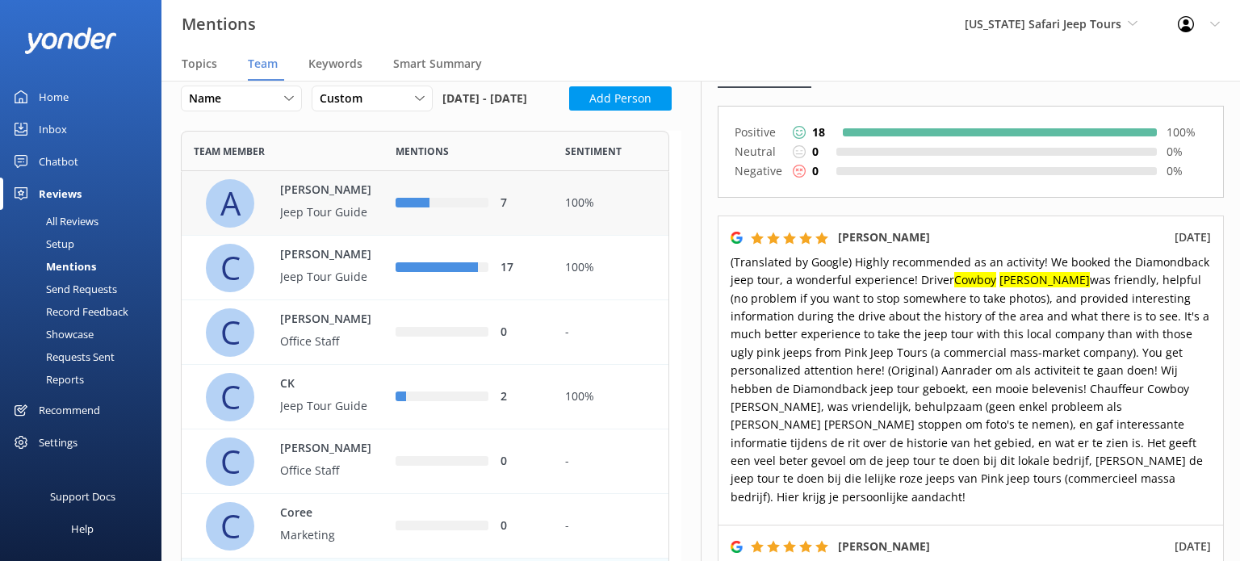
click at [446, 212] on div "7" at bounding box center [468, 204] width 145 height 18
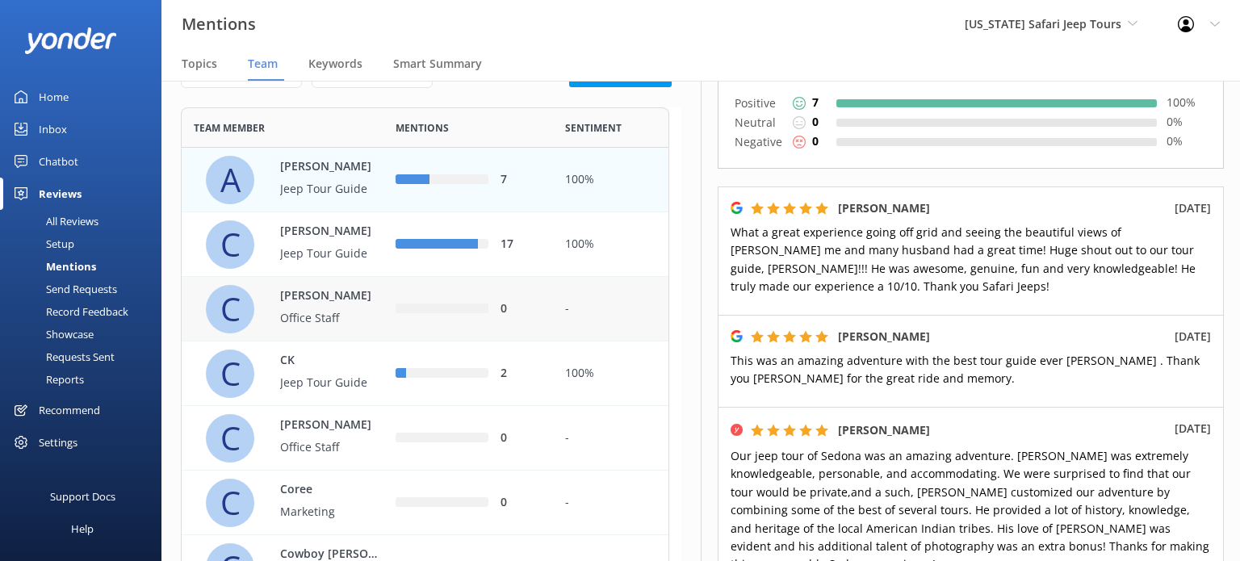
scroll to position [81, 0]
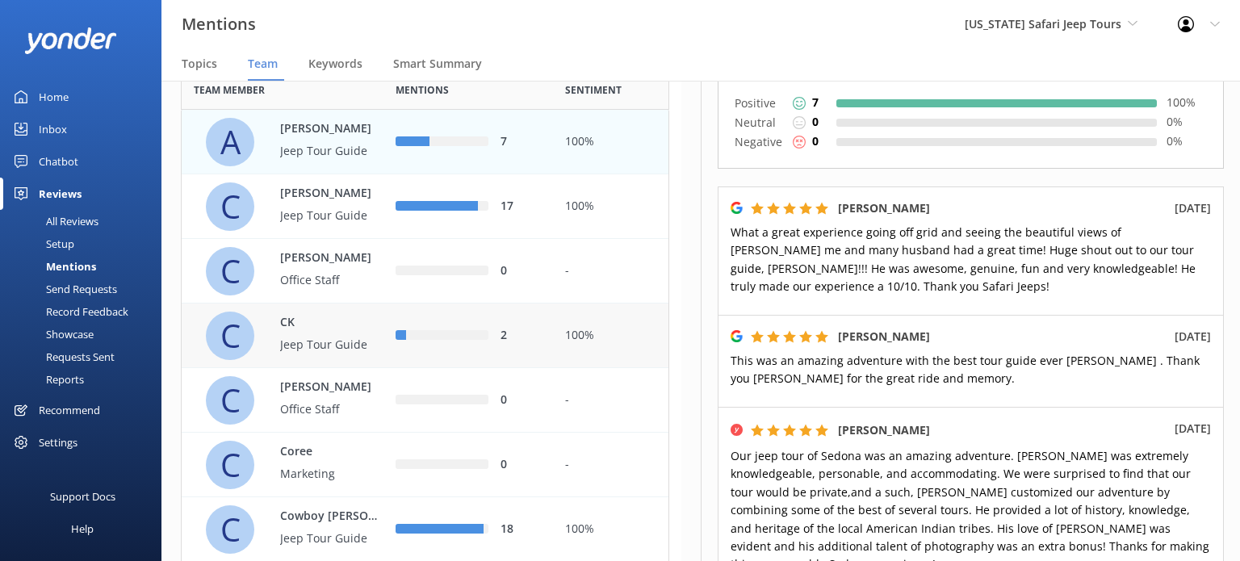
click at [475, 352] on div "2" at bounding box center [468, 336] width 170 height 65
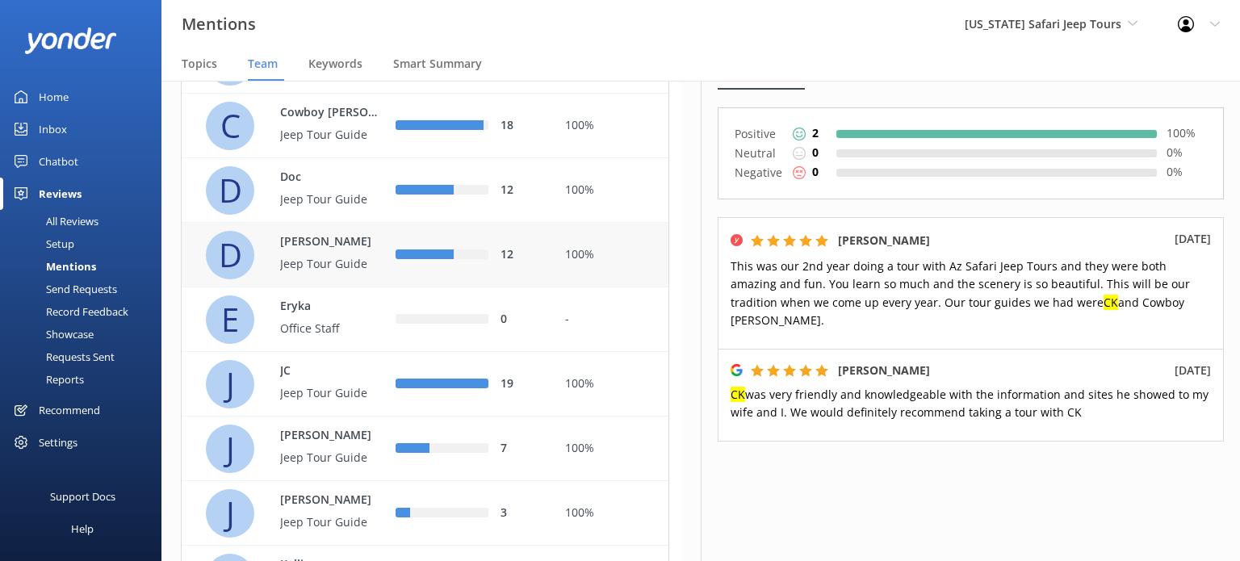
scroll to position [565, 0]
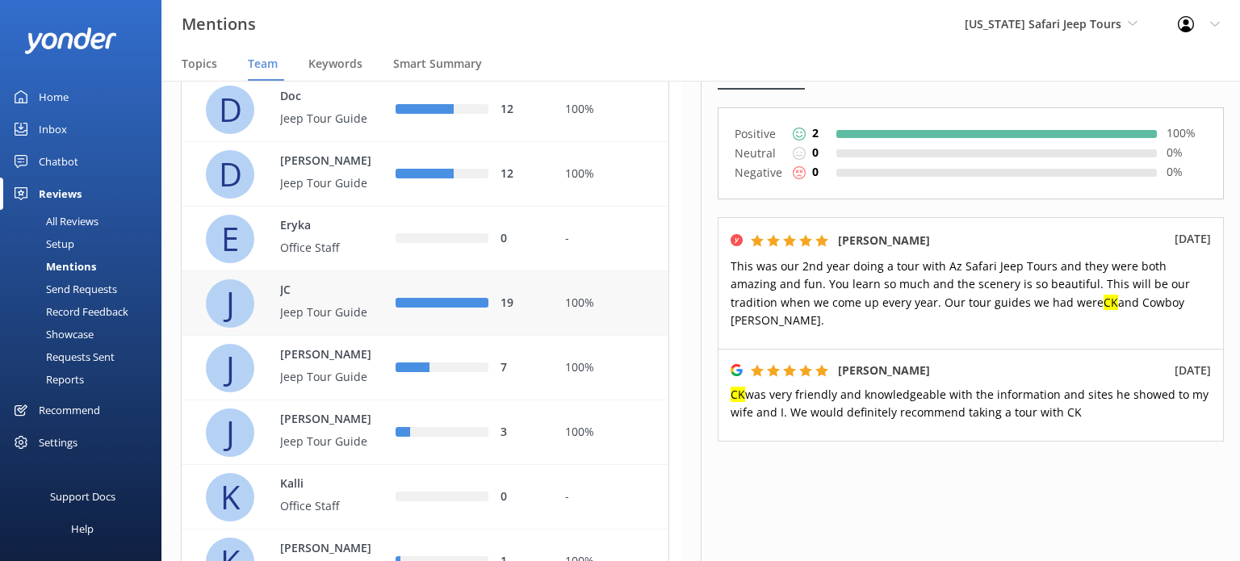
click at [481, 308] on div "row" at bounding box center [442, 304] width 93 height 10
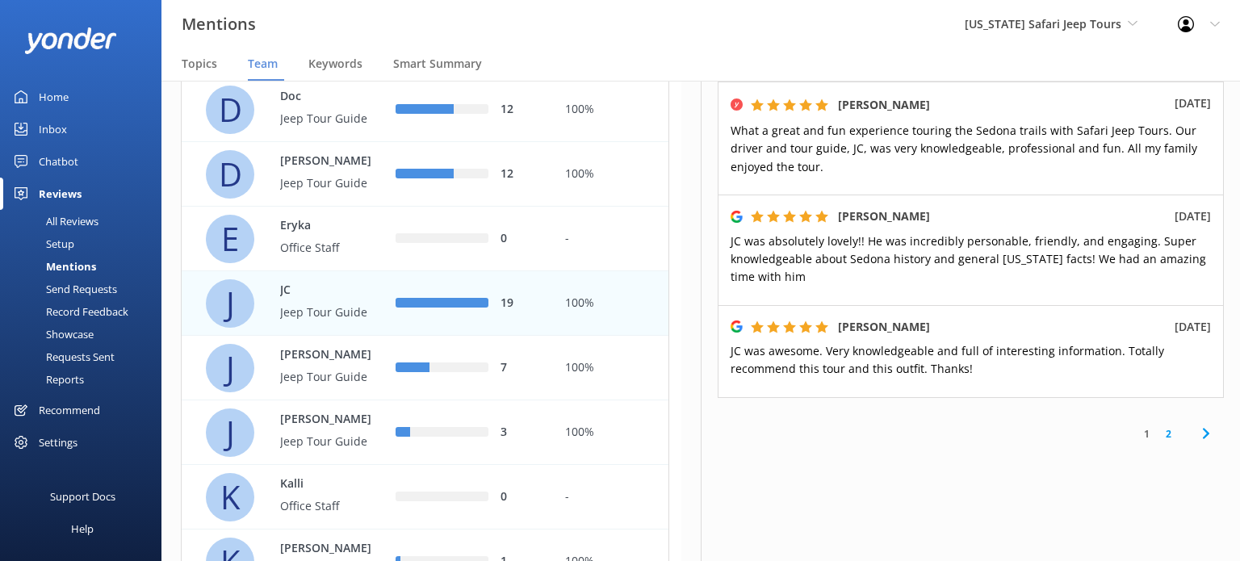
scroll to position [978, 0]
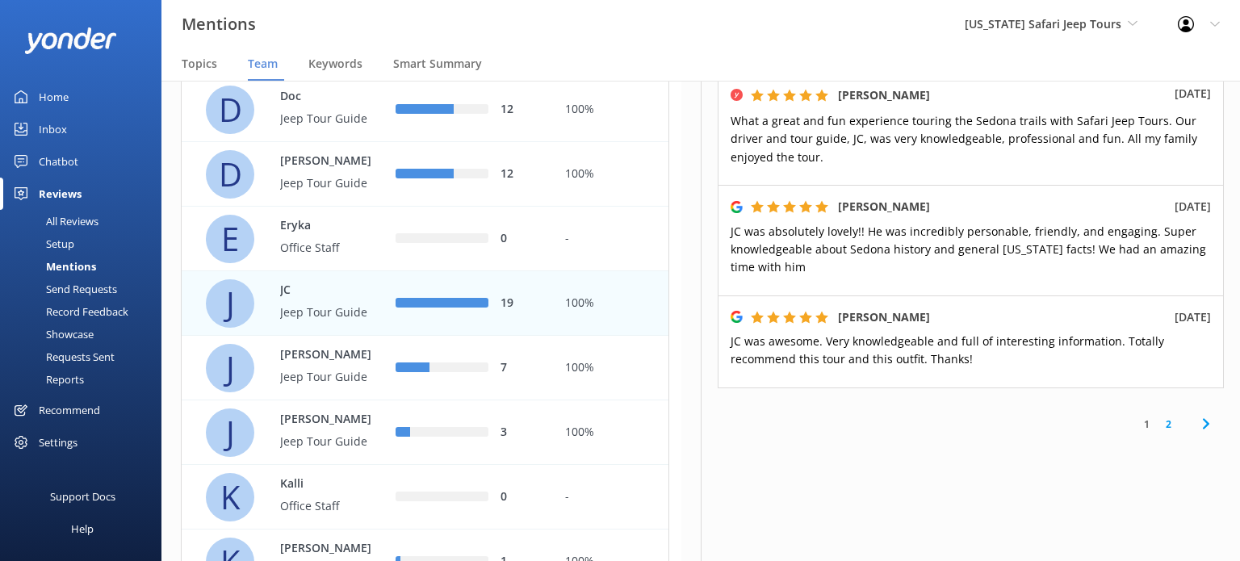
click at [1196, 426] on icon at bounding box center [1205, 423] width 19 height 19
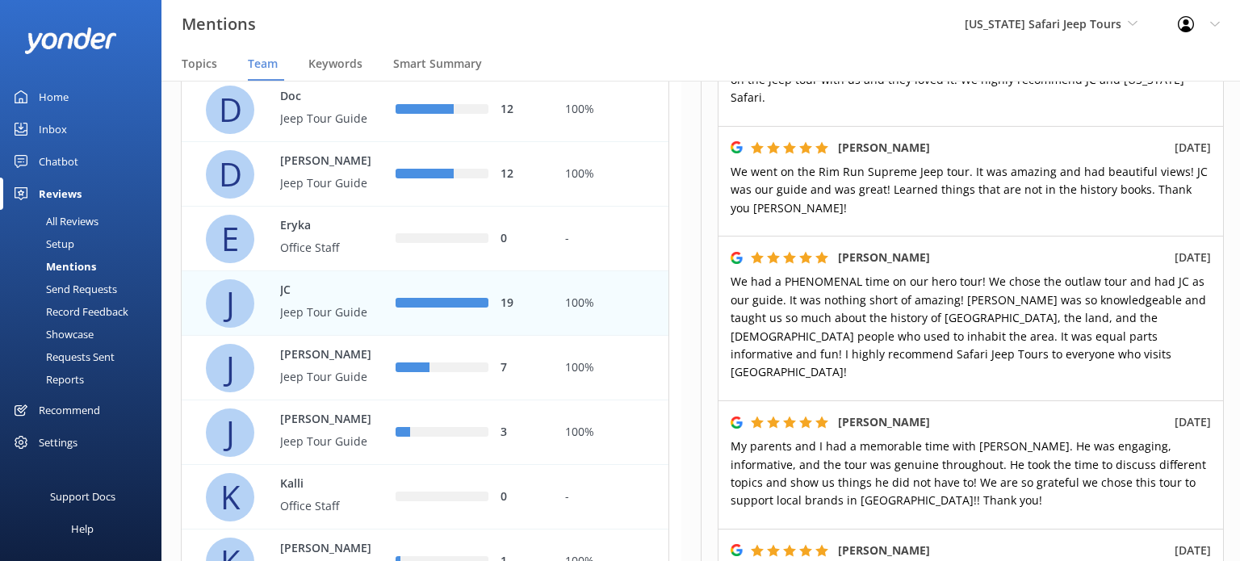
scroll to position [1105, 0]
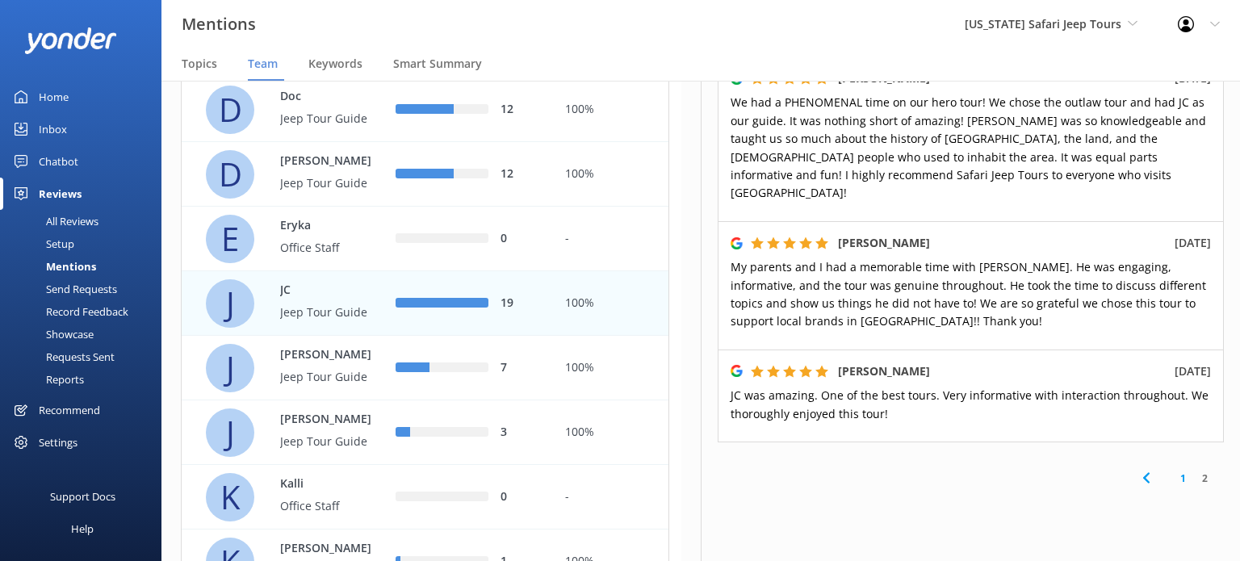
click at [1139, 468] on icon at bounding box center [1146, 477] width 19 height 19
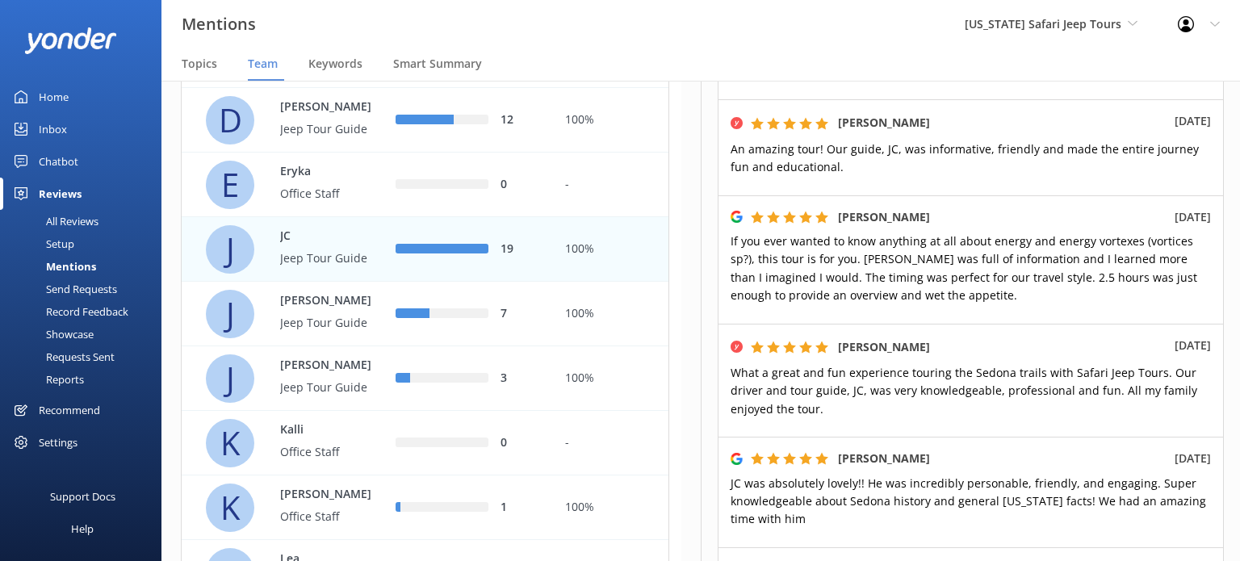
scroll to position [646, 0]
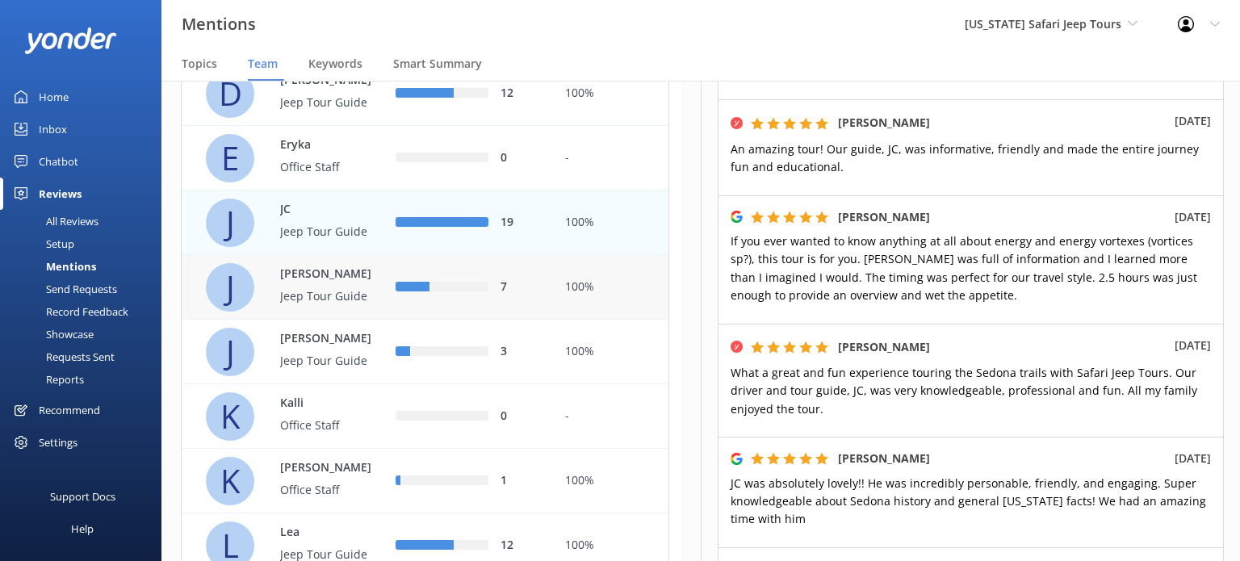
click at [454, 296] on div "7" at bounding box center [468, 288] width 145 height 18
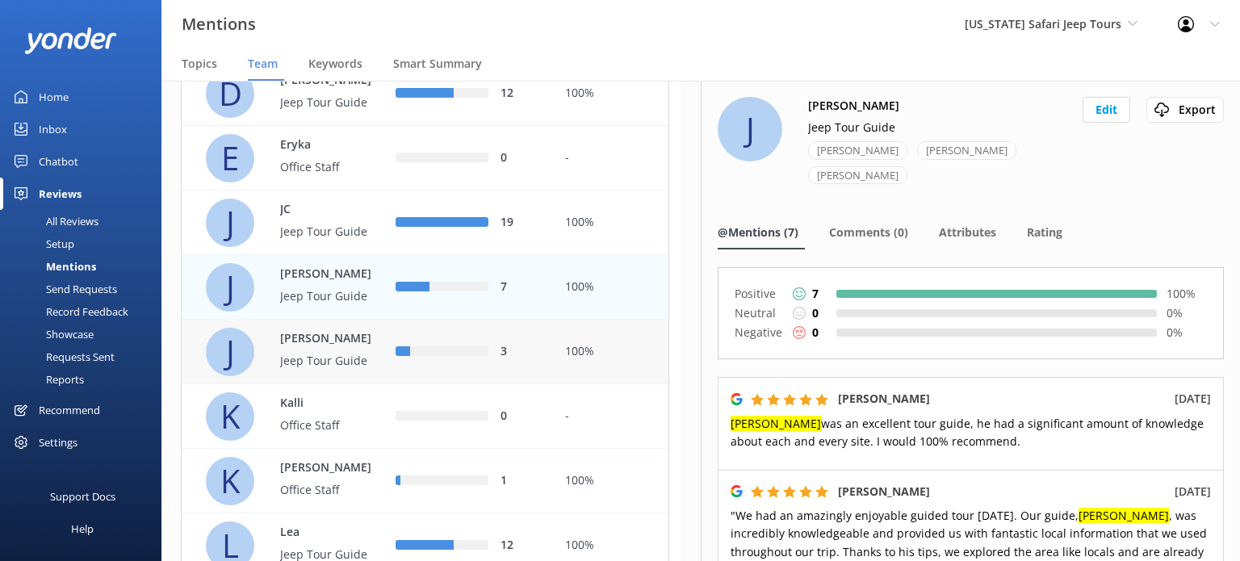
scroll to position [807, 0]
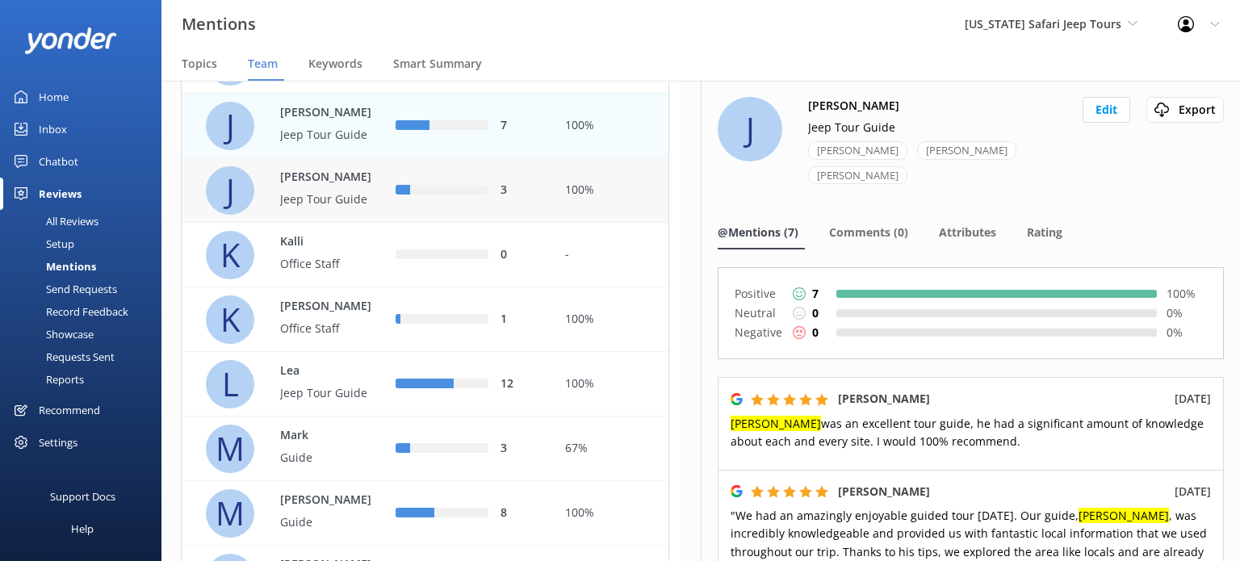
click at [478, 223] on div "3" at bounding box center [468, 190] width 170 height 65
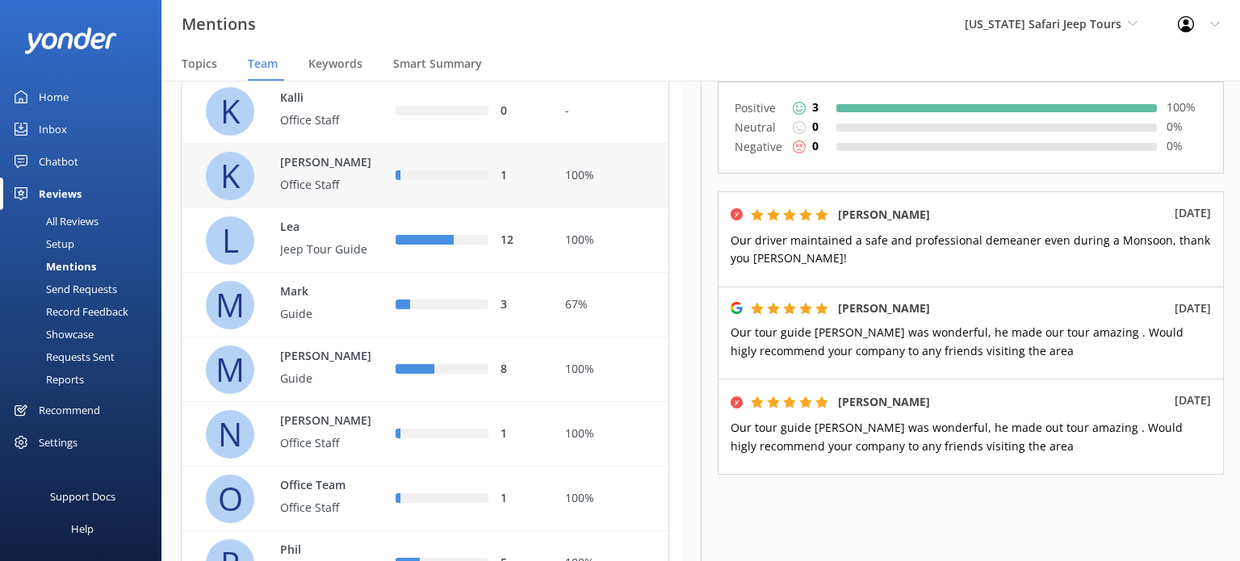
scroll to position [969, 0]
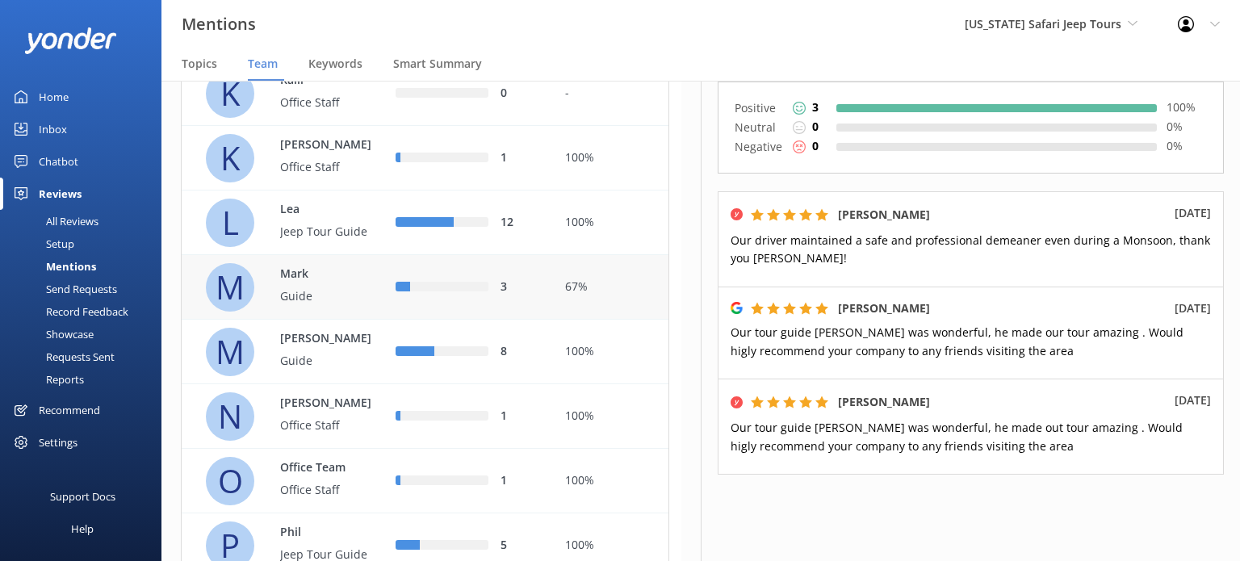
click at [479, 309] on div "3" at bounding box center [468, 287] width 170 height 65
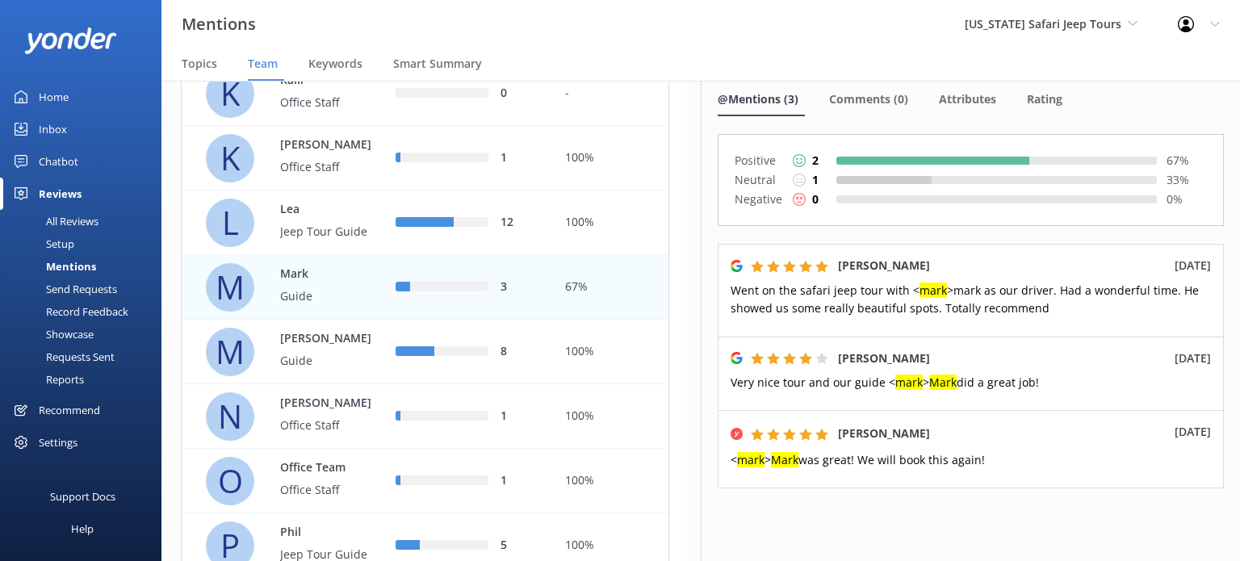
scroll to position [161, 0]
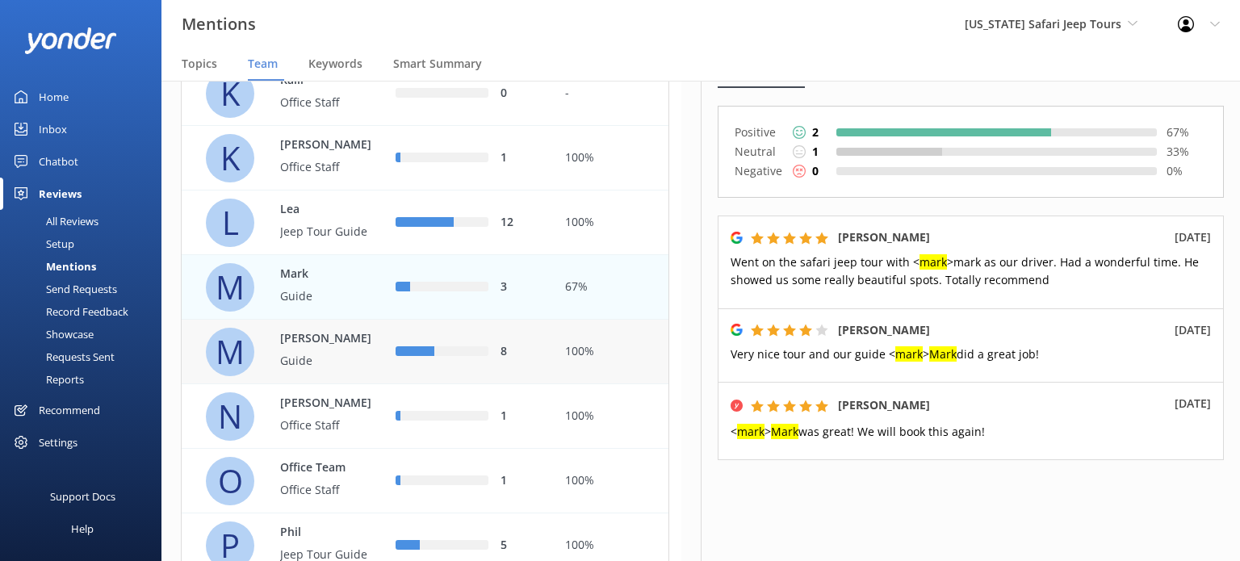
click at [341, 370] on p "Guide" at bounding box center [332, 361] width 105 height 18
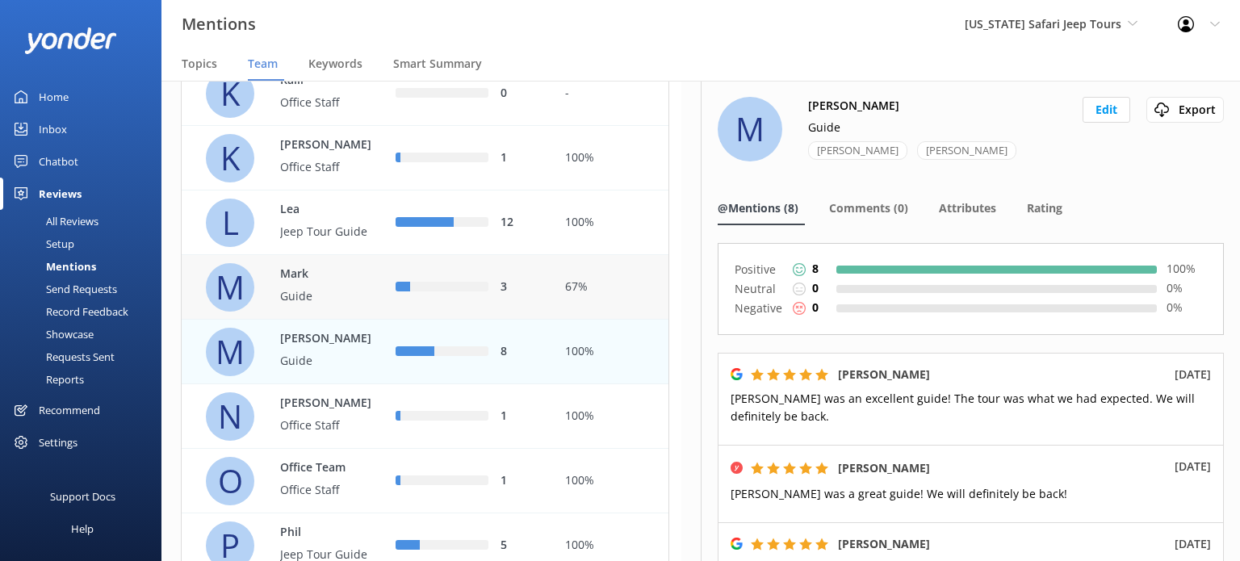
click at [463, 320] on div "3" at bounding box center [468, 287] width 170 height 65
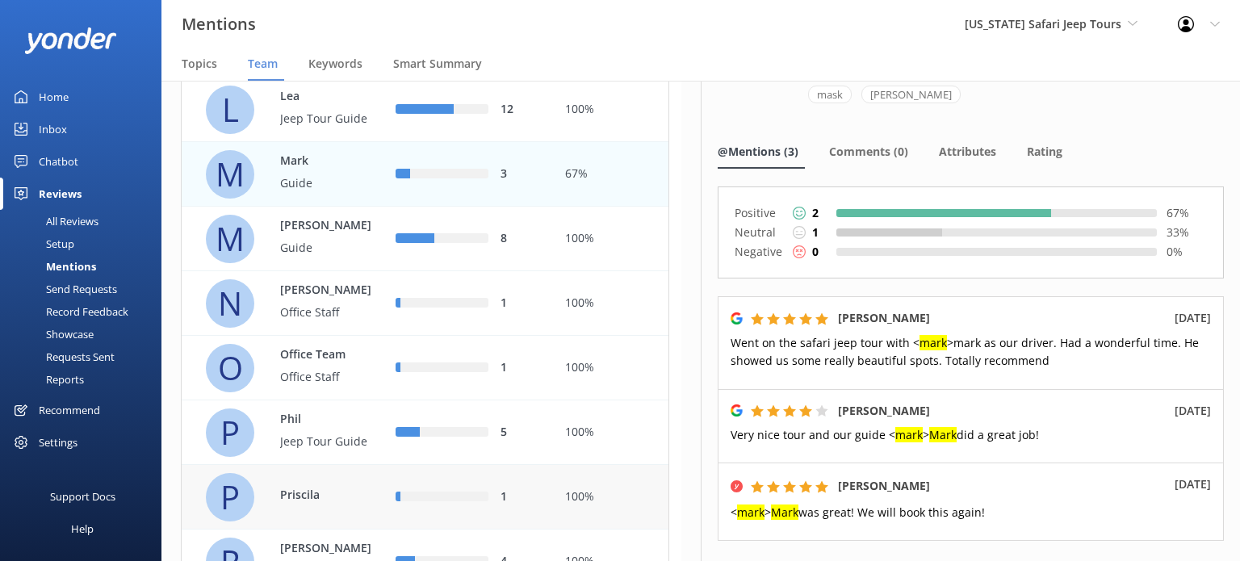
scroll to position [1130, 0]
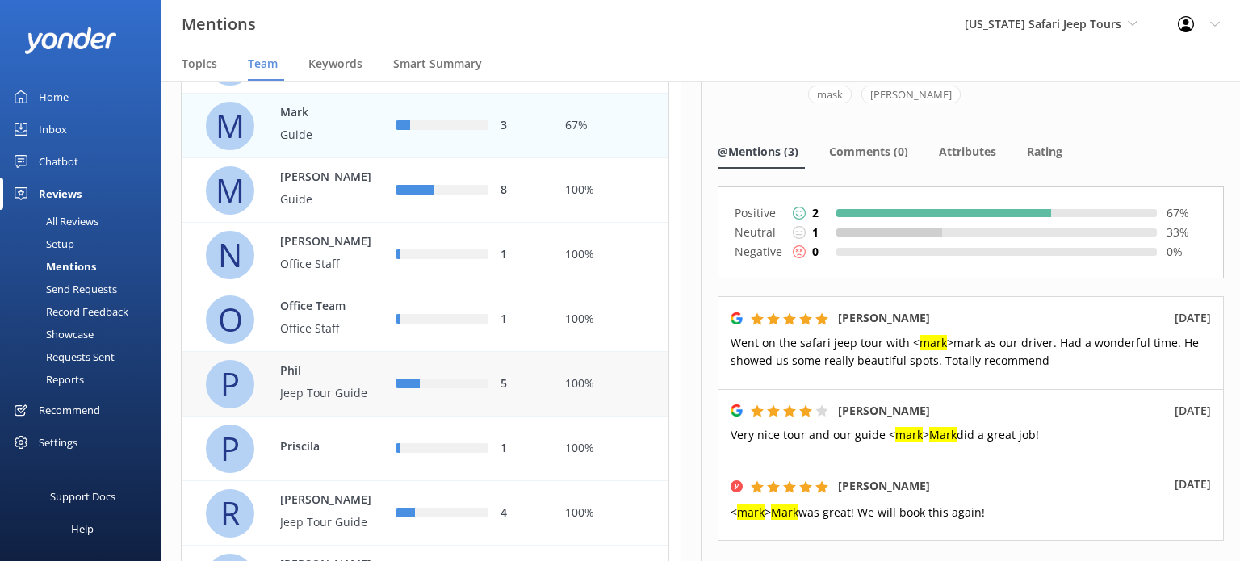
click at [484, 408] on div "5" at bounding box center [468, 384] width 170 height 65
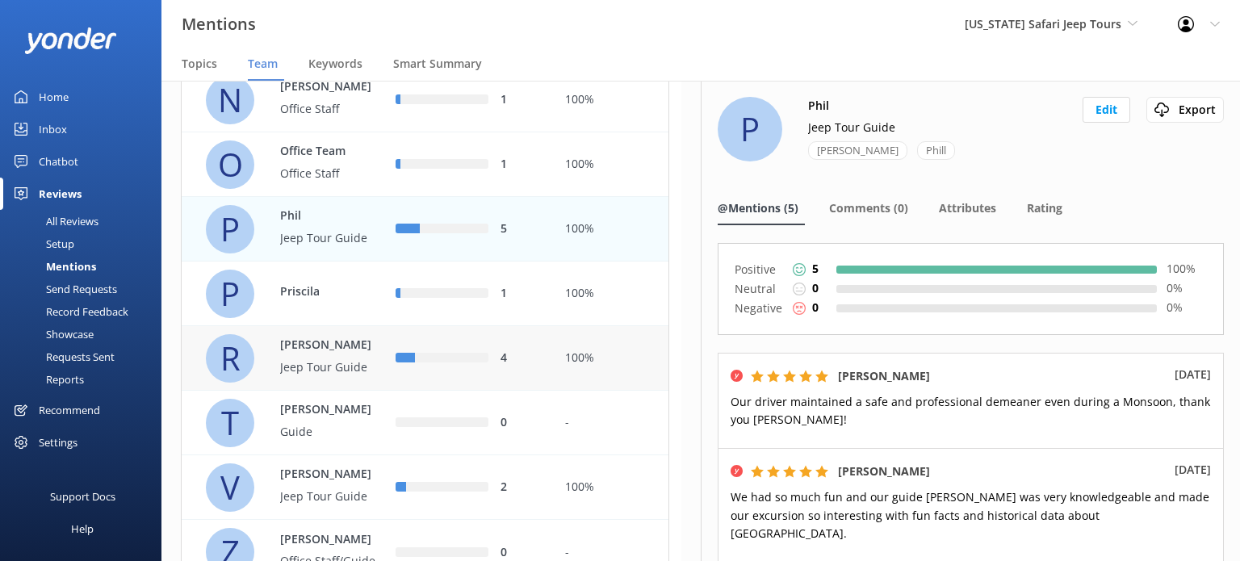
scroll to position [1292, 0]
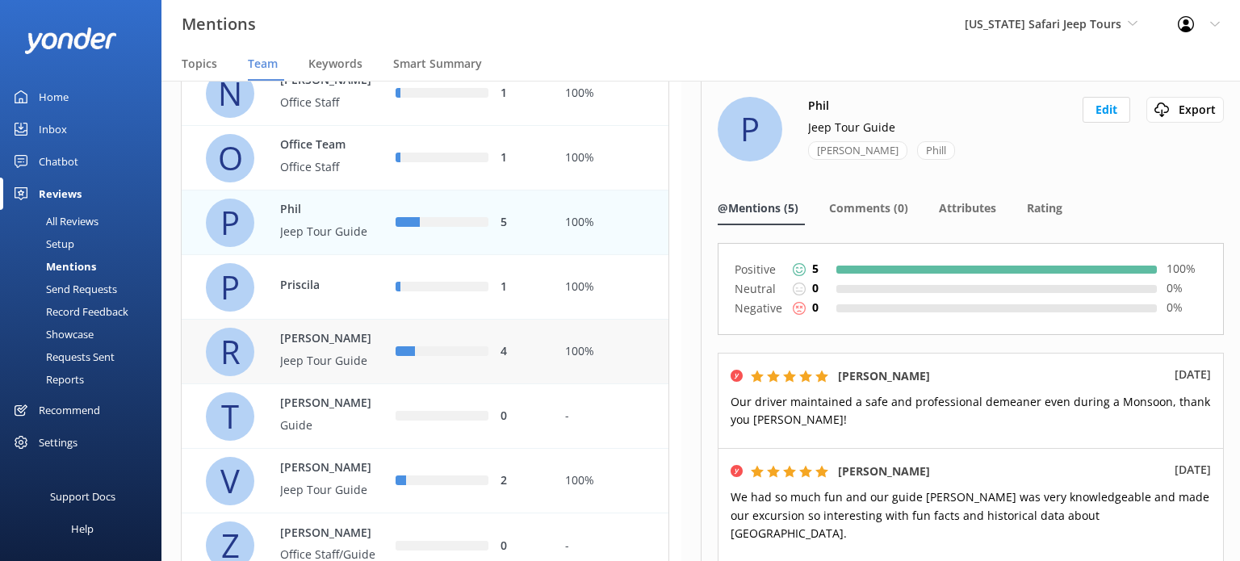
click at [462, 375] on div "4" at bounding box center [468, 352] width 170 height 65
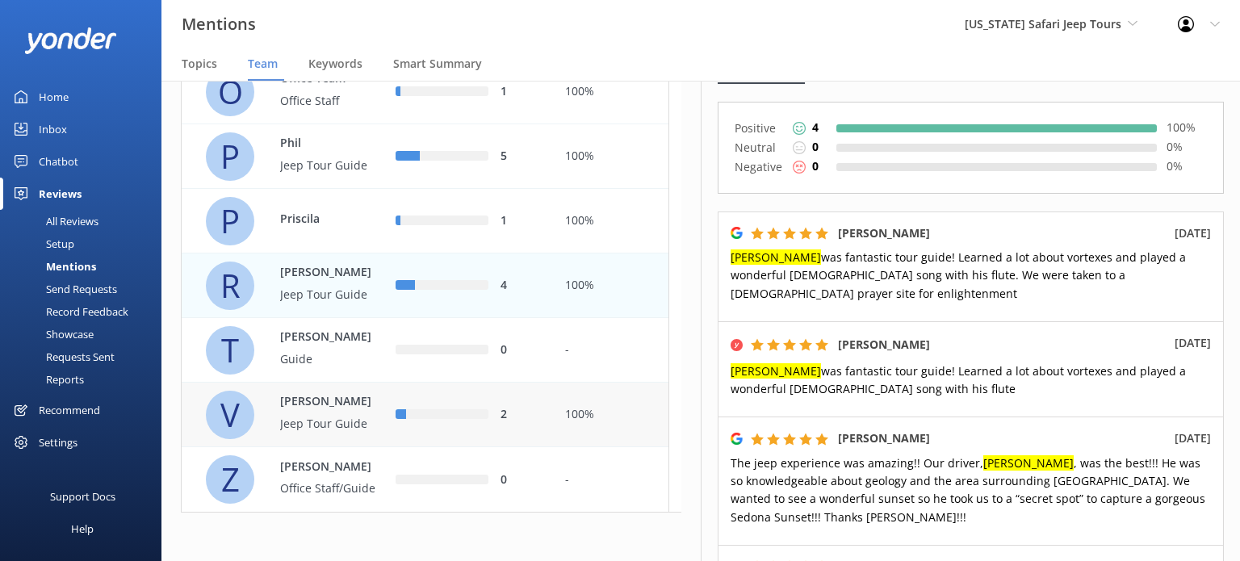
scroll to position [1392, 0]
click at [436, 406] on div "2" at bounding box center [468, 415] width 145 height 18
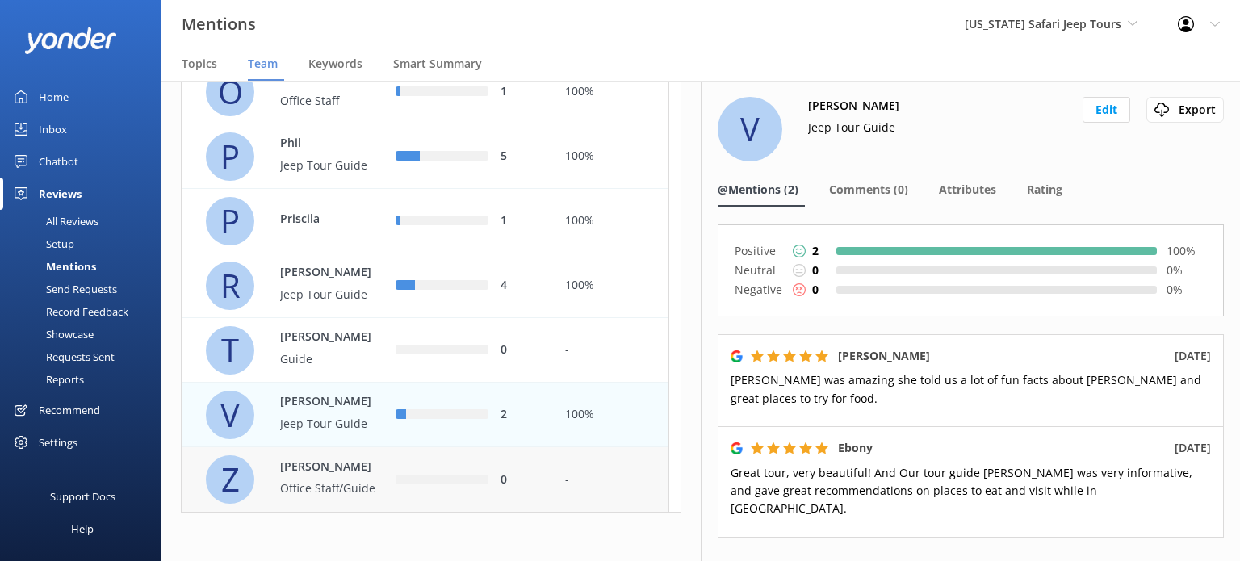
click at [387, 467] on div "0" at bounding box center [468, 479] width 170 height 65
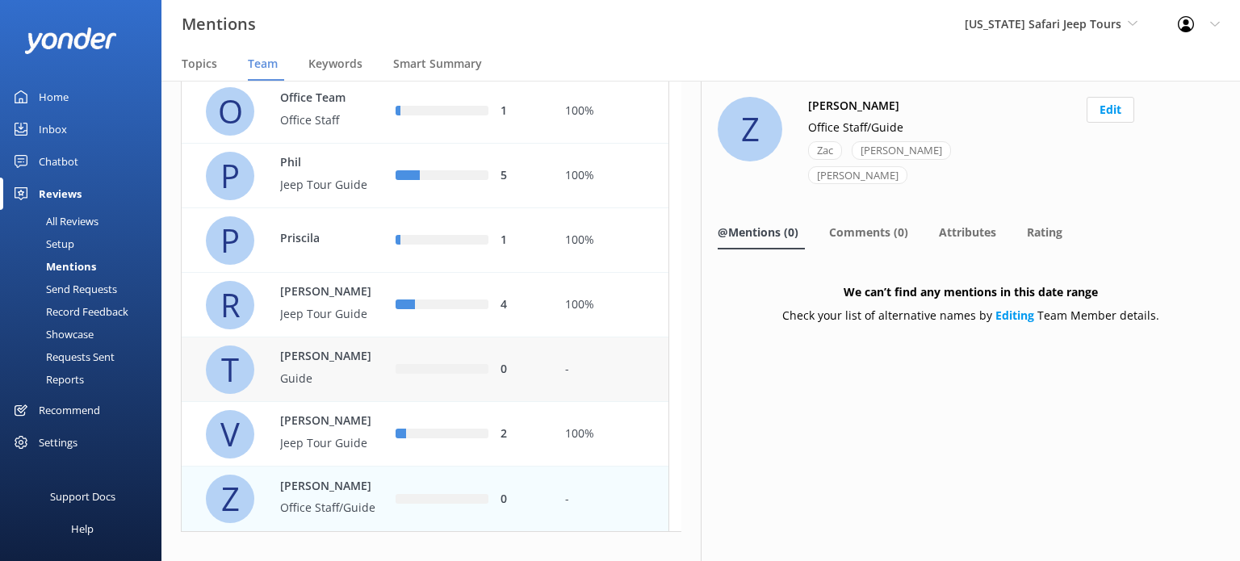
scroll to position [1311, 0]
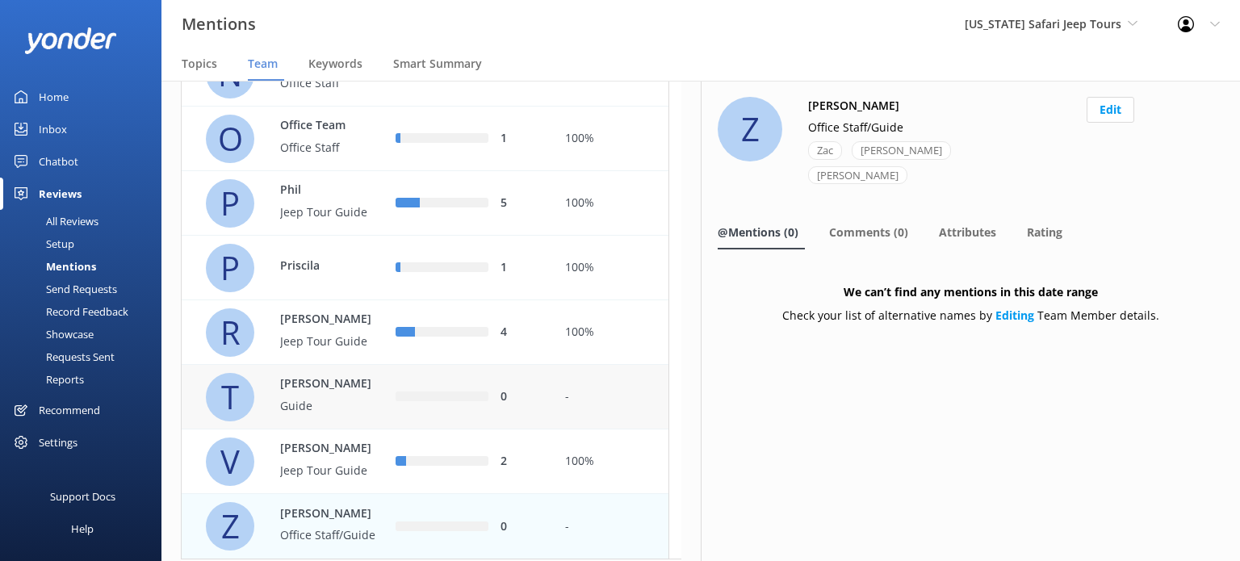
click at [438, 429] on div "0" at bounding box center [468, 397] width 170 height 65
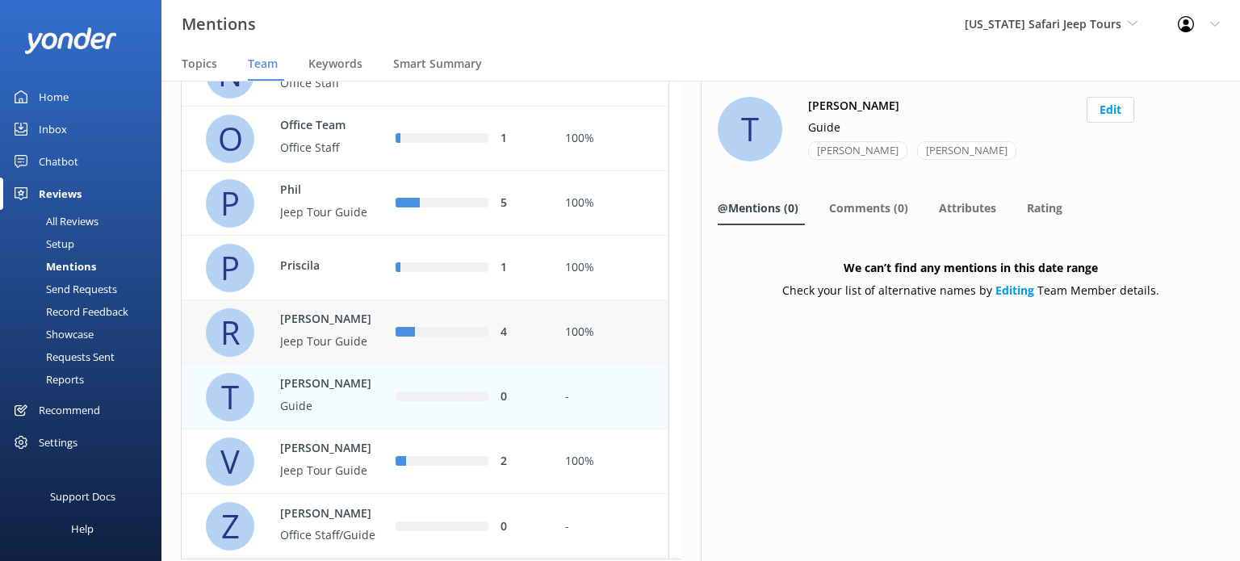
click at [466, 337] on div "row" at bounding box center [451, 333] width 73 height 10
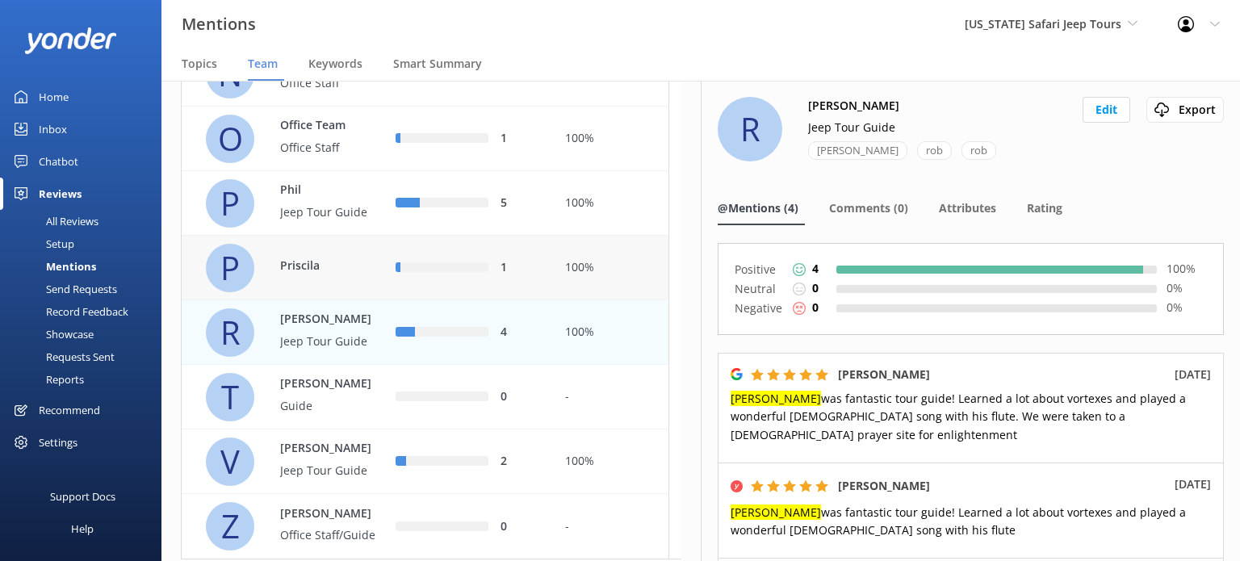
click at [488, 277] on div "1" at bounding box center [468, 268] width 145 height 18
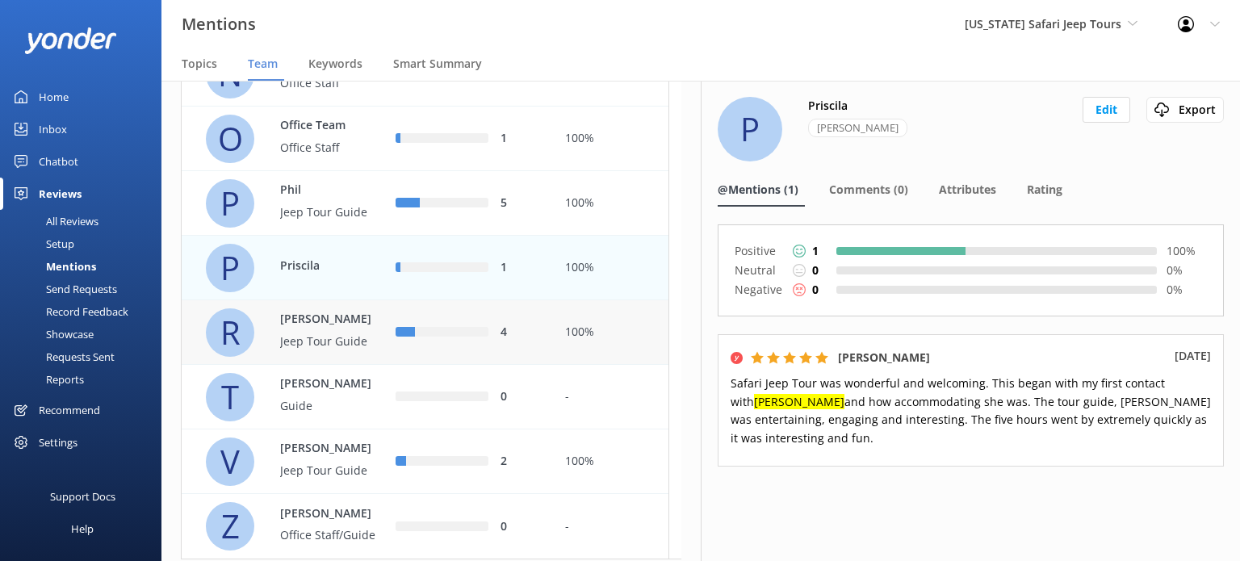
scroll to position [1230, 0]
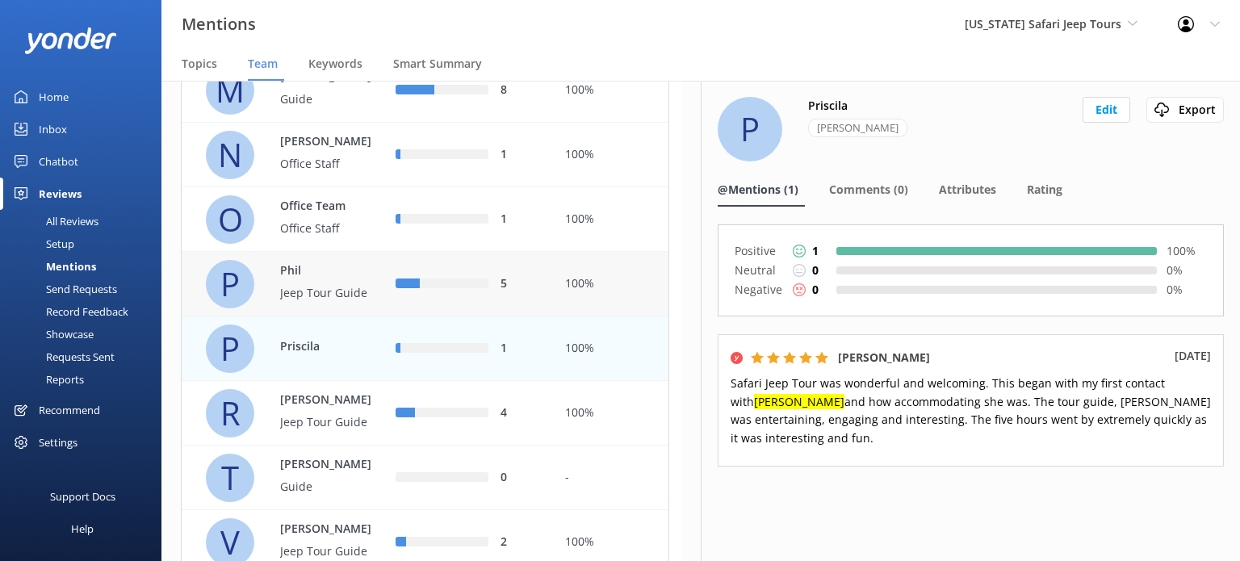
click at [449, 316] on div "5" at bounding box center [468, 284] width 170 height 65
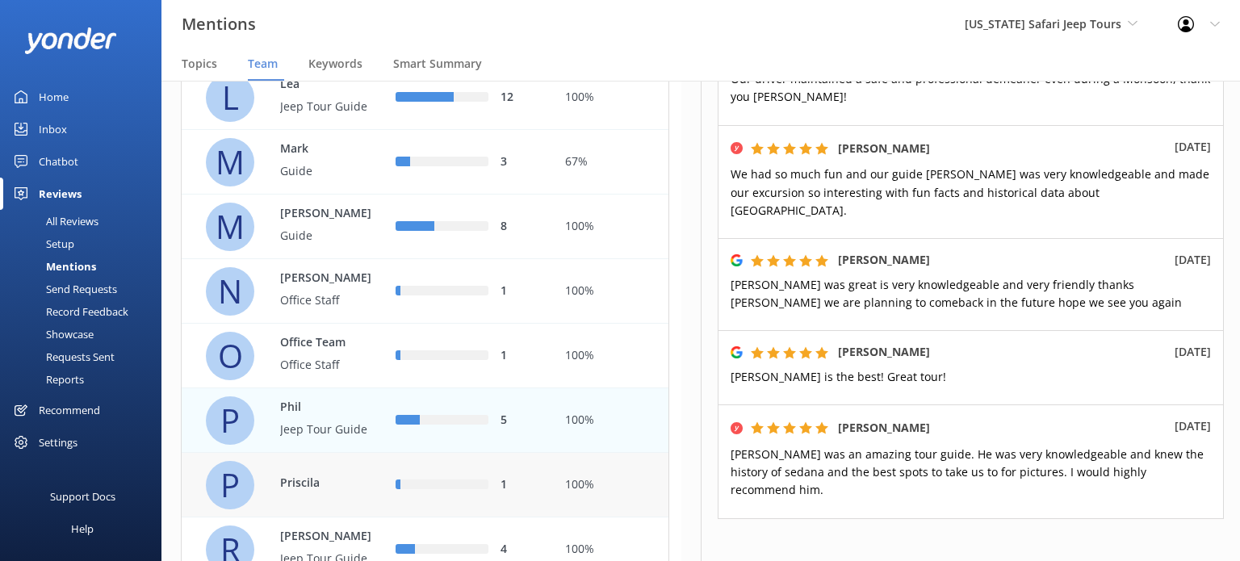
scroll to position [1069, 0]
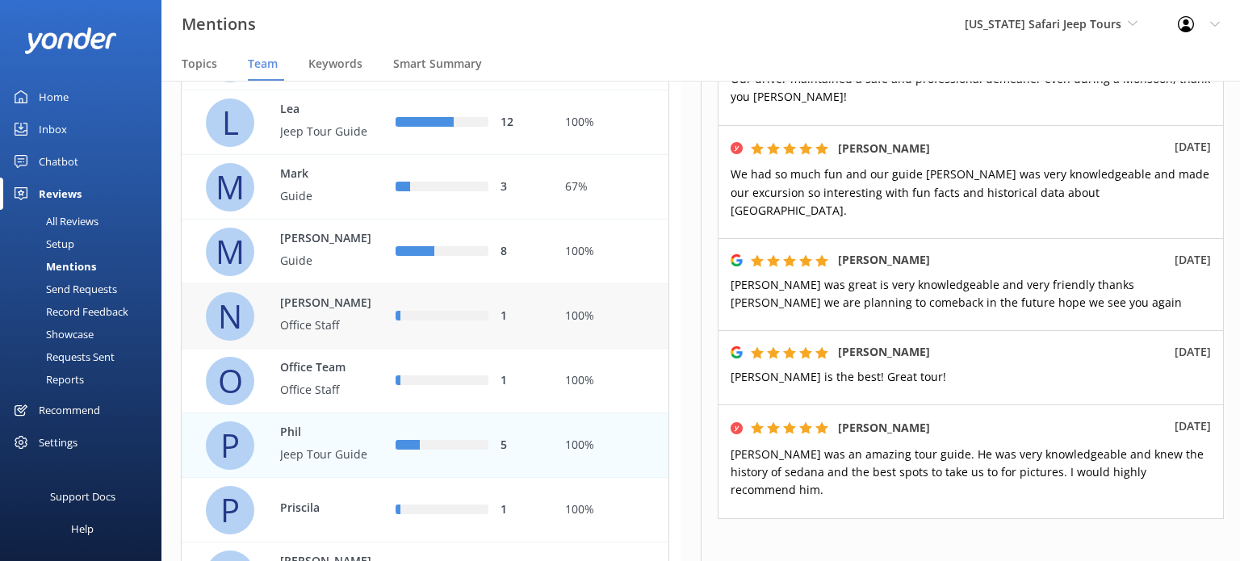
click at [442, 349] on div "1" at bounding box center [468, 316] width 170 height 65
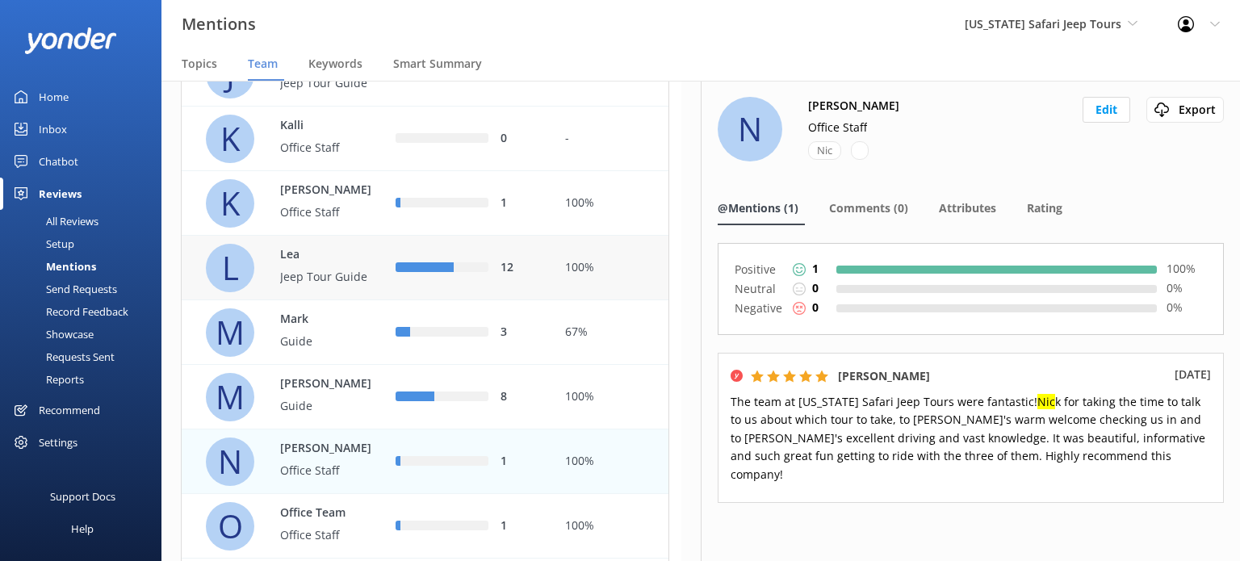
scroll to position [907, 0]
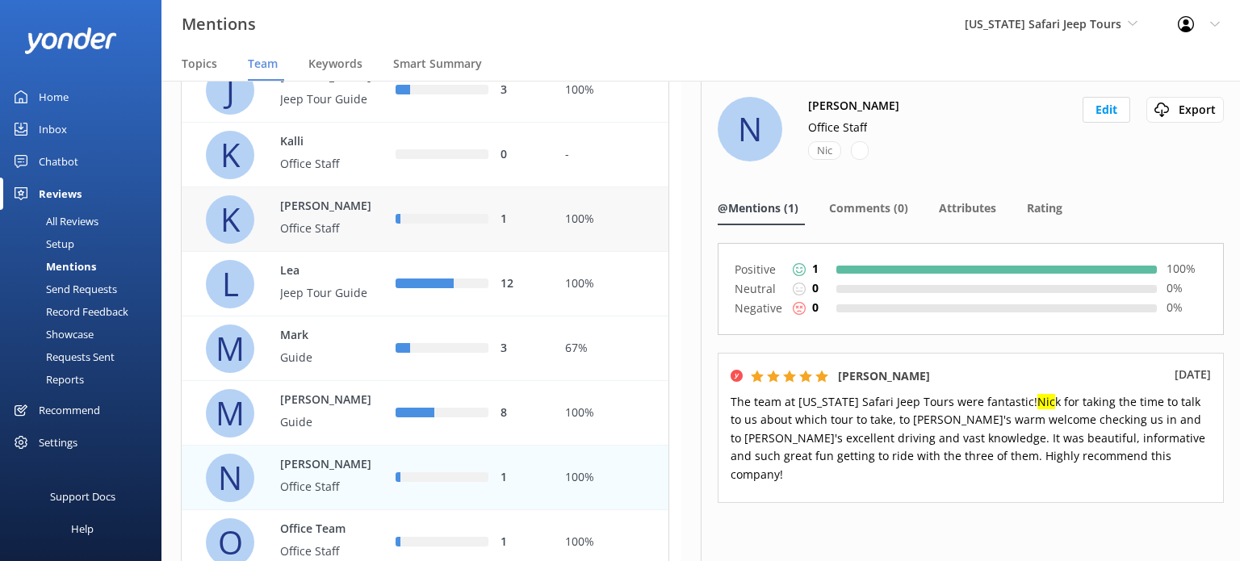
click at [464, 228] on div "1" at bounding box center [468, 220] width 145 height 18
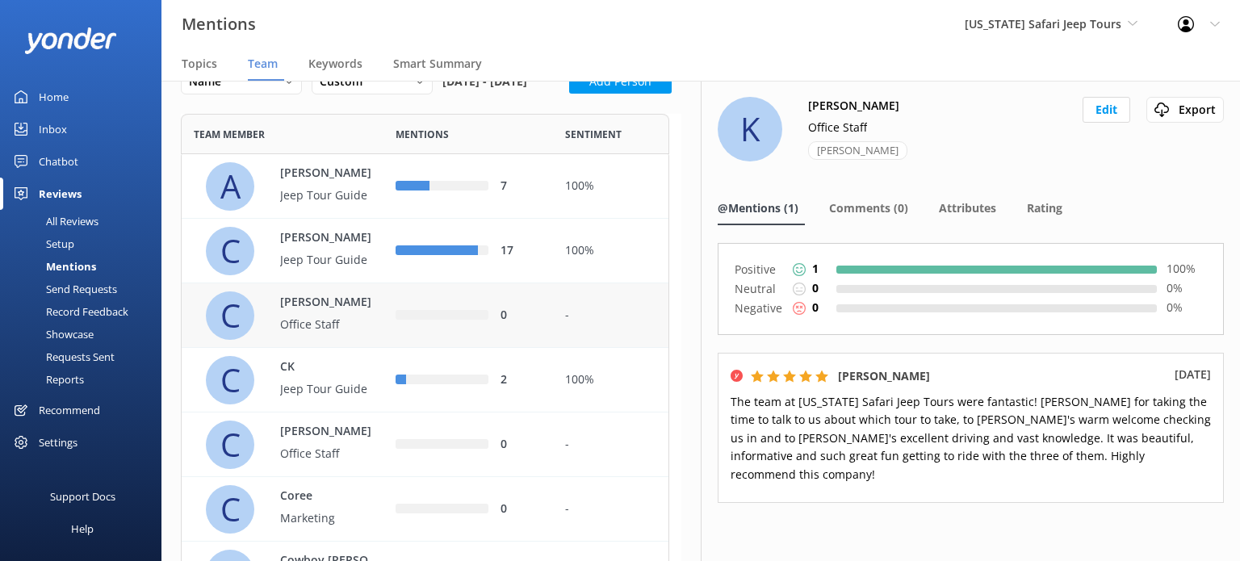
scroll to position [19, 0]
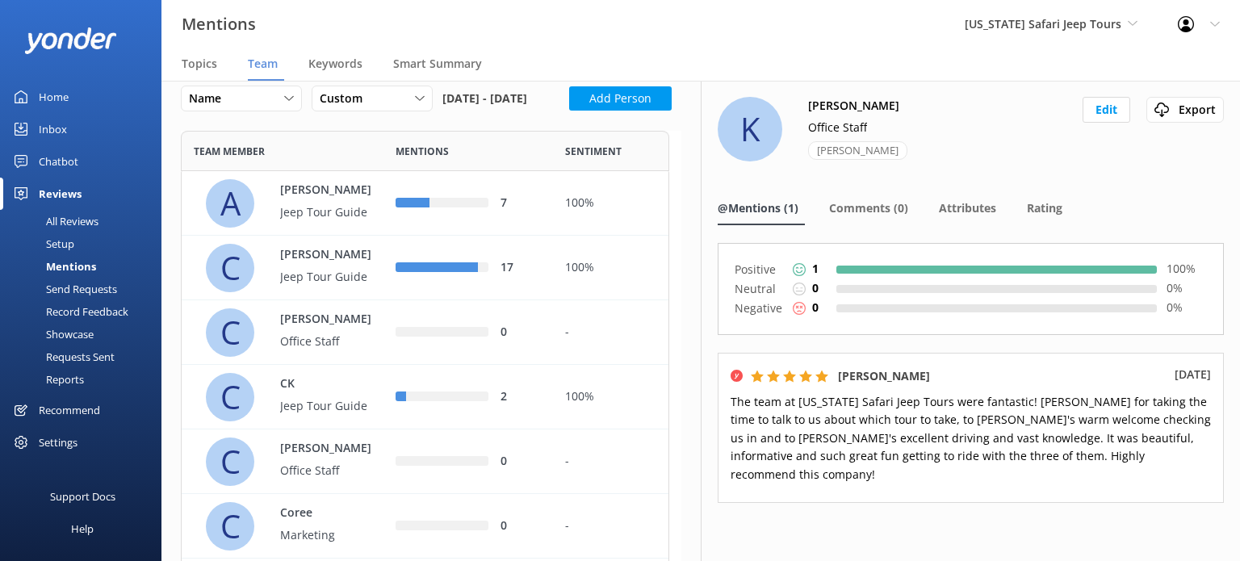
click at [1188, 36] on div "Profile Settings Logout" at bounding box center [1199, 24] width 82 height 48
click at [1152, 99] on link "Logout" at bounding box center [1159, 109] width 161 height 40
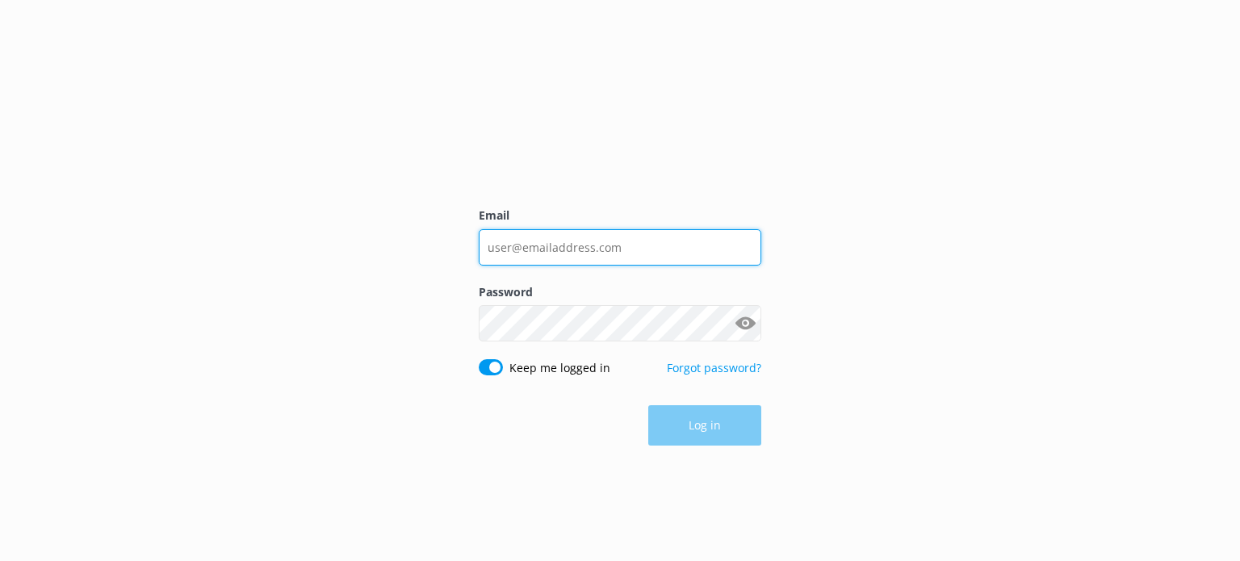
type input "info@safarijeeptours.com"
